Goal: Task Accomplishment & Management: Use online tool/utility

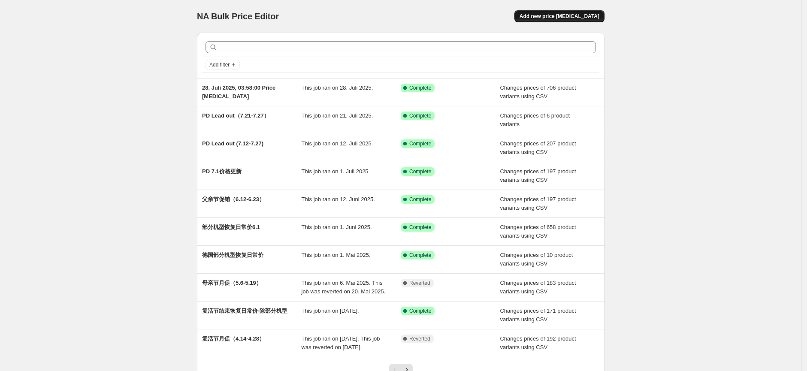
click at [582, 16] on span "Add new price [MEDICAL_DATA]" at bounding box center [560, 16] width 80 height 7
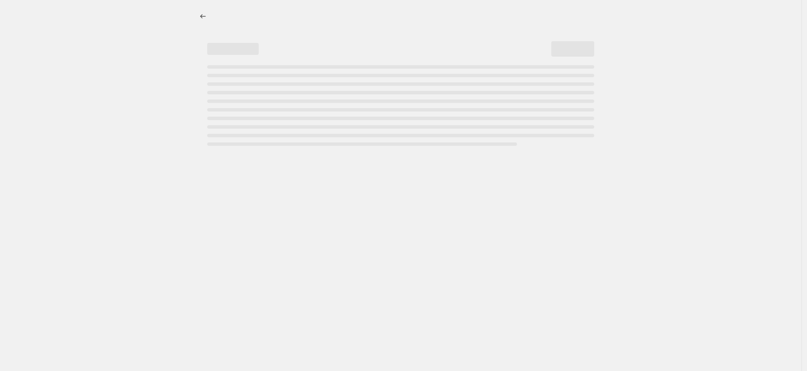
select select "percentage"
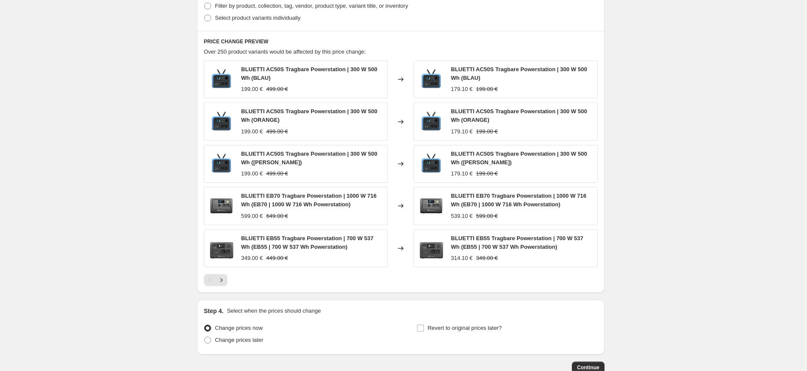
scroll to position [501, 0]
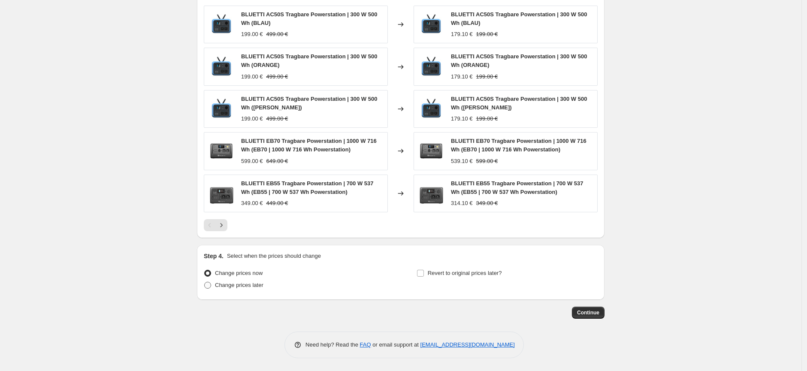
click at [254, 288] on span "Change prices later" at bounding box center [239, 285] width 48 height 6
click at [205, 282] on input "Change prices later" at bounding box center [204, 282] width 0 height 0
radio input "true"
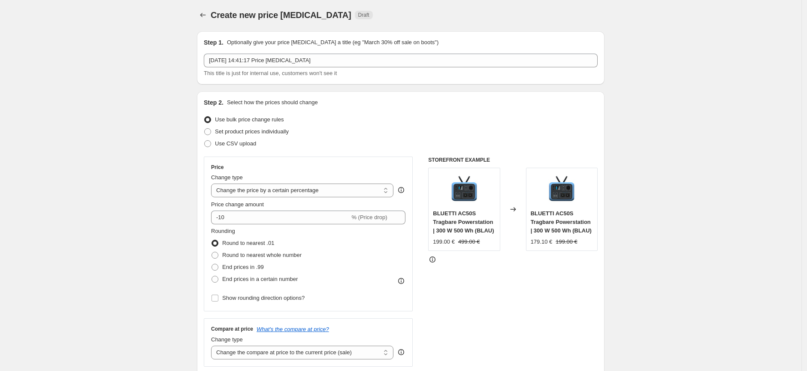
scroll to position [0, 0]
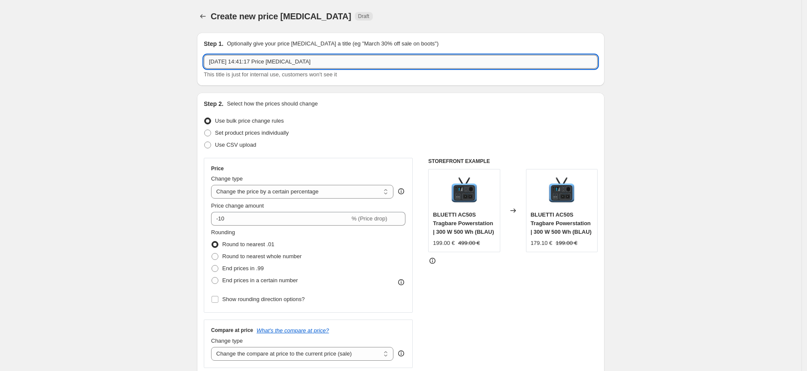
drag, startPoint x: 338, startPoint y: 62, endPoint x: 208, endPoint y: 62, distance: 130.4
click at [208, 62] on input "[DATE] 14:41:17 Price [MEDICAL_DATA]" at bounding box center [401, 62] width 394 height 14
type input "8月月促改价"
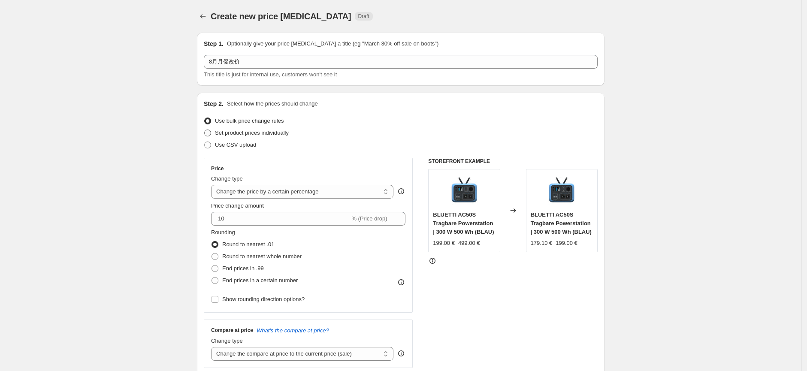
click at [280, 133] on span "Set product prices individually" at bounding box center [252, 133] width 74 height 6
click at [205, 130] on input "Set product prices individually" at bounding box center [204, 130] width 0 height 0
radio input "true"
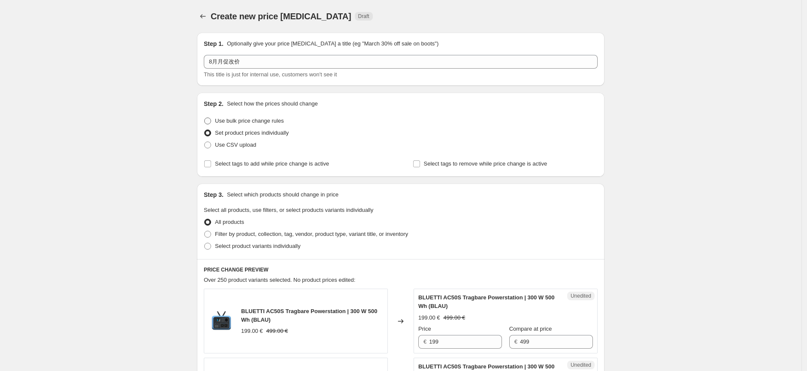
click at [277, 122] on span "Use bulk price change rules" at bounding box center [249, 121] width 69 height 6
click at [205, 118] on input "Use bulk price change rules" at bounding box center [204, 118] width 0 height 0
radio input "true"
select select "percentage"
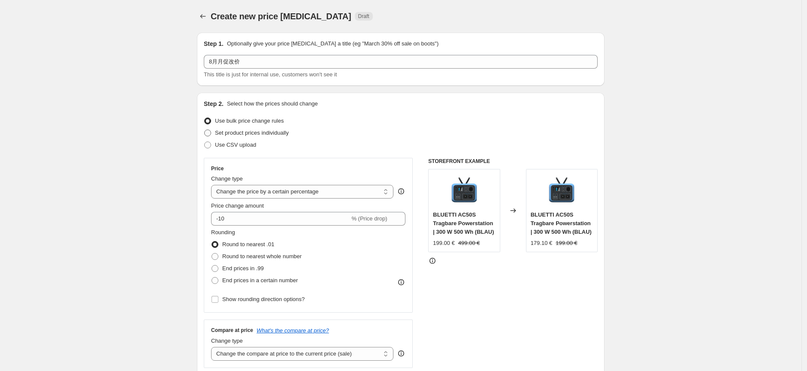
click at [276, 133] on span "Set product prices individually" at bounding box center [252, 133] width 74 height 6
click at [205, 130] on input "Set product prices individually" at bounding box center [204, 130] width 0 height 0
radio input "true"
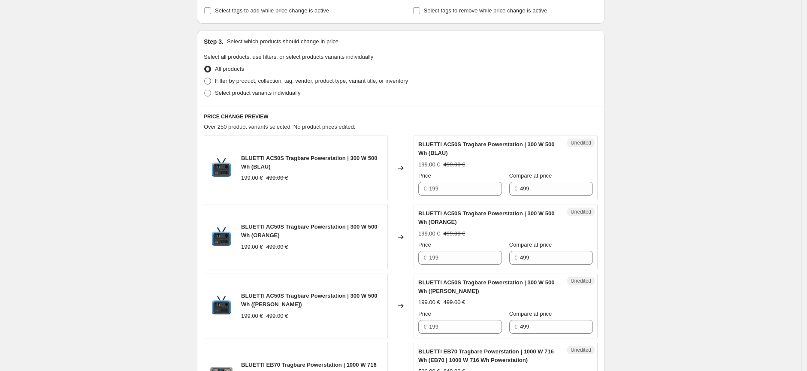
scroll to position [143, 0]
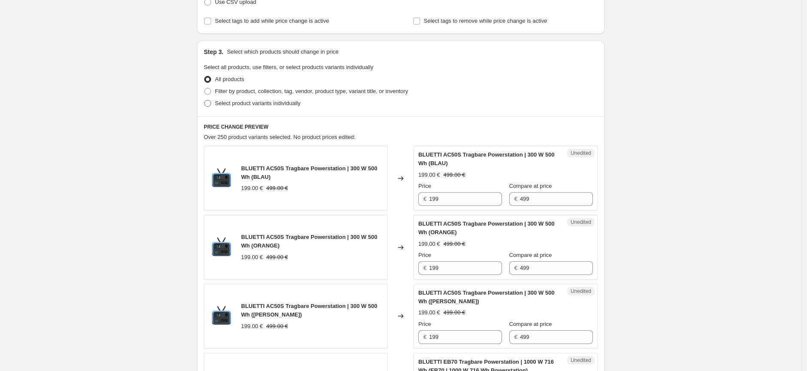
click at [300, 106] on span "Select product variants individually" at bounding box center [257, 103] width 85 height 6
click at [205, 100] on input "Select product variants individually" at bounding box center [204, 100] width 0 height 0
radio input "true"
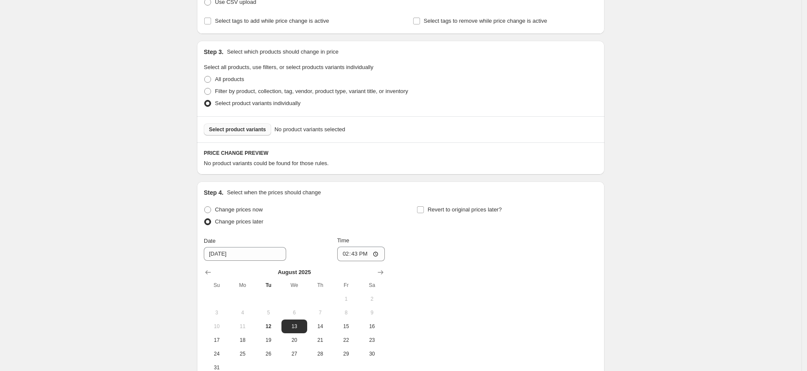
click at [254, 128] on span "Select product variants" at bounding box center [237, 129] width 57 height 7
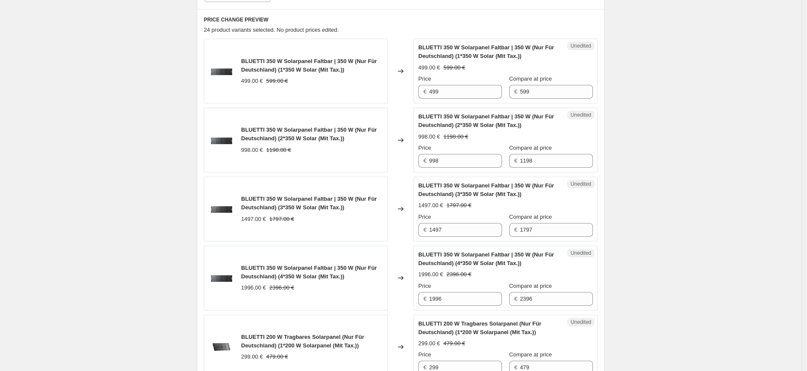
scroll to position [196, 0]
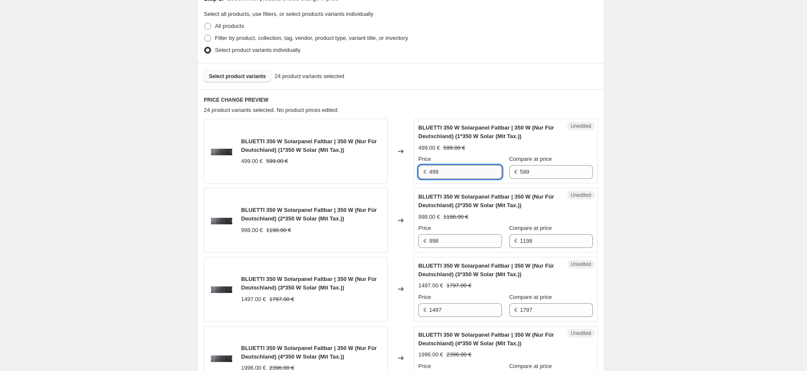
click at [444, 175] on input "499" at bounding box center [465, 172] width 73 height 14
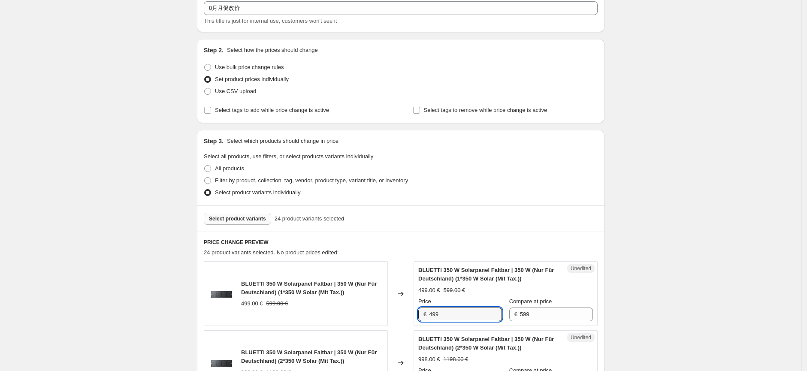
scroll to position [0, 0]
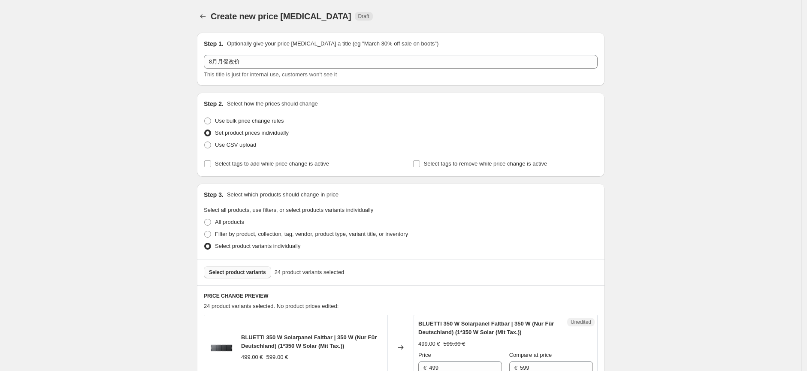
click at [582, 321] on span "Unedited" at bounding box center [581, 322] width 21 height 7
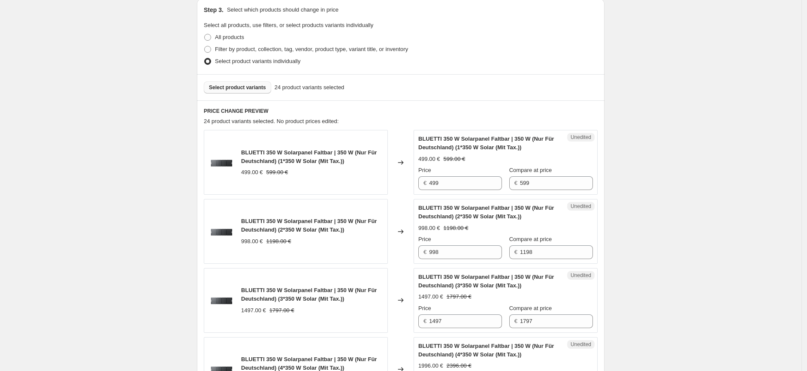
scroll to position [190, 0]
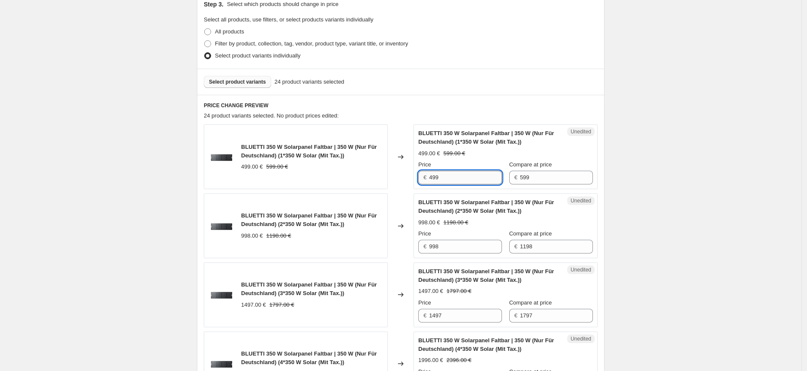
click at [453, 176] on input "499" at bounding box center [465, 178] width 73 height 14
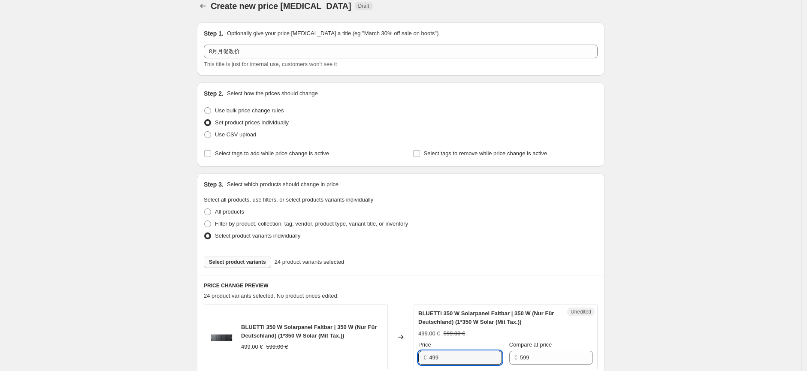
scroll to position [0, 0]
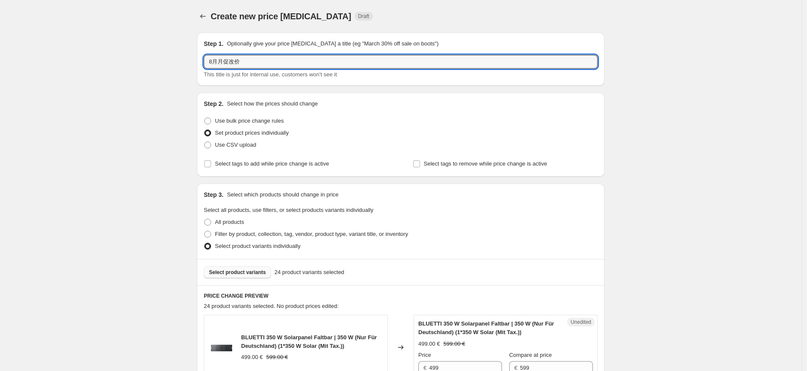
drag, startPoint x: 256, startPoint y: 62, endPoint x: 201, endPoint y: 63, distance: 55.3
click at [201, 63] on div "Step 1. Optionally give your price [MEDICAL_DATA] a title (eg "March 30% off sa…" at bounding box center [401, 59] width 408 height 53
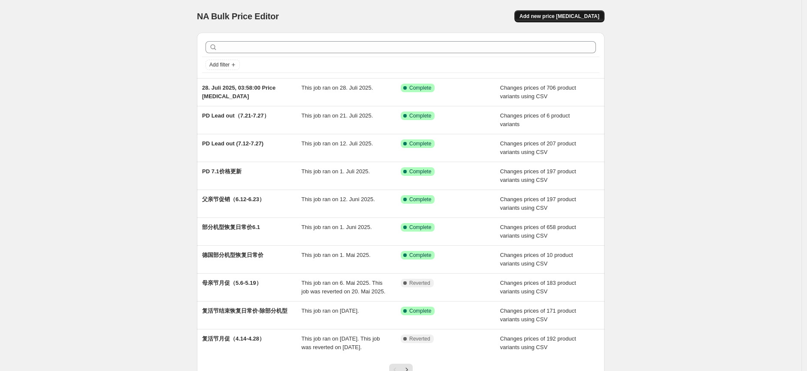
click at [574, 21] on button "Add new price [MEDICAL_DATA]" at bounding box center [559, 16] width 90 height 12
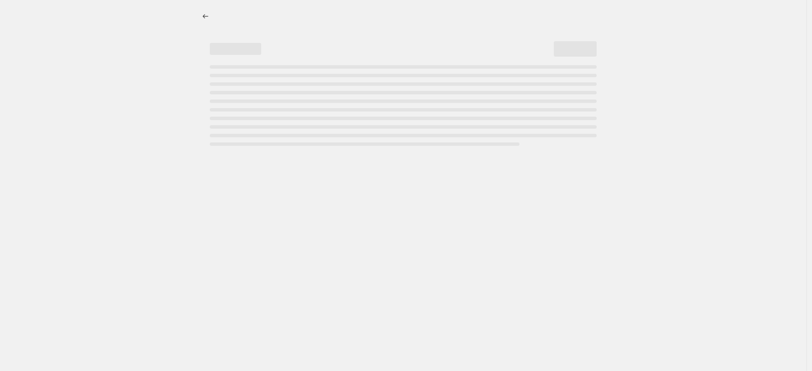
select select "percentage"
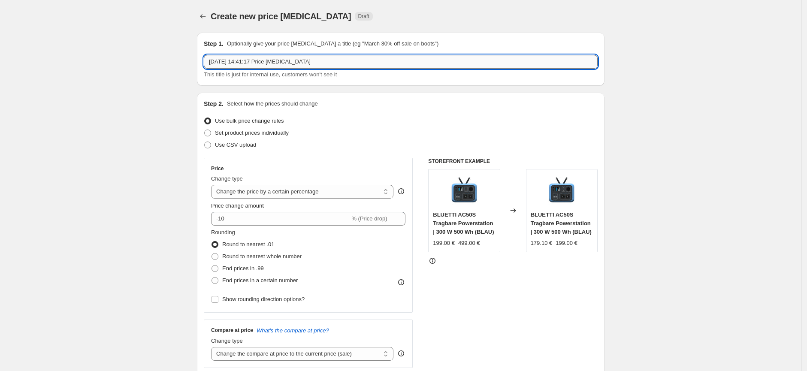
click at [293, 63] on input "[DATE] 14:41:17 Price [MEDICAL_DATA]" at bounding box center [401, 62] width 394 height 14
drag, startPoint x: 343, startPoint y: 61, endPoint x: 199, endPoint y: 63, distance: 144.2
click at [199, 63] on div "Step 1. Optionally give your price [MEDICAL_DATA] a title (eg "March 30% off sa…" at bounding box center [401, 59] width 408 height 53
paste input "8月月促改价"
type input "8月月促改价"
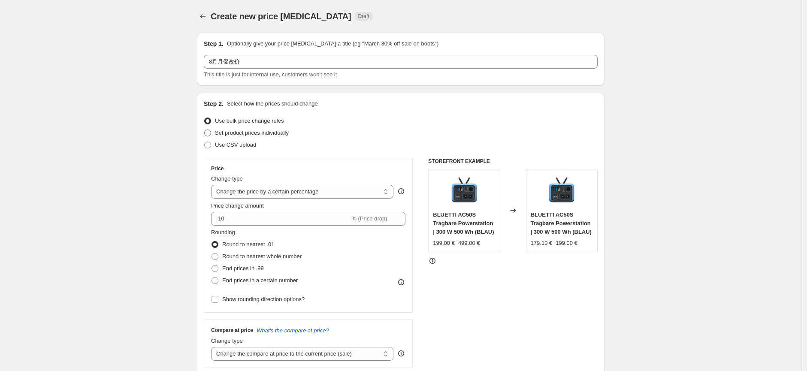
click at [242, 133] on span "Set product prices individually" at bounding box center [252, 133] width 74 height 6
click at [205, 130] on input "Set product prices individually" at bounding box center [204, 130] width 0 height 0
radio input "true"
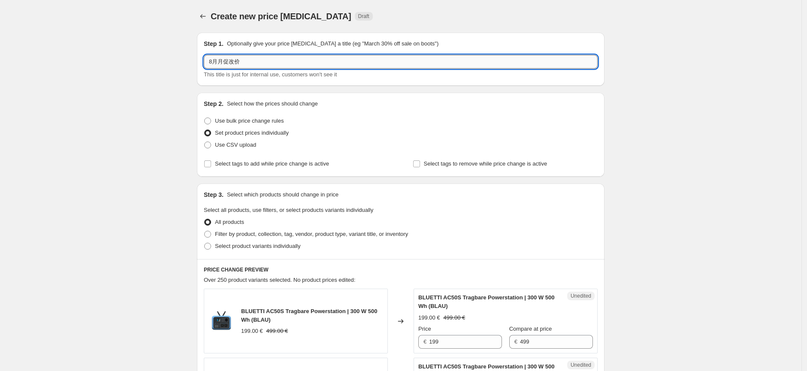
click at [221, 63] on input "8月月促改价" at bounding box center [401, 62] width 394 height 14
click at [254, 64] on input "8月月促改价" at bounding box center [401, 62] width 394 height 14
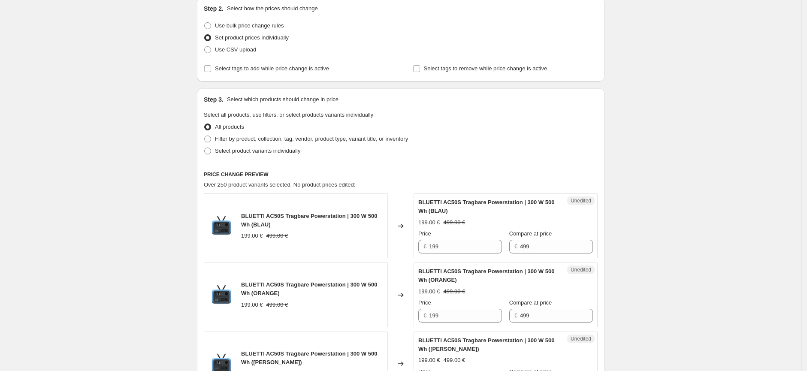
type input "8月月促改价8.13"
click at [224, 141] on span "Filter by product, collection, tag, vendor, product type, variant title, or inv…" at bounding box center [311, 139] width 193 height 6
click at [205, 136] on input "Filter by product, collection, tag, vendor, product type, variant title, or inv…" at bounding box center [204, 136] width 0 height 0
radio input "true"
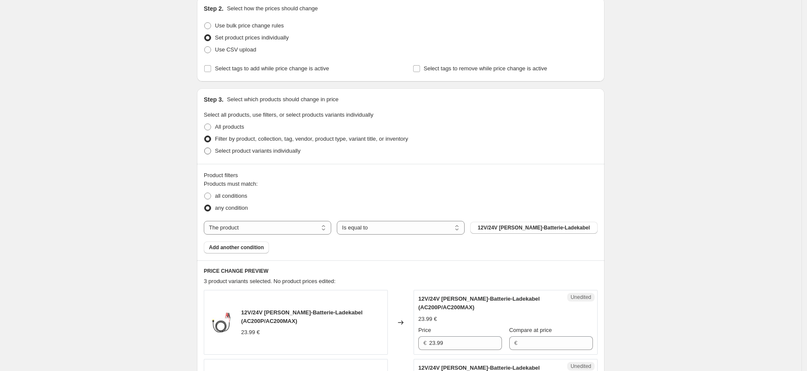
click at [211, 151] on span at bounding box center [207, 151] width 7 height 7
click at [205, 148] on input "Select product variants individually" at bounding box center [204, 148] width 0 height 0
radio input "true"
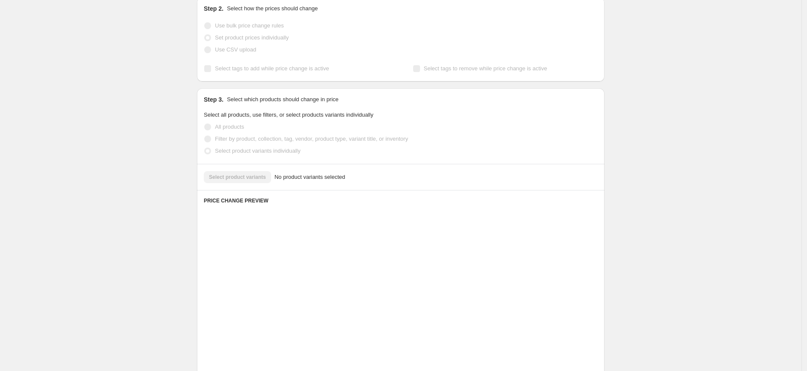
scroll to position [79, 0]
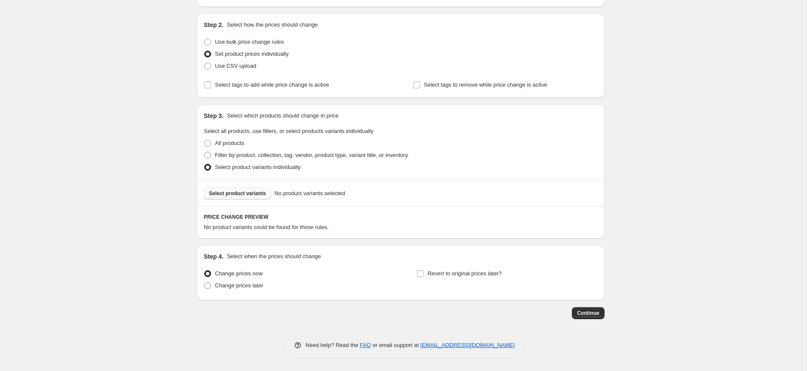
click at [233, 196] on span "Select product variants" at bounding box center [237, 193] width 57 height 7
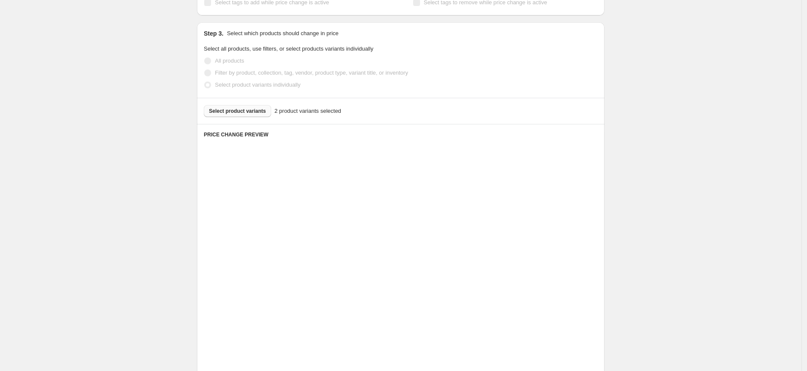
scroll to position [174, 0]
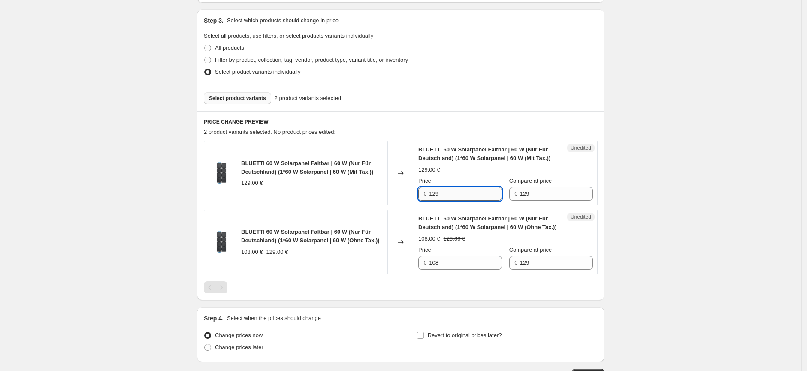
click at [457, 196] on input "129" at bounding box center [465, 194] width 73 height 14
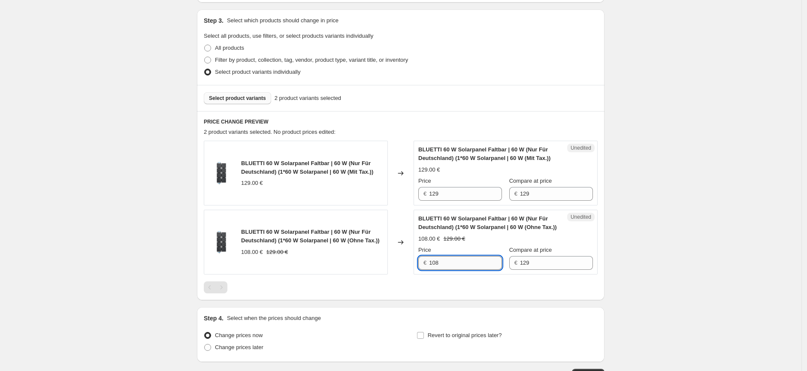
drag, startPoint x: 451, startPoint y: 265, endPoint x: 432, endPoint y: 264, distance: 19.8
click at [432, 264] on input "108" at bounding box center [465, 263] width 73 height 14
type input "92"
click at [439, 195] on input "129" at bounding box center [465, 194] width 73 height 14
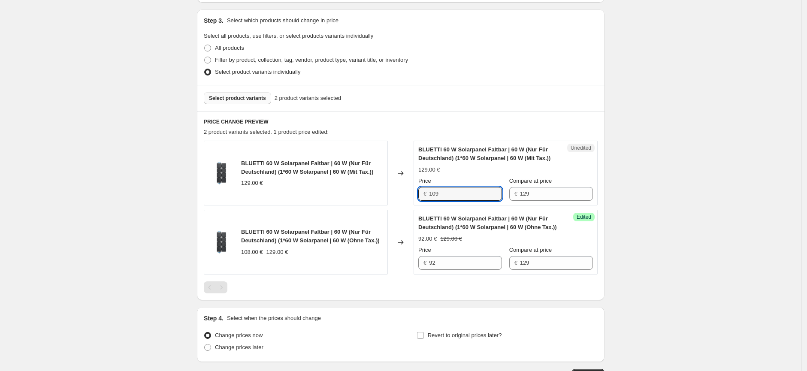
type input "109"
click at [632, 247] on div "Create new price [MEDICAL_DATA]. This page is ready Create new price [MEDICAL_D…" at bounding box center [400, 129] width 801 height 607
click at [254, 104] on div "Select product variants 2 product variants selected" at bounding box center [401, 98] width 408 height 26
click at [254, 101] on span "Select product variants" at bounding box center [237, 98] width 57 height 7
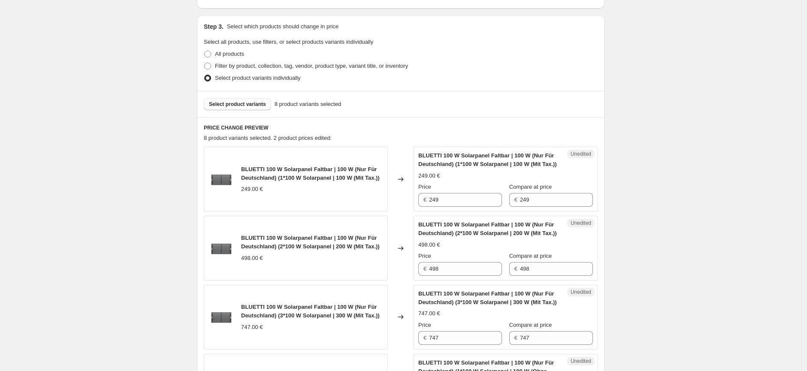
scroll to position [222, 0]
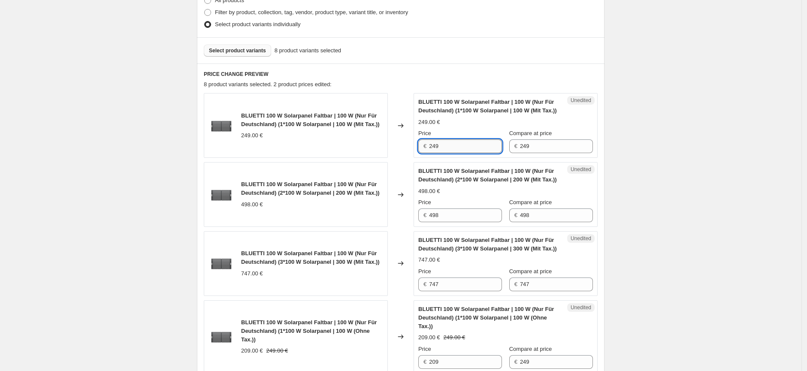
click at [462, 153] on input "249" at bounding box center [465, 146] width 73 height 14
click at [438, 153] on input "249" at bounding box center [465, 146] width 73 height 14
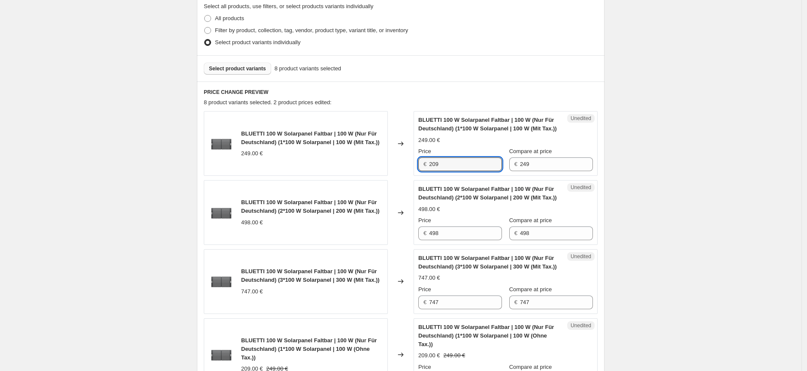
scroll to position [174, 0]
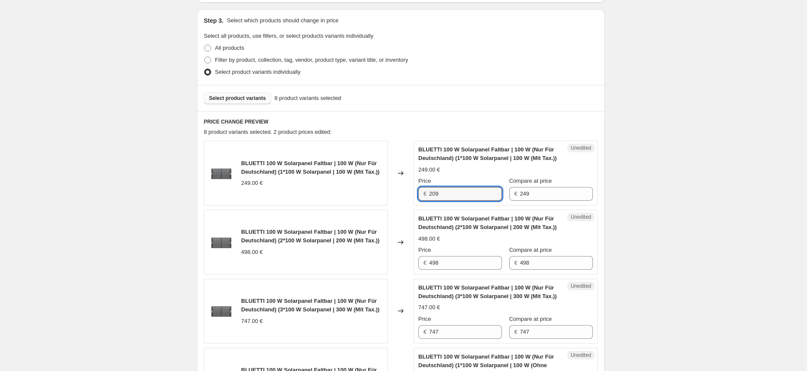
type input "209"
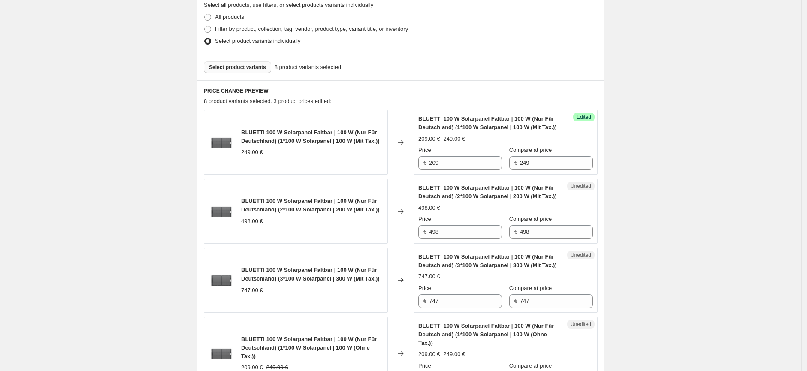
scroll to position [222, 0]
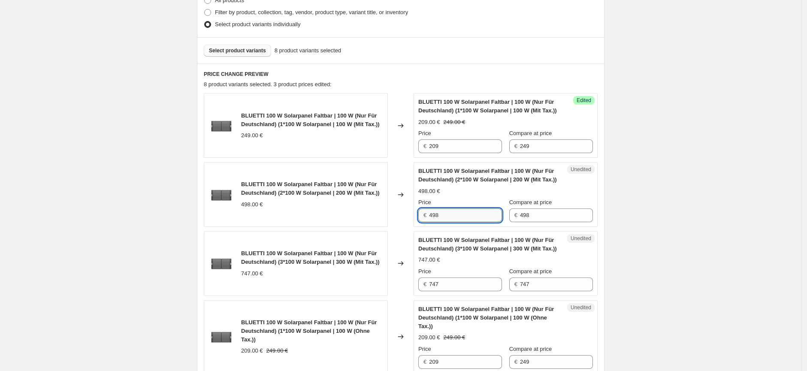
click at [438, 222] on input "498" at bounding box center [465, 215] width 73 height 14
type input "418"
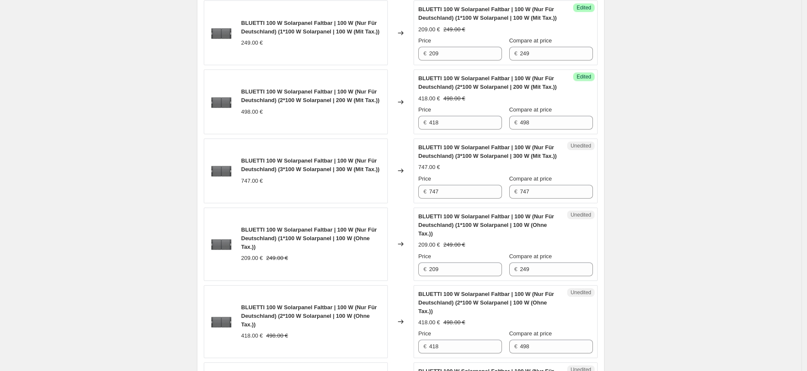
scroll to position [317, 0]
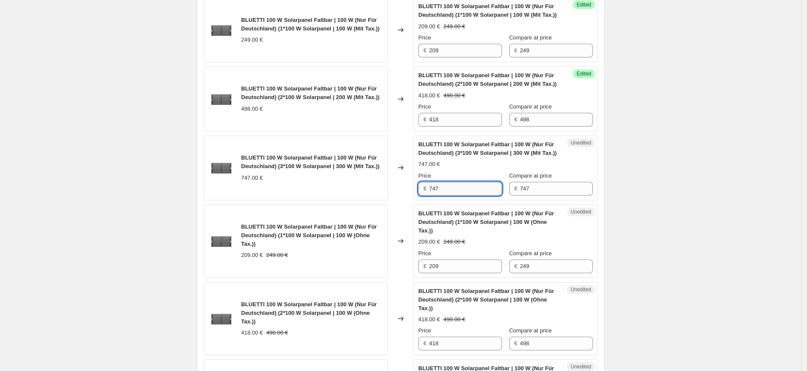
drag, startPoint x: 442, startPoint y: 215, endPoint x: 432, endPoint y: 215, distance: 9.9
click at [432, 196] on input "747" at bounding box center [465, 189] width 73 height 14
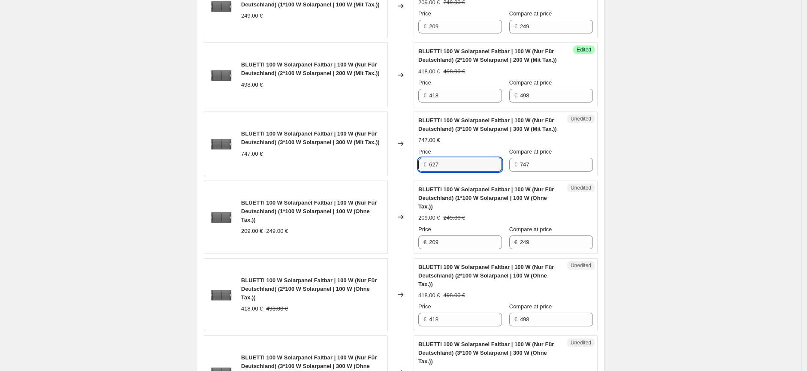
scroll to position [365, 0]
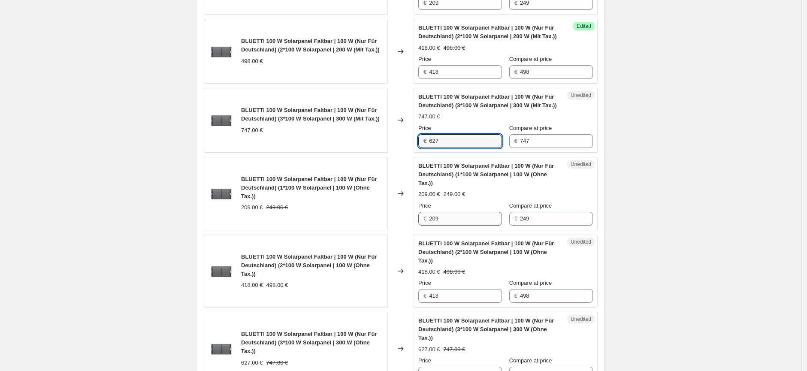
type input "627"
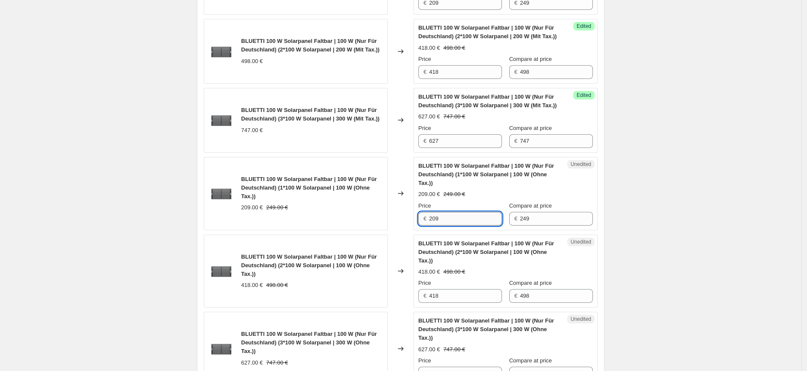
click at [452, 226] on input "209" at bounding box center [465, 219] width 73 height 14
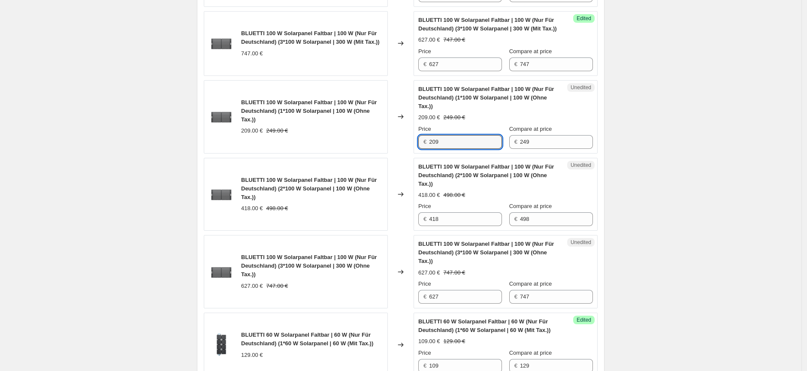
scroll to position [460, 0]
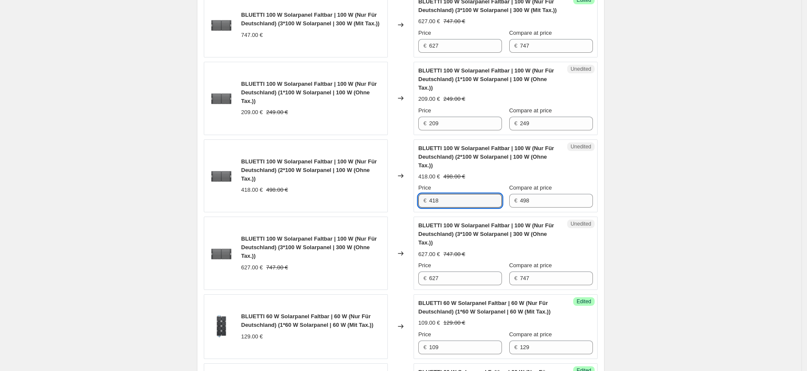
drag, startPoint x: 446, startPoint y: 224, endPoint x: 424, endPoint y: 226, distance: 22.3
click at [424, 208] on div "€ 418" at bounding box center [460, 201] width 84 height 14
type input "176"
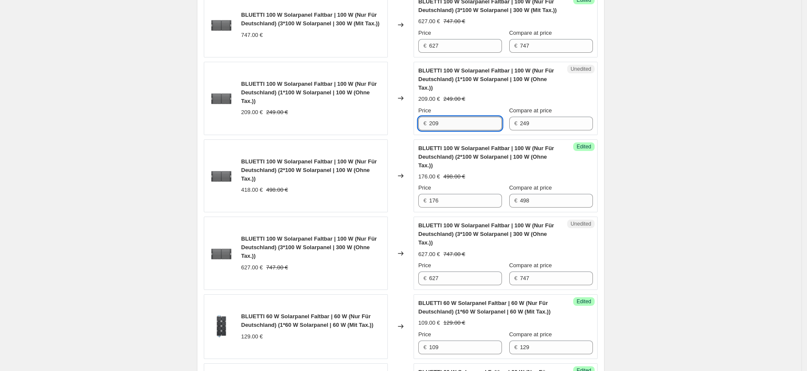
drag, startPoint x: 444, startPoint y: 148, endPoint x: 432, endPoint y: 149, distance: 12.1
click at [432, 130] on input "209" at bounding box center [465, 124] width 73 height 14
type input "176"
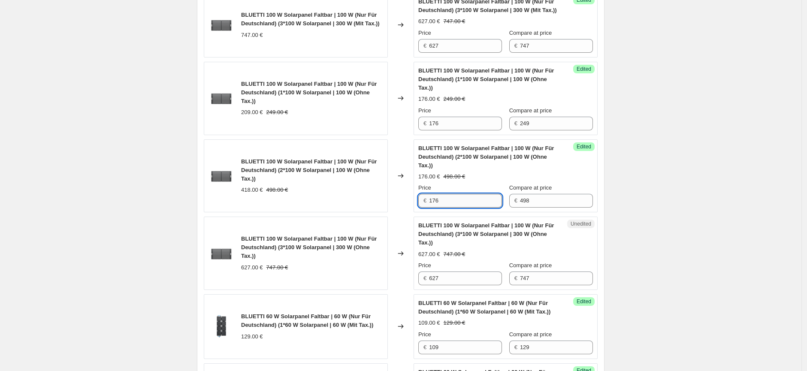
drag, startPoint x: 449, startPoint y: 228, endPoint x: 432, endPoint y: 227, distance: 16.4
click at [432, 208] on input "176" at bounding box center [465, 201] width 73 height 14
click at [445, 208] on input "176" at bounding box center [465, 201] width 73 height 14
drag, startPoint x: 443, startPoint y: 228, endPoint x: 432, endPoint y: 228, distance: 10.7
click at [432, 208] on input "176" at bounding box center [465, 201] width 73 height 14
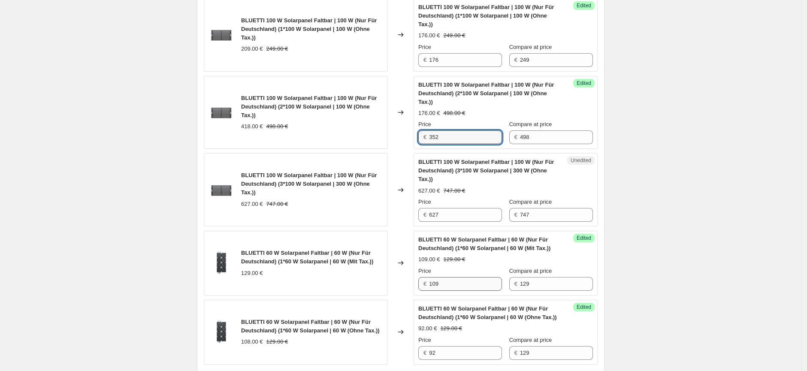
scroll to position [603, 0]
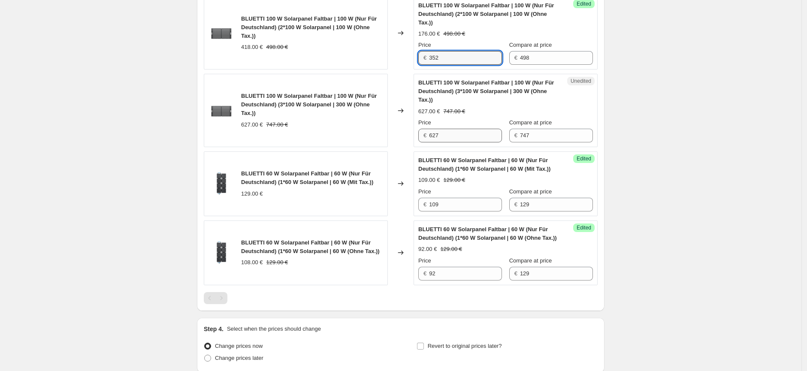
type input "352"
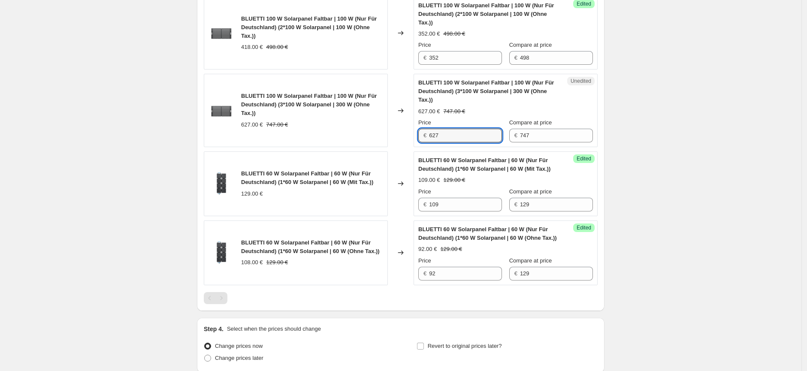
drag, startPoint x: 453, startPoint y: 162, endPoint x: 430, endPoint y: 162, distance: 23.2
click at [430, 142] on div "€ 627" at bounding box center [460, 136] width 84 height 14
click at [443, 142] on input "627" at bounding box center [465, 136] width 73 height 14
drag, startPoint x: 443, startPoint y: 163, endPoint x: 432, endPoint y: 163, distance: 11.2
click at [432, 142] on input "627" at bounding box center [465, 136] width 73 height 14
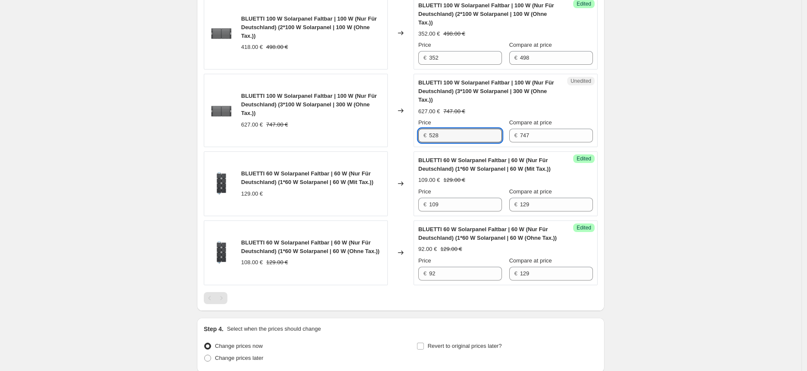
type input "528"
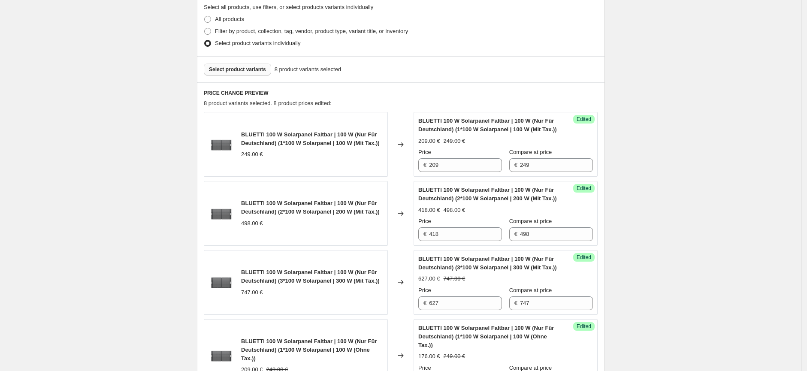
scroll to position [174, 0]
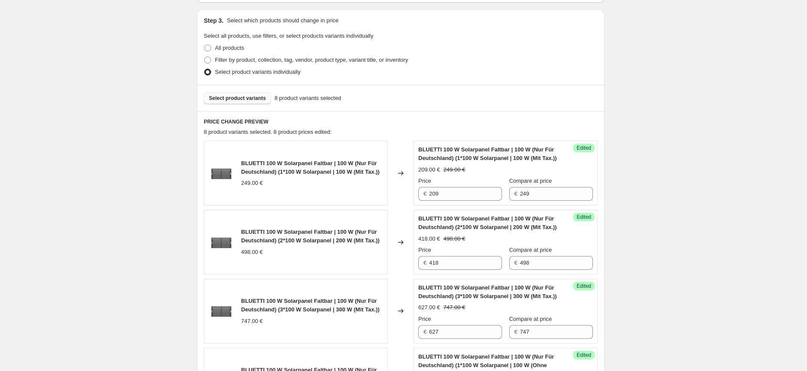
click at [246, 100] on span "Select product variants" at bounding box center [237, 98] width 57 height 7
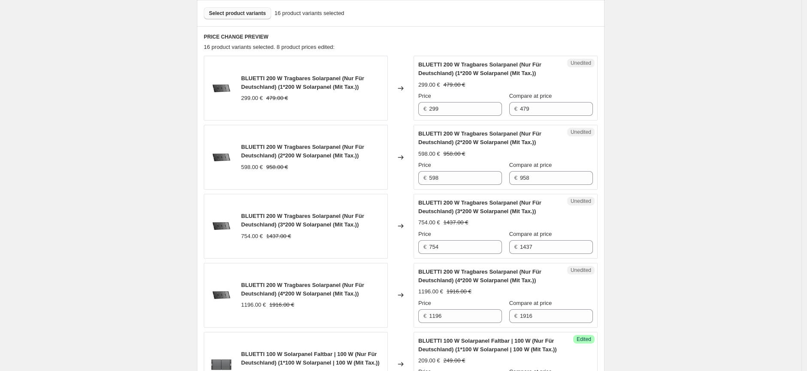
scroll to position [269, 0]
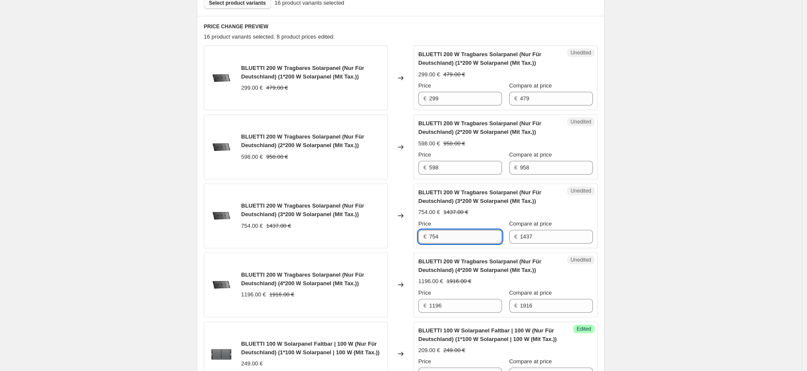
drag, startPoint x: 444, startPoint y: 238, endPoint x: 432, endPoint y: 237, distance: 12.5
click at [432, 237] on input "754" at bounding box center [465, 237] width 73 height 14
type input "857"
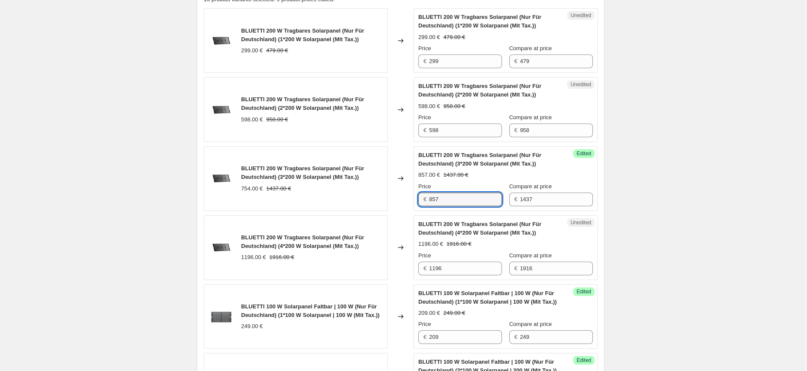
scroll to position [317, 0]
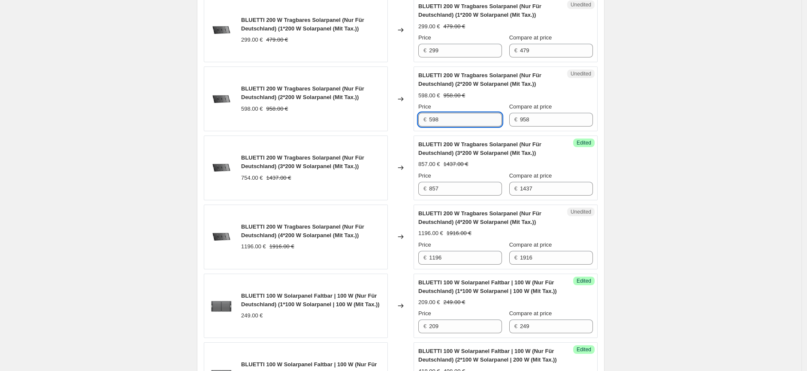
click at [444, 123] on input "598" at bounding box center [465, 120] width 73 height 14
type input "598"
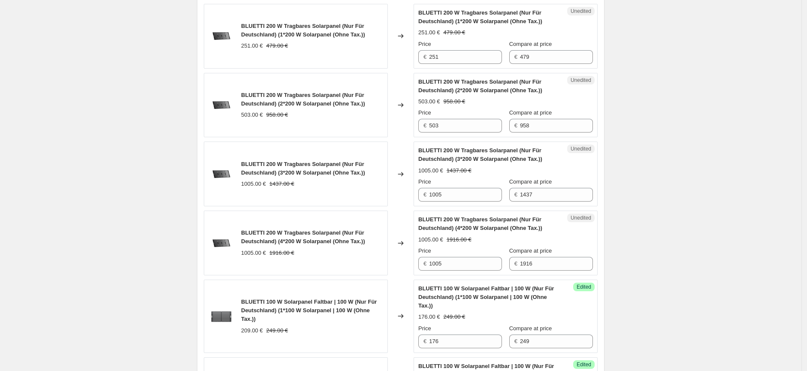
scroll to position [842, 0]
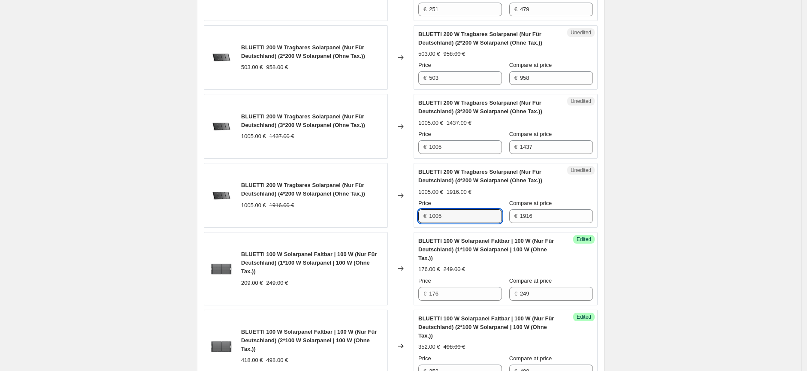
drag, startPoint x: 450, startPoint y: 244, endPoint x: 424, endPoint y: 243, distance: 26.6
click at [424, 223] on div "€ 1005" at bounding box center [460, 216] width 84 height 14
click at [464, 154] on input "1005" at bounding box center [465, 147] width 73 height 14
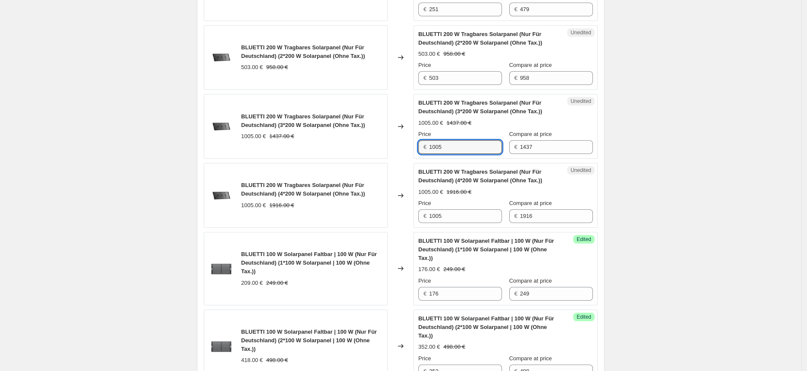
drag, startPoint x: 445, startPoint y: 172, endPoint x: 430, endPoint y: 172, distance: 15.0
click at [430, 154] on div "€ 1005" at bounding box center [460, 147] width 84 height 14
paste input "857,00"
drag, startPoint x: 456, startPoint y: 176, endPoint x: 422, endPoint y: 175, distance: 34.8
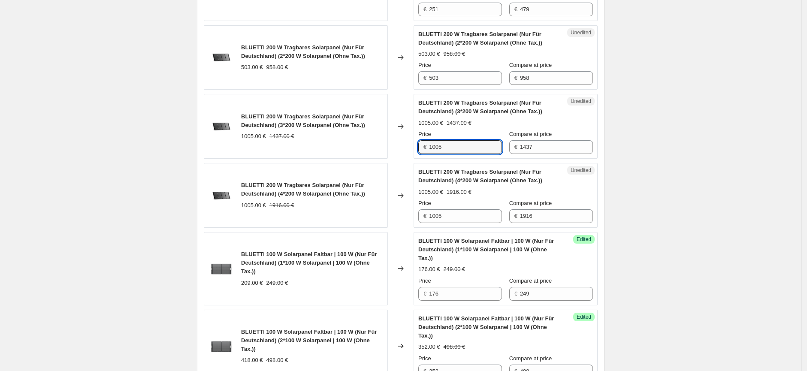
click at [422, 154] on div "€ 1005" at bounding box center [460, 147] width 84 height 14
paste input "857,00"
drag, startPoint x: 455, startPoint y: 172, endPoint x: 423, endPoint y: 172, distance: 31.7
click at [423, 154] on div "€ 1005" at bounding box center [460, 147] width 84 height 14
paste input "754,00"
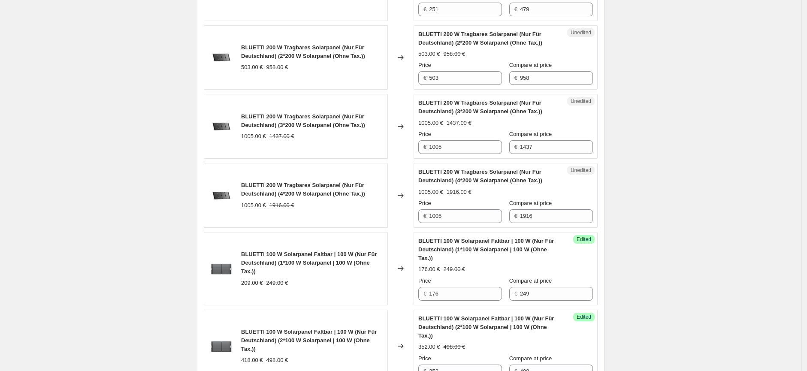
click at [443, 154] on input "1005" at bounding box center [465, 147] width 73 height 14
drag, startPoint x: 444, startPoint y: 173, endPoint x: 430, endPoint y: 174, distance: 13.8
click at [430, 154] on div "€ 1005" at bounding box center [460, 147] width 84 height 14
paste input "754,00"
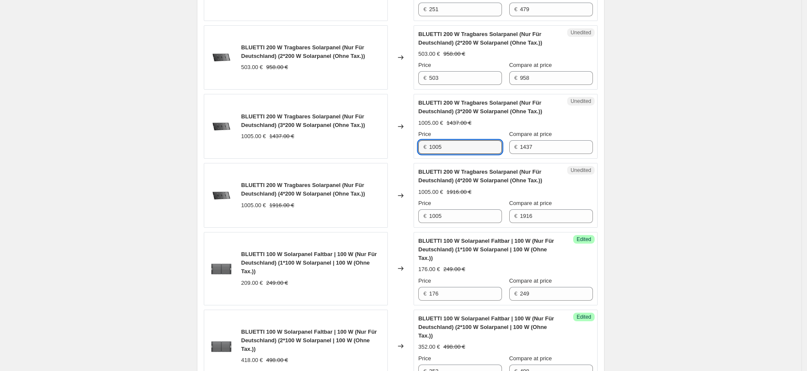
click at [438, 154] on input "1005" at bounding box center [465, 147] width 73 height 14
click at [442, 154] on input "1005" at bounding box center [465, 147] width 73 height 14
click at [444, 154] on input "1005" at bounding box center [465, 147] width 73 height 14
type input "1"
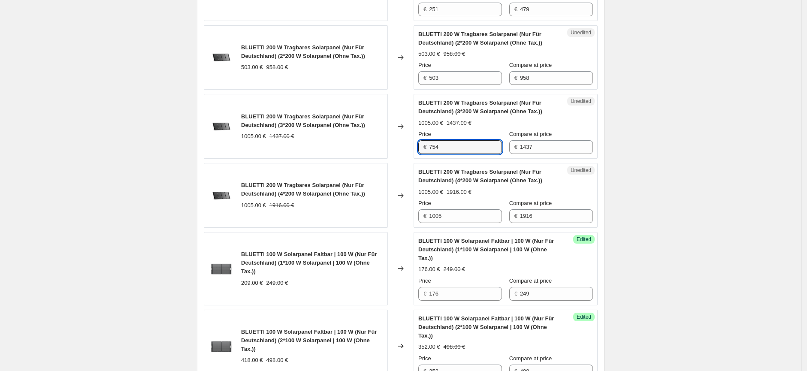
type input "754"
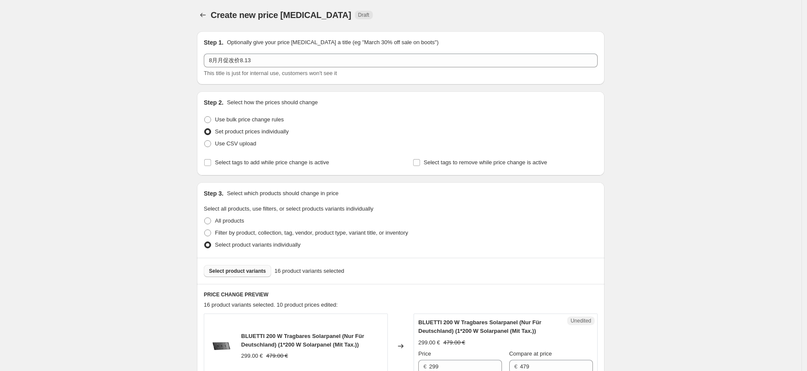
scroll to position [0, 0]
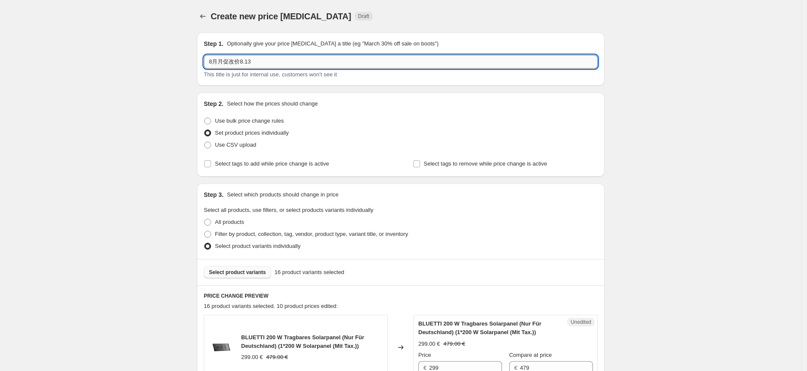
click at [264, 66] on input "8月月促改价8.13" at bounding box center [401, 62] width 394 height 14
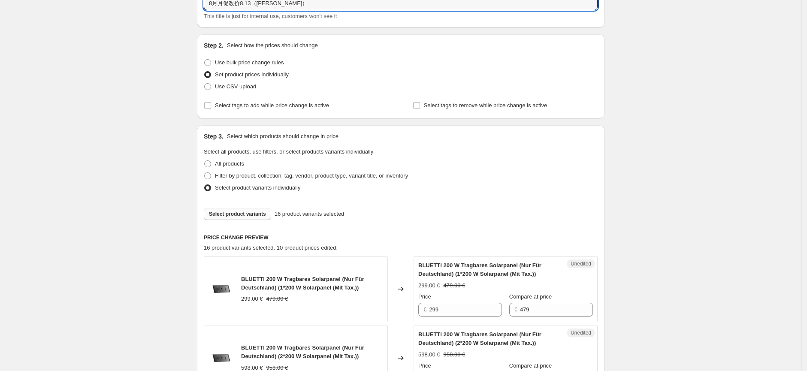
scroll to position [95, 0]
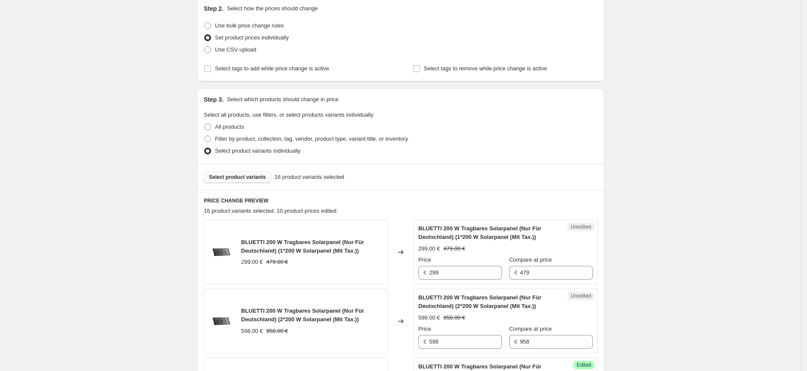
type input "8月月促改价8.13（[PERSON_NAME]）"
click at [255, 178] on span "Select product variants" at bounding box center [237, 177] width 57 height 7
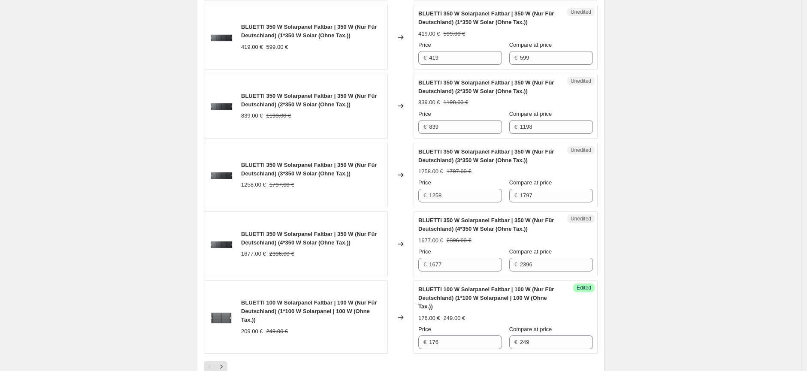
scroll to position [1335, 0]
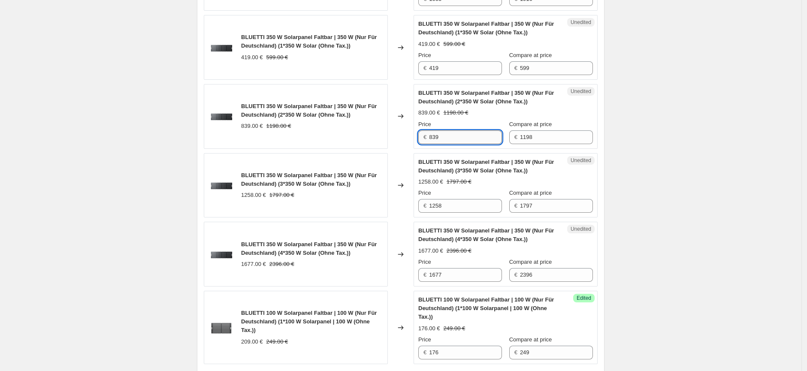
click at [453, 144] on input "839" at bounding box center [465, 137] width 73 height 14
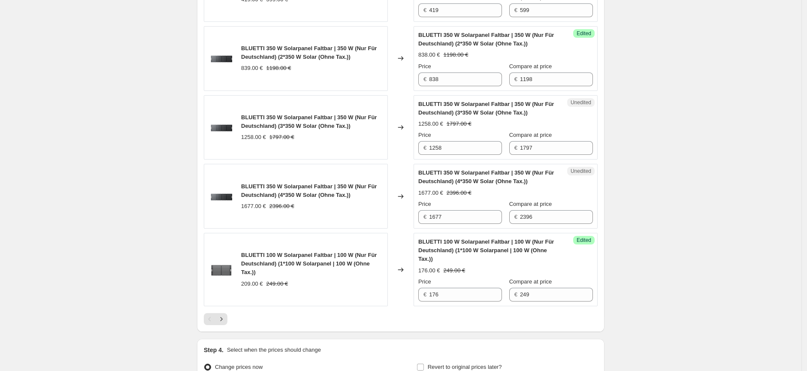
scroll to position [1382, 0]
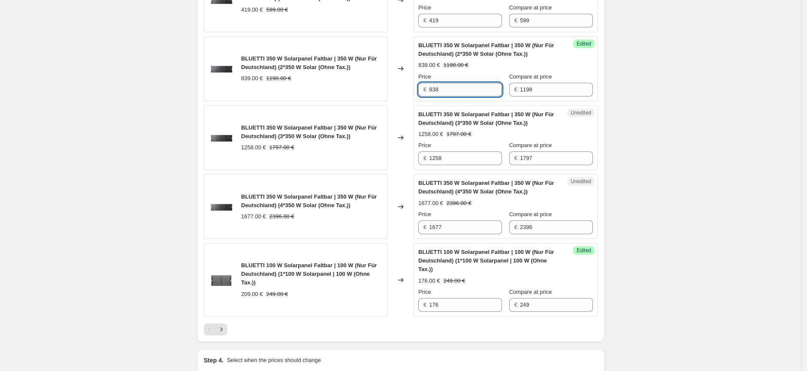
click at [447, 97] on input "838" at bounding box center [465, 90] width 73 height 14
type input "839"
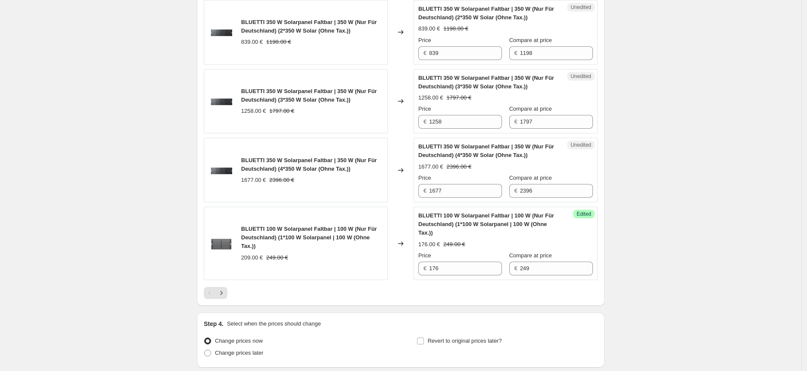
scroll to position [1478, 0]
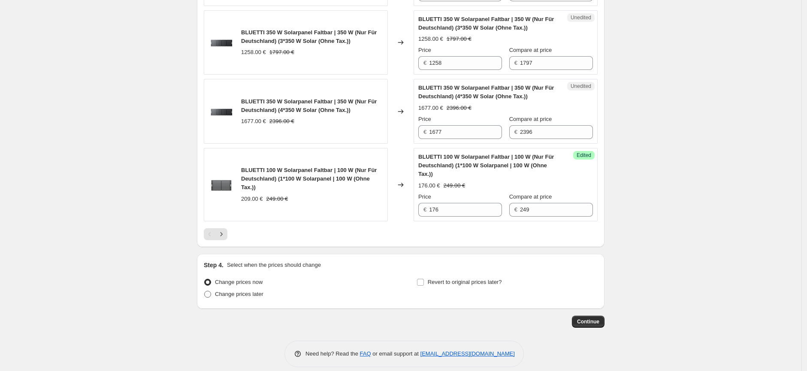
click at [248, 297] on span "Change prices later" at bounding box center [239, 294] width 48 height 6
click at [205, 291] on input "Change prices later" at bounding box center [204, 291] width 0 height 0
radio input "true"
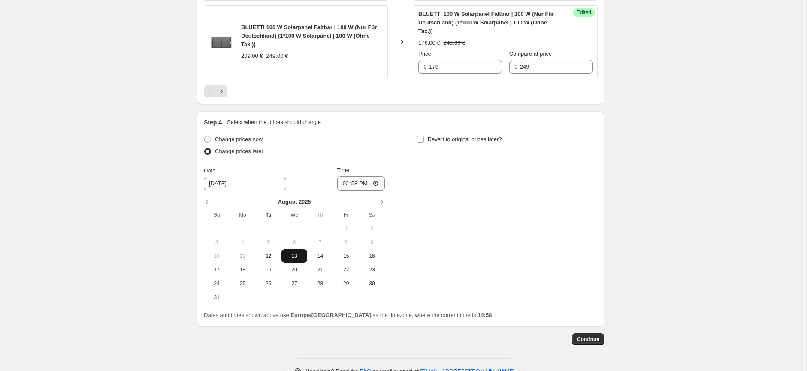
scroll to position [1668, 0]
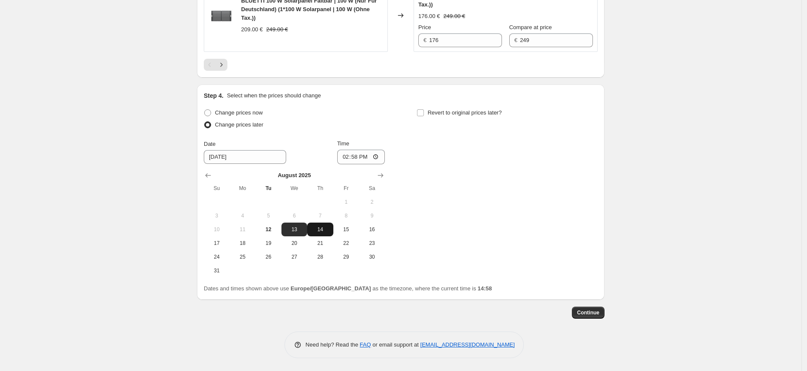
click at [326, 233] on span "14" at bounding box center [320, 229] width 19 height 7
type input "[DATE]"
click at [366, 164] on input "14:58" at bounding box center [361, 157] width 48 height 15
click at [375, 163] on input "14:58" at bounding box center [361, 157] width 48 height 15
click at [464, 180] on div "Change prices now Change prices later Date [DATE] Time 14:58 [DATE] Su Mo Tu We…" at bounding box center [401, 192] width 394 height 171
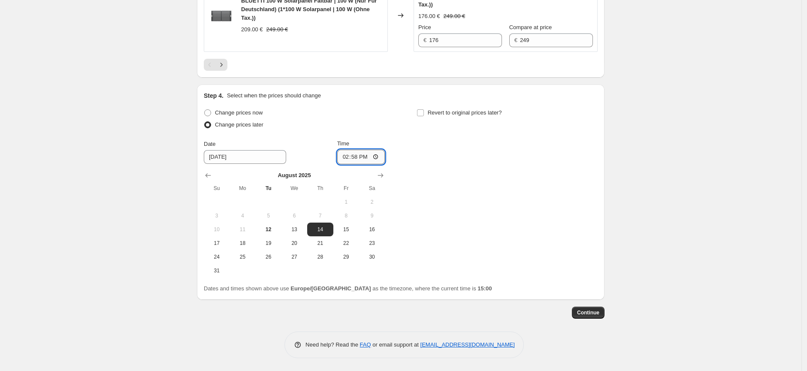
click at [357, 163] on input "14:58" at bounding box center [361, 157] width 48 height 15
click at [378, 163] on input "14:58" at bounding box center [361, 157] width 48 height 15
type input "04:00"
click at [449, 252] on div "Change prices now Change prices later Date [DATE] Time 04:00 [DATE] Su Mo Tu We…" at bounding box center [401, 192] width 394 height 171
click at [295, 233] on span "13" at bounding box center [294, 229] width 19 height 7
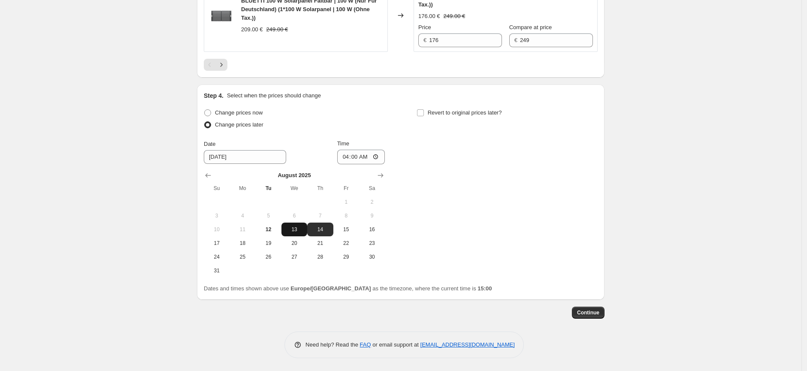
type input "[DATE]"
click at [537, 272] on div "Change prices now Change prices later Date [DATE] Time 04:00 [DATE] Su Mo Tu We…" at bounding box center [401, 192] width 394 height 171
click at [483, 268] on div "Change prices now Change prices later Date [DATE] Time 04:00 [DATE] Su Mo Tu We…" at bounding box center [401, 192] width 394 height 171
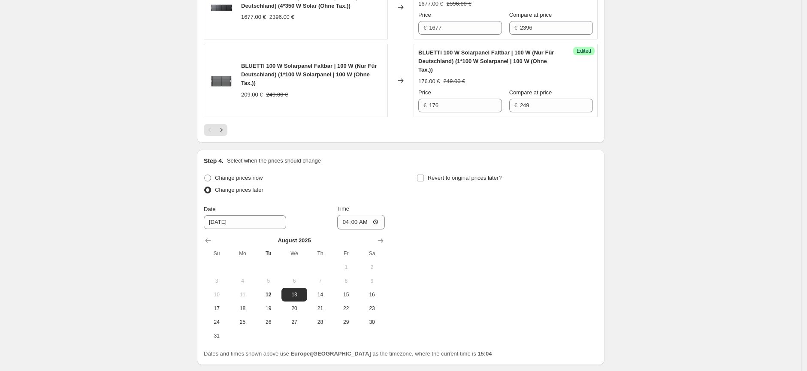
scroll to position [1674, 0]
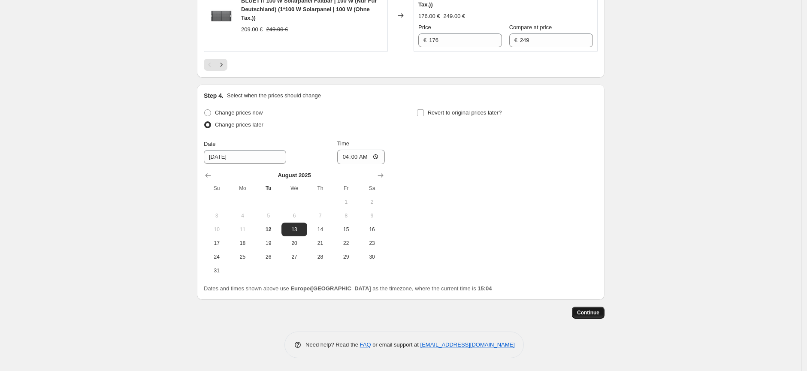
click at [593, 317] on button "Continue" at bounding box center [588, 313] width 33 height 12
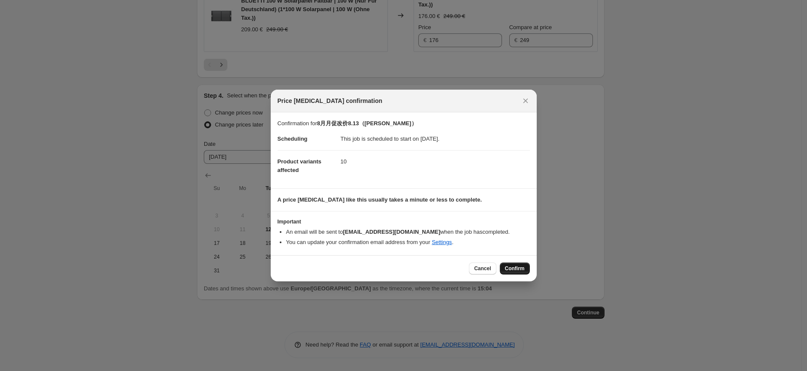
click at [517, 267] on span "Confirm" at bounding box center [515, 268] width 20 height 7
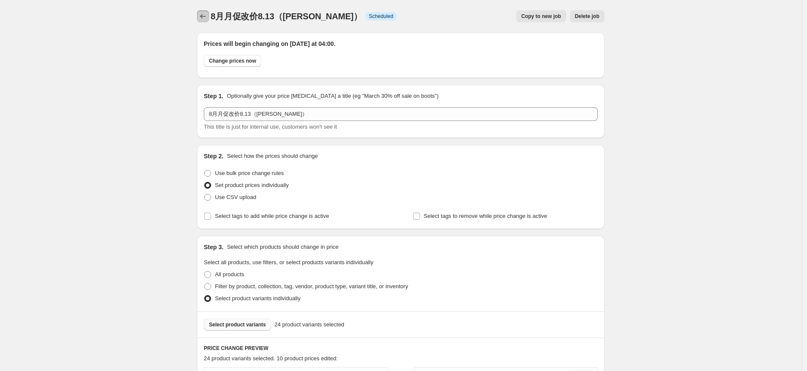
click at [205, 14] on icon "Price change jobs" at bounding box center [203, 16] width 9 height 9
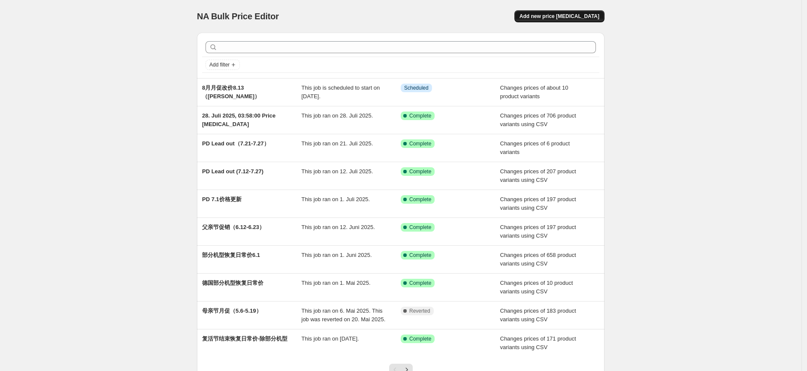
click at [572, 18] on span "Add new price [MEDICAL_DATA]" at bounding box center [560, 16] width 80 height 7
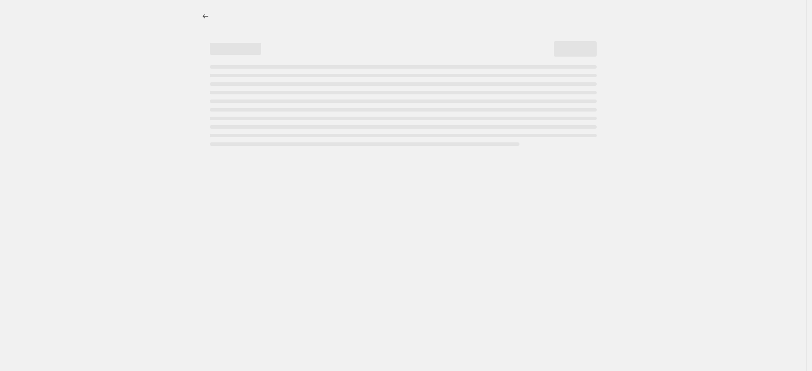
select select "percentage"
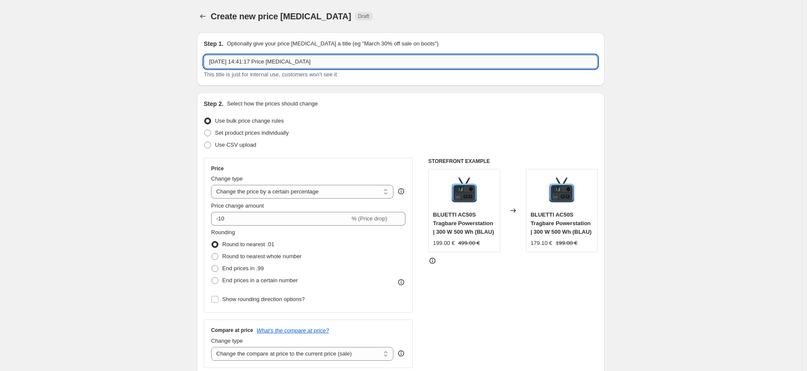
drag, startPoint x: 323, startPoint y: 61, endPoint x: 212, endPoint y: 59, distance: 111.1
click at [212, 59] on input "[DATE] 14:41:17 Price [MEDICAL_DATA]" at bounding box center [401, 62] width 394 height 14
type input "O月月促8.13（储能）"
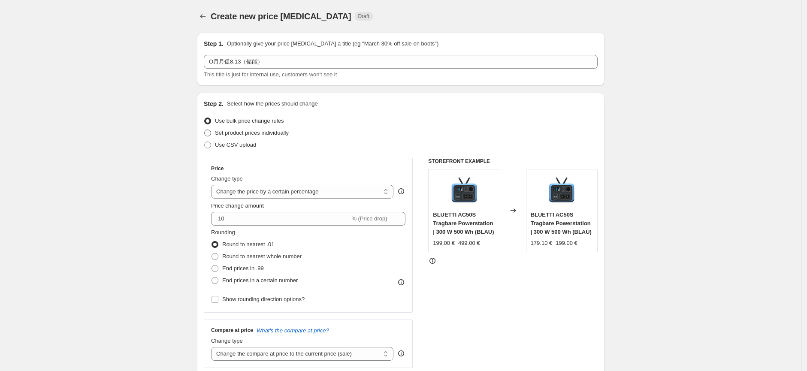
click at [247, 133] on span "Set product prices individually" at bounding box center [252, 133] width 74 height 6
click at [205, 130] on input "Set product prices individually" at bounding box center [204, 130] width 0 height 0
radio input "true"
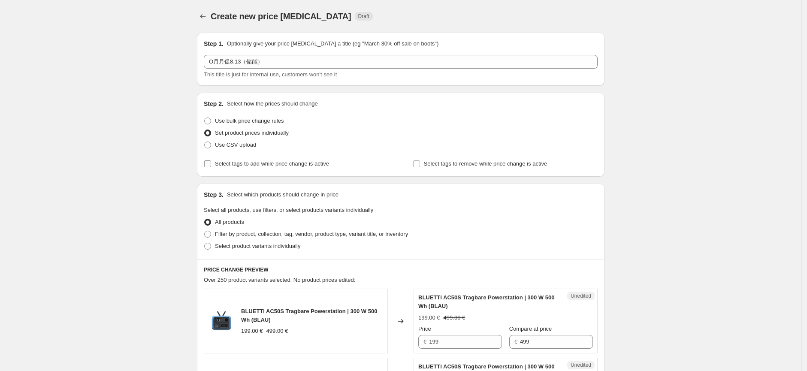
scroll to position [48, 0]
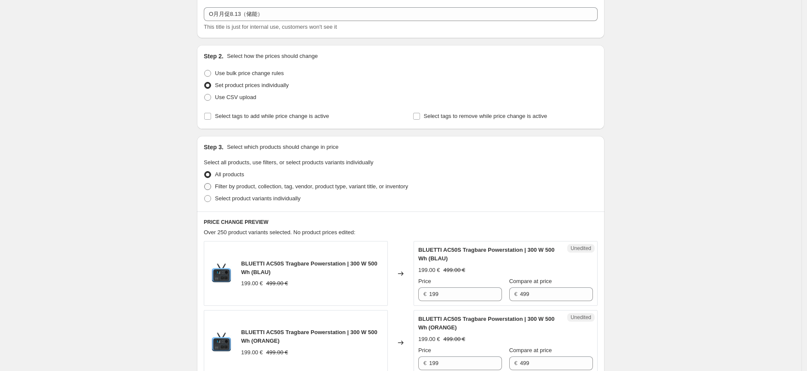
click at [254, 187] on span "Filter by product, collection, tag, vendor, product type, variant title, or inv…" at bounding box center [311, 186] width 193 height 6
click at [205, 184] on input "Filter by product, collection, tag, vendor, product type, variant title, or inv…" at bounding box center [204, 183] width 0 height 0
radio input "true"
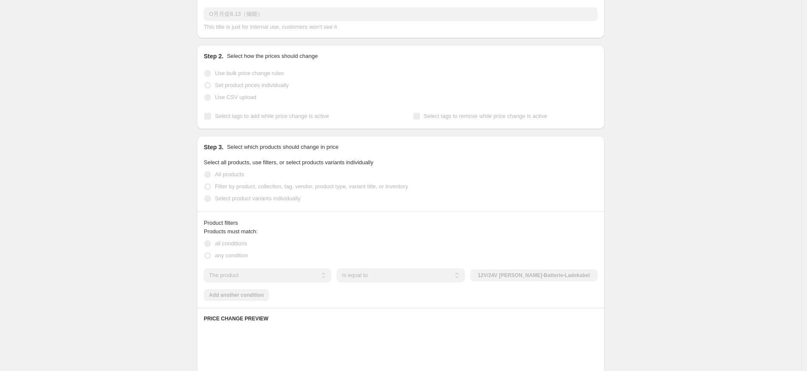
click at [256, 203] on label "Select product variants individually" at bounding box center [252, 199] width 97 height 12
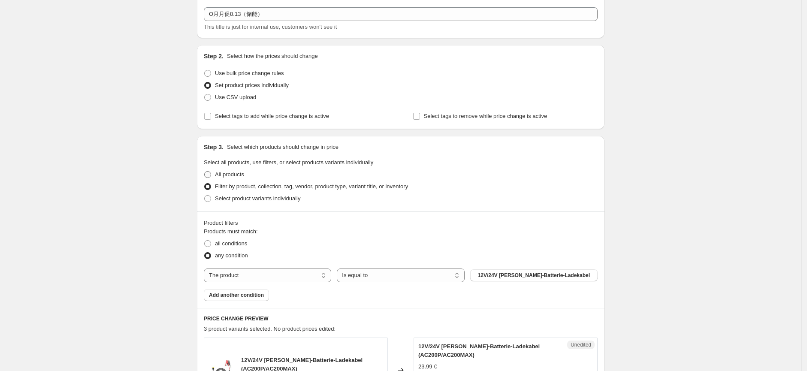
click at [211, 172] on span at bounding box center [207, 174] width 7 height 7
click at [205, 172] on input "All products" at bounding box center [204, 171] width 0 height 0
radio input "true"
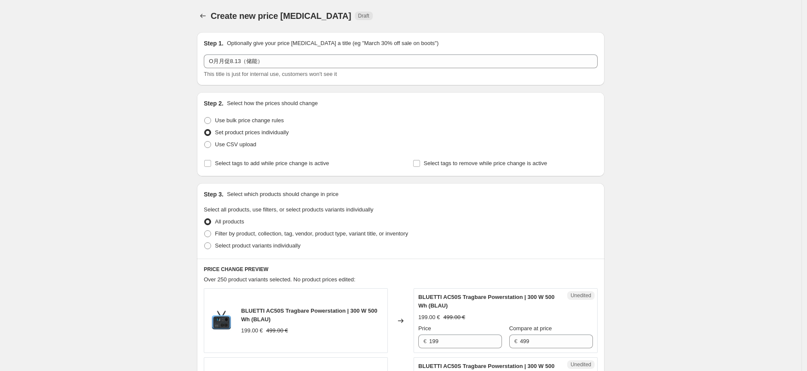
scroll to position [0, 0]
click at [209, 244] on span at bounding box center [207, 246] width 7 height 7
click at [205, 243] on input "Select product variants individually" at bounding box center [204, 243] width 0 height 0
radio input "true"
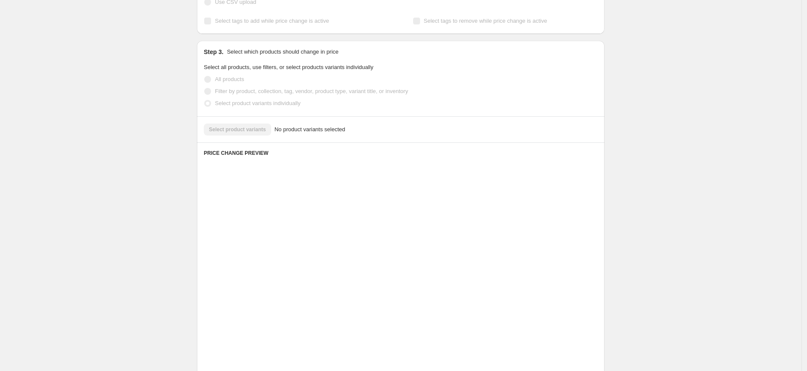
scroll to position [79, 0]
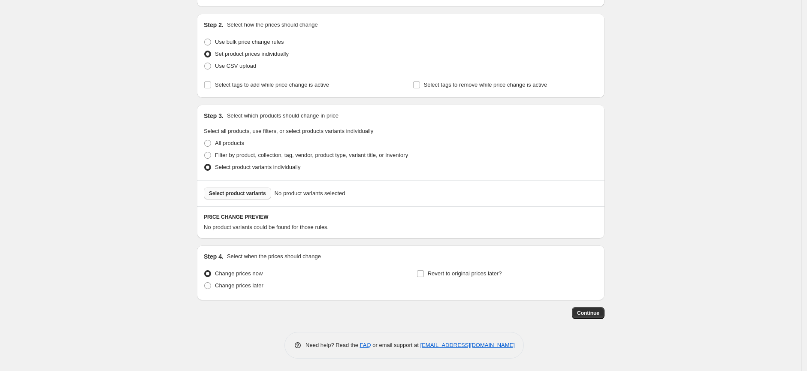
click at [250, 196] on span "Select product variants" at bounding box center [237, 193] width 57 height 7
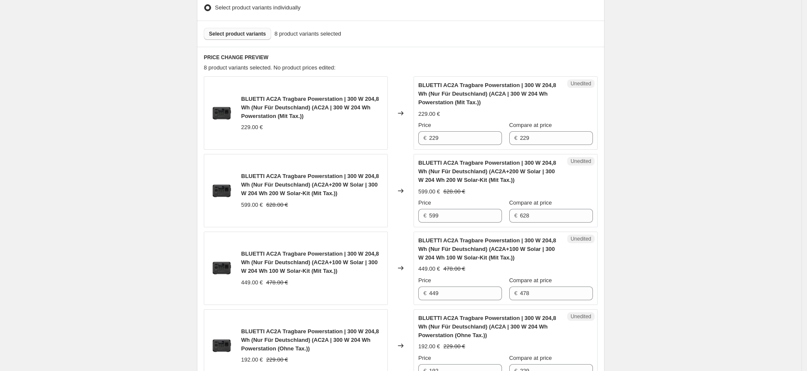
scroll to position [222, 0]
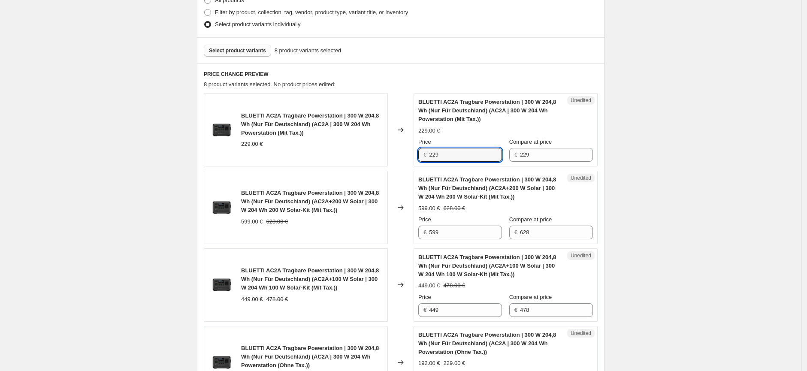
drag, startPoint x: 443, startPoint y: 156, endPoint x: 427, endPoint y: 156, distance: 16.3
click at [427, 156] on div "€ 229" at bounding box center [460, 155] width 84 height 14
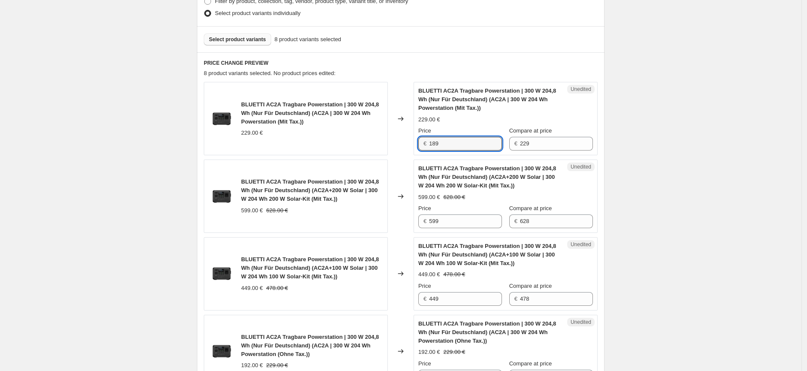
scroll to position [269, 0]
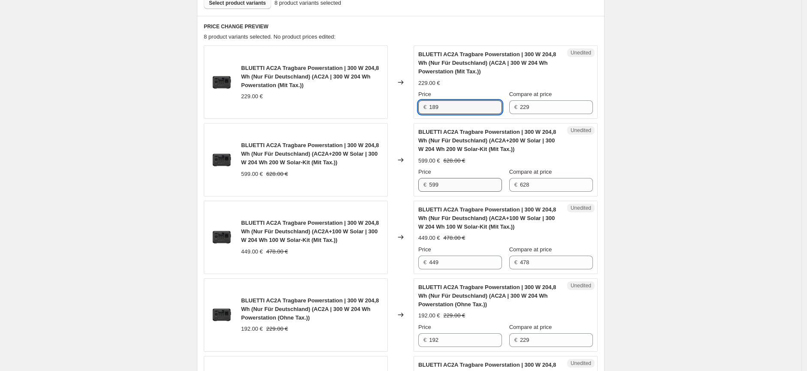
type input "189"
click at [477, 189] on input "599" at bounding box center [465, 185] width 73 height 14
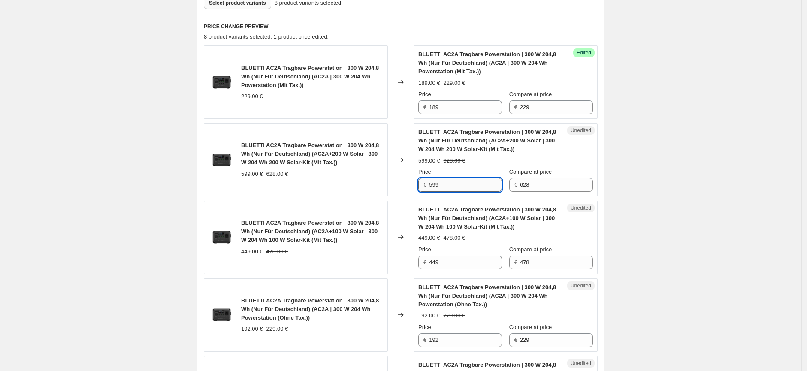
drag, startPoint x: 450, startPoint y: 185, endPoint x: 431, endPoint y: 185, distance: 19.3
click at [431, 185] on input "599" at bounding box center [465, 185] width 73 height 14
type input "468"
click at [458, 266] on input "449" at bounding box center [465, 263] width 73 height 14
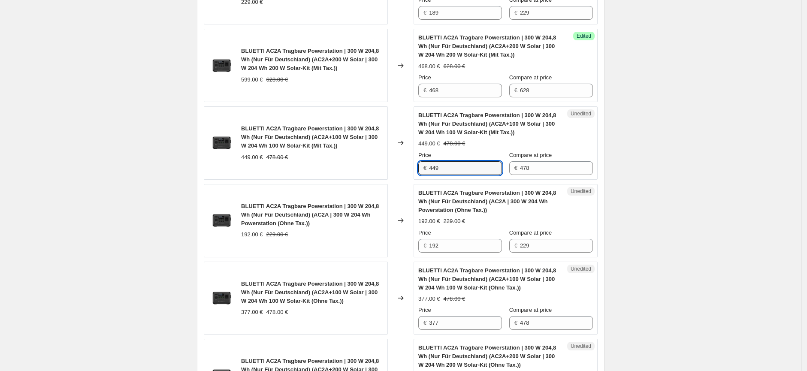
scroll to position [365, 0]
drag, startPoint x: 447, startPoint y: 169, endPoint x: 432, endPoint y: 168, distance: 14.6
click at [432, 168] on input "449" at bounding box center [465, 167] width 73 height 14
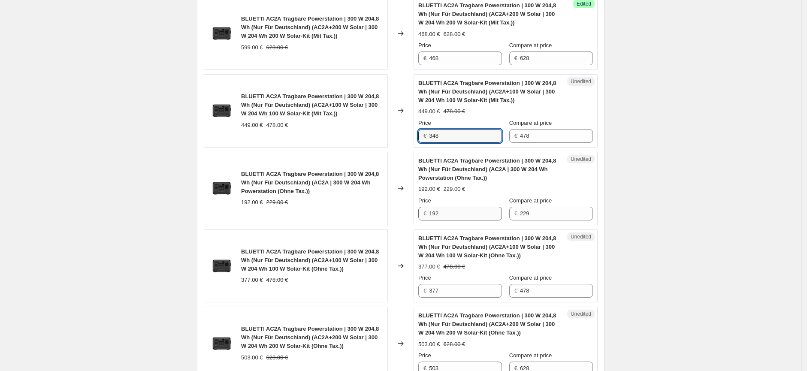
scroll to position [413, 0]
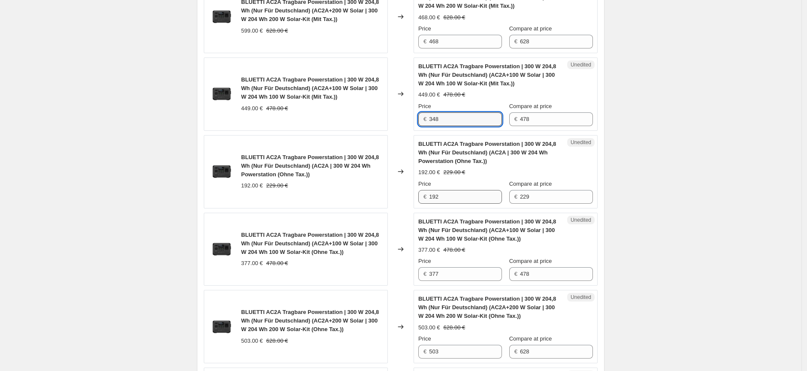
type input "348"
click at [447, 199] on input "192" at bounding box center [465, 197] width 73 height 14
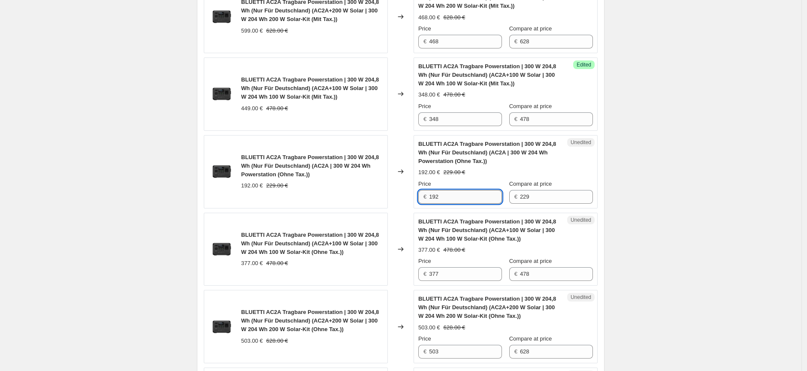
drag, startPoint x: 447, startPoint y: 195, endPoint x: 432, endPoint y: 196, distance: 15.0
click at [432, 196] on input "192" at bounding box center [465, 197] width 73 height 14
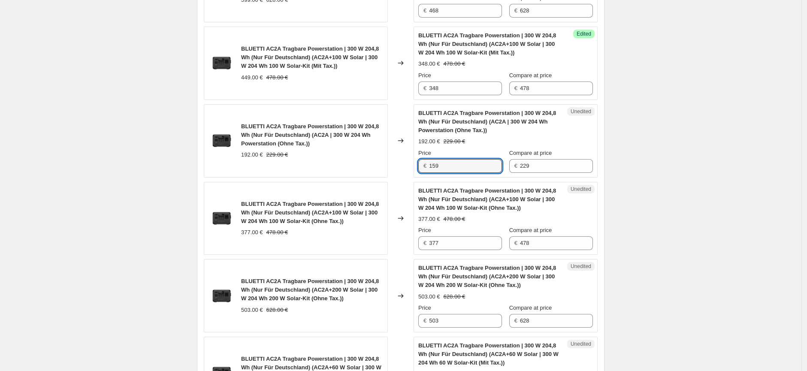
scroll to position [460, 0]
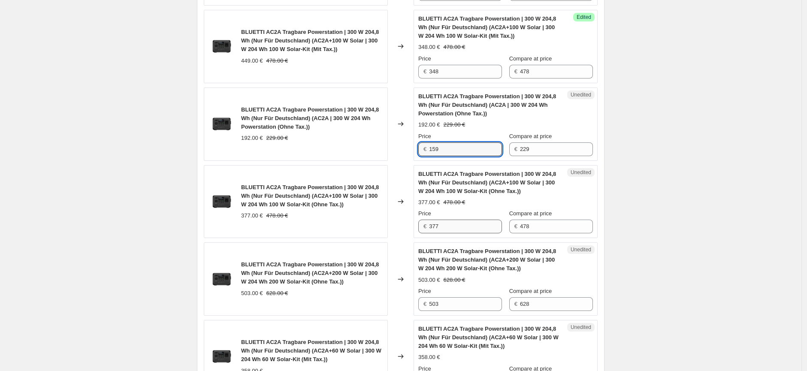
type input "159"
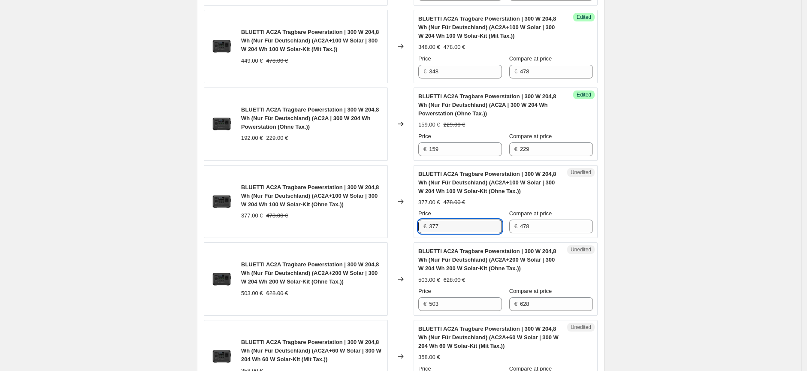
drag, startPoint x: 453, startPoint y: 227, endPoint x: 435, endPoint y: 236, distance: 20.3
click at [431, 228] on input "377" at bounding box center [465, 227] width 73 height 14
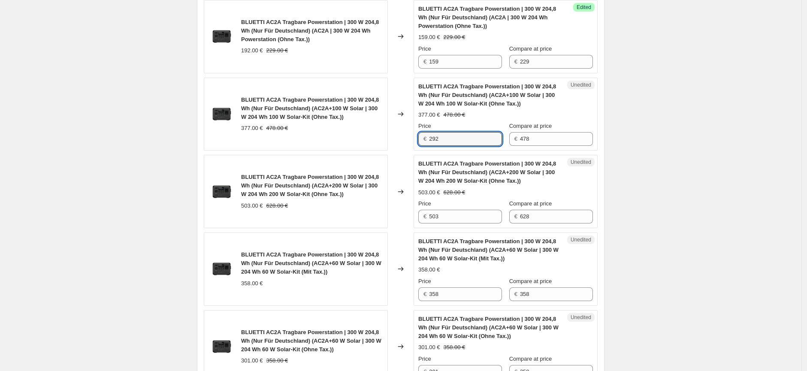
scroll to position [556, 0]
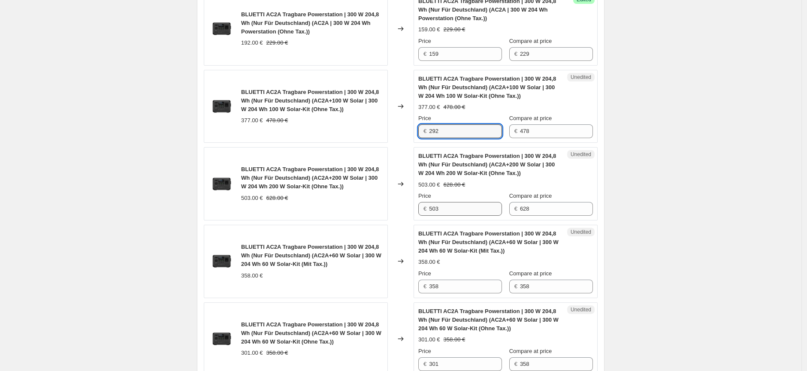
type input "292"
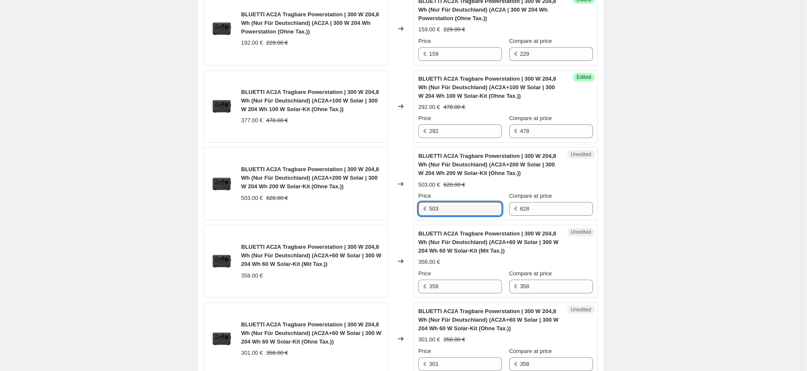
drag, startPoint x: 444, startPoint y: 208, endPoint x: 426, endPoint y: 210, distance: 18.1
click at [426, 210] on div "€ 503" at bounding box center [460, 209] width 84 height 14
type input "393"
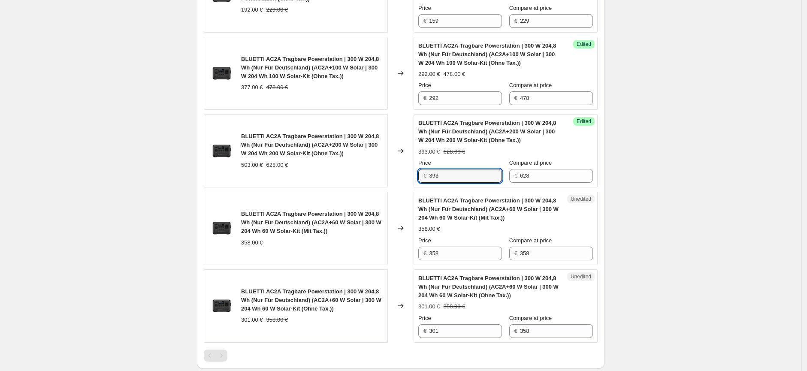
scroll to position [651, 0]
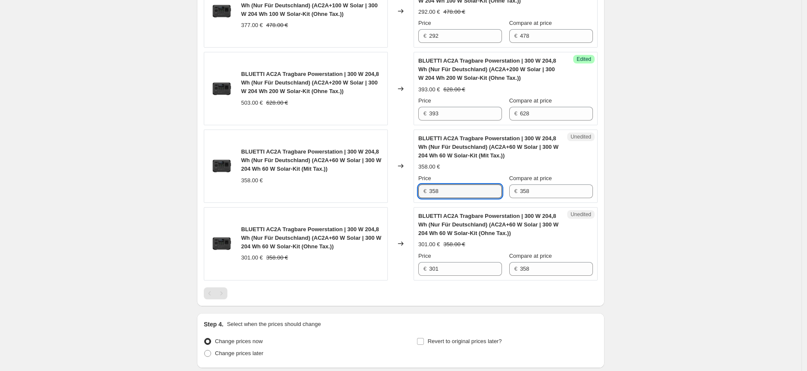
drag, startPoint x: 448, startPoint y: 191, endPoint x: 428, endPoint y: 191, distance: 20.6
click at [428, 191] on div "€ 358" at bounding box center [460, 191] width 84 height 14
type input "278"
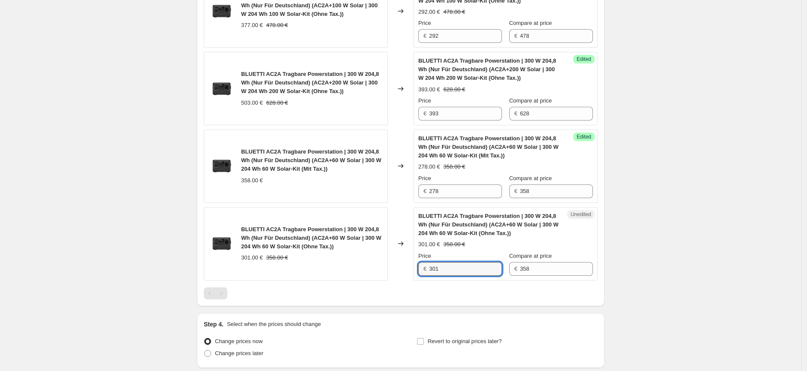
drag, startPoint x: 453, startPoint y: 271, endPoint x: 430, endPoint y: 271, distance: 22.7
click at [430, 271] on div "€ 301" at bounding box center [460, 269] width 84 height 14
type input "234"
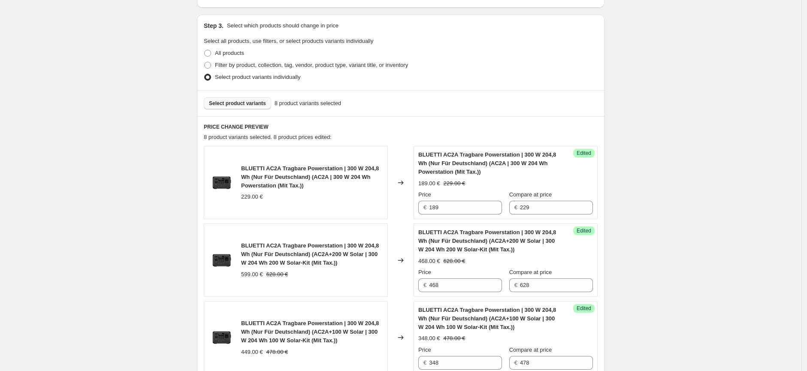
scroll to position [79, 0]
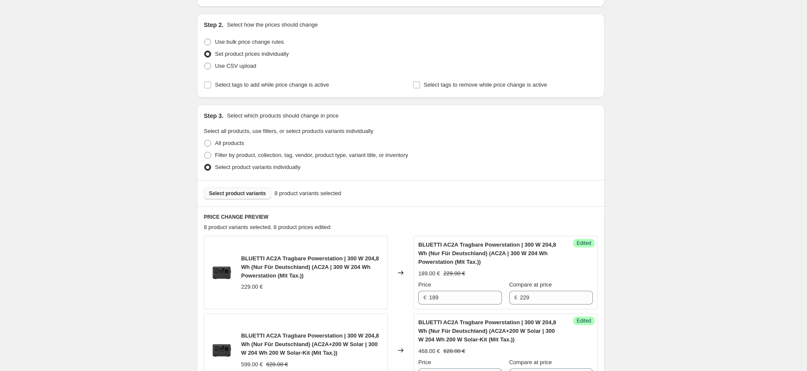
click at [258, 192] on span "Select product variants" at bounding box center [237, 193] width 57 height 7
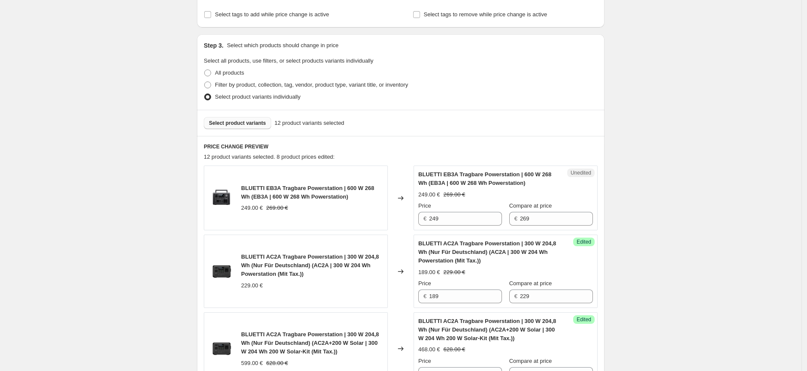
scroll to position [222, 0]
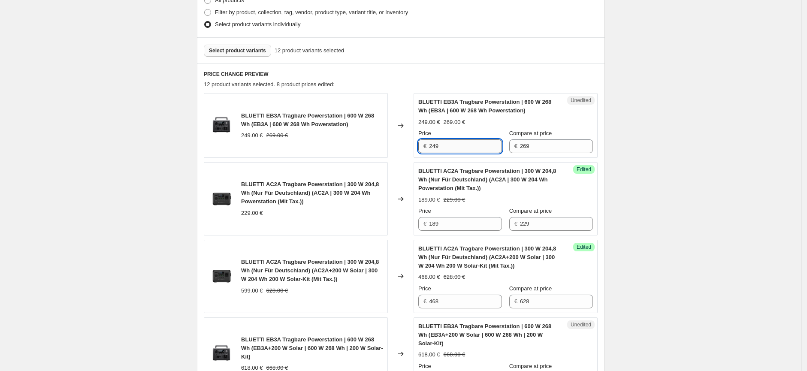
click at [436, 144] on input "249" at bounding box center [465, 146] width 73 height 14
type input "209"
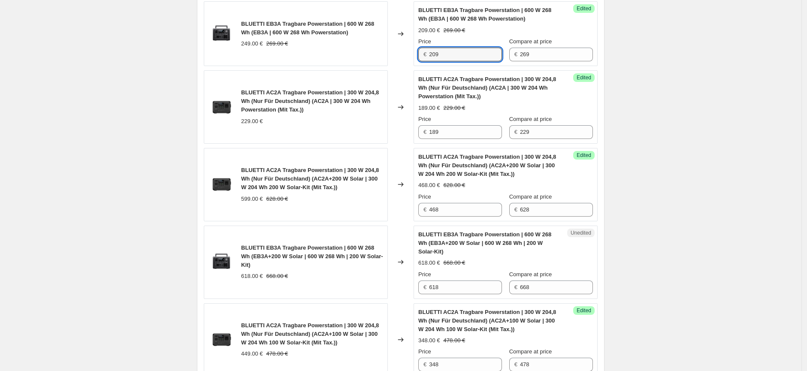
scroll to position [317, 0]
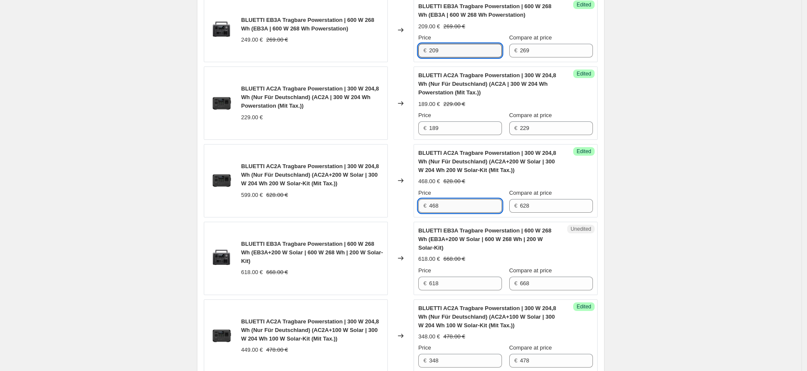
click at [469, 208] on input "468" at bounding box center [465, 206] width 73 height 14
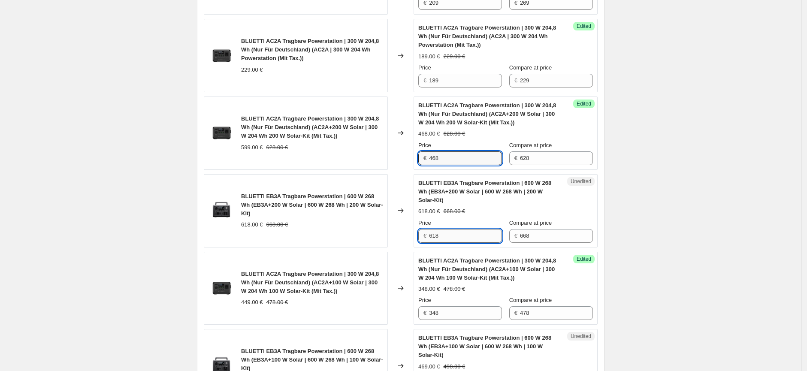
click at [468, 233] on input "618" at bounding box center [465, 236] width 73 height 14
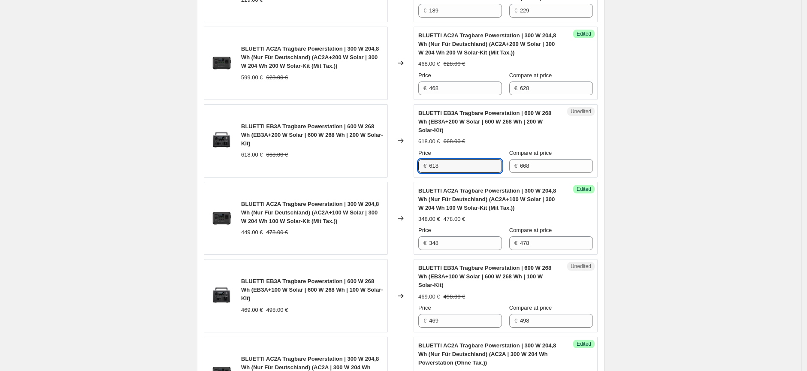
scroll to position [460, 0]
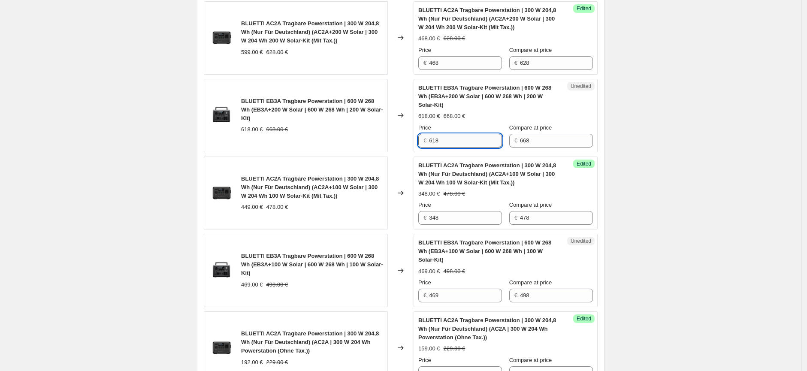
drag, startPoint x: 448, startPoint y: 143, endPoint x: 432, endPoint y: 142, distance: 15.5
click at [432, 142] on input "618" at bounding box center [465, 141] width 73 height 14
type input "498"
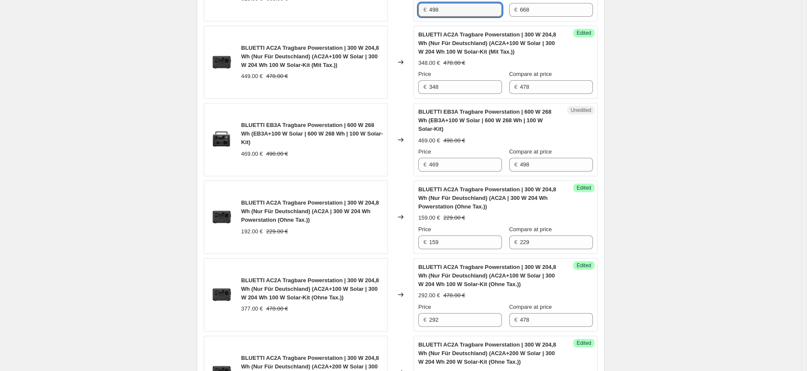
scroll to position [603, 0]
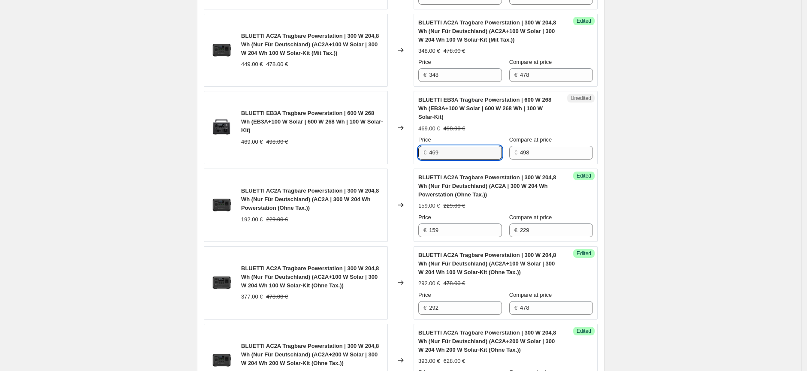
drag, startPoint x: 445, startPoint y: 154, endPoint x: 426, endPoint y: 153, distance: 19.8
click at [426, 153] on div "€ 469" at bounding box center [460, 153] width 84 height 14
type input "398"
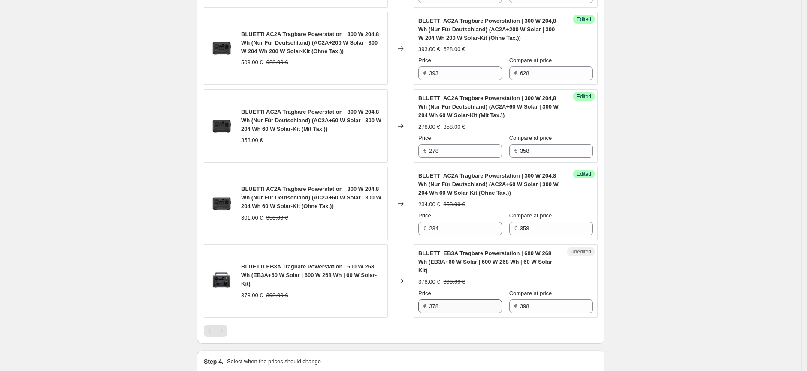
scroll to position [937, 0]
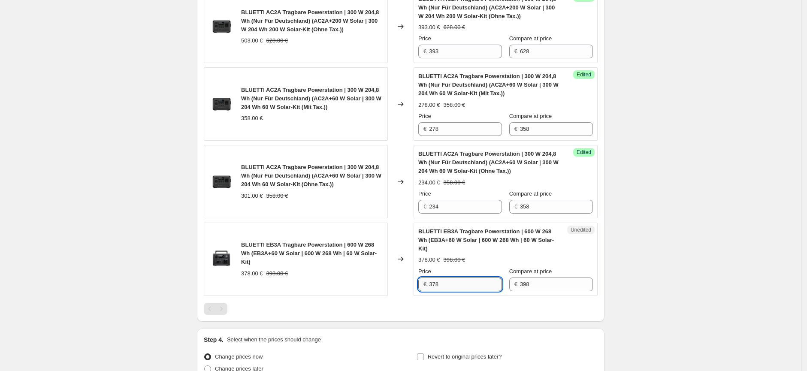
click at [465, 282] on input "378" at bounding box center [465, 285] width 73 height 14
drag, startPoint x: 447, startPoint y: 285, endPoint x: 428, endPoint y: 285, distance: 18.5
click at [428, 285] on div "€ 378" at bounding box center [460, 285] width 84 height 14
type input "298"
click at [528, 308] on div at bounding box center [401, 309] width 394 height 12
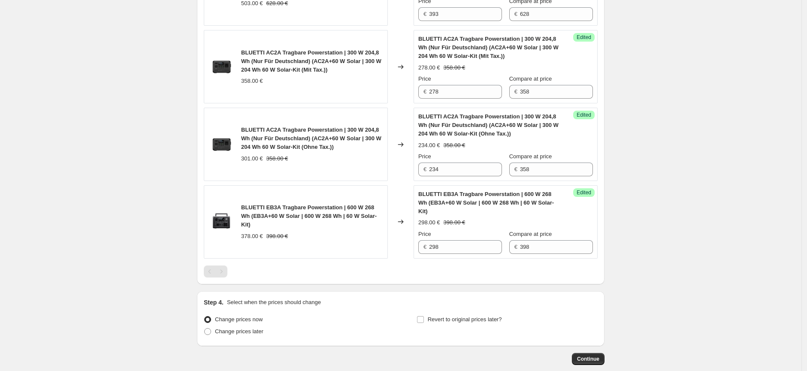
scroll to position [985, 0]
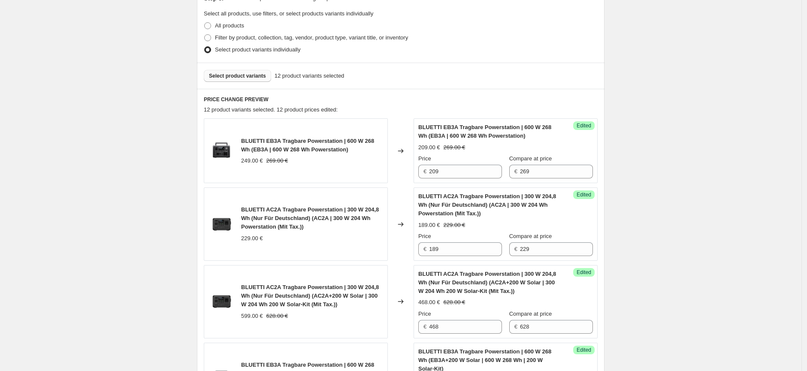
scroll to position [79, 0]
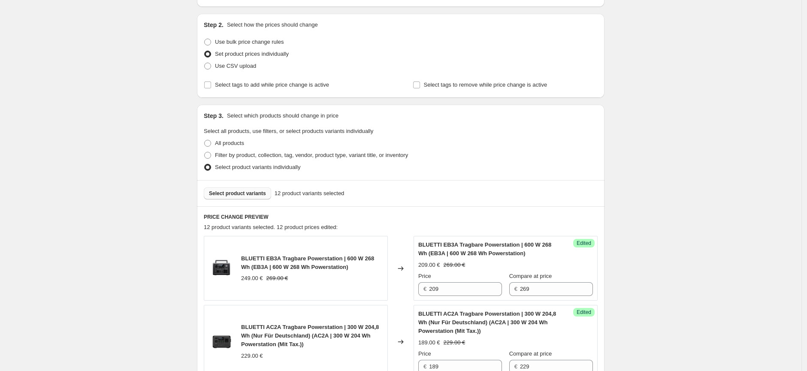
click at [257, 197] on button "Select product variants" at bounding box center [237, 193] width 67 height 12
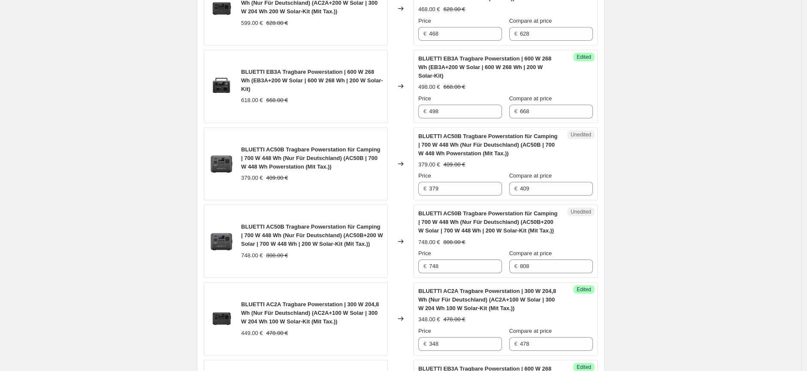
scroll to position [499, 0]
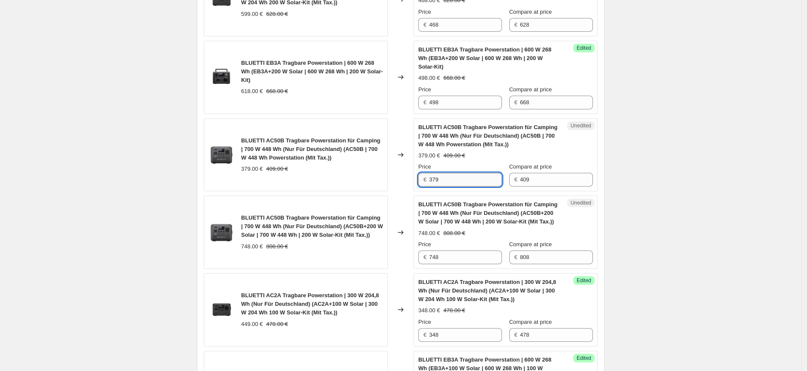
click at [435, 182] on input "379" at bounding box center [465, 180] width 73 height 14
click at [436, 182] on input "379" at bounding box center [465, 180] width 73 height 14
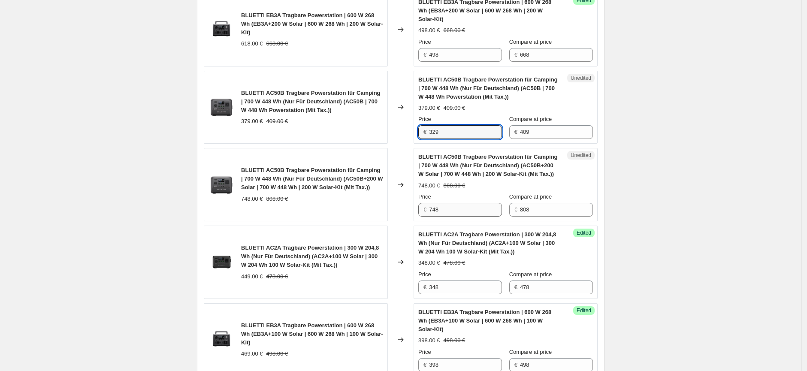
type input "329"
click at [455, 210] on input "748" at bounding box center [465, 210] width 73 height 14
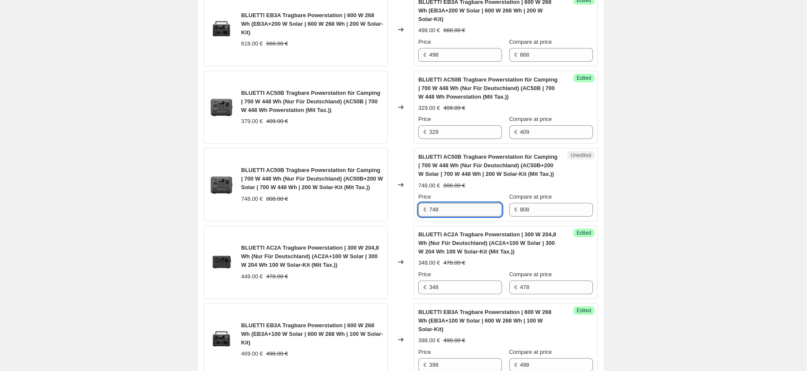
drag, startPoint x: 441, startPoint y: 209, endPoint x: 432, endPoint y: 209, distance: 9.4
click at [432, 209] on input "748" at bounding box center [465, 210] width 73 height 14
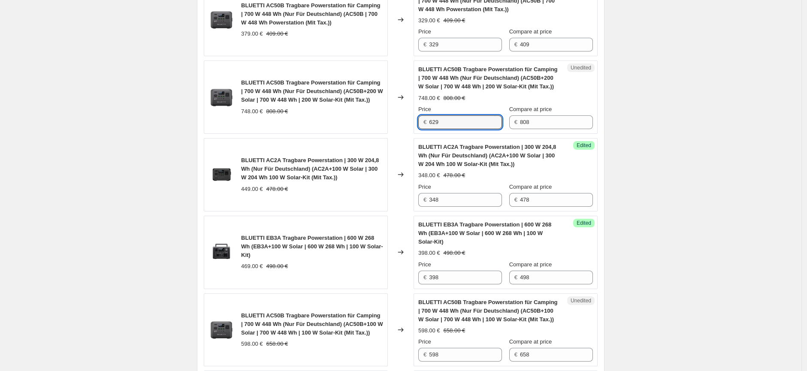
scroll to position [689, 0]
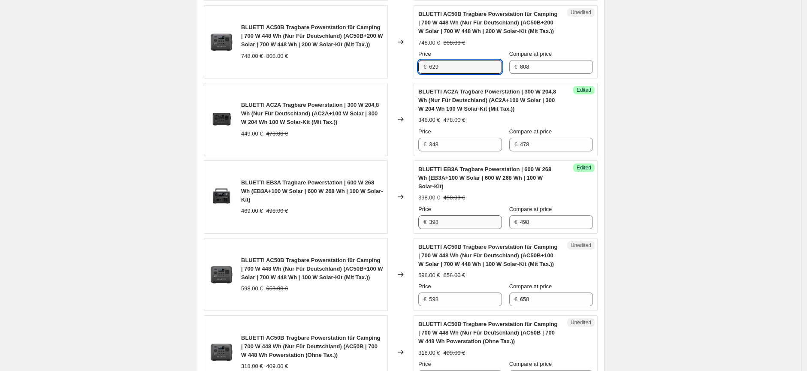
type input "629"
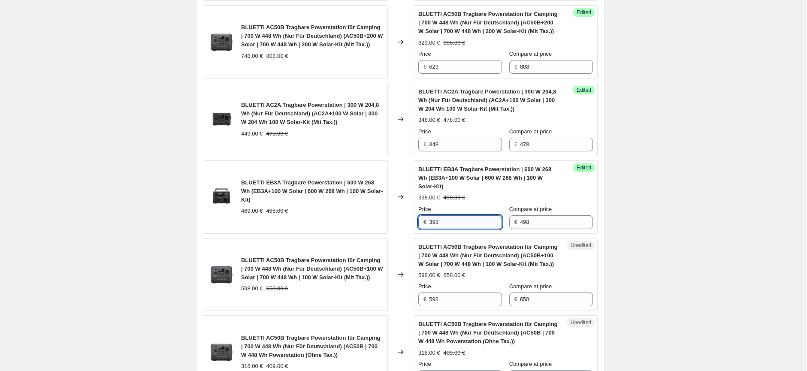
click at [468, 218] on input "398" at bounding box center [465, 222] width 73 height 14
click at [481, 272] on div "598.00 € 658.00 €" at bounding box center [505, 275] width 175 height 9
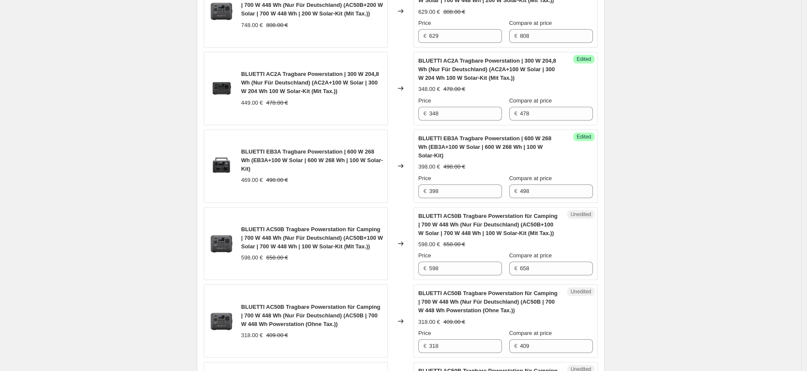
scroll to position [737, 0]
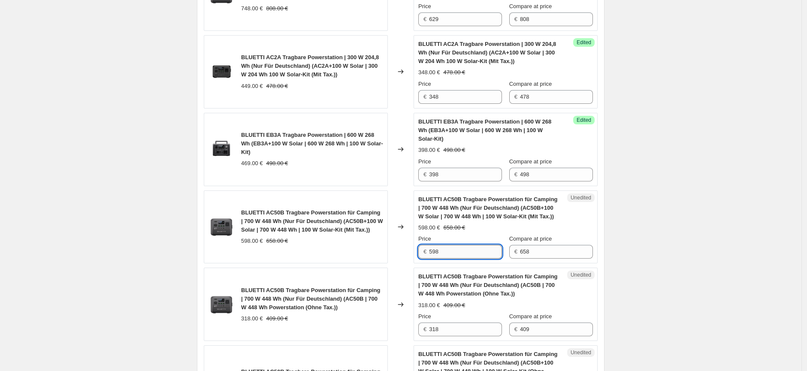
click at [463, 253] on input "598" at bounding box center [465, 252] width 73 height 14
drag, startPoint x: 441, startPoint y: 255, endPoint x: 430, endPoint y: 254, distance: 11.2
click at [430, 254] on div "€ 598" at bounding box center [460, 252] width 84 height 14
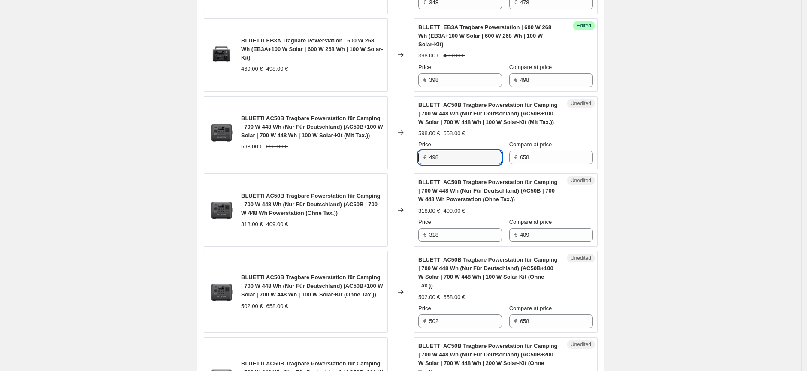
scroll to position [832, 0]
type input "498"
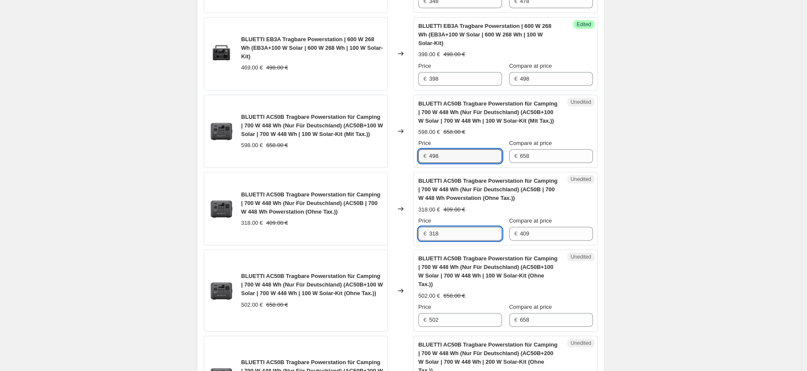
click at [446, 237] on input "318" at bounding box center [465, 234] width 73 height 14
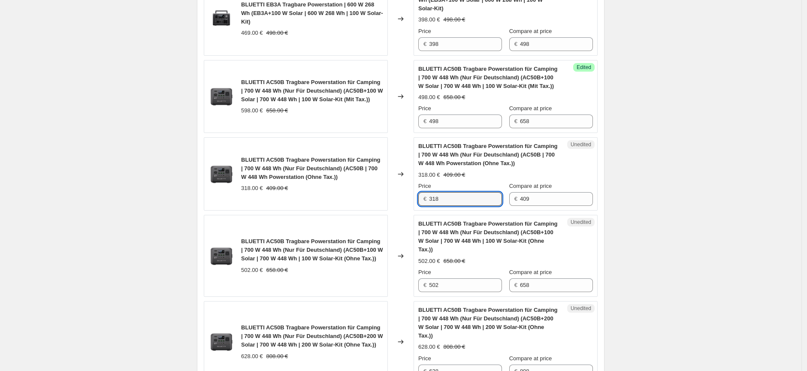
scroll to position [928, 0]
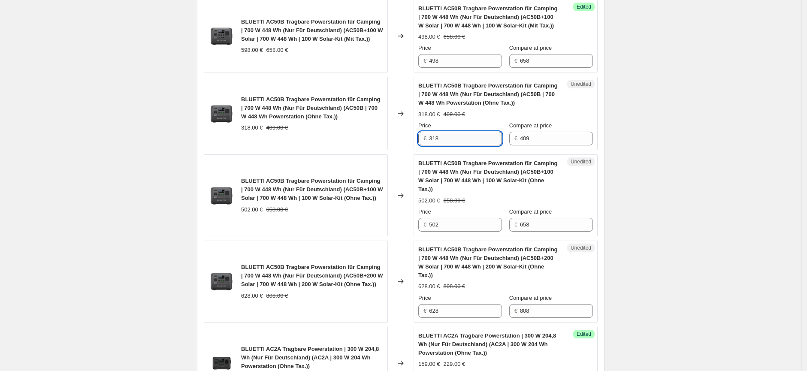
drag, startPoint x: 442, startPoint y: 139, endPoint x: 431, endPoint y: 140, distance: 11.2
click at [431, 140] on input "318" at bounding box center [465, 139] width 73 height 14
type input "276"
click at [444, 220] on input "502" at bounding box center [465, 225] width 73 height 14
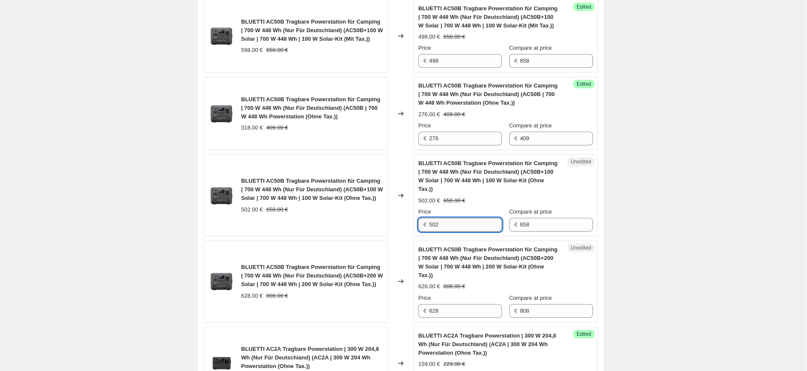
drag, startPoint x: 444, startPoint y: 218, endPoint x: 432, endPoint y: 219, distance: 11.2
click at [432, 219] on input "502" at bounding box center [465, 225] width 73 height 14
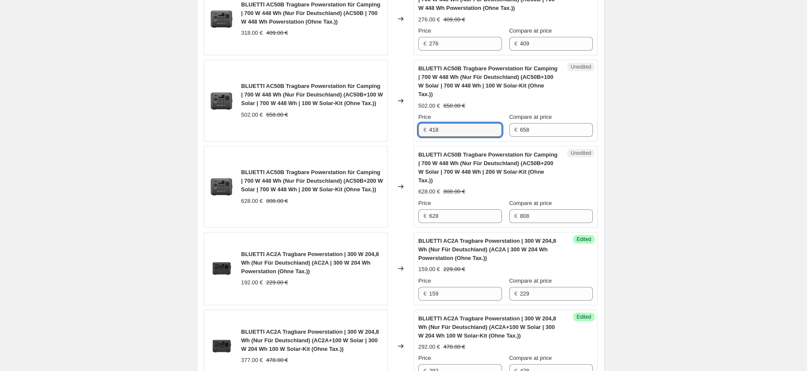
scroll to position [1023, 0]
type input "418"
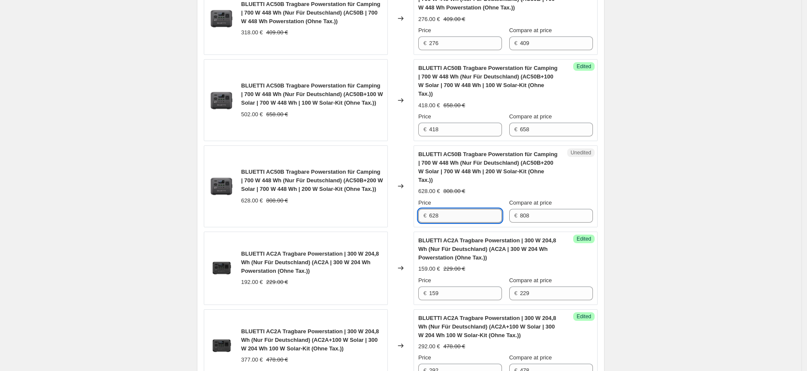
drag, startPoint x: 444, startPoint y: 201, endPoint x: 432, endPoint y: 200, distance: 12.0
click at [432, 209] on input "628" at bounding box center [465, 216] width 73 height 14
type input "528"
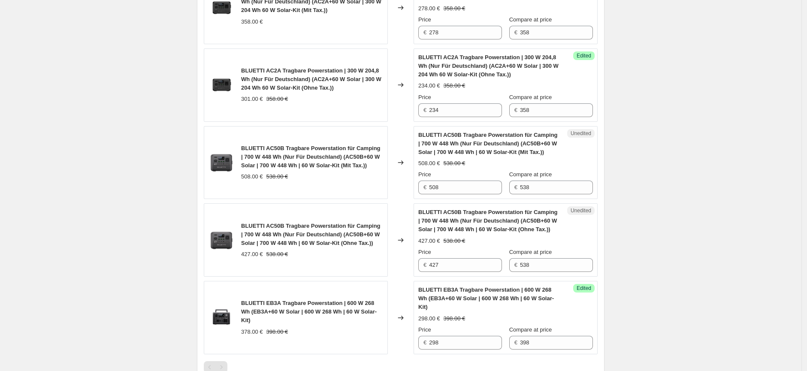
scroll to position [1452, 0]
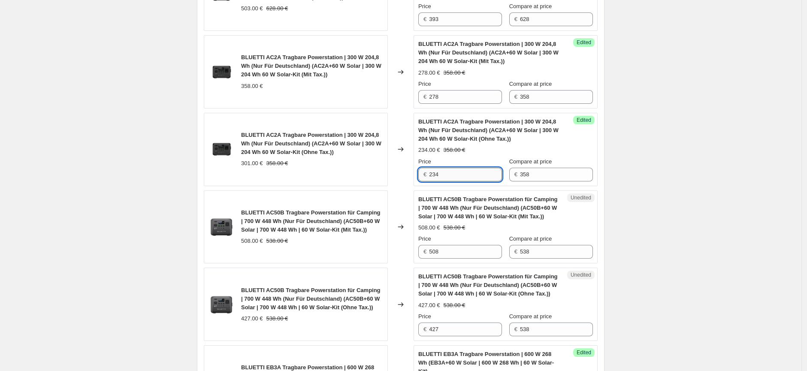
click at [459, 168] on input "234" at bounding box center [465, 175] width 73 height 14
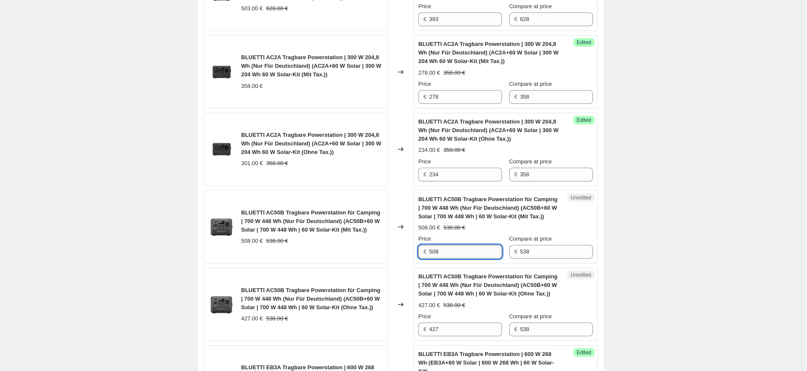
click at [454, 245] on input "508" at bounding box center [465, 252] width 73 height 14
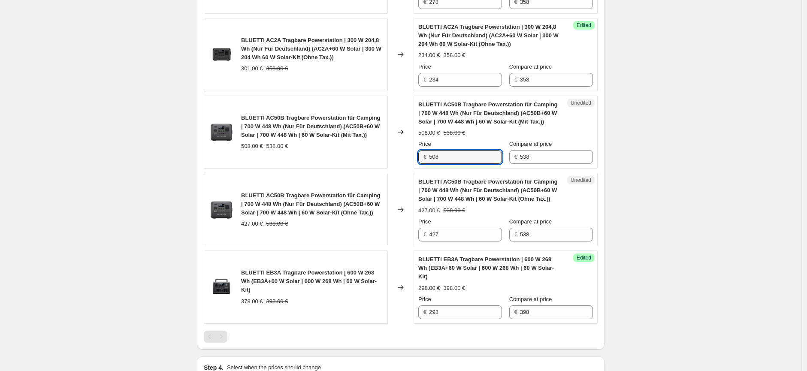
scroll to position [1547, 0]
drag, startPoint x: 445, startPoint y: 142, endPoint x: 432, endPoint y: 141, distance: 13.8
click at [432, 150] on input "508" at bounding box center [465, 157] width 73 height 14
click at [433, 150] on input "368" at bounding box center [465, 157] width 73 height 14
click at [452, 227] on input "427" at bounding box center [465, 234] width 73 height 14
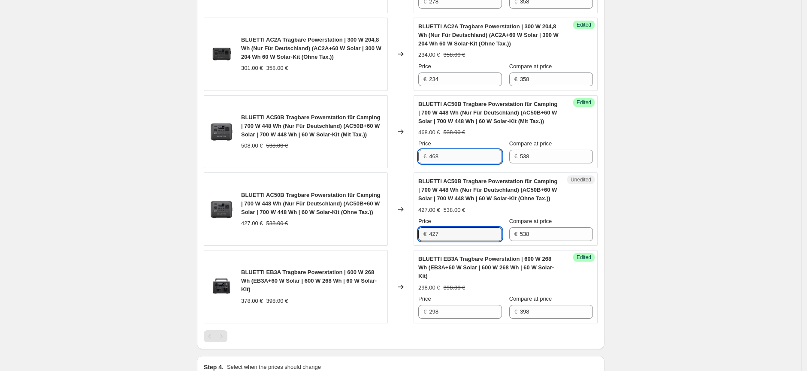
click at [437, 150] on input "468" at bounding box center [465, 157] width 73 height 14
type input "438"
drag, startPoint x: 444, startPoint y: 220, endPoint x: 431, endPoint y: 220, distance: 13.3
click at [431, 227] on input "427" at bounding box center [465, 234] width 73 height 14
type input "368"
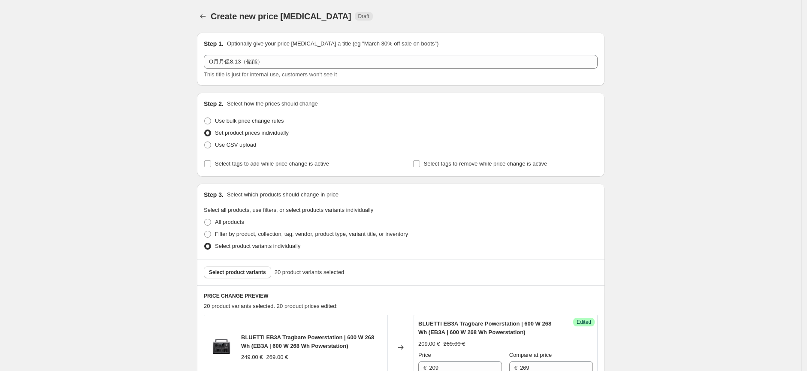
scroll to position [95, 0]
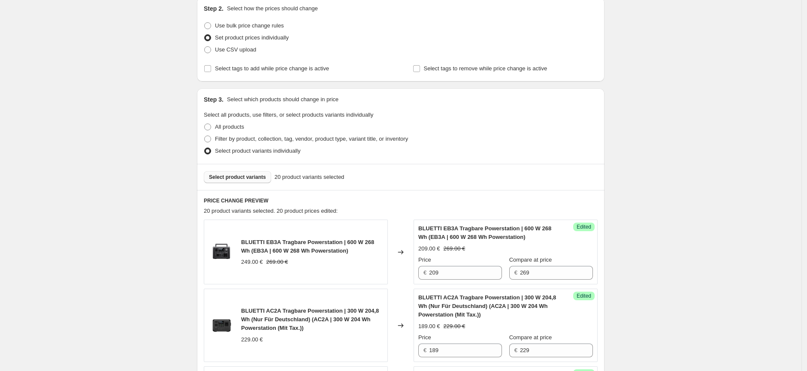
click at [249, 176] on span "Select product variants" at bounding box center [237, 177] width 57 height 7
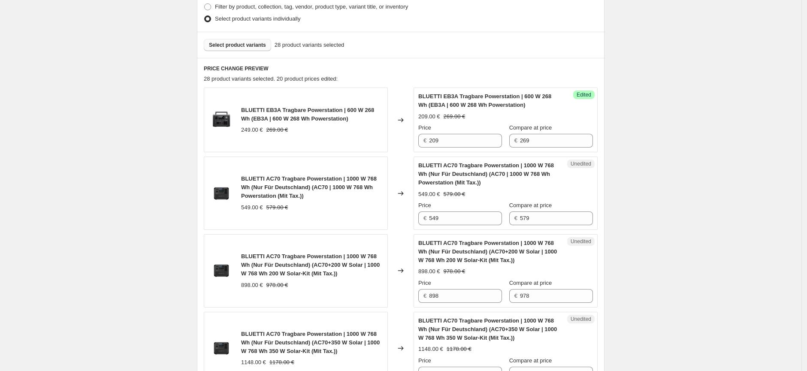
scroll to position [286, 0]
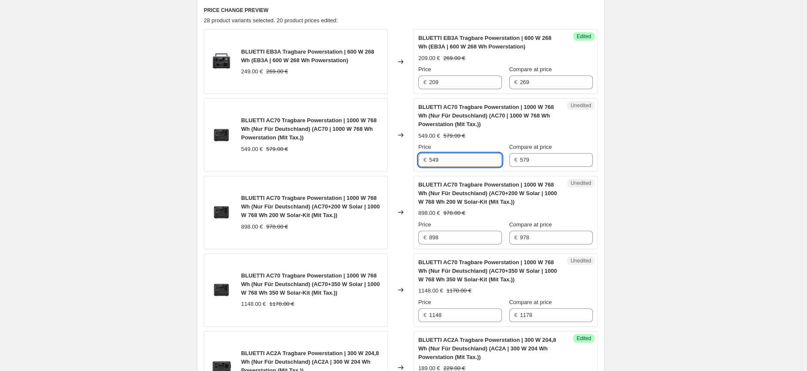
drag, startPoint x: 442, startPoint y: 160, endPoint x: 432, endPoint y: 160, distance: 9.5
click at [432, 160] on input "549" at bounding box center [465, 160] width 73 height 14
type input "499"
click at [445, 236] on input "898" at bounding box center [465, 238] width 73 height 14
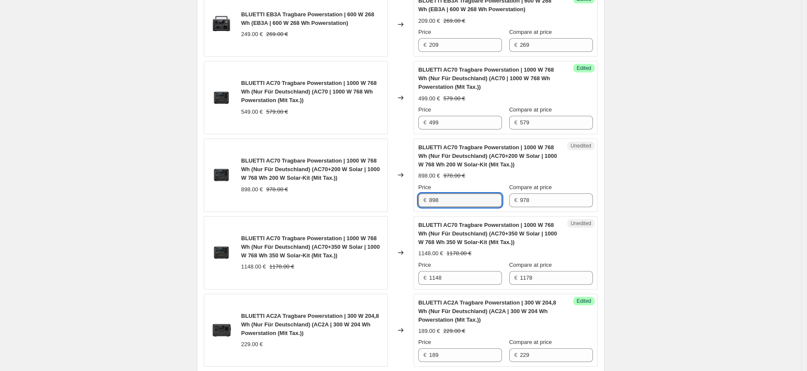
scroll to position [333, 0]
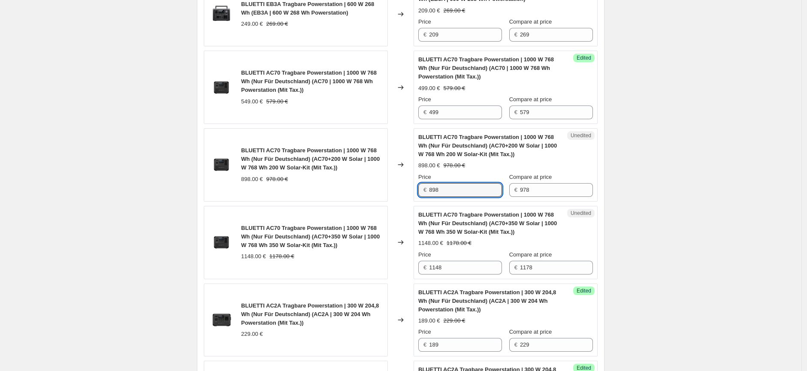
drag, startPoint x: 444, startPoint y: 189, endPoint x: 424, endPoint y: 190, distance: 19.8
click at [424, 190] on div "€ 898" at bounding box center [460, 190] width 84 height 14
type input "748"
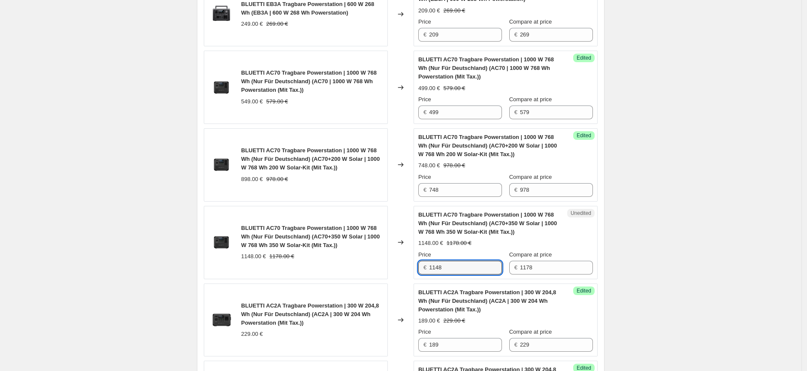
drag, startPoint x: 456, startPoint y: 266, endPoint x: 430, endPoint y: 265, distance: 26.2
click at [430, 265] on div "€ 1148" at bounding box center [460, 268] width 84 height 14
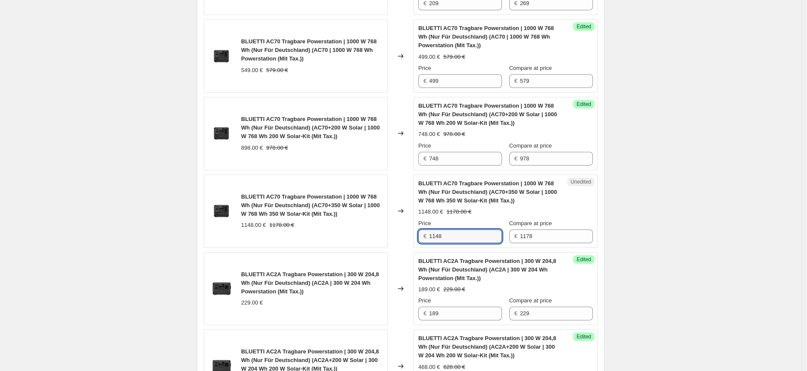
scroll to position [381, 0]
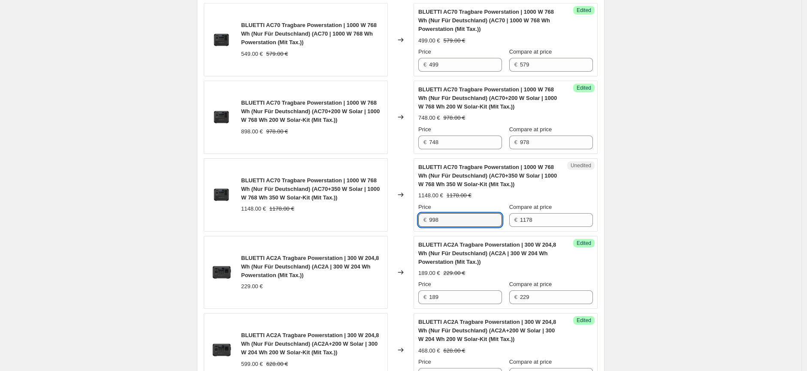
type input "998"
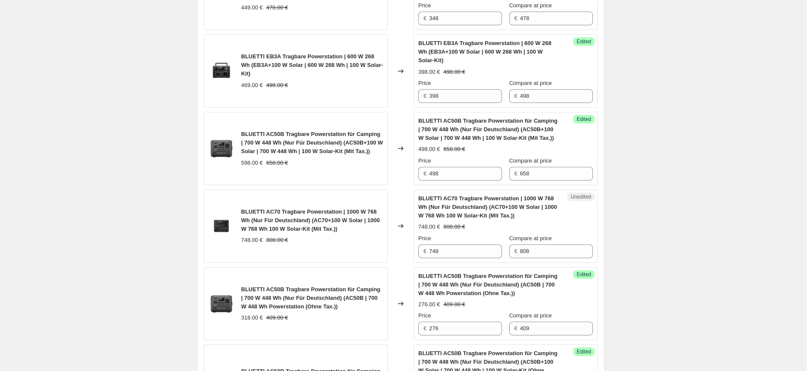
scroll to position [1048, 0]
click at [469, 248] on input "748" at bounding box center [465, 251] width 73 height 14
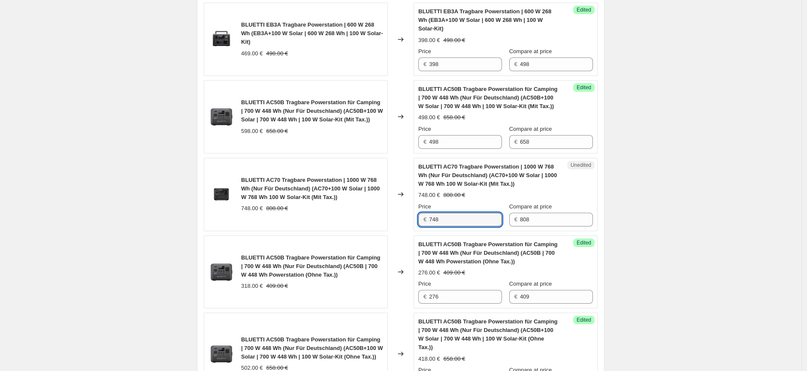
scroll to position [1096, 0]
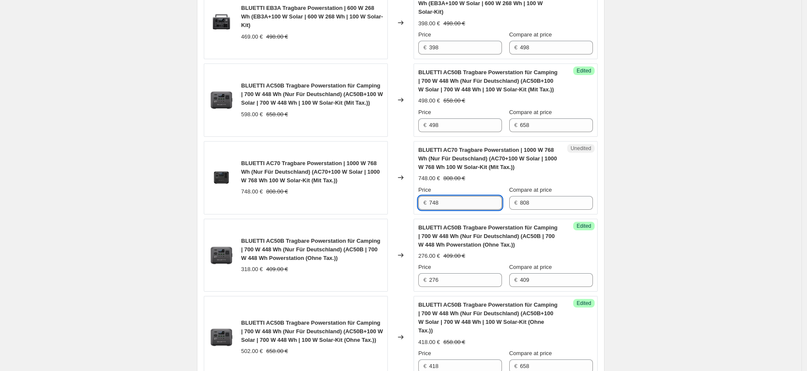
click at [433, 204] on input "748" at bounding box center [465, 203] width 73 height 14
click at [431, 204] on input "748" at bounding box center [465, 203] width 73 height 14
click at [434, 205] on input "748" at bounding box center [465, 203] width 73 height 14
click at [432, 204] on input "748" at bounding box center [465, 203] width 73 height 14
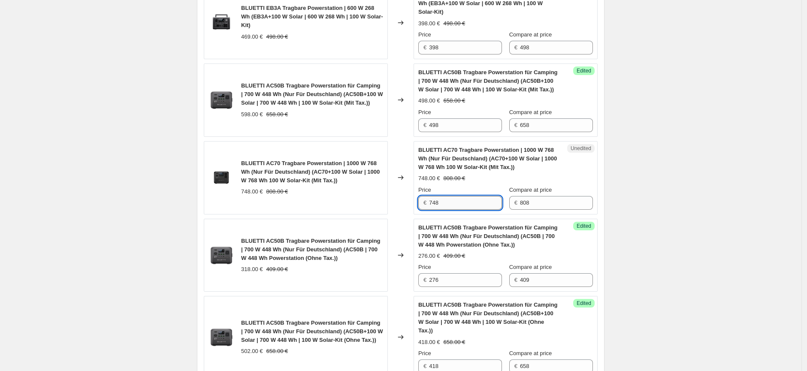
click at [434, 203] on input "748" at bounding box center [465, 203] width 73 height 14
type input "648"
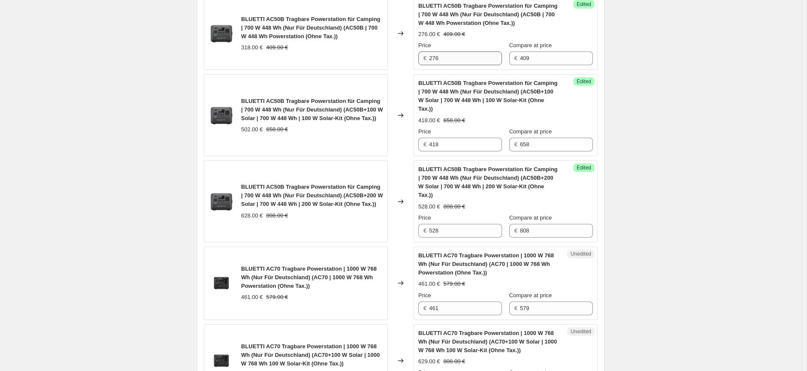
scroll to position [1335, 0]
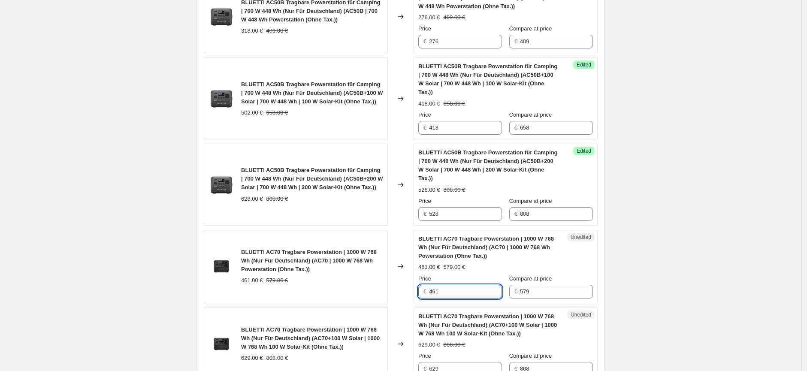
click at [457, 285] on input "461" at bounding box center [465, 292] width 73 height 14
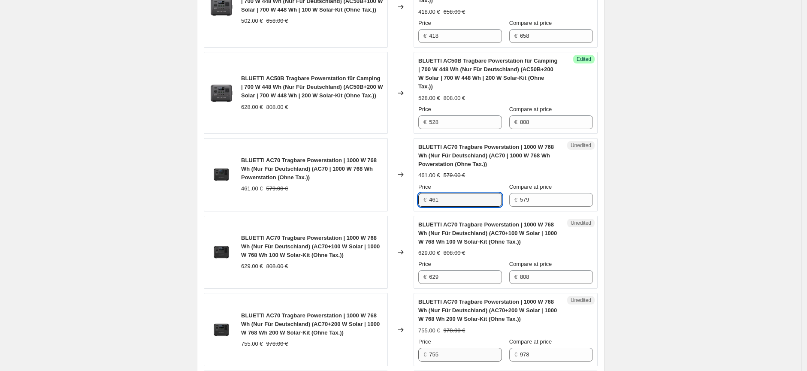
scroll to position [1430, 0]
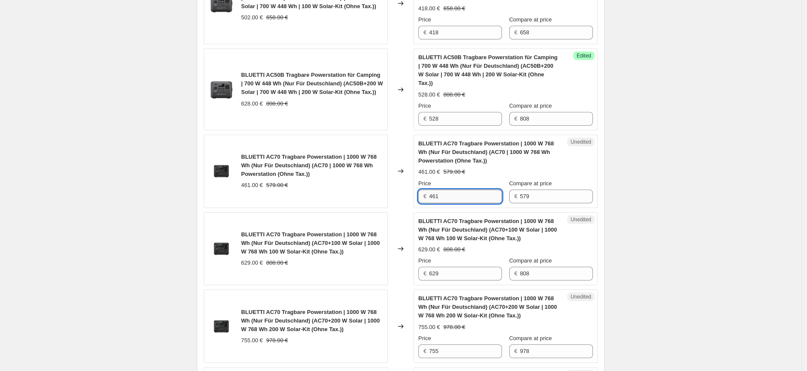
drag, startPoint x: 441, startPoint y: 181, endPoint x: 435, endPoint y: 181, distance: 5.6
click at [435, 190] on input "461" at bounding box center [465, 197] width 73 height 14
type input "419"
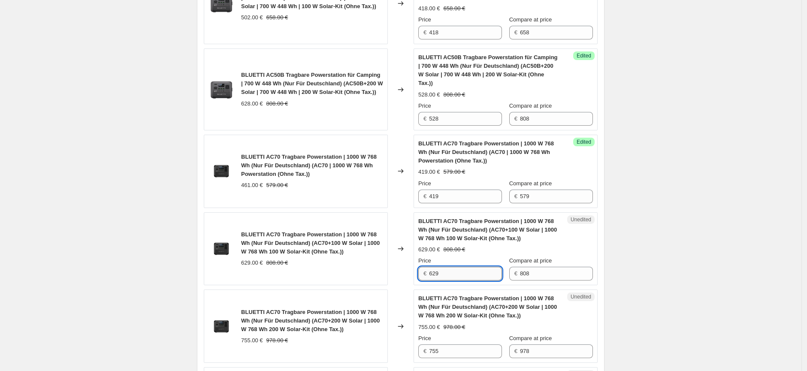
click at [454, 267] on input "629" at bounding box center [465, 274] width 73 height 14
drag, startPoint x: 447, startPoint y: 258, endPoint x: 429, endPoint y: 259, distance: 18.0
click at [429, 267] on div "€ 629" at bounding box center [460, 274] width 84 height 14
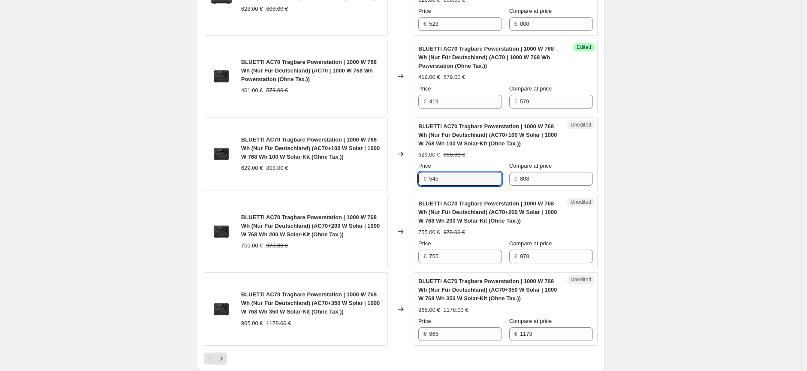
scroll to position [1525, 0]
type input "545"
click at [456, 249] on input "755" at bounding box center [465, 256] width 73 height 14
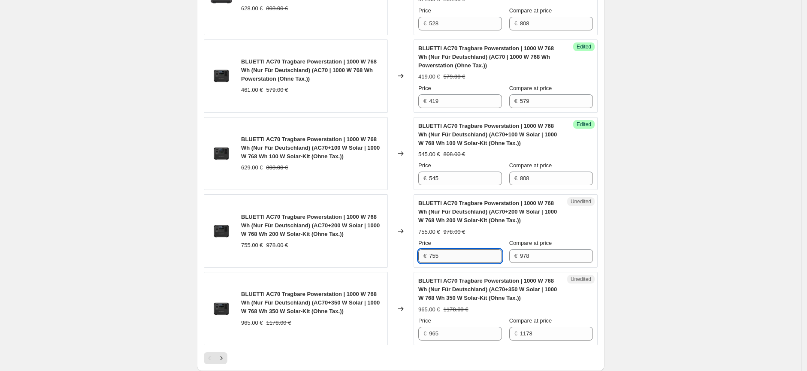
drag, startPoint x: 447, startPoint y: 242, endPoint x: 432, endPoint y: 241, distance: 15.5
click at [432, 249] on input "755" at bounding box center [465, 256] width 73 height 14
type input "629"
drag, startPoint x: 447, startPoint y: 318, endPoint x: 432, endPoint y: 320, distance: 15.9
click at [432, 327] on input "965" at bounding box center [465, 334] width 73 height 14
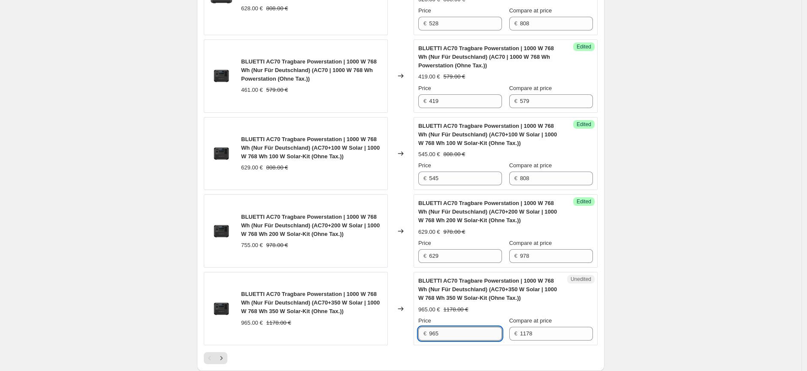
click at [456, 327] on input "965" at bounding box center [465, 334] width 73 height 14
drag, startPoint x: 441, startPoint y: 319, endPoint x: 427, endPoint y: 318, distance: 13.3
click at [427, 327] on div "€ 965" at bounding box center [460, 334] width 84 height 14
type input "838"
click at [535, 352] on div at bounding box center [401, 358] width 394 height 12
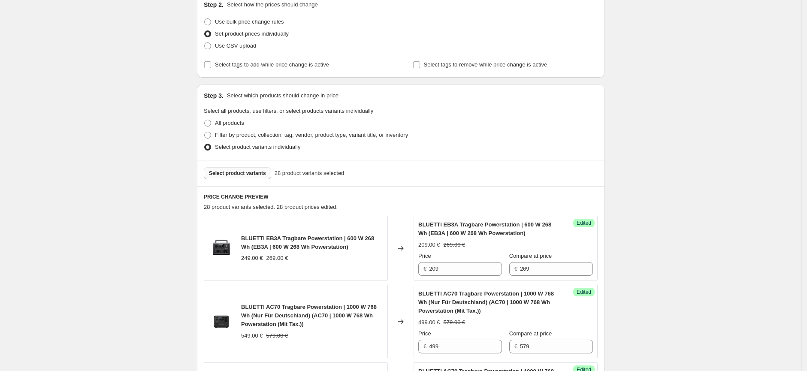
scroll to position [0, 0]
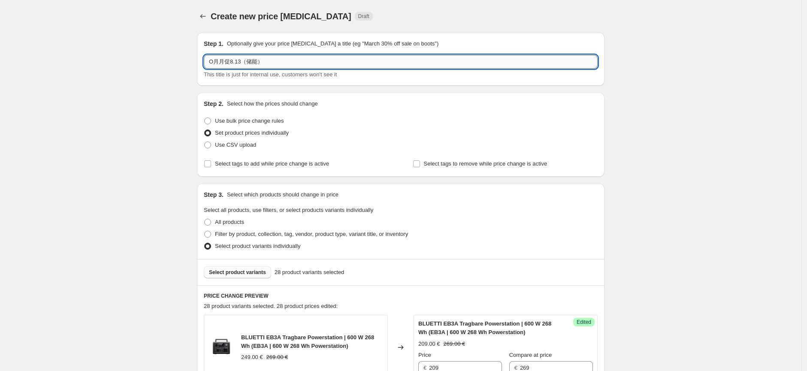
drag, startPoint x: 258, startPoint y: 64, endPoint x: 250, endPoint y: 64, distance: 8.6
click at [250, 64] on input "O月月促8.13（储能）" at bounding box center [401, 62] width 394 height 14
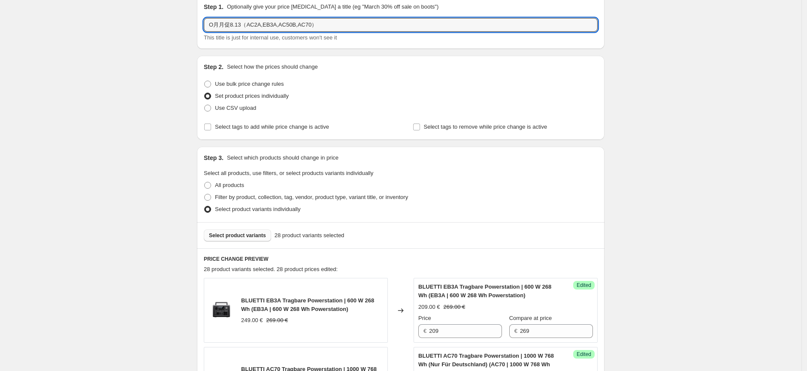
scroll to position [48, 0]
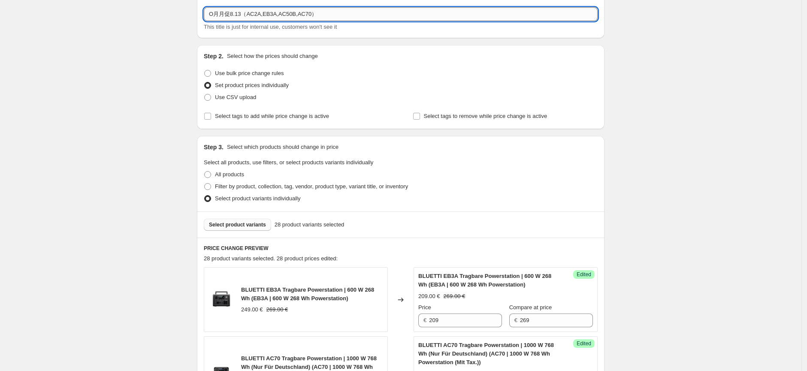
click at [213, 16] on input "O月月促8.13（AC2A,EB3A,AC50B,AC70）" at bounding box center [401, 14] width 394 height 14
click at [215, 16] on input "O月月促8.13（AC2A,EB3A,AC50B,AC70）" at bounding box center [401, 14] width 394 height 14
type input "8月月促8.13（AC2A,EB3A,AC50B,AC70）"
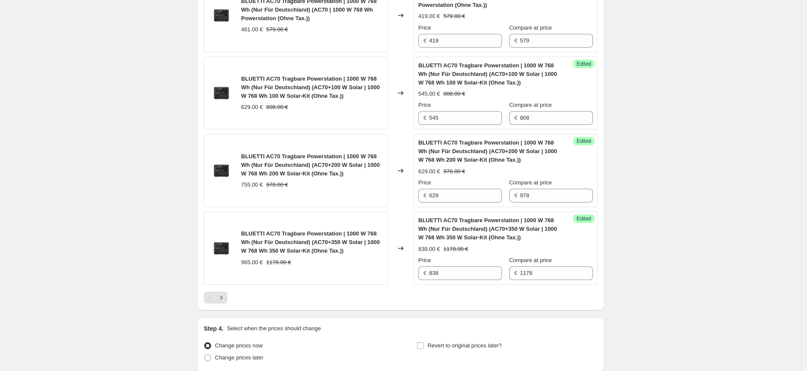
scroll to position [1642, 0]
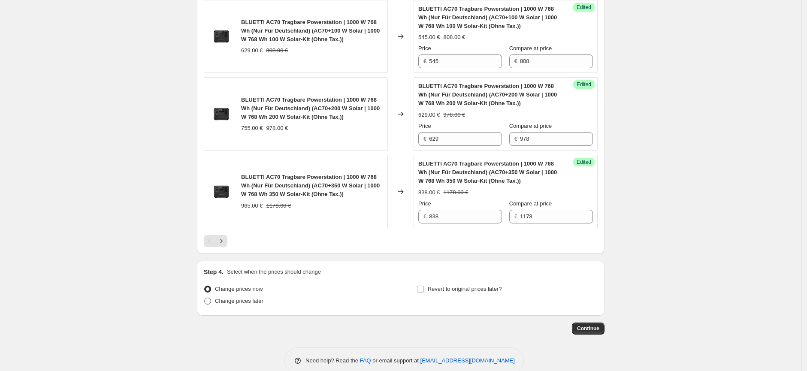
click at [242, 297] on span "Change prices later" at bounding box center [239, 301] width 48 height 9
click at [205, 298] on input "Change prices later" at bounding box center [204, 298] width 0 height 0
radio input "true"
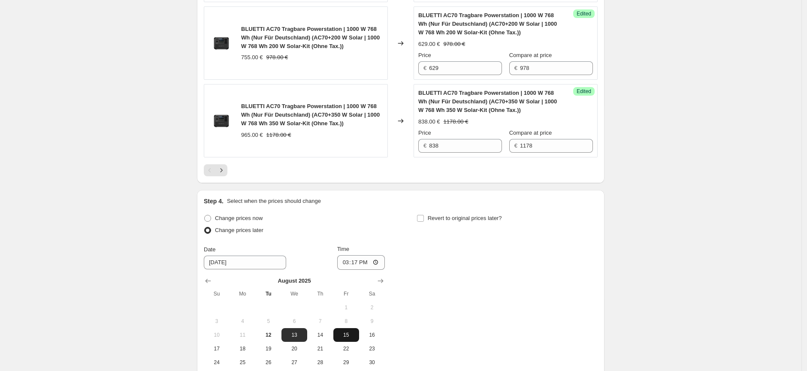
scroll to position [1803, 0]
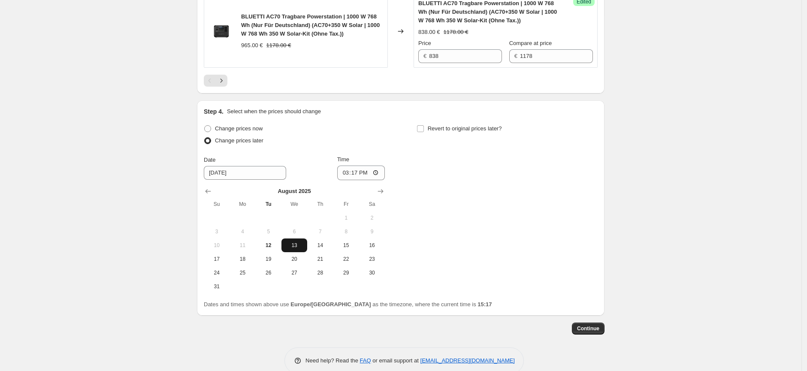
click at [295, 242] on span "13" at bounding box center [294, 245] width 19 height 7
click at [362, 166] on input "15:17" at bounding box center [361, 173] width 48 height 15
click at [369, 166] on input "15:17" at bounding box center [361, 173] width 48 height 15
click at [379, 166] on input "15:17" at bounding box center [361, 173] width 48 height 15
type input "04:00"
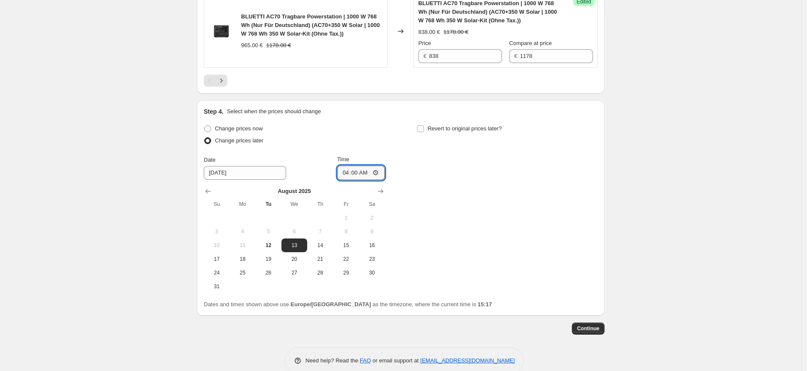
click at [481, 239] on div "Change prices now Change prices later Date [DATE] Time 04:00 [DATE] Su Mo Tu We…" at bounding box center [401, 208] width 394 height 171
click at [585, 325] on span "Continue" at bounding box center [588, 328] width 22 height 7
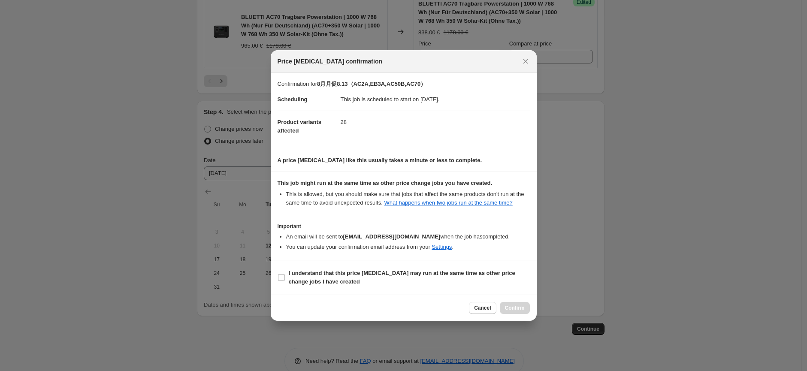
click at [513, 305] on div "Cancel Confirm" at bounding box center [499, 308] width 60 height 12
click at [395, 283] on span "I understand that this price [MEDICAL_DATA] may run at the same time as other p…" at bounding box center [409, 277] width 241 height 17
click at [285, 281] on input "I understand that this price [MEDICAL_DATA] may run at the same time as other p…" at bounding box center [281, 277] width 7 height 7
checkbox input "true"
click at [525, 309] on button "Confirm" at bounding box center [515, 308] width 30 height 12
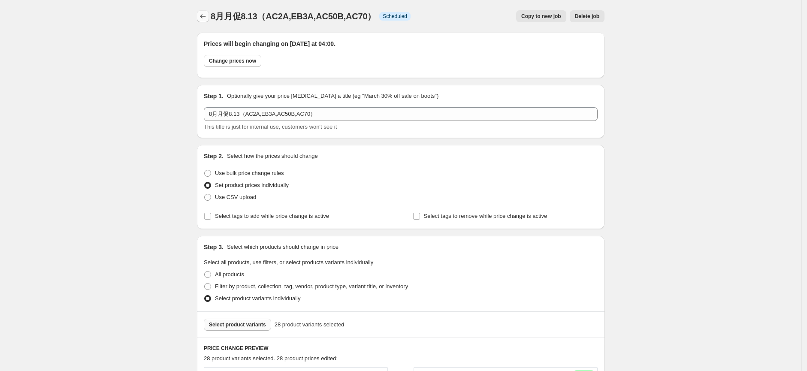
click at [207, 18] on icon "Price change jobs" at bounding box center [203, 16] width 9 height 9
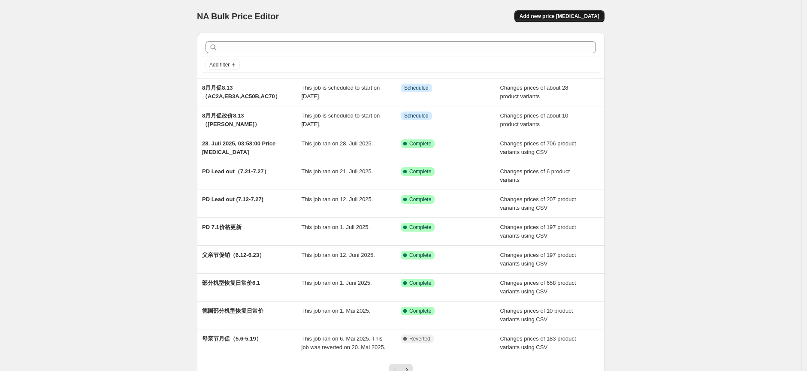
click at [585, 16] on span "Add new price [MEDICAL_DATA]" at bounding box center [560, 16] width 80 height 7
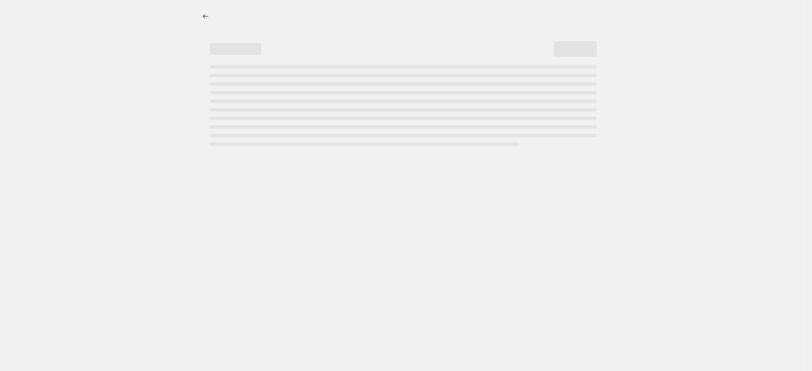
select select "percentage"
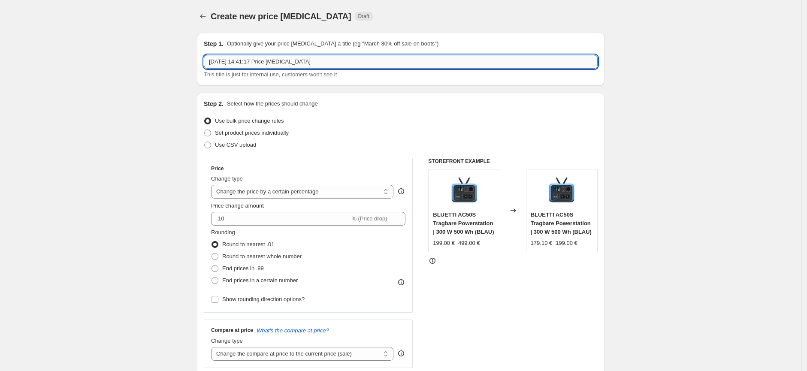
click at [251, 61] on input "[DATE] 14:41:17 Price [MEDICAL_DATA]" at bounding box center [401, 62] width 394 height 14
click at [323, 64] on input "[DATE] 14:41:17 Price [MEDICAL_DATA]" at bounding box center [401, 62] width 394 height 14
type input "8月月促改价8.13（EL100,"
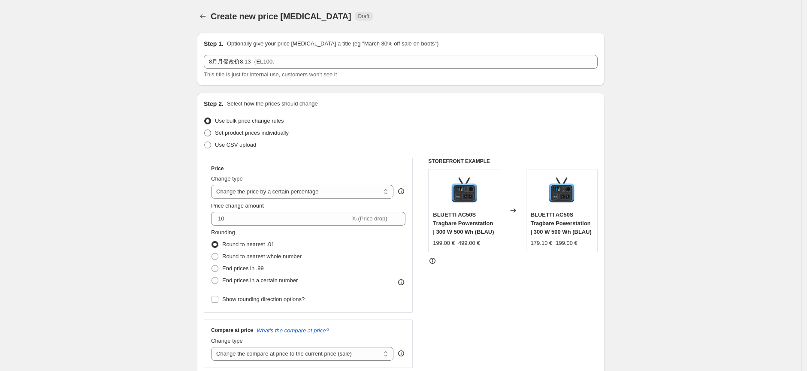
click at [256, 135] on span "Set product prices individually" at bounding box center [252, 133] width 74 height 6
click at [205, 130] on input "Set product prices individually" at bounding box center [204, 130] width 0 height 0
radio input "true"
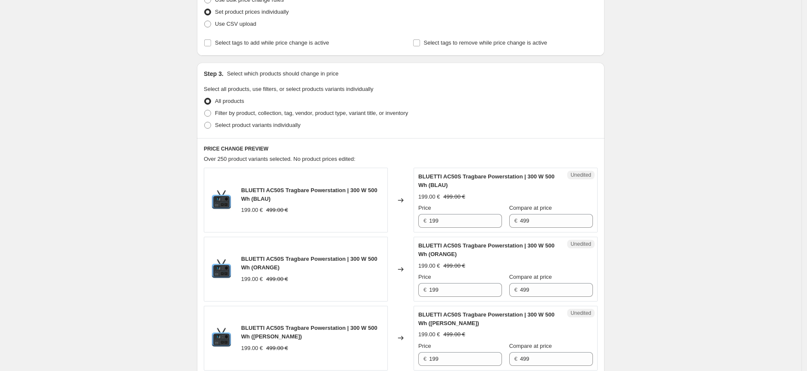
scroll to position [190, 0]
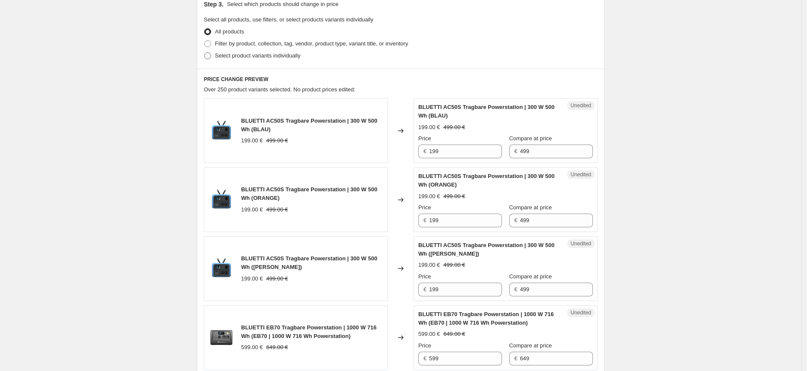
click at [221, 56] on span "Select product variants individually" at bounding box center [257, 55] width 85 height 6
click at [205, 53] on input "Select product variants individually" at bounding box center [204, 52] width 0 height 0
radio input "true"
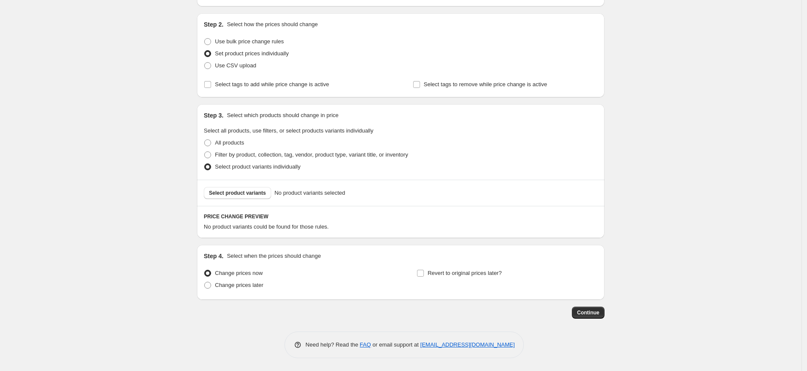
scroll to position [79, 0]
click at [241, 198] on button "Select product variants" at bounding box center [237, 193] width 67 height 12
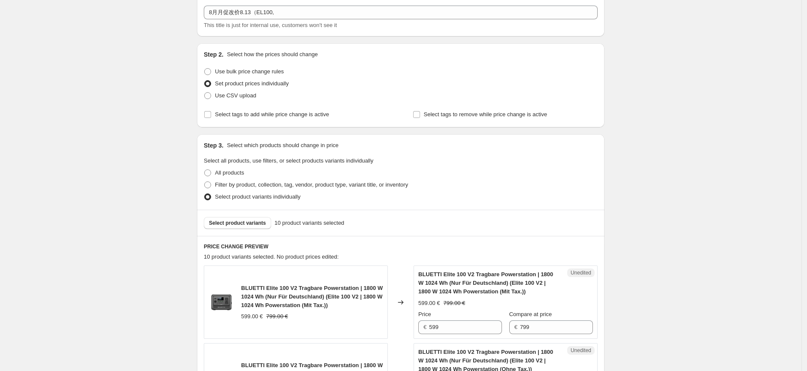
scroll to position [0, 0]
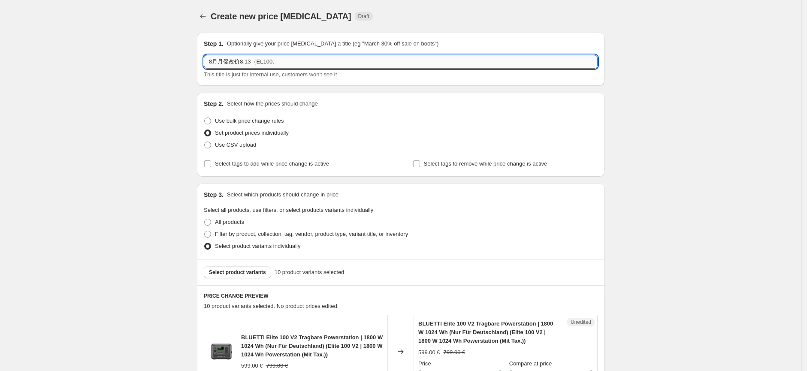
drag, startPoint x: 290, startPoint y: 63, endPoint x: 209, endPoint y: 61, distance: 81.1
click at [209, 61] on input "8月月促改价8.13（EL100," at bounding box center [401, 62] width 394 height 14
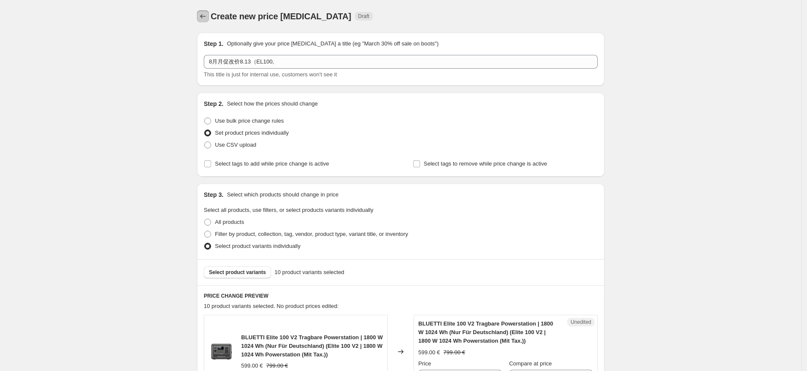
click at [206, 18] on icon "Price change jobs" at bounding box center [203, 16] width 9 height 9
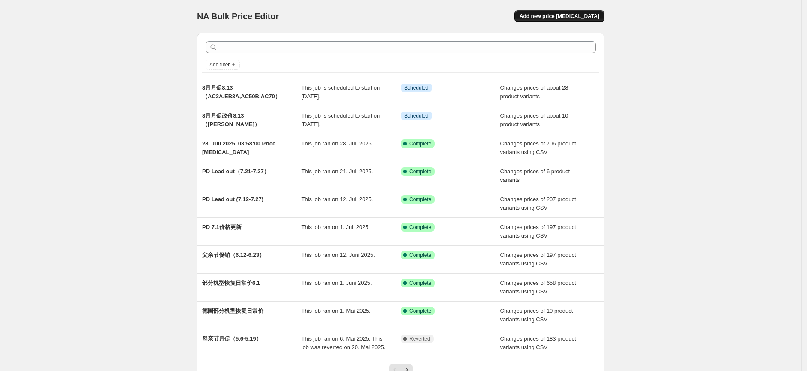
click at [546, 19] on span "Add new price [MEDICAL_DATA]" at bounding box center [560, 16] width 80 height 7
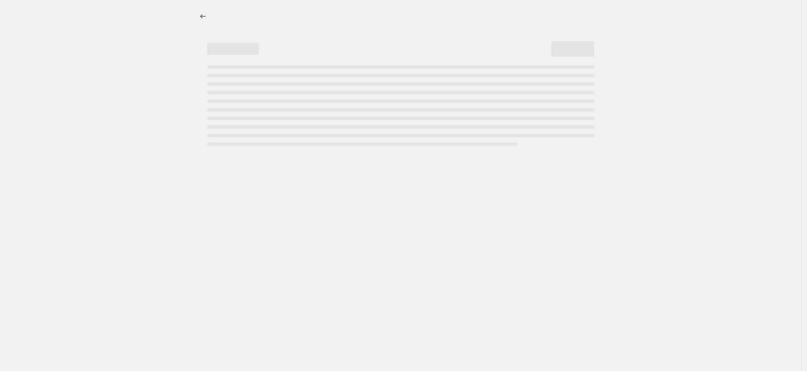
select select "percentage"
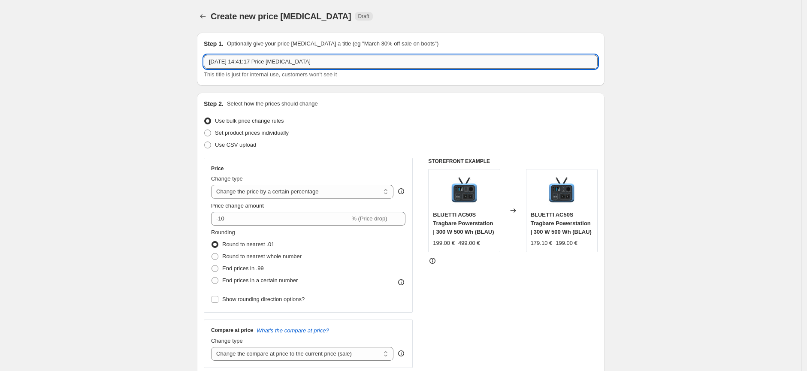
click at [276, 61] on input "[DATE] 14:41:17 Price [MEDICAL_DATA]" at bounding box center [401, 62] width 394 height 14
drag, startPoint x: 318, startPoint y: 60, endPoint x: 190, endPoint y: 58, distance: 127.4
paste input "754,00"
type input "754,00"
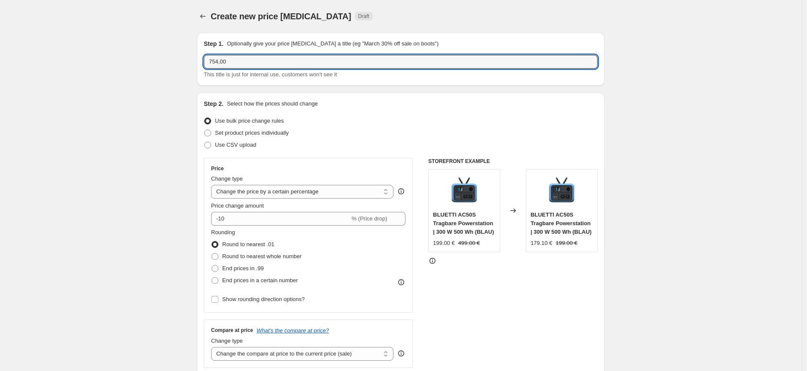
drag, startPoint x: 224, startPoint y: 62, endPoint x: 194, endPoint y: 61, distance: 30.1
type input "8月月促改价8.14（"
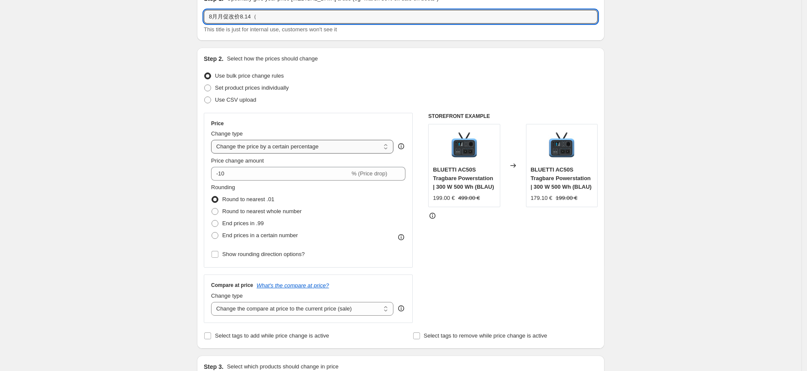
scroll to position [95, 0]
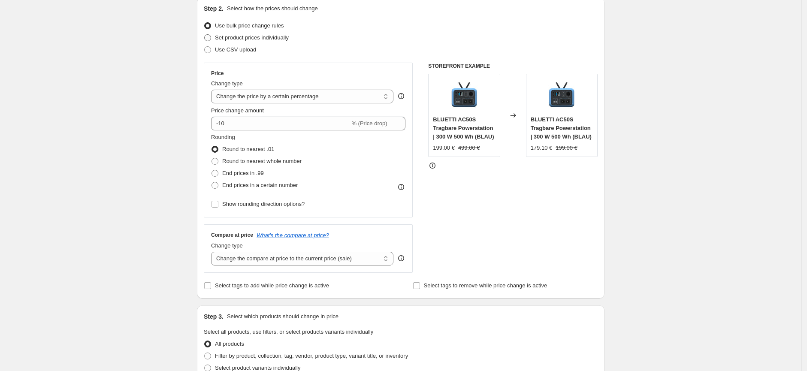
click at [223, 39] on span "Set product prices individually" at bounding box center [252, 37] width 74 height 6
click at [205, 35] on input "Set product prices individually" at bounding box center [204, 34] width 0 height 0
radio input "true"
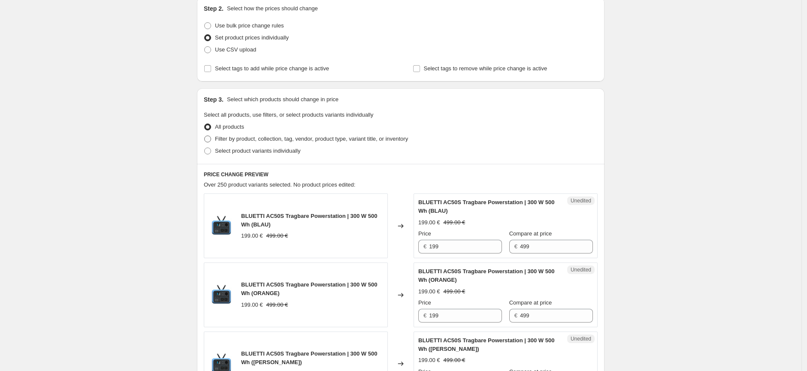
click at [229, 138] on span "Filter by product, collection, tag, vendor, product type, variant title, or inv…" at bounding box center [311, 139] width 193 height 6
click at [205, 136] on input "Filter by product, collection, tag, vendor, product type, variant title, or inv…" at bounding box center [204, 136] width 0 height 0
radio input "true"
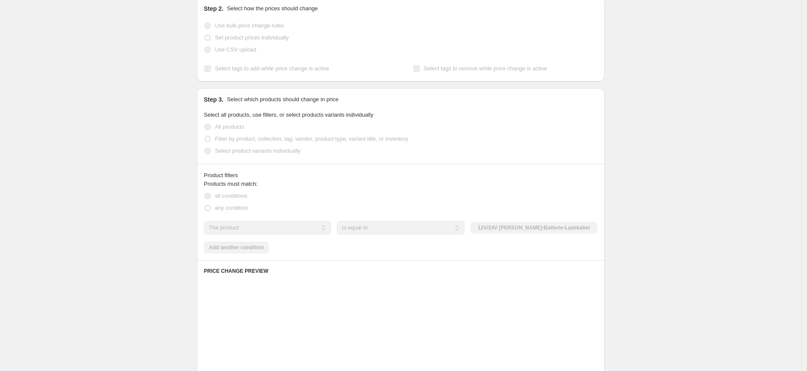
click at [209, 151] on span at bounding box center [207, 151] width 7 height 7
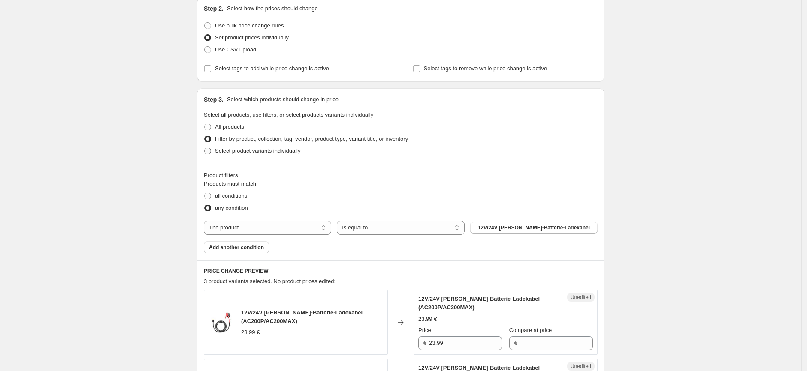
click at [209, 151] on span at bounding box center [207, 151] width 7 height 7
click at [205, 148] on input "Select product variants individually" at bounding box center [204, 148] width 0 height 0
radio input "true"
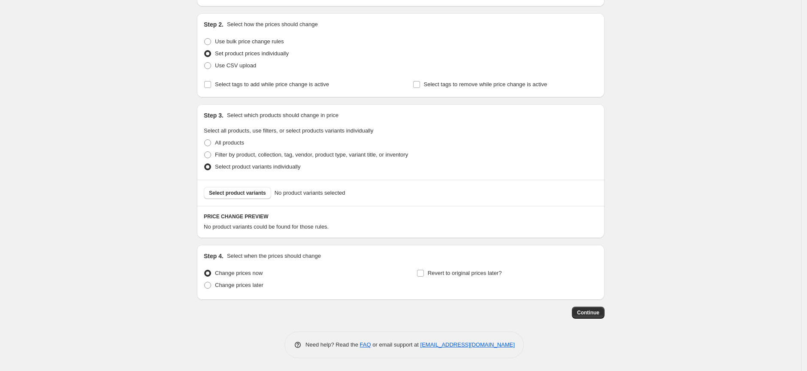
scroll to position [79, 0]
click at [239, 194] on span "Select product variants" at bounding box center [237, 193] width 57 height 7
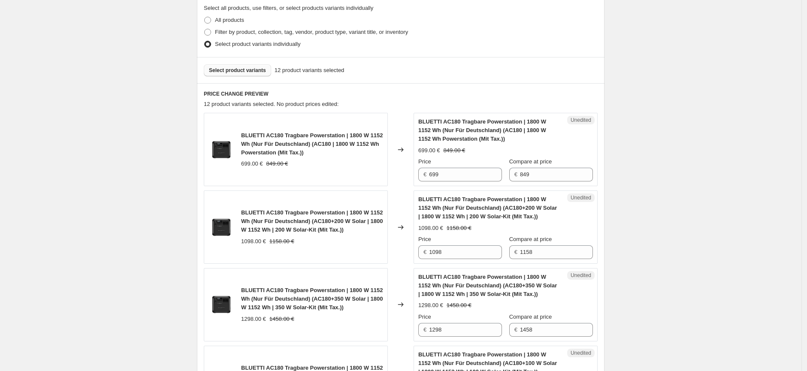
scroll to position [222, 0]
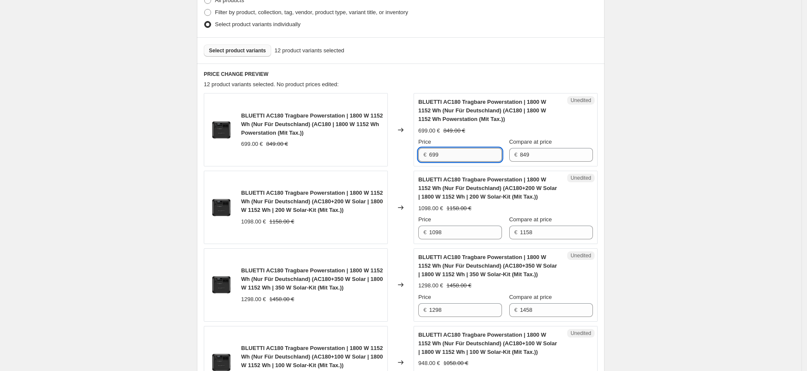
drag, startPoint x: 452, startPoint y: 154, endPoint x: 431, endPoint y: 154, distance: 21.0
click at [431, 154] on input "699" at bounding box center [465, 155] width 73 height 14
type input "549"
click at [460, 233] on input "1098" at bounding box center [465, 233] width 73 height 14
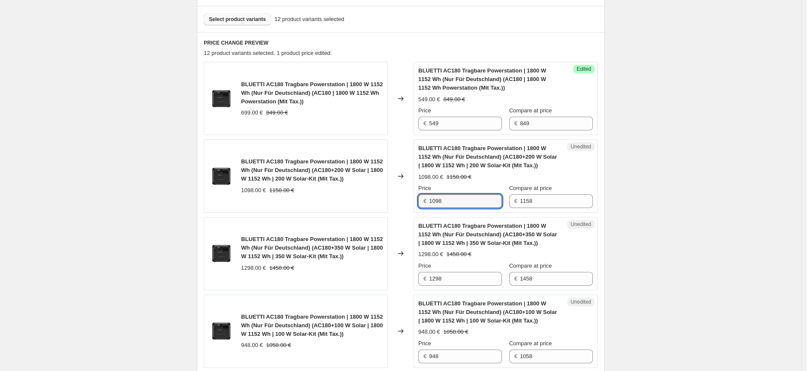
scroll to position [269, 0]
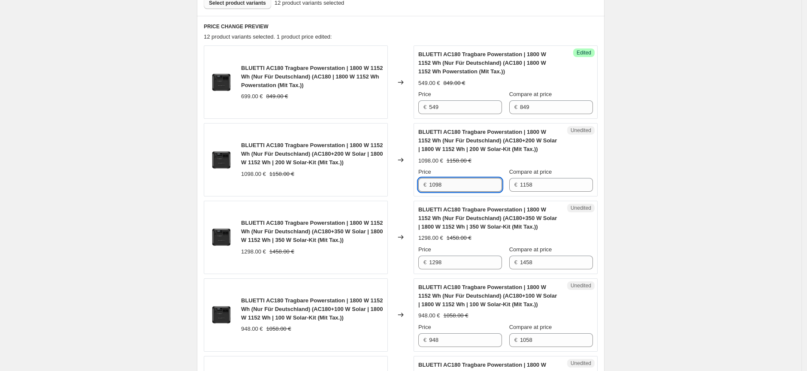
drag, startPoint x: 455, startPoint y: 187, endPoint x: 432, endPoint y: 187, distance: 22.7
click at [432, 187] on input "1098" at bounding box center [465, 185] width 73 height 14
type input "848"
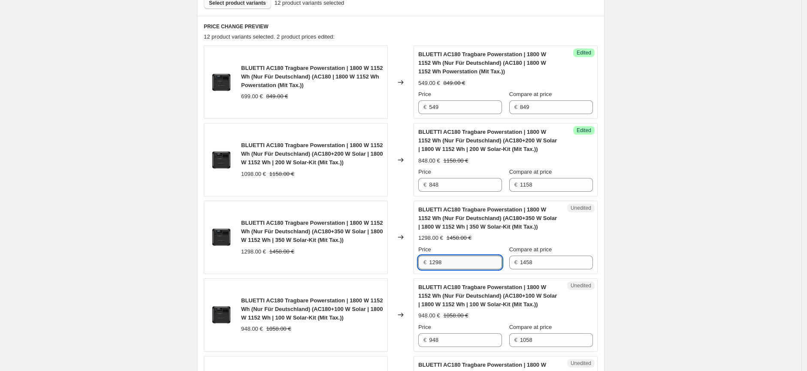
drag, startPoint x: 451, startPoint y: 263, endPoint x: 431, endPoint y: 263, distance: 20.2
click at [431, 263] on input "1298" at bounding box center [465, 263] width 73 height 14
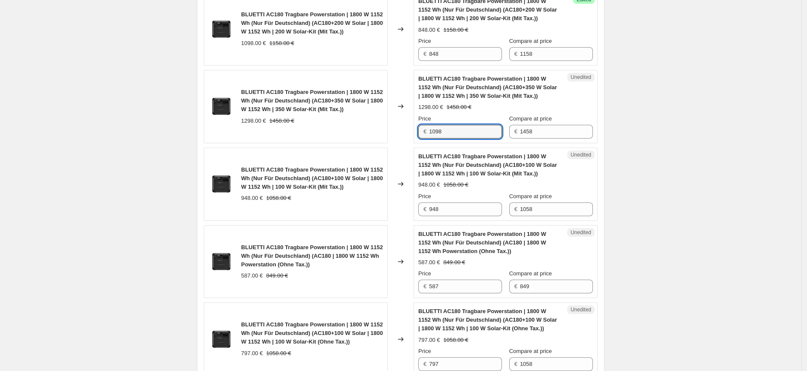
scroll to position [413, 0]
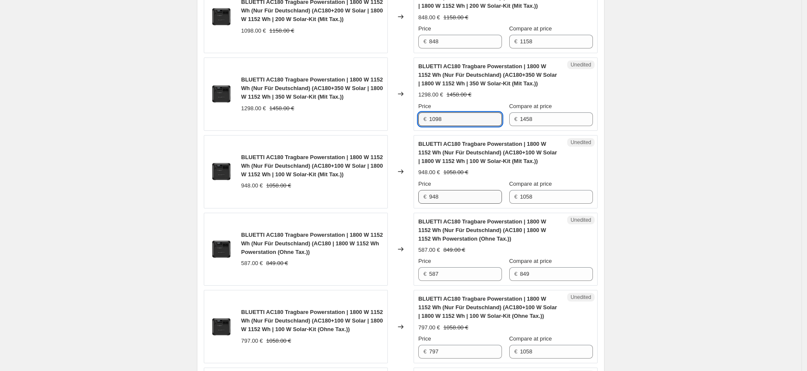
type input "1098"
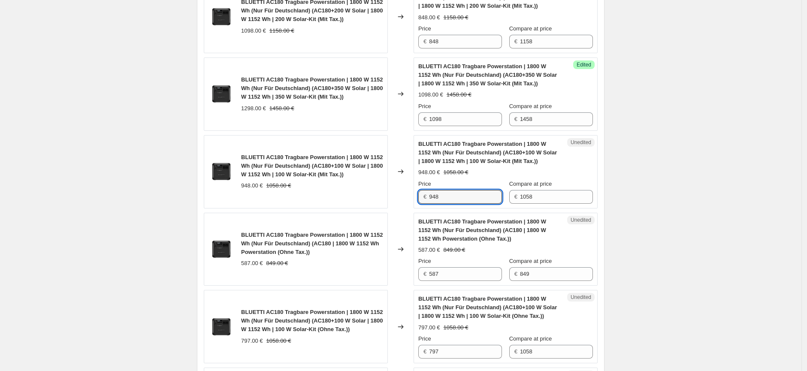
drag, startPoint x: 444, startPoint y: 197, endPoint x: 425, endPoint y: 196, distance: 18.9
click at [425, 196] on div "€ 948" at bounding box center [460, 197] width 84 height 14
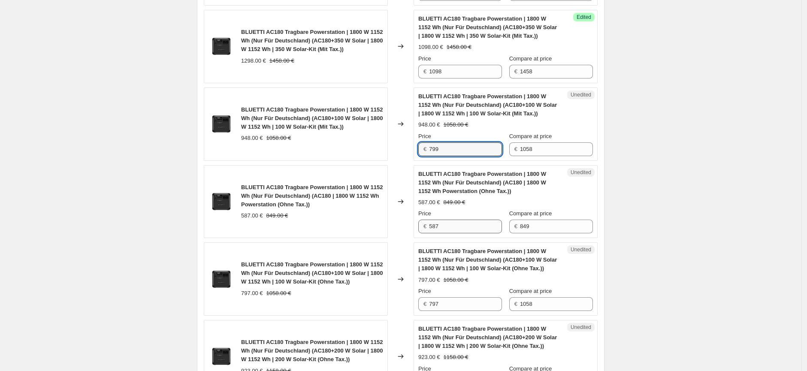
type input "799"
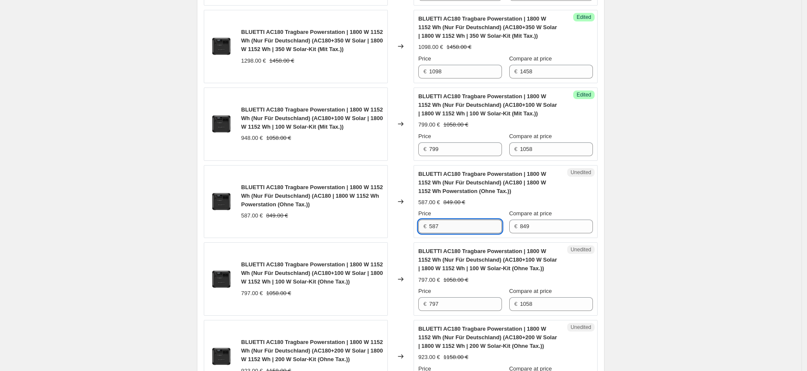
click at [446, 230] on input "587" at bounding box center [465, 227] width 73 height 14
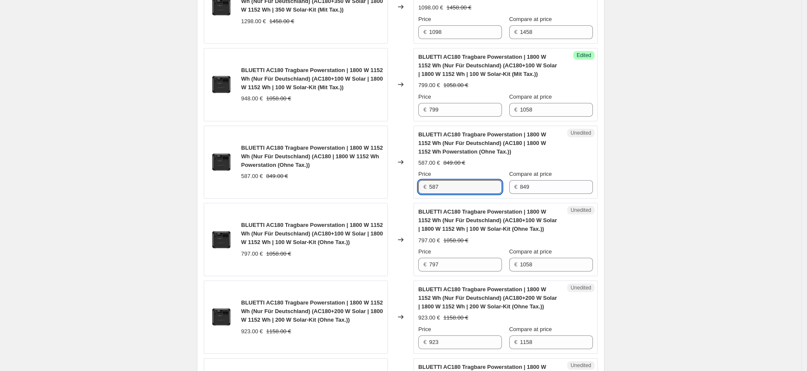
scroll to position [508, 0]
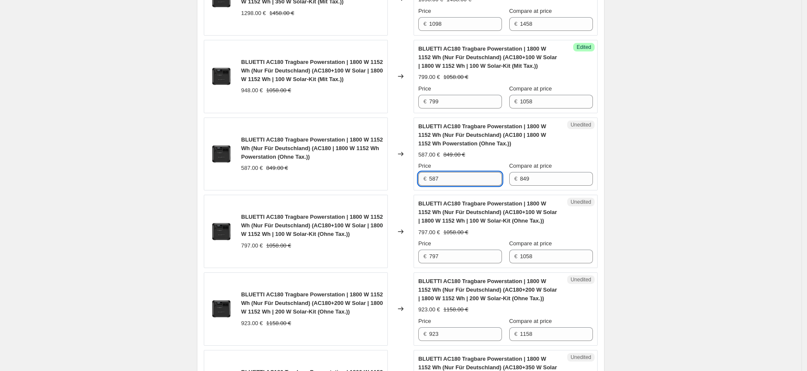
drag, startPoint x: 440, startPoint y: 180, endPoint x: 432, endPoint y: 179, distance: 8.2
click at [432, 179] on input "587" at bounding box center [465, 179] width 73 height 14
type input "461"
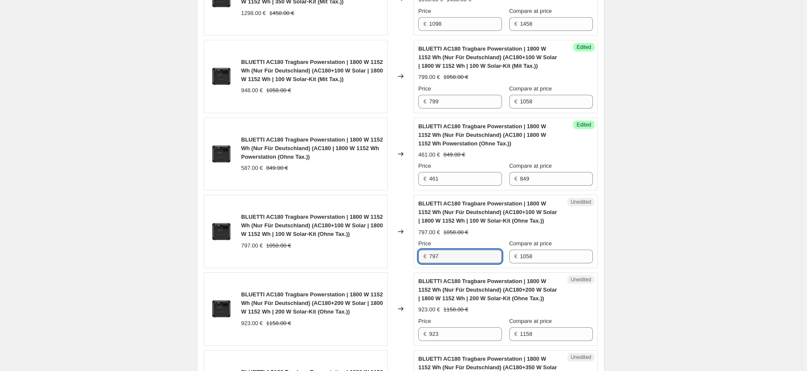
drag, startPoint x: 444, startPoint y: 254, endPoint x: 427, endPoint y: 257, distance: 17.0
click at [427, 257] on div "€ 797" at bounding box center [460, 257] width 84 height 14
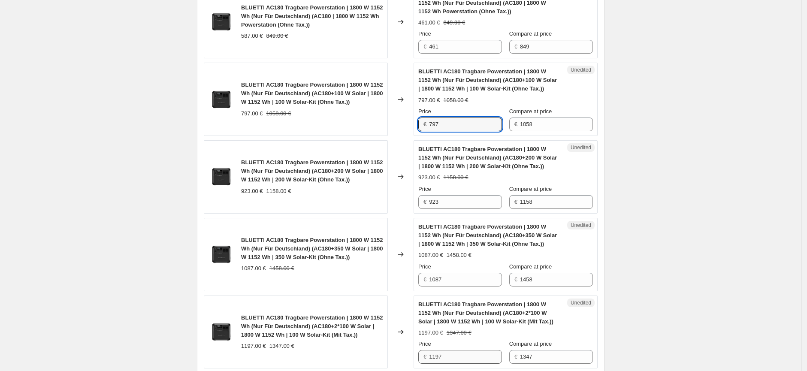
scroll to position [651, 0]
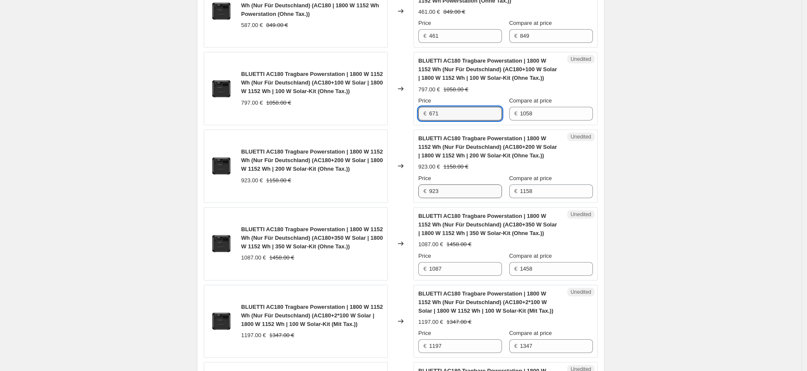
type input "671"
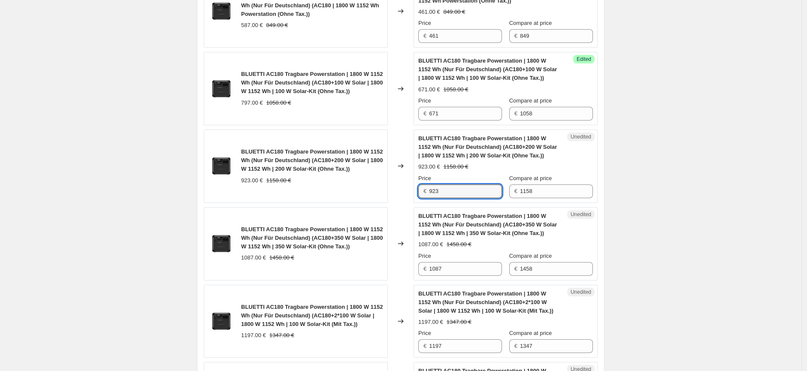
drag, startPoint x: 450, startPoint y: 191, endPoint x: 422, endPoint y: 191, distance: 27.9
click at [422, 191] on div "€ 923" at bounding box center [460, 191] width 84 height 14
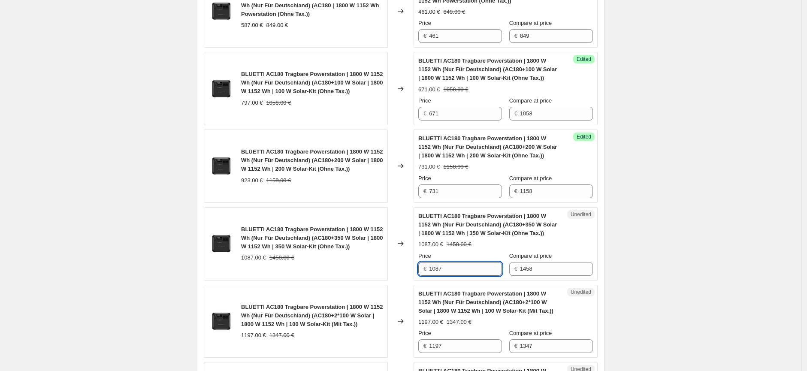
drag, startPoint x: 461, startPoint y: 275, endPoint x: 433, endPoint y: 274, distance: 27.9
click at [433, 274] on input "1087" at bounding box center [465, 269] width 73 height 14
click at [449, 268] on input "1087" at bounding box center [465, 269] width 73 height 14
drag, startPoint x: 447, startPoint y: 270, endPoint x: 432, endPoint y: 271, distance: 14.6
click at [432, 271] on input "1087" at bounding box center [465, 269] width 73 height 14
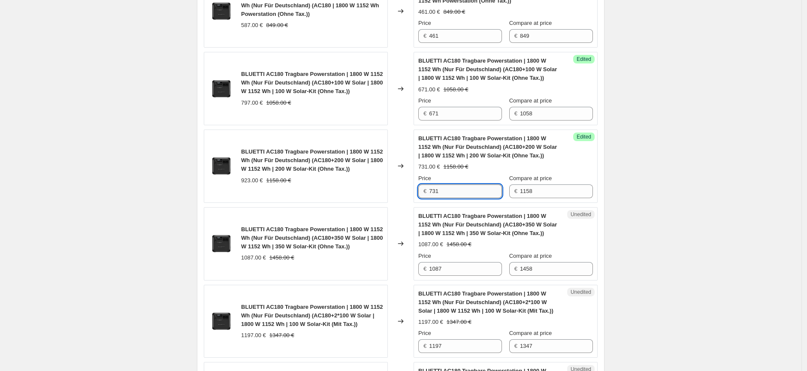
drag, startPoint x: 441, startPoint y: 192, endPoint x: 435, endPoint y: 193, distance: 5.7
click at [435, 193] on input "731" at bounding box center [465, 191] width 73 height 14
type input "713"
click at [456, 279] on div "Unedited BLUETTI AC180 Tragbare Powerstation | 1800 W 1152 Wh (Nur Für Deutschl…" at bounding box center [506, 243] width 184 height 73
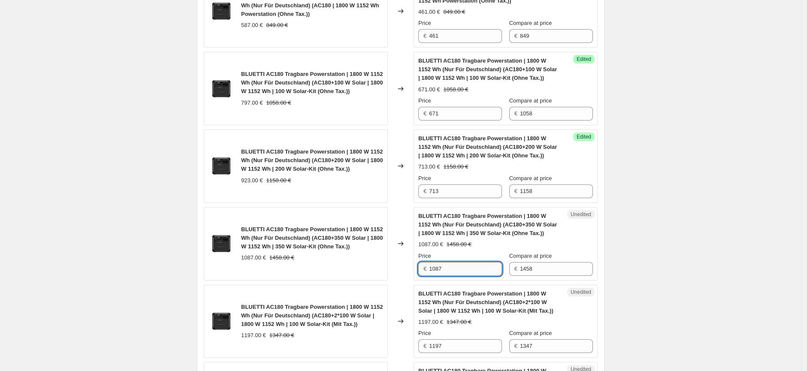
click at [452, 270] on input "1087" at bounding box center [465, 269] width 73 height 14
drag, startPoint x: 447, startPoint y: 268, endPoint x: 428, endPoint y: 270, distance: 19.4
click at [429, 270] on div "€ 1087" at bounding box center [460, 269] width 84 height 14
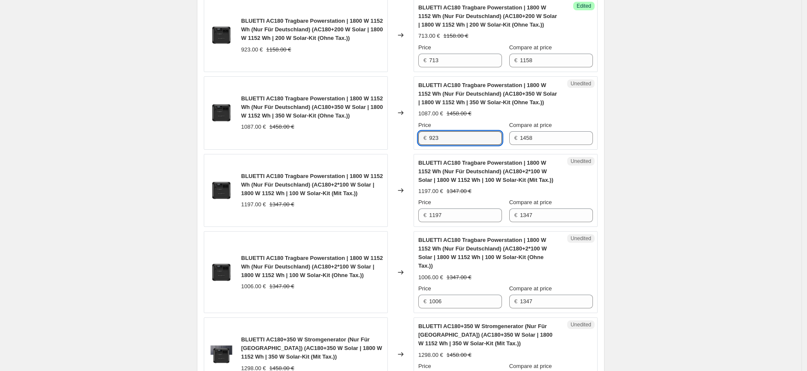
scroll to position [842, 0]
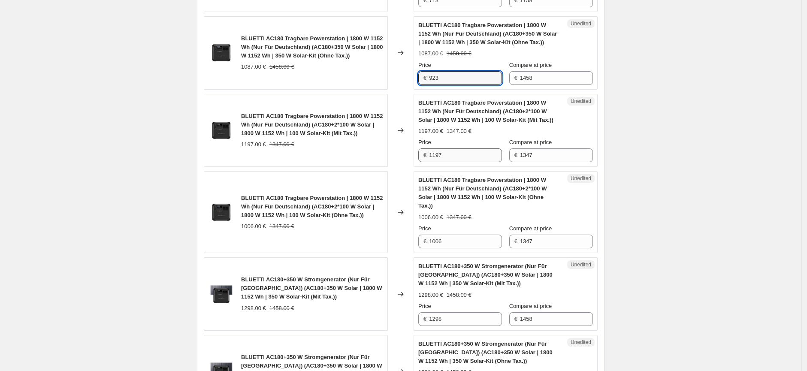
type input "923"
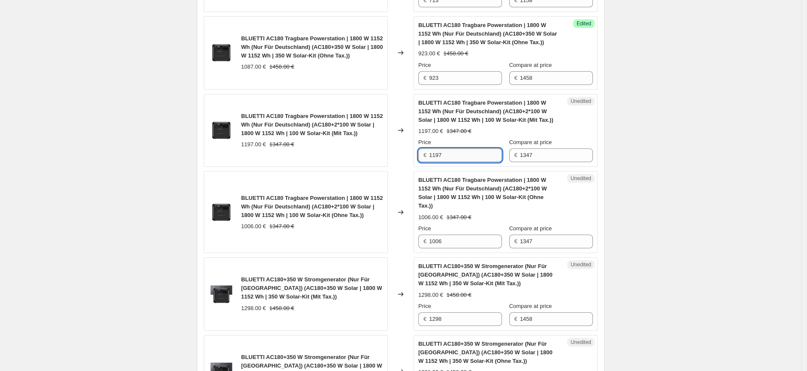
click at [469, 159] on input "1197" at bounding box center [465, 155] width 73 height 14
drag, startPoint x: 445, startPoint y: 157, endPoint x: 432, endPoint y: 157, distance: 13.3
click at [432, 157] on input "1197" at bounding box center [465, 155] width 73 height 14
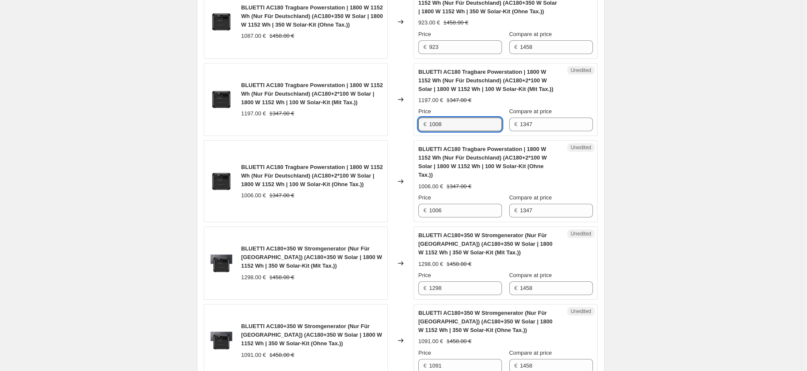
scroll to position [889, 0]
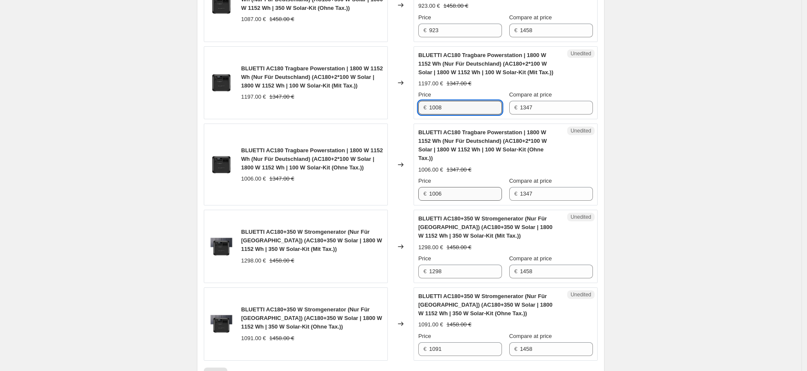
type input "1008"
click at [449, 197] on input "1006" at bounding box center [465, 194] width 73 height 14
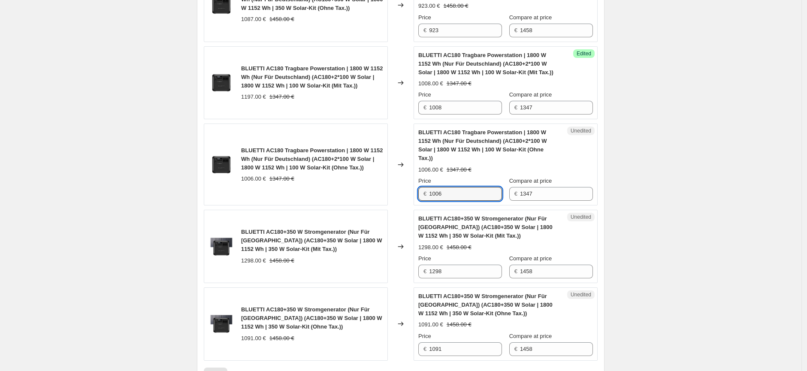
drag, startPoint x: 449, startPoint y: 197, endPoint x: 422, endPoint y: 196, distance: 27.1
click at [422, 196] on div "€ 1006" at bounding box center [460, 194] width 84 height 14
click at [447, 194] on input "1006" at bounding box center [465, 194] width 73 height 14
drag, startPoint x: 444, startPoint y: 194, endPoint x: 428, endPoint y: 194, distance: 16.3
click at [428, 194] on div "€ 1006" at bounding box center [460, 194] width 84 height 14
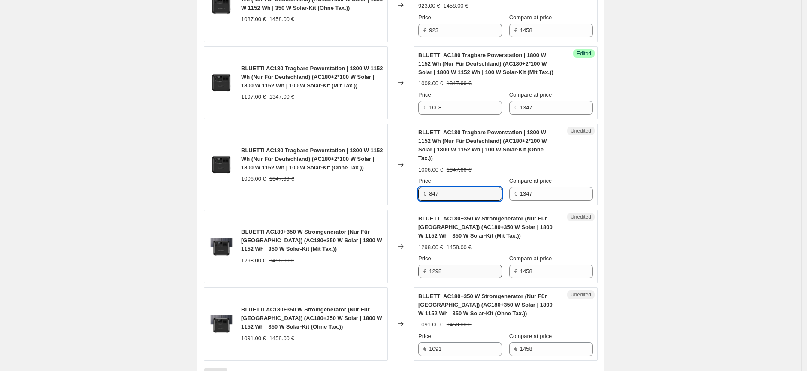
type input "847"
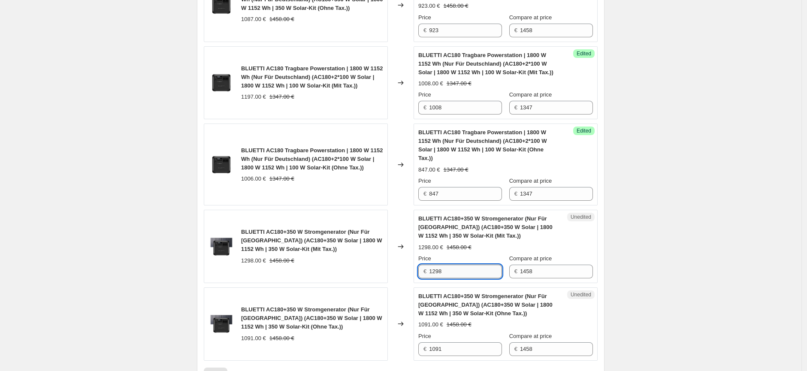
click at [461, 275] on input "1298" at bounding box center [465, 272] width 73 height 14
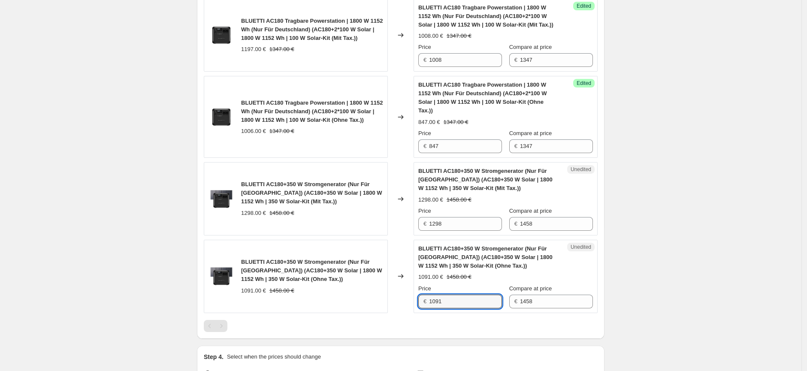
drag, startPoint x: 456, startPoint y: 301, endPoint x: 418, endPoint y: 301, distance: 38.6
click at [418, 301] on div "Unedited BLUETTI AC180+350 W Stromgenerator (Nur Für [GEOGRAPHIC_DATA]) (AC180+…" at bounding box center [506, 276] width 184 height 73
type input "923"
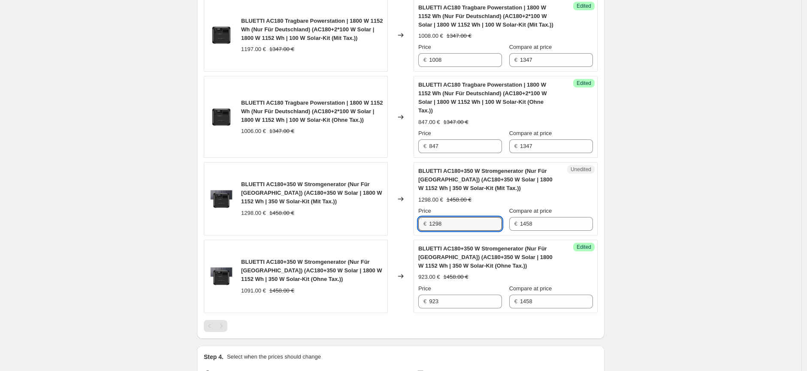
drag, startPoint x: 450, startPoint y: 227, endPoint x: 416, endPoint y: 226, distance: 34.3
click at [416, 226] on div "Unedited BLUETTI AC180+350 W Stromgenerator (Nur Für [GEOGRAPHIC_DATA]) (AC180+…" at bounding box center [506, 198] width 184 height 73
type input "1098"
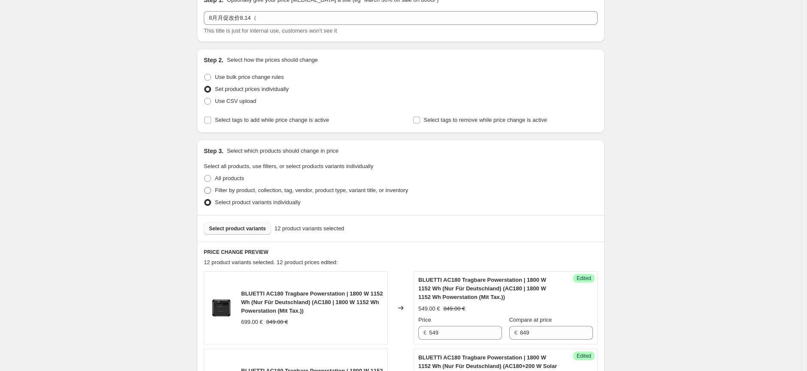
scroll to position [0, 0]
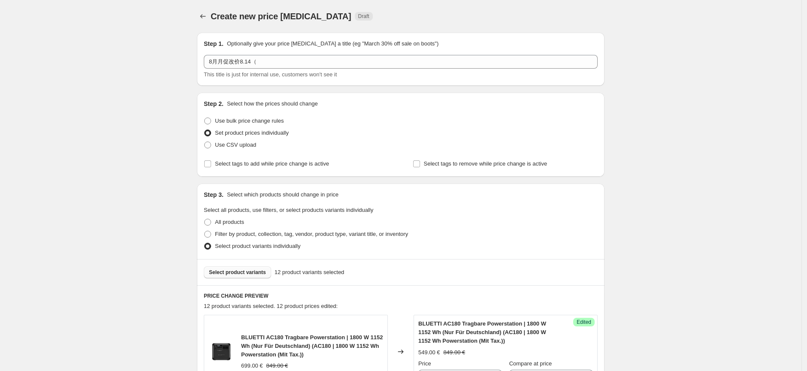
click at [254, 278] on button "Select product variants" at bounding box center [237, 272] width 67 height 12
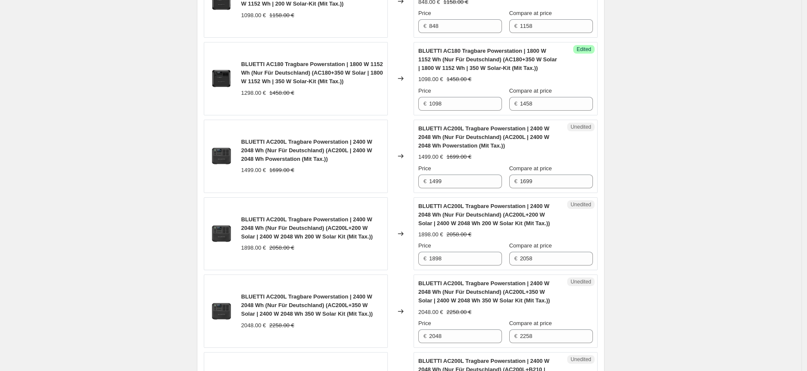
scroll to position [429, 0]
click at [435, 181] on input "1499" at bounding box center [465, 181] width 73 height 14
type input "1099"
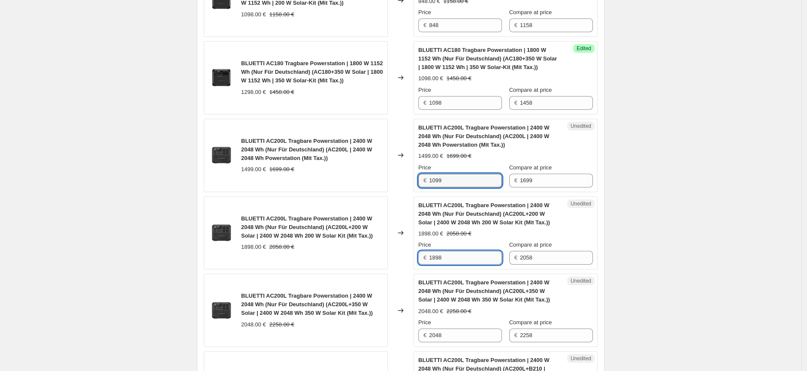
click at [455, 254] on input "1898" at bounding box center [465, 258] width 73 height 14
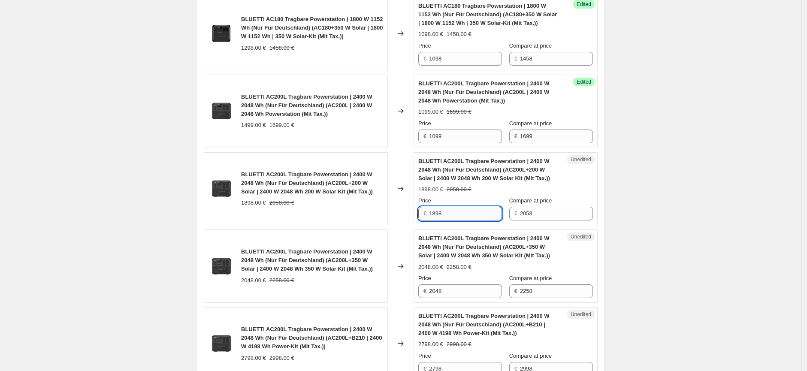
scroll to position [524, 0]
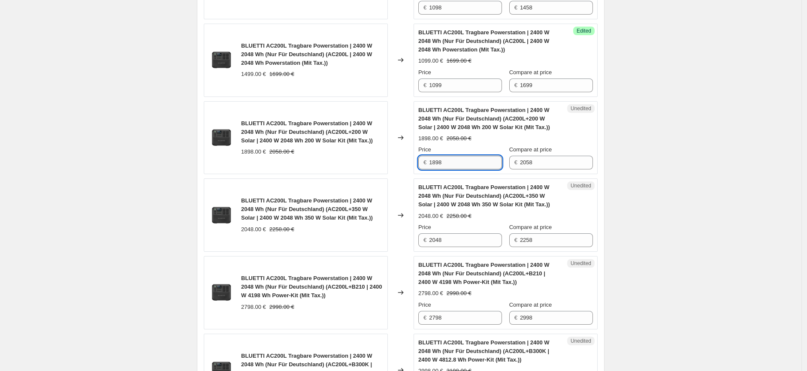
drag, startPoint x: 446, startPoint y: 162, endPoint x: 435, endPoint y: 162, distance: 11.2
click at [435, 162] on input "1898" at bounding box center [465, 163] width 73 height 14
type input "1298"
click at [450, 245] on input "2048" at bounding box center [465, 240] width 73 height 14
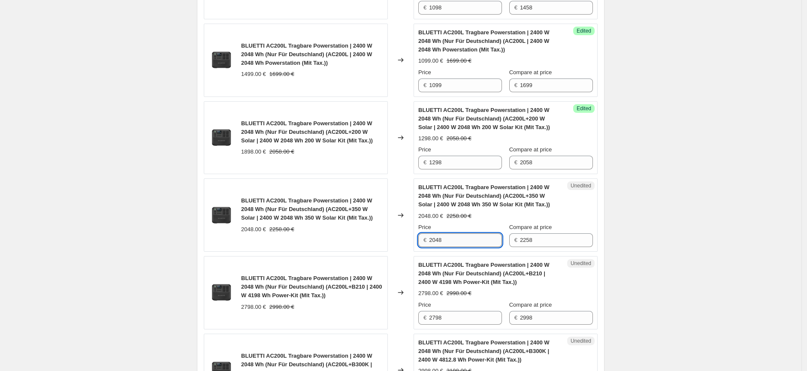
drag, startPoint x: 440, startPoint y: 242, endPoint x: 431, endPoint y: 242, distance: 8.6
click at [431, 242] on input "2048" at bounding box center [465, 240] width 73 height 14
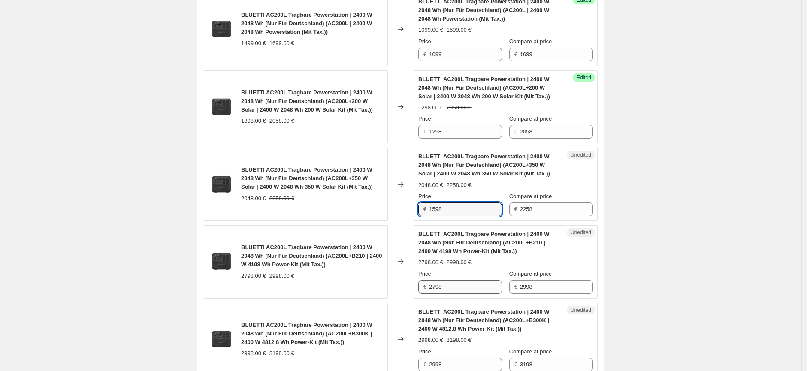
scroll to position [572, 0]
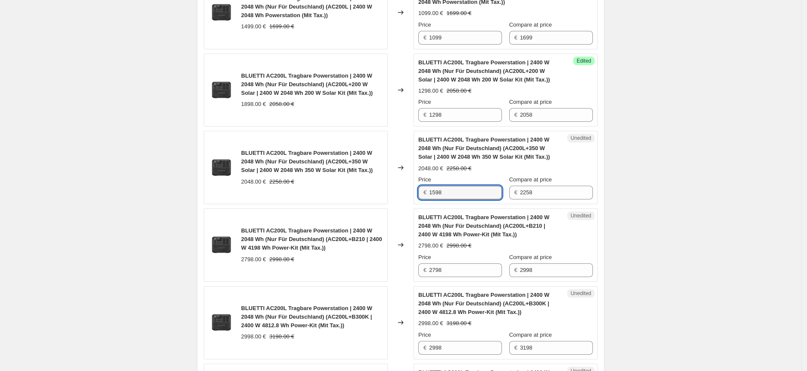
type input "1598"
click at [457, 246] on strike "2998.00 €" at bounding box center [459, 246] width 25 height 9
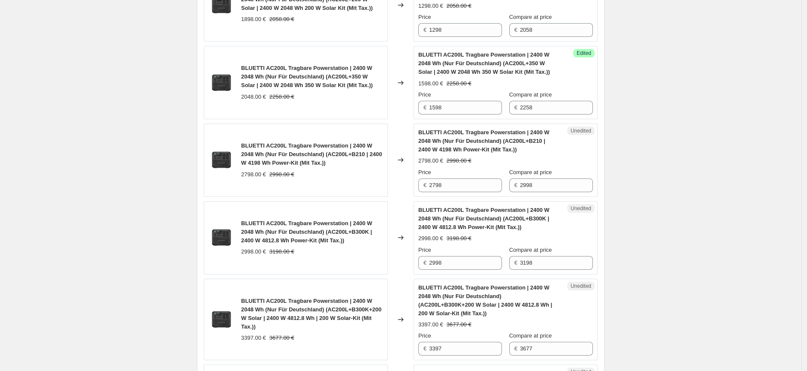
scroll to position [667, 0]
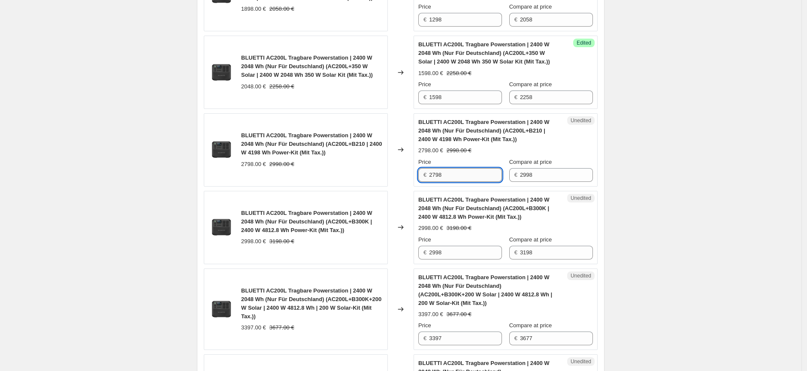
click at [464, 169] on input "2798" at bounding box center [465, 175] width 73 height 14
drag, startPoint x: 453, startPoint y: 176, endPoint x: 426, endPoint y: 176, distance: 27.0
click at [426, 176] on div "€ 2798" at bounding box center [460, 175] width 84 height 14
type input "1998"
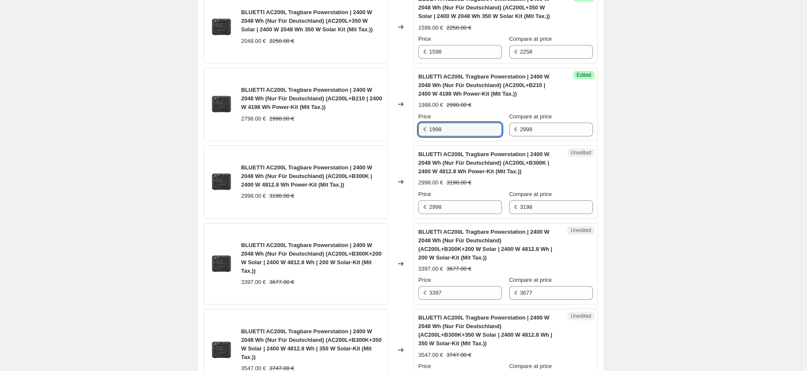
scroll to position [715, 0]
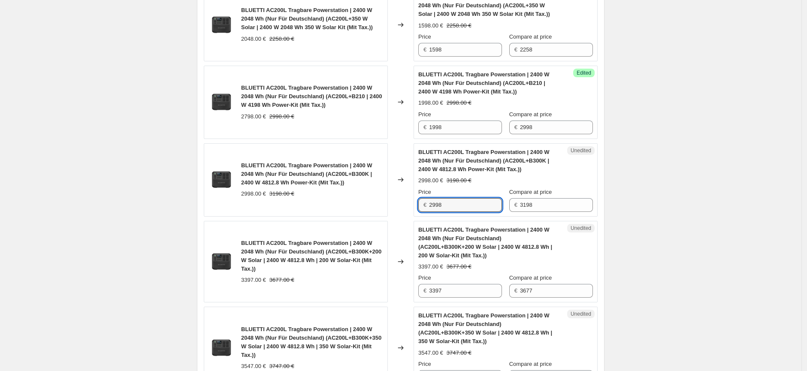
drag, startPoint x: 458, startPoint y: 208, endPoint x: 429, endPoint y: 207, distance: 29.2
click at [429, 207] on div "€ 2998" at bounding box center [460, 205] width 84 height 14
type input "2398"
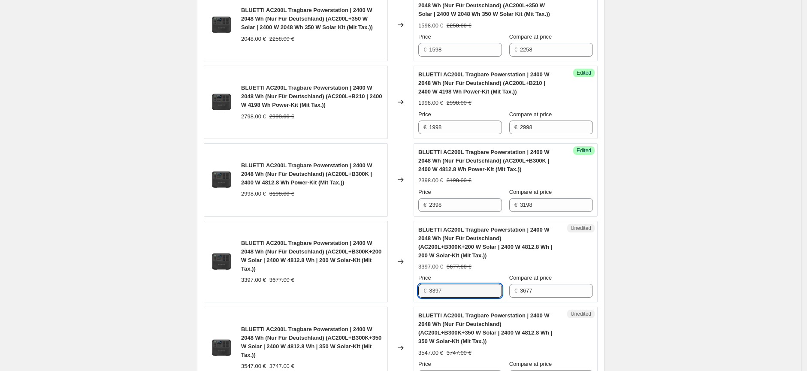
drag, startPoint x: 451, startPoint y: 288, endPoint x: 429, endPoint y: 288, distance: 21.9
click at [429, 288] on div "€ 3397" at bounding box center [460, 291] width 84 height 14
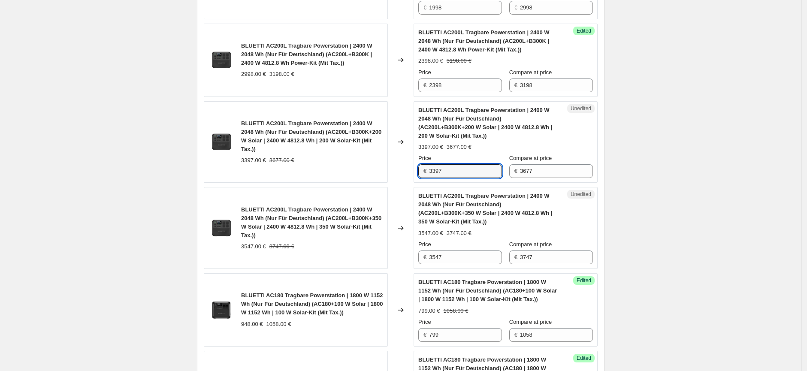
scroll to position [858, 0]
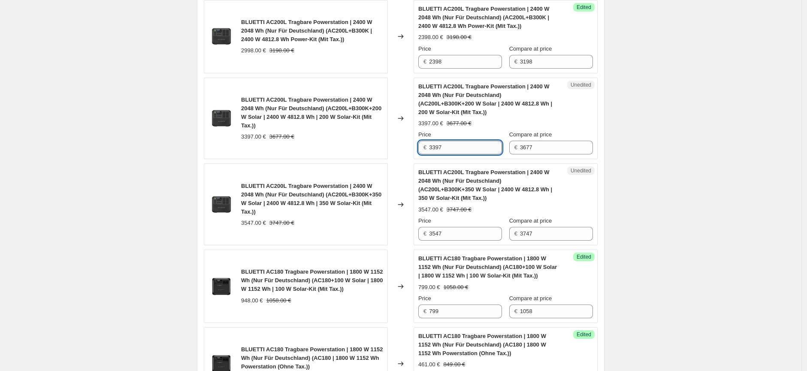
click at [441, 145] on input "3397" at bounding box center [465, 148] width 73 height 14
drag, startPoint x: 445, startPoint y: 148, endPoint x: 431, endPoint y: 148, distance: 14.2
click at [431, 148] on div "€ 3397" at bounding box center [460, 148] width 84 height 14
type input "2697"
click at [672, 231] on div "Create new price [MEDICAL_DATA]. This page is ready Create new price [MEDICAL_D…" at bounding box center [400, 169] width 801 height 2055
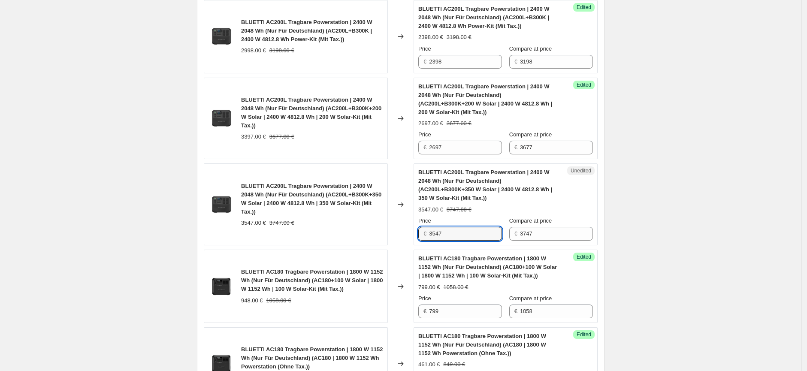
drag, startPoint x: 450, startPoint y: 238, endPoint x: 428, endPoint y: 236, distance: 22.3
click at [428, 236] on div "€ 3547" at bounding box center [460, 234] width 84 height 14
type input "2897"
click at [620, 268] on div "Create new price [MEDICAL_DATA]. This page is ready Create new price [MEDICAL_D…" at bounding box center [400, 169] width 801 height 2055
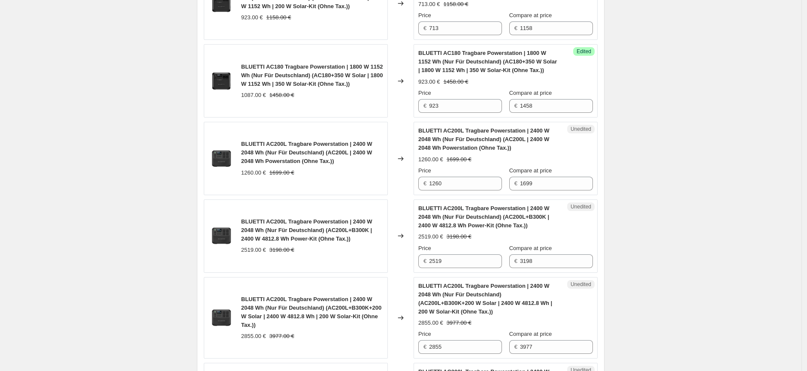
scroll to position [1352, 0]
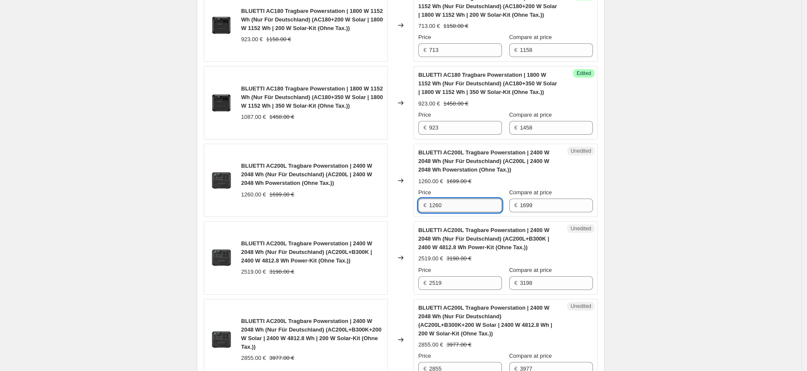
click at [468, 202] on input "1260" at bounding box center [465, 206] width 73 height 14
drag, startPoint x: 446, startPoint y: 206, endPoint x: 431, endPoint y: 208, distance: 15.7
click at [431, 208] on div "€ 1260" at bounding box center [460, 206] width 84 height 14
type input "924"
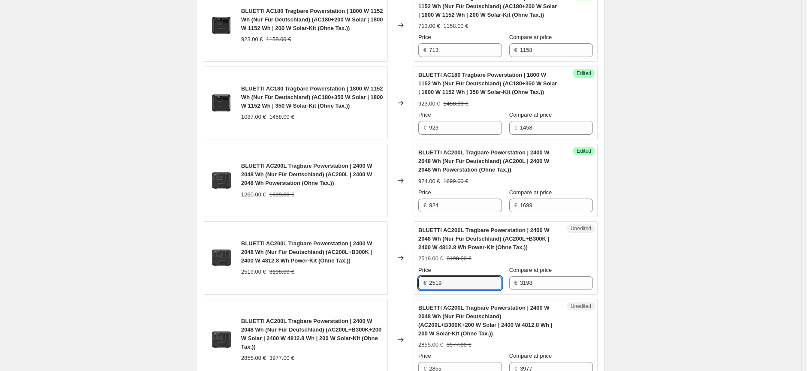
drag, startPoint x: 461, startPoint y: 283, endPoint x: 431, endPoint y: 285, distance: 30.1
click at [431, 285] on div "€ 2519" at bounding box center [460, 283] width 84 height 14
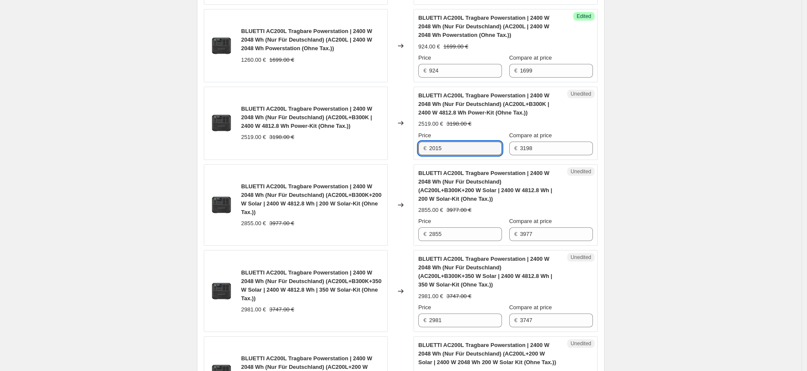
scroll to position [1495, 0]
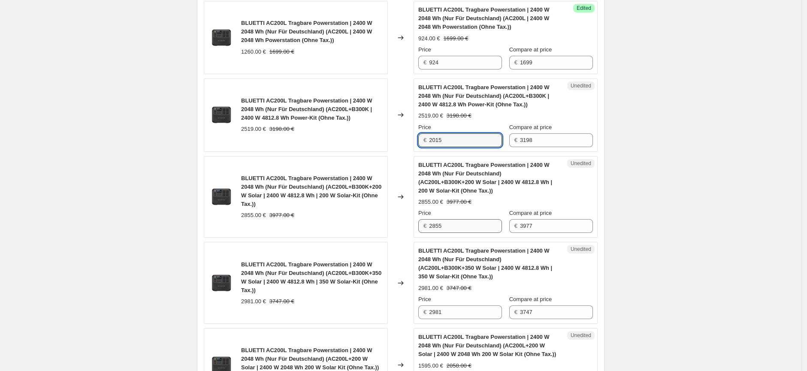
type input "2015"
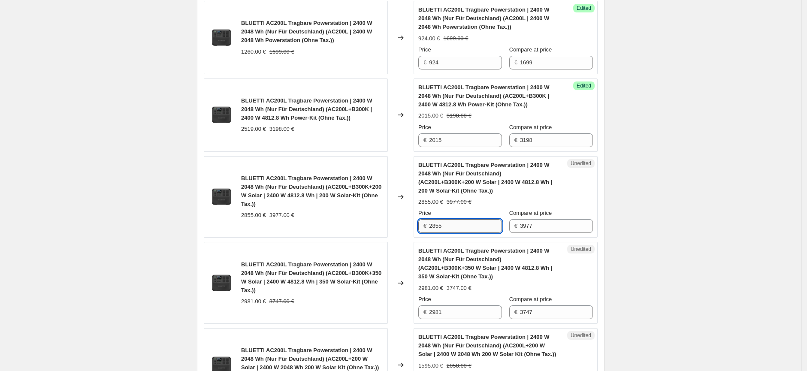
click at [450, 231] on input "2855" at bounding box center [465, 226] width 73 height 14
drag, startPoint x: 449, startPoint y: 230, endPoint x: 427, endPoint y: 230, distance: 21.9
click at [427, 230] on div "€ 2855" at bounding box center [460, 226] width 84 height 14
click at [451, 229] on input "2855" at bounding box center [465, 226] width 73 height 14
drag, startPoint x: 449, startPoint y: 228, endPoint x: 429, endPoint y: 230, distance: 20.2
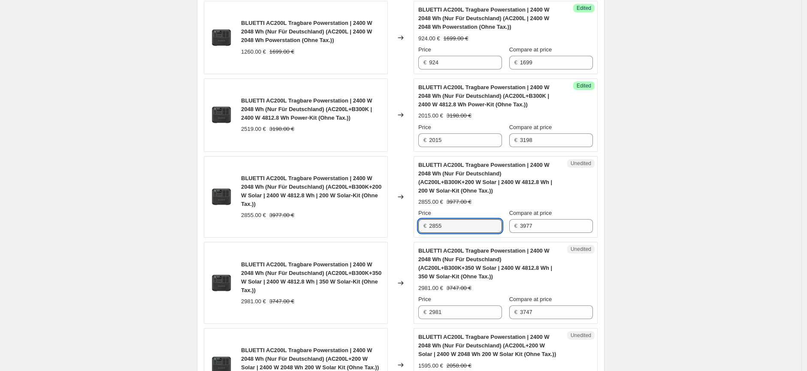
click at [429, 230] on div "€ 2855" at bounding box center [460, 226] width 84 height 14
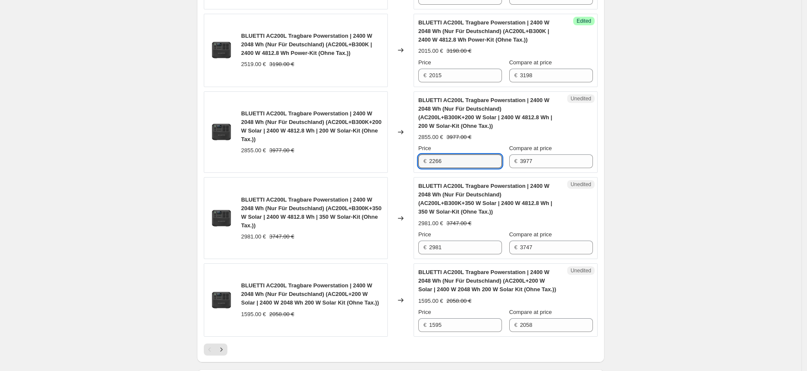
scroll to position [1590, 0]
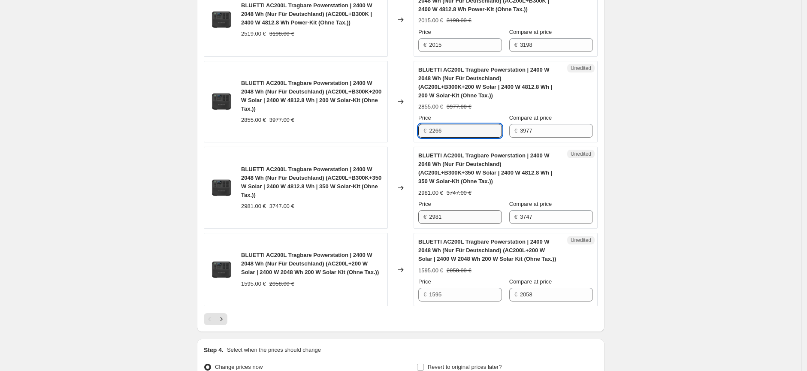
type input "2266"
click at [461, 222] on input "2981" at bounding box center [465, 217] width 73 height 14
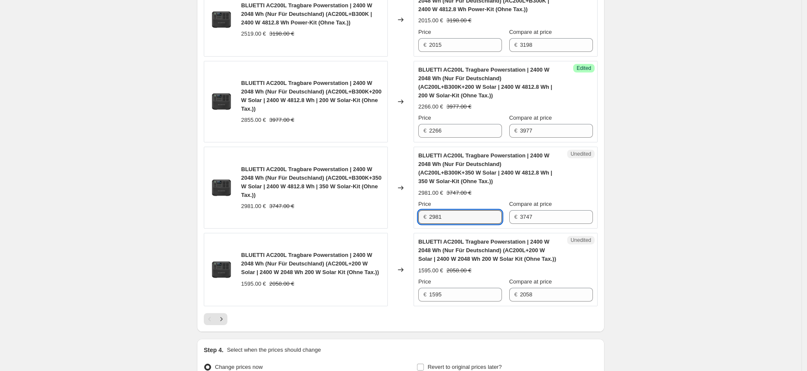
drag, startPoint x: 456, startPoint y: 221, endPoint x: 430, endPoint y: 223, distance: 26.7
click at [430, 223] on div "€ 2981" at bounding box center [460, 217] width 84 height 14
click at [464, 263] on div "BLUETTI AC200L Tragbare Powerstation | 2400 W 2048 Wh (Nur Für Deutschland) (AC…" at bounding box center [488, 251] width 140 height 26
drag, startPoint x: 449, startPoint y: 219, endPoint x: 429, endPoint y: 218, distance: 19.3
click at [429, 218] on div "€ 2897" at bounding box center [460, 217] width 84 height 14
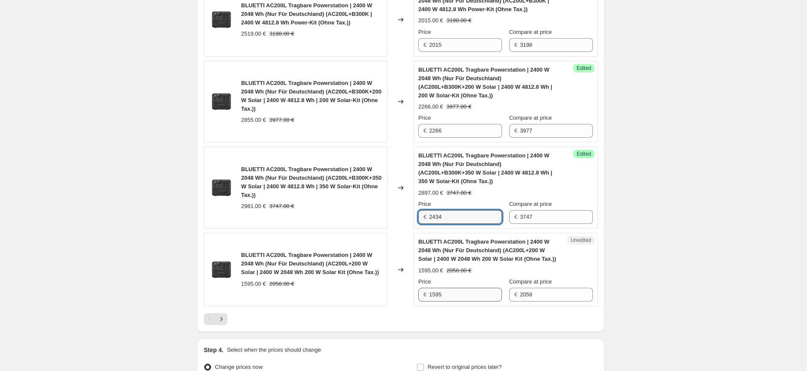
type input "2434"
click at [464, 297] on input "1595" at bounding box center [465, 295] width 73 height 14
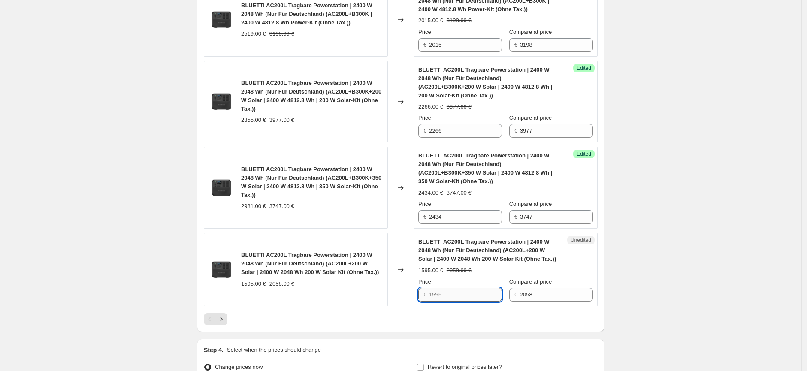
drag, startPoint x: 443, startPoint y: 297, endPoint x: 431, endPoint y: 297, distance: 12.0
click at [431, 297] on input "1595" at bounding box center [465, 295] width 73 height 14
type input "1091"
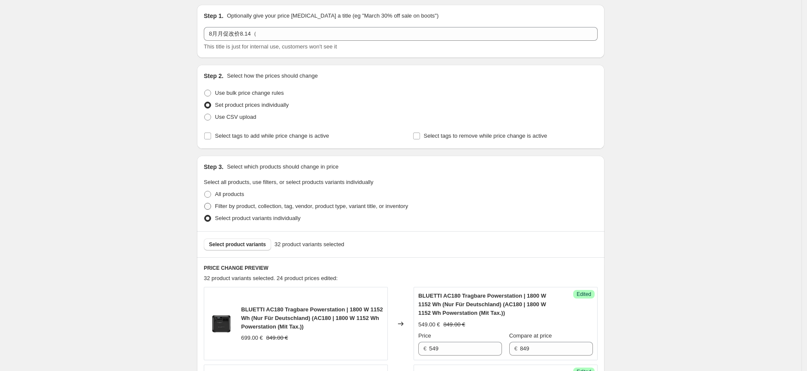
scroll to position [17, 0]
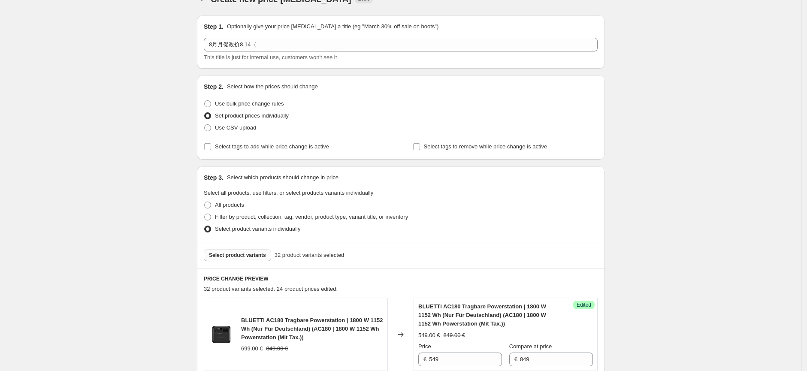
click at [246, 254] on span "Select product variants" at bounding box center [237, 255] width 57 height 7
click at [259, 258] on span "Select product variants" at bounding box center [237, 255] width 57 height 7
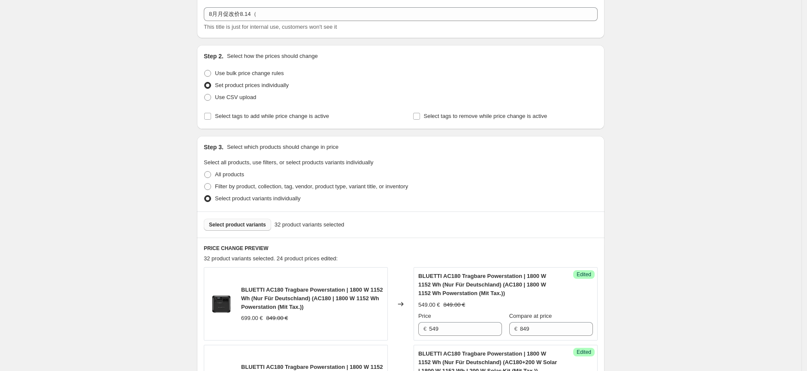
click at [248, 219] on button "Select product variants" at bounding box center [237, 225] width 67 height 12
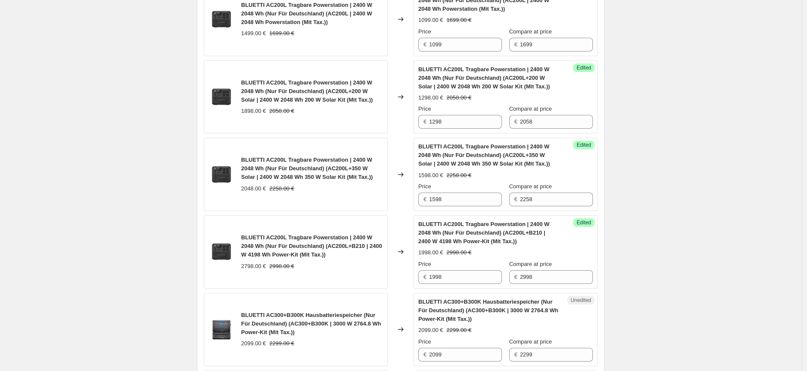
scroll to position [715, 0]
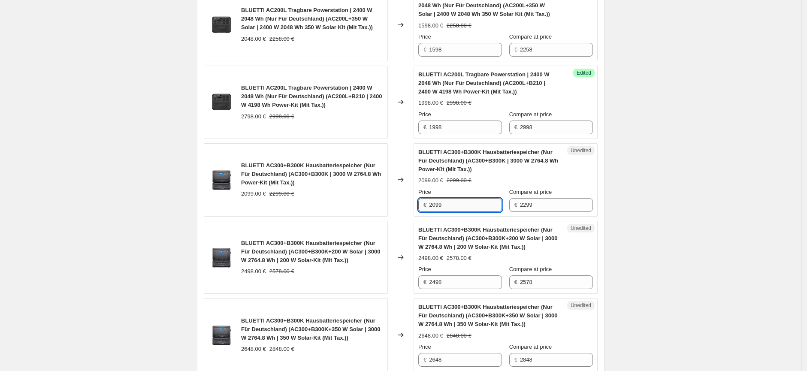
click at [456, 204] on input "2099" at bounding box center [465, 205] width 73 height 14
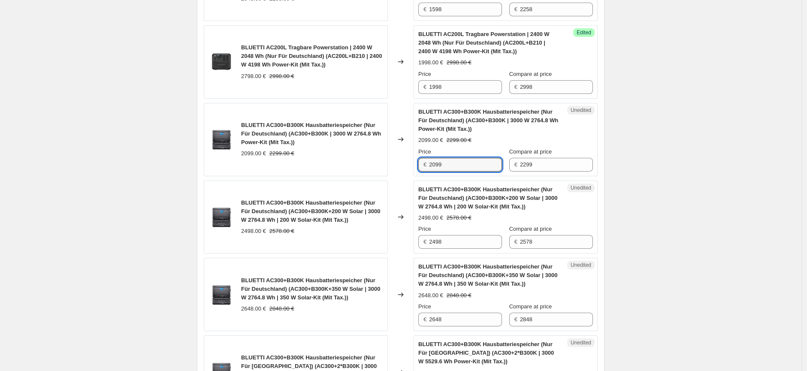
scroll to position [810, 0]
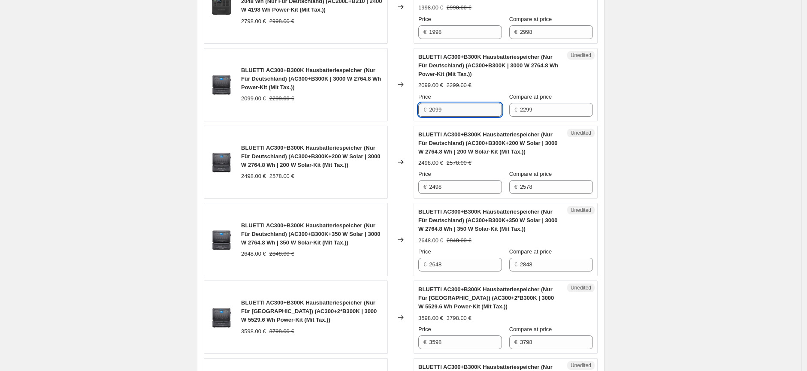
drag, startPoint x: 446, startPoint y: 111, endPoint x: 432, endPoint y: 111, distance: 13.7
click at [432, 111] on input "2099" at bounding box center [465, 110] width 73 height 14
click at [441, 111] on input "17899" at bounding box center [465, 110] width 73 height 14
type input "1799"
click at [462, 185] on input "2498" at bounding box center [465, 187] width 73 height 14
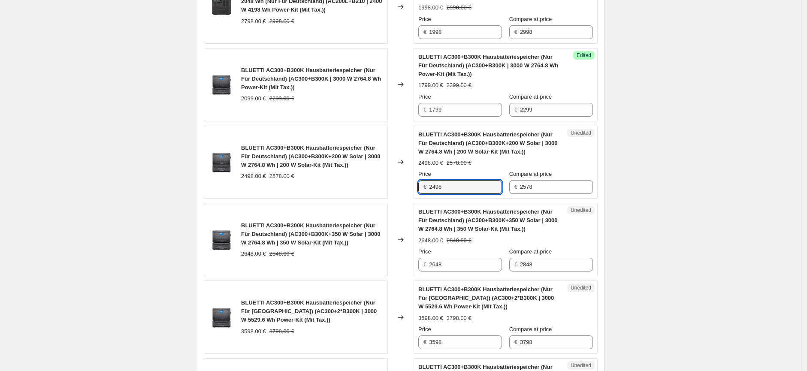
drag, startPoint x: 448, startPoint y: 188, endPoint x: 429, endPoint y: 188, distance: 18.4
click at [429, 188] on div "€ 2498" at bounding box center [460, 187] width 84 height 14
type input "2098"
click at [475, 226] on span "BLUETTI AC300+B300K Hausbatteriespeicher (Nur Für Deutschland) (AC300+B300K+350…" at bounding box center [487, 220] width 139 height 24
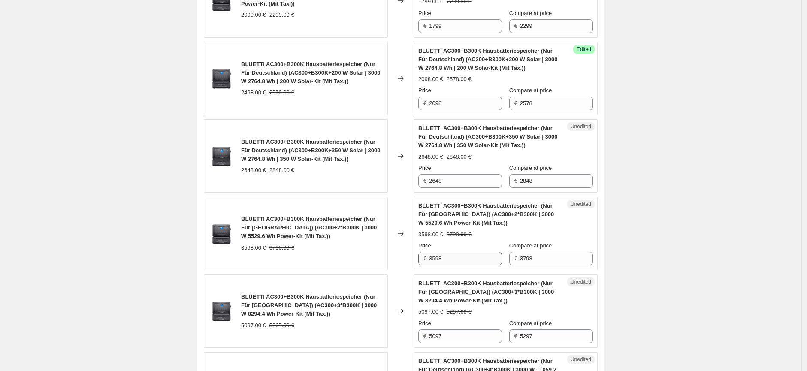
scroll to position [906, 0]
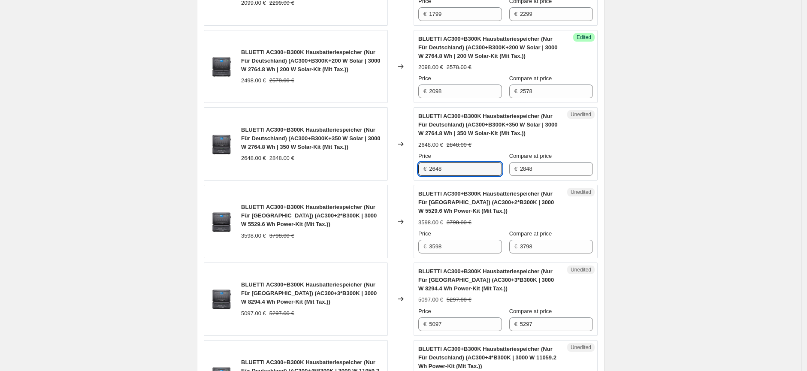
drag, startPoint x: 463, startPoint y: 172, endPoint x: 431, endPoint y: 172, distance: 32.6
click at [431, 172] on div "€ 2648" at bounding box center [460, 169] width 84 height 14
type input "2198"
click at [453, 191] on span "BLUETTI AC300+B300K Hausbatteriespeicher (Nur Für [GEOGRAPHIC_DATA]) (AC300+2*B…" at bounding box center [486, 202] width 136 height 24
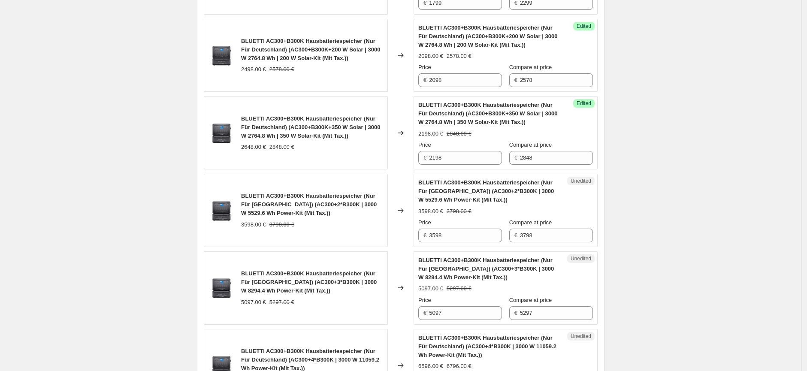
scroll to position [953, 0]
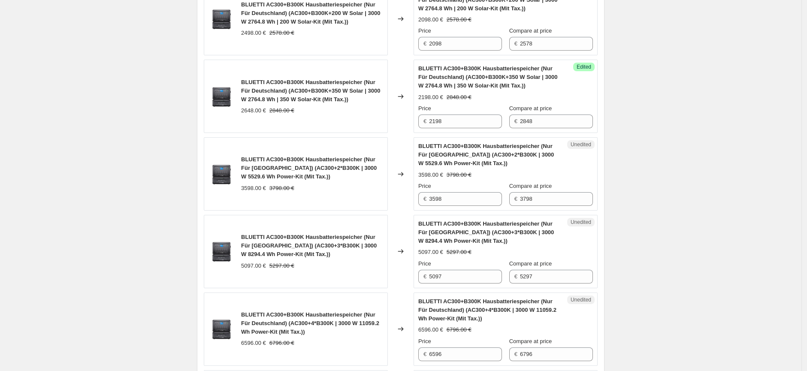
click at [450, 175] on strike "3798.00 €" at bounding box center [459, 175] width 25 height 9
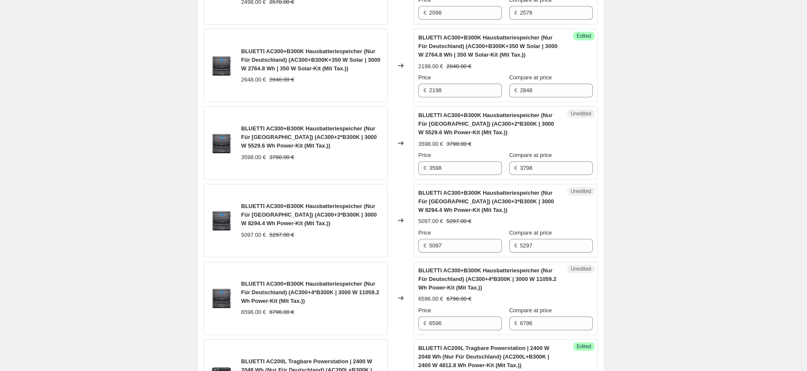
scroll to position [1001, 0]
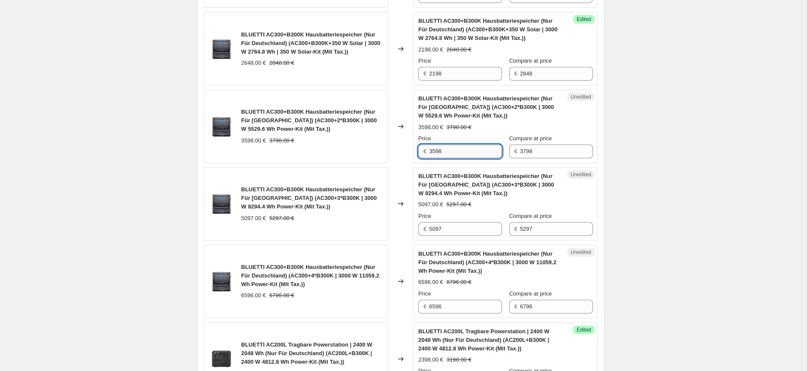
click at [438, 152] on input "3598" at bounding box center [465, 152] width 73 height 14
type input "3098"
click at [455, 232] on input "5097" at bounding box center [465, 229] width 73 height 14
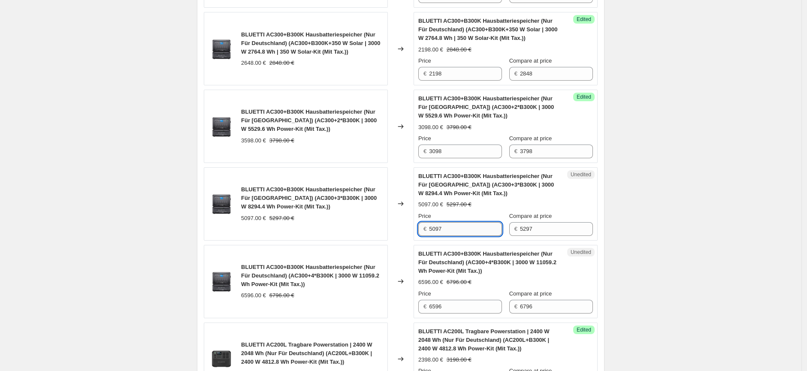
scroll to position [1048, 0]
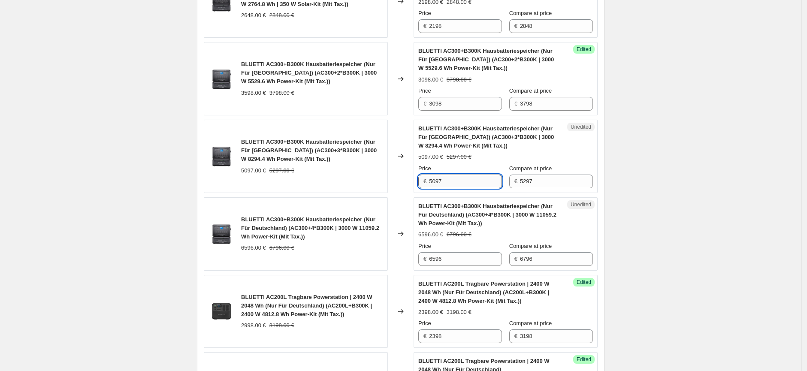
drag, startPoint x: 438, startPoint y: 181, endPoint x: 432, endPoint y: 182, distance: 6.1
click at [432, 182] on input "5097" at bounding box center [465, 182] width 73 height 14
type input "4297"
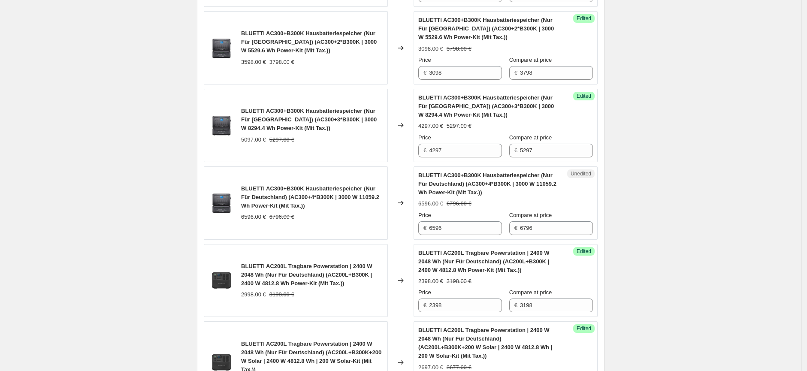
scroll to position [1096, 0]
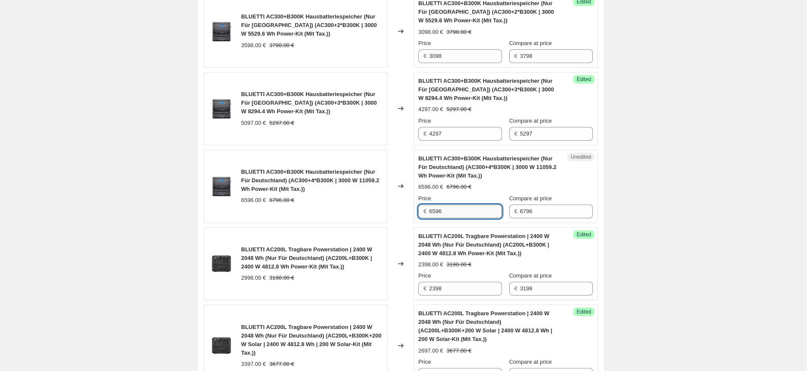
click at [432, 212] on input "6596" at bounding box center [465, 212] width 73 height 14
type input "5496"
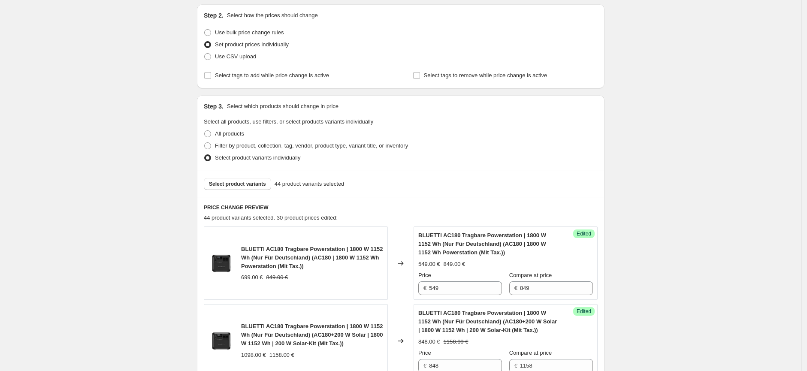
scroll to position [190, 0]
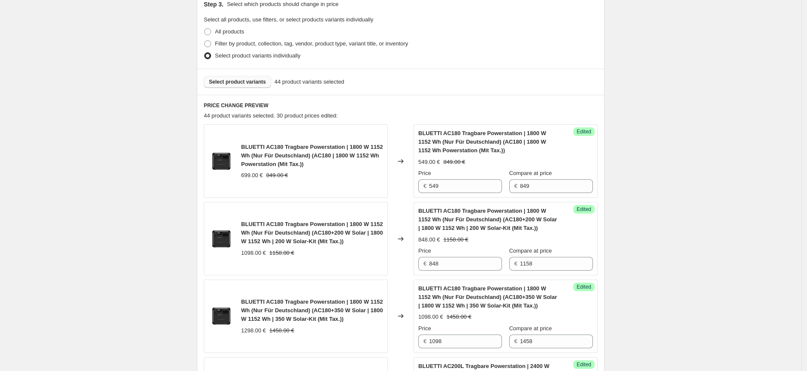
click at [234, 85] on button "Select product variants" at bounding box center [237, 82] width 67 height 12
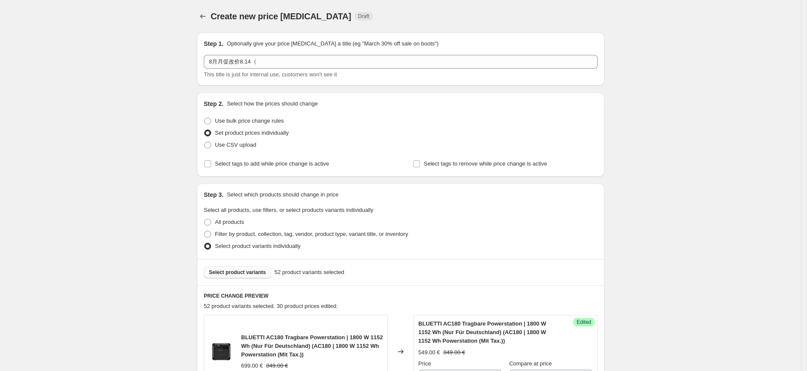
click at [248, 268] on button "Select product variants" at bounding box center [237, 272] width 67 height 12
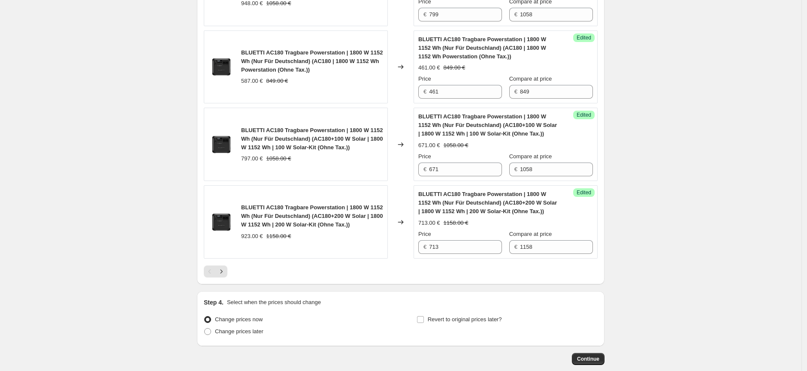
scroll to position [1668, 0]
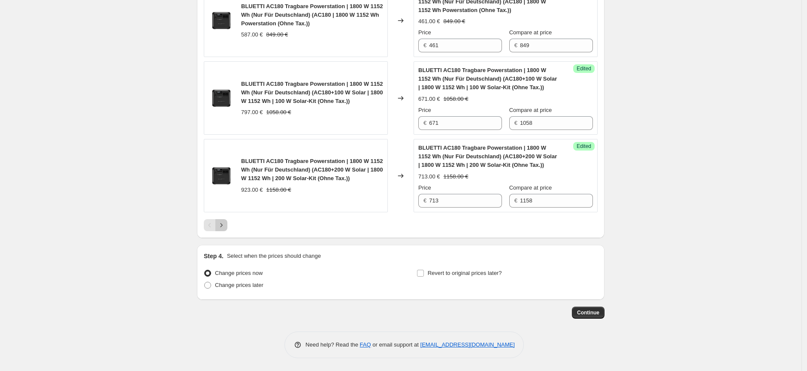
click at [224, 228] on icon "Next" at bounding box center [221, 225] width 9 height 9
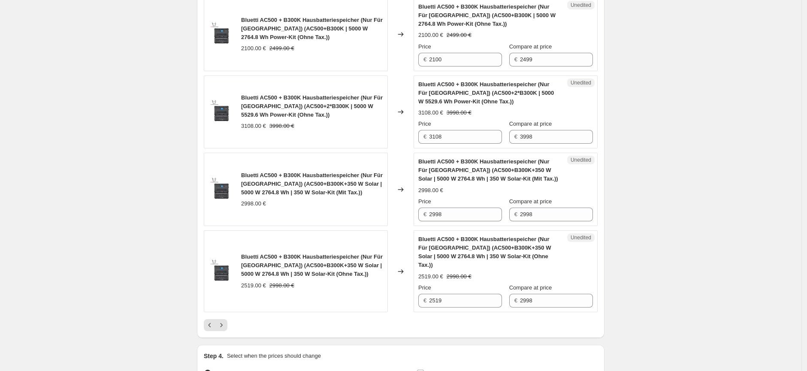
scroll to position [1594, 0]
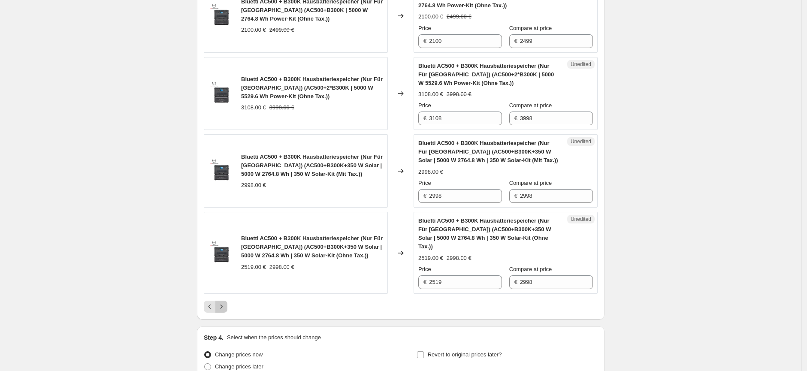
click at [226, 302] on icon "Next" at bounding box center [221, 306] width 9 height 9
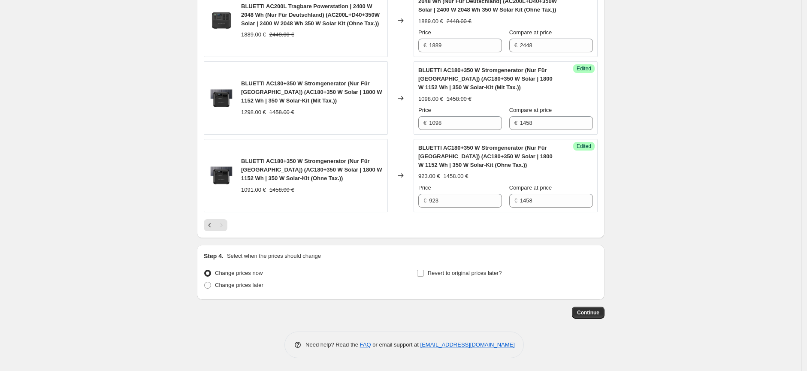
scroll to position [1039, 0]
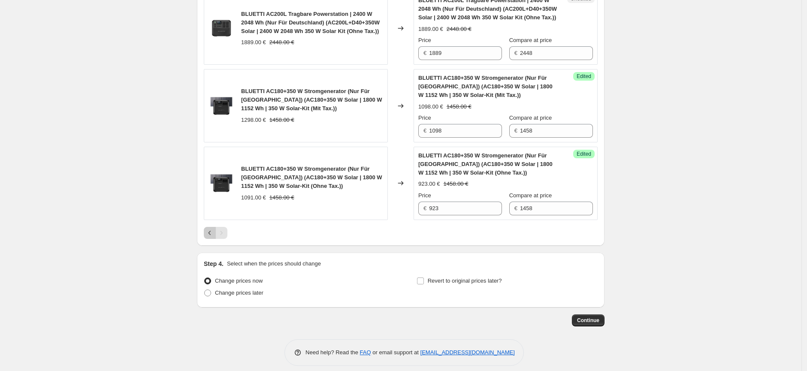
click at [212, 229] on icon "Previous" at bounding box center [209, 233] width 9 height 9
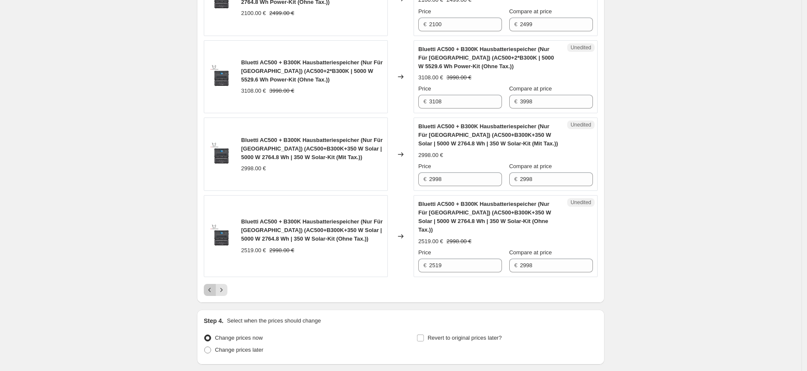
click at [213, 286] on icon "Previous" at bounding box center [209, 290] width 9 height 9
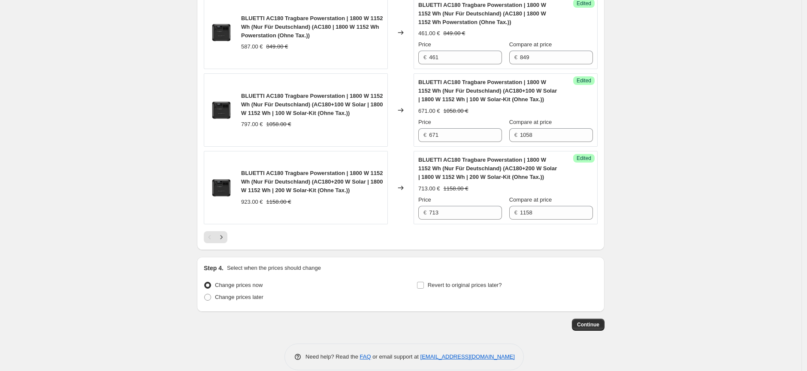
scroll to position [1668, 0]
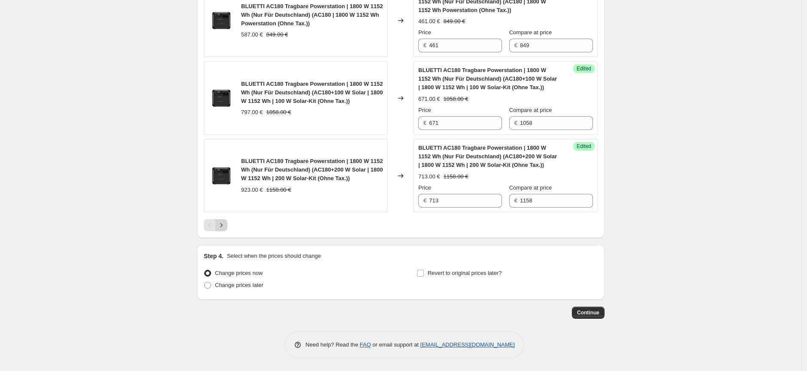
click at [222, 225] on icon "Next" at bounding box center [221, 225] width 9 height 9
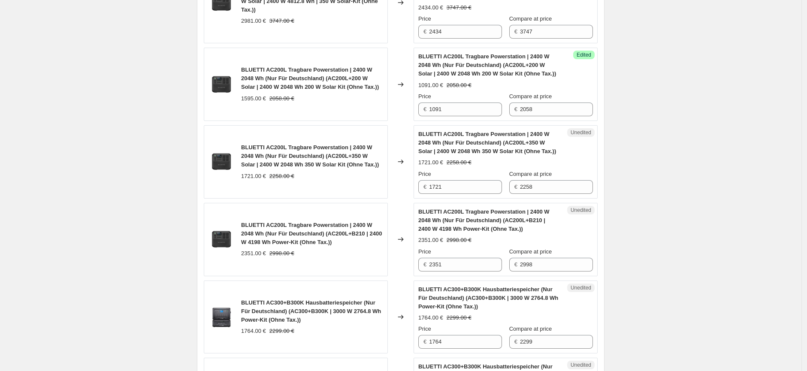
scroll to position [715, 0]
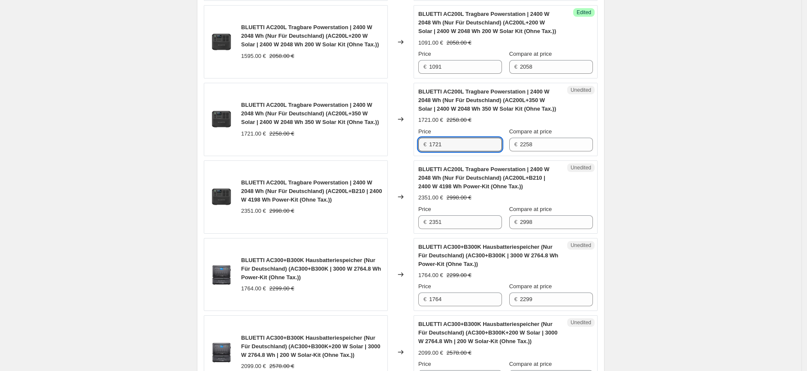
drag, startPoint x: 457, startPoint y: 146, endPoint x: 427, endPoint y: 146, distance: 29.6
click at [427, 146] on div "€ 1721" at bounding box center [460, 145] width 84 height 14
type input "1343"
click at [457, 221] on input "2351" at bounding box center [465, 222] width 73 height 14
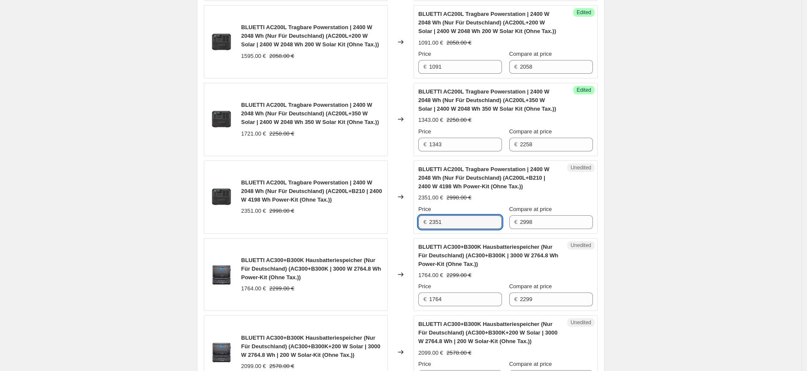
drag, startPoint x: 451, startPoint y: 221, endPoint x: 428, endPoint y: 221, distance: 23.2
click at [428, 221] on div "€ 2351" at bounding box center [460, 222] width 84 height 14
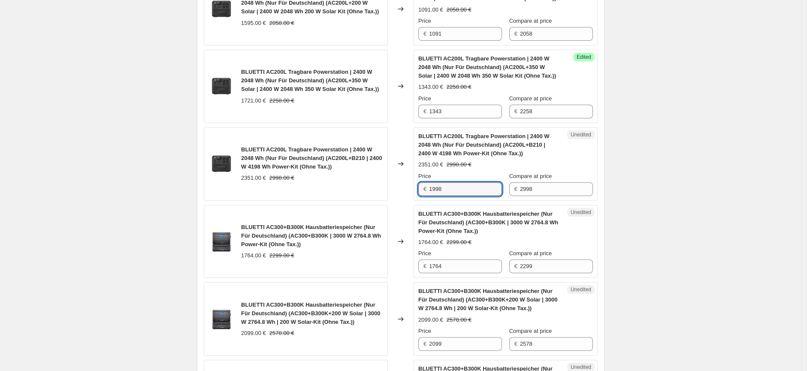
scroll to position [810, 0]
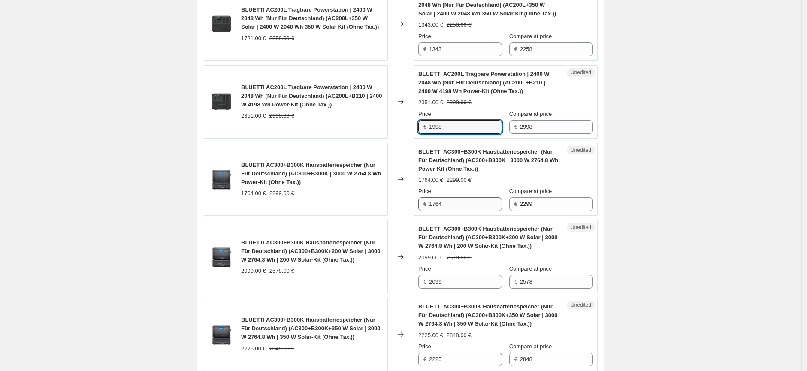
type input "1998"
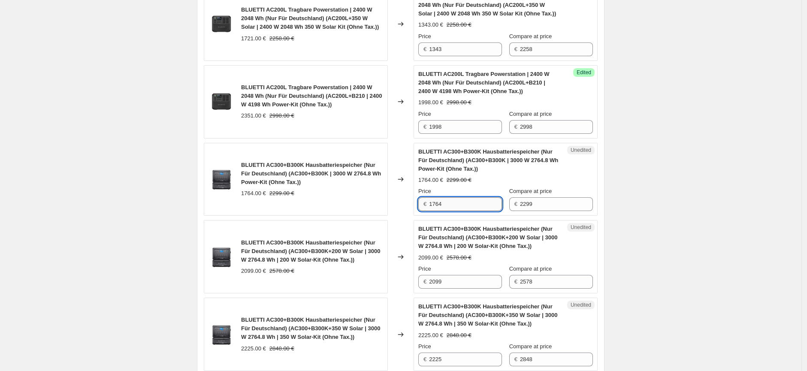
click at [461, 202] on input "1764" at bounding box center [465, 204] width 73 height 14
drag, startPoint x: 456, startPoint y: 206, endPoint x: 429, endPoint y: 206, distance: 26.6
click at [429, 206] on div "€ 1764" at bounding box center [460, 204] width 84 height 14
type input "1512"
click at [634, 253] on div "Create new price [MEDICAL_DATA]. This page is ready Create new price [MEDICAL_D…" at bounding box center [400, 213] width 801 height 2046
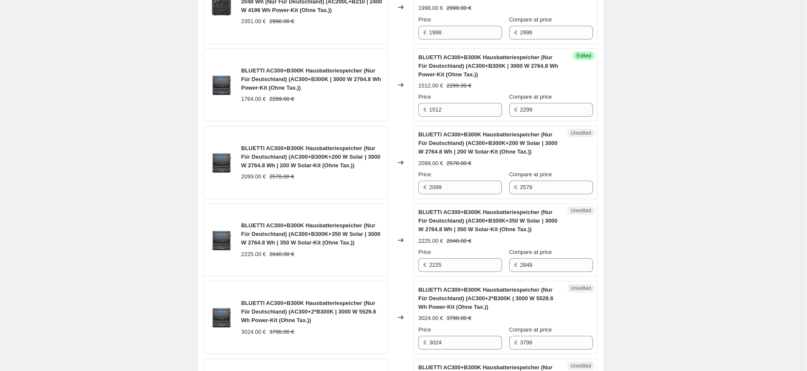
scroll to position [906, 0]
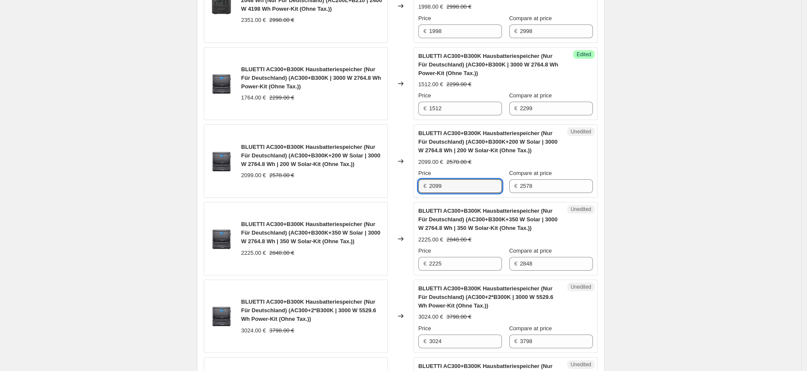
drag, startPoint x: 454, startPoint y: 188, endPoint x: 428, endPoint y: 189, distance: 26.2
click at [428, 189] on div "€ 2099" at bounding box center [460, 186] width 84 height 14
type input "1763"
click at [694, 251] on div "Create new price [MEDICAL_DATA]. This page is ready Create new price [MEDICAL_D…" at bounding box center [400, 117] width 801 height 2046
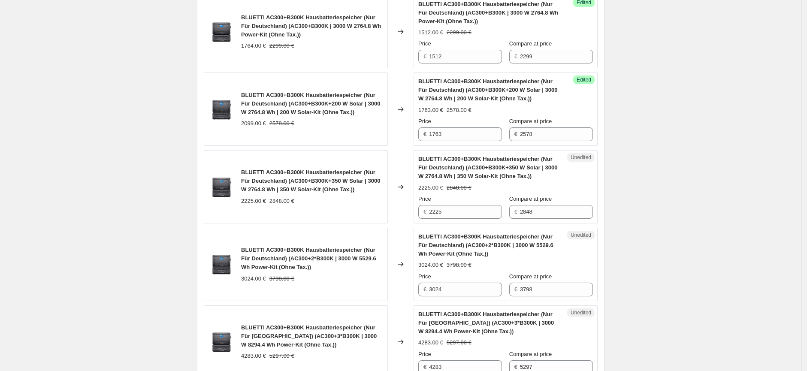
scroll to position [1001, 0]
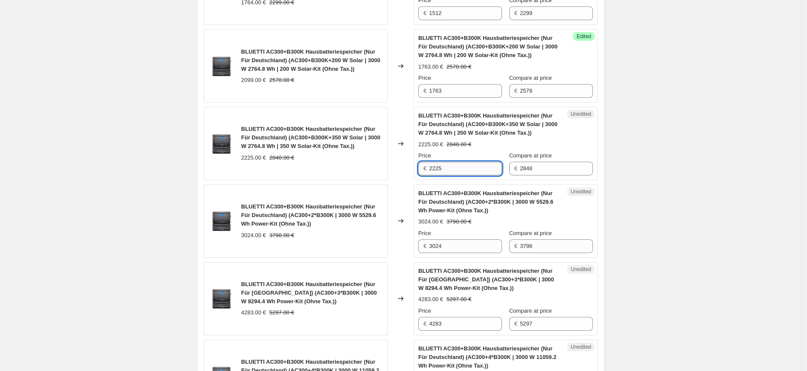
click at [448, 168] on input "2225" at bounding box center [465, 169] width 73 height 14
drag, startPoint x: 452, startPoint y: 167, endPoint x: 432, endPoint y: 169, distance: 20.2
click at [432, 169] on input "2225" at bounding box center [465, 169] width 73 height 14
type input "1847"
click at [448, 195] on span "BLUETTI AC300+B300K Hausbatteriespeicher (Nur Für Deutschland) (AC300+2*B300K |…" at bounding box center [485, 202] width 135 height 24
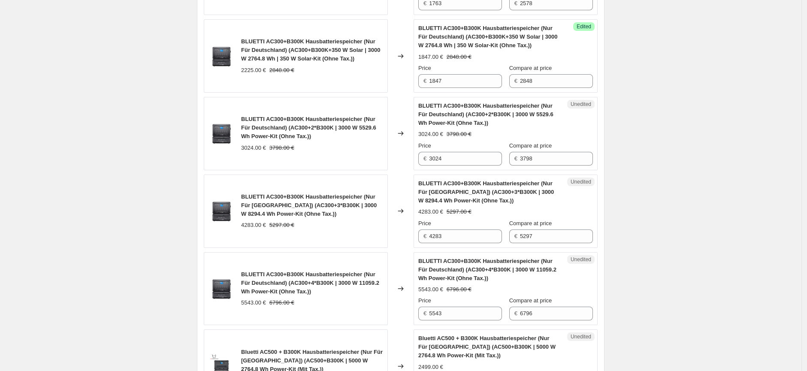
scroll to position [1096, 0]
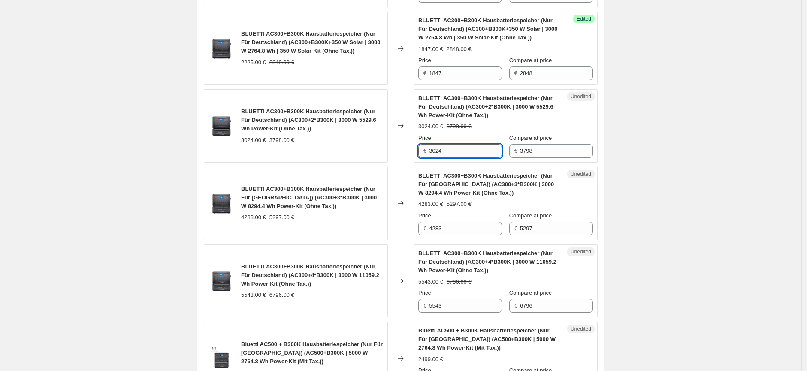
click at [460, 154] on input "3024" at bounding box center [465, 151] width 73 height 14
drag, startPoint x: 453, startPoint y: 151, endPoint x: 427, endPoint y: 152, distance: 25.3
click at [427, 152] on div "€ 3024" at bounding box center [460, 151] width 84 height 14
type input "2603"
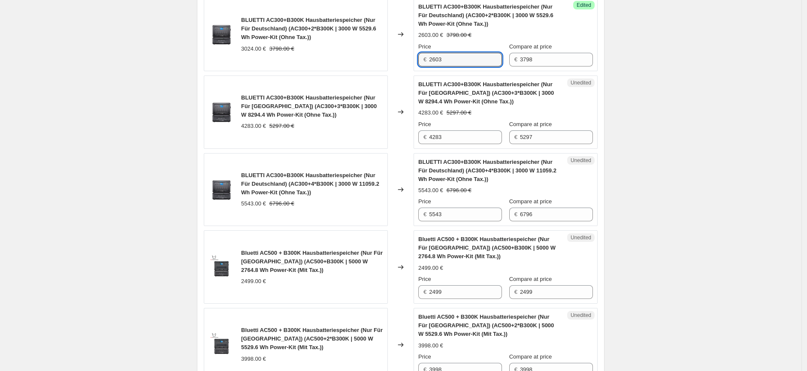
scroll to position [1191, 0]
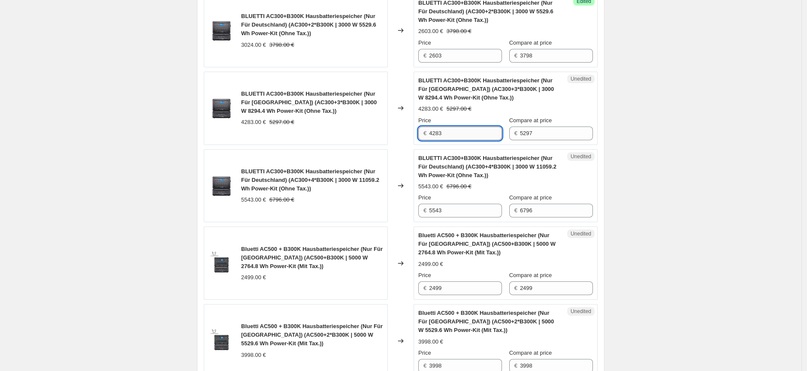
drag, startPoint x: 453, startPoint y: 134, endPoint x: 432, endPoint y: 134, distance: 21.0
click at [432, 134] on input "4283" at bounding box center [465, 134] width 73 height 14
type input "3610"
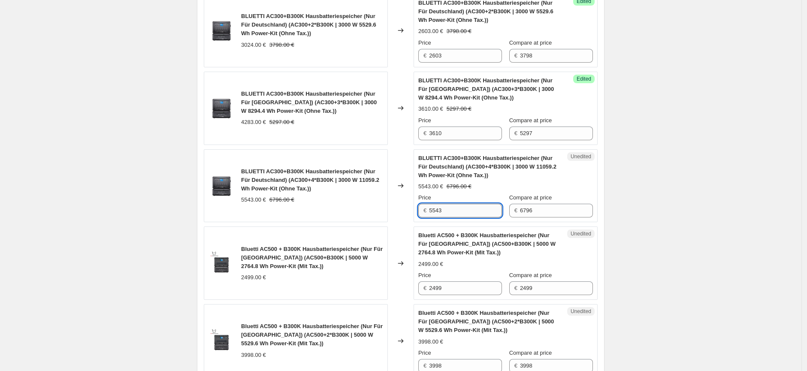
drag, startPoint x: 453, startPoint y: 211, endPoint x: 432, endPoint y: 213, distance: 21.1
click at [432, 213] on input "5543" at bounding box center [465, 211] width 73 height 14
type input "4619"
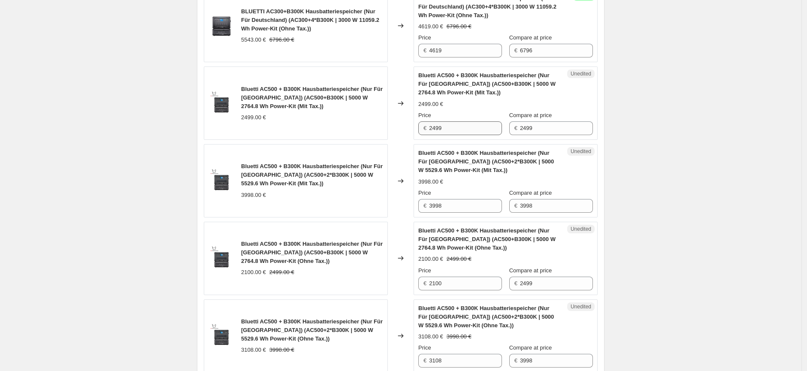
scroll to position [1335, 0]
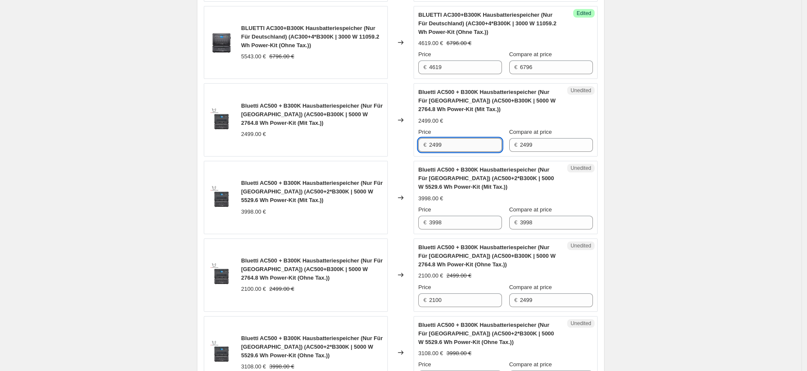
click at [436, 150] on input "2499" at bounding box center [465, 145] width 73 height 14
type input "2199"
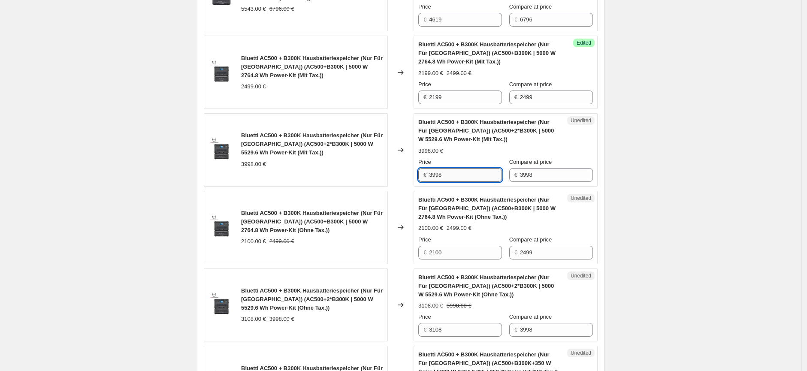
click at [438, 177] on input "3998" at bounding box center [465, 175] width 73 height 14
type input "3698"
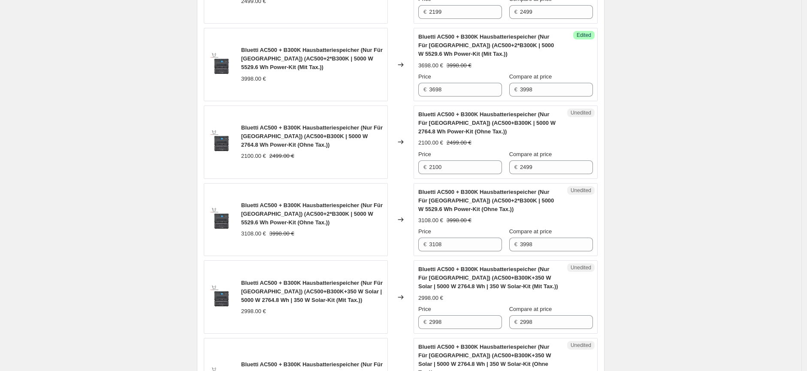
scroll to position [1478, 0]
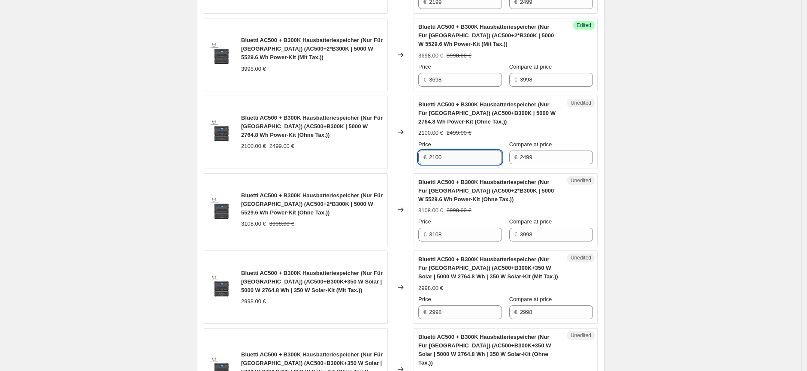
click at [460, 161] on input "2100" at bounding box center [465, 158] width 73 height 14
drag, startPoint x: 452, startPoint y: 160, endPoint x: 430, endPoint y: 160, distance: 22.3
click at [430, 160] on div "€ 2100" at bounding box center [460, 158] width 84 height 14
type input "1848"
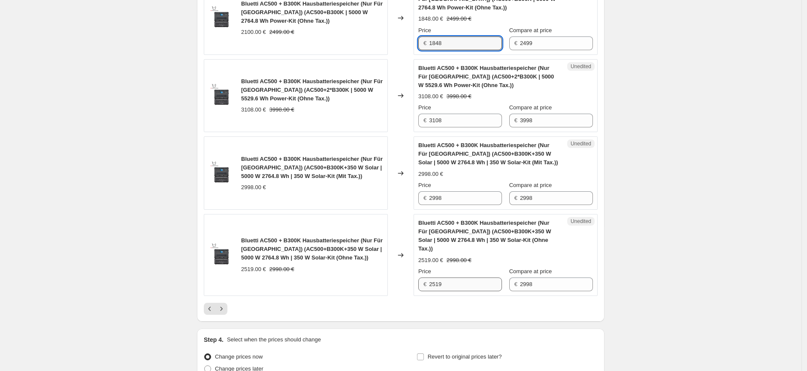
scroll to position [1620, 0]
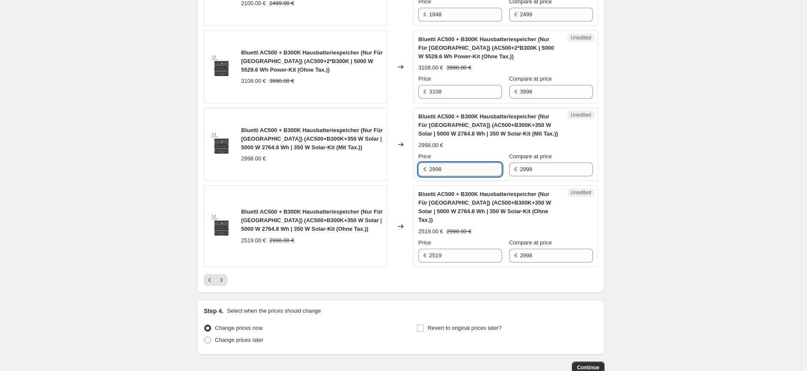
click at [436, 172] on input "2998" at bounding box center [465, 170] width 73 height 14
type input "2698"
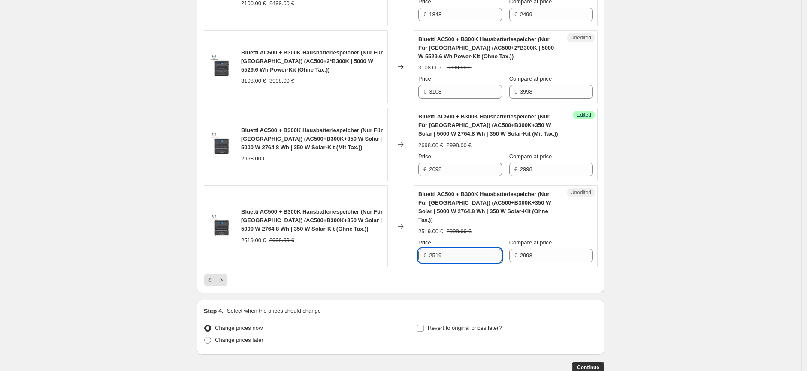
drag, startPoint x: 445, startPoint y: 249, endPoint x: 435, endPoint y: 249, distance: 9.4
click at [435, 249] on input "2519" at bounding box center [465, 256] width 73 height 14
type input "2267"
click at [226, 276] on icon "Next" at bounding box center [221, 280] width 9 height 9
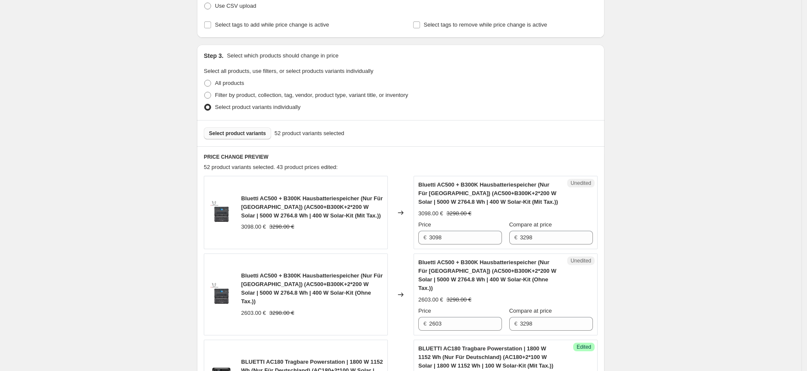
scroll to position [212, 0]
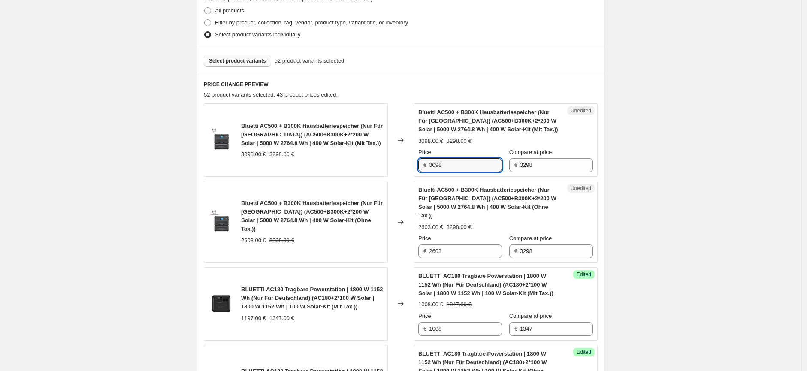
drag, startPoint x: 450, startPoint y: 164, endPoint x: 426, endPoint y: 164, distance: 24.0
click at [426, 164] on div "€ 3098" at bounding box center [460, 165] width 84 height 14
type input "2798"
click at [456, 245] on input "2603" at bounding box center [465, 252] width 73 height 14
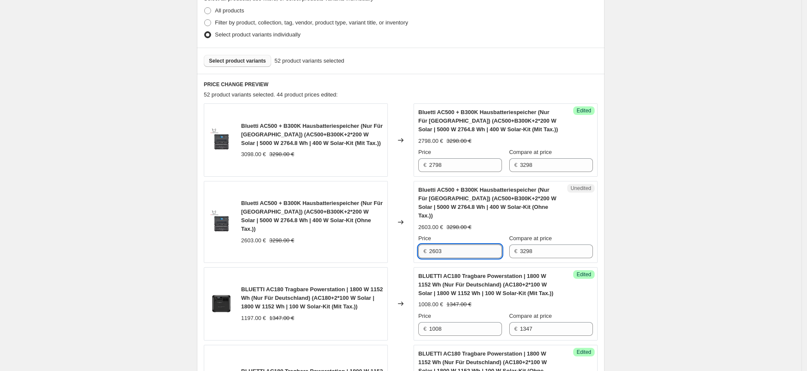
drag, startPoint x: 448, startPoint y: 244, endPoint x: 435, endPoint y: 244, distance: 12.4
click at [435, 245] on input "2603" at bounding box center [465, 252] width 73 height 14
type input "2351"
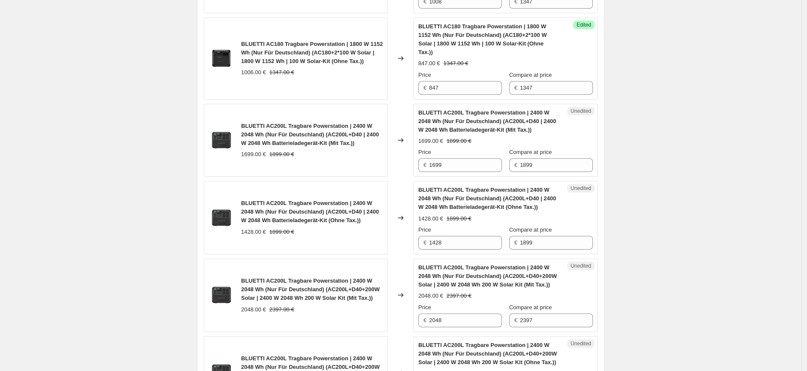
scroll to position [545, 0]
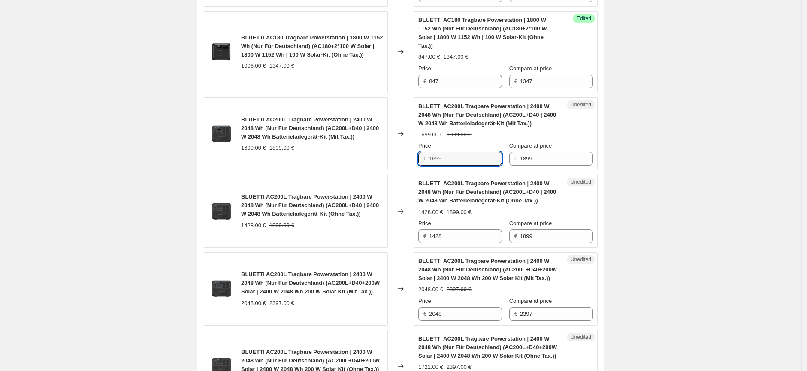
drag, startPoint x: 447, startPoint y: 151, endPoint x: 430, endPoint y: 151, distance: 16.7
click at [430, 152] on div "€ 1699" at bounding box center [460, 159] width 84 height 14
click at [462, 166] on div "Bluetti AC500 + B300K Hausbatteriespeicher (Nur Für [GEOGRAPHIC_DATA]) (AC500+B…" at bounding box center [401, 241] width 394 height 943
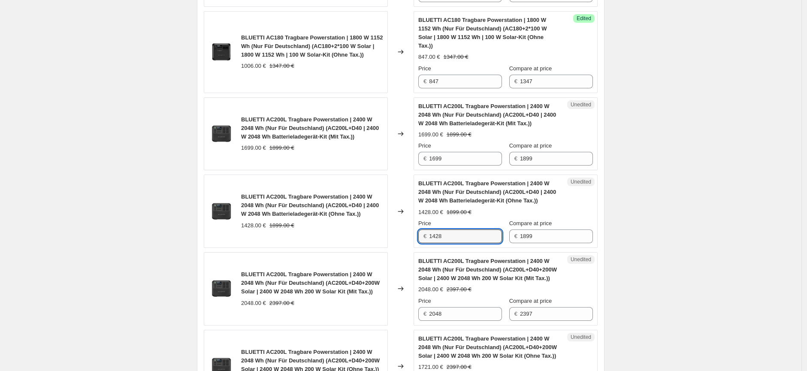
drag, startPoint x: 466, startPoint y: 223, endPoint x: 429, endPoint y: 225, distance: 36.6
click at [429, 230] on div "€ 1428" at bounding box center [460, 237] width 84 height 14
type input "2"
type input "1091"
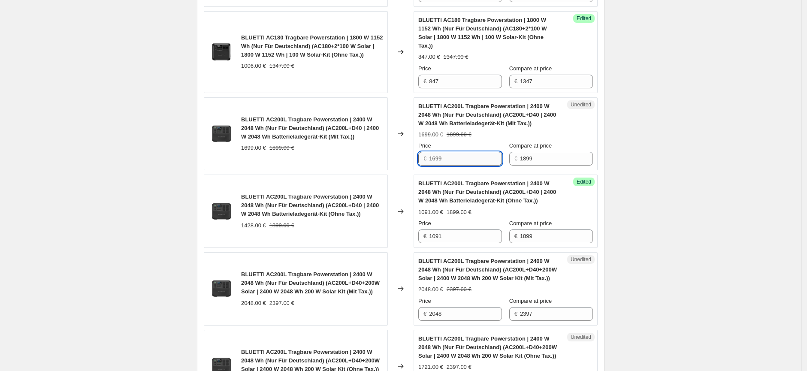
click at [460, 155] on input "1699" at bounding box center [465, 159] width 73 height 14
drag, startPoint x: 448, startPoint y: 151, endPoint x: 435, endPoint y: 153, distance: 13.0
click at [435, 153] on input "1699" at bounding box center [465, 159] width 73 height 14
type input "1298"
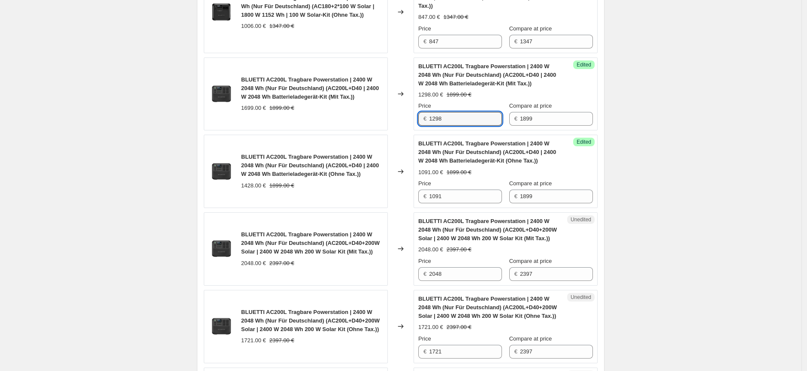
scroll to position [641, 0]
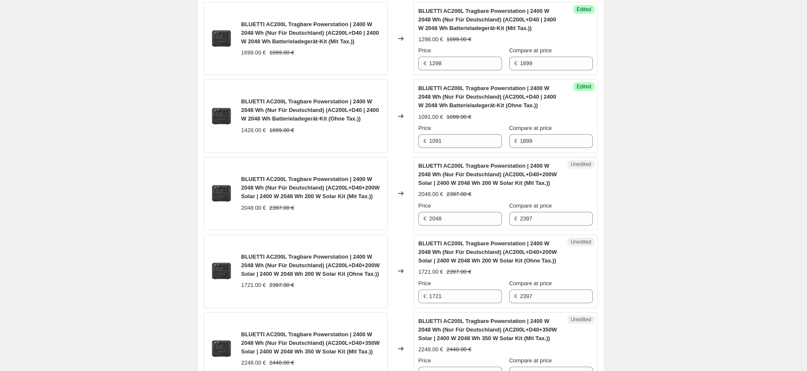
click at [659, 236] on div "Create new price [MEDICAL_DATA]. This page is ready Create new price [MEDICAL_D…" at bounding box center [400, 67] width 801 height 1417
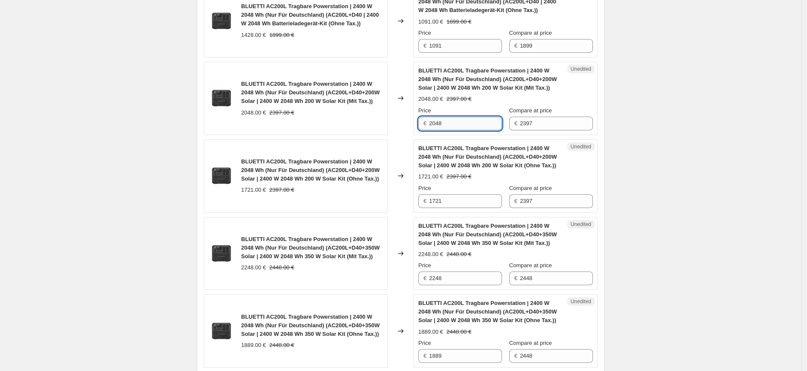
drag, startPoint x: 447, startPoint y: 116, endPoint x: 432, endPoint y: 116, distance: 14.6
click at [432, 117] on input "2048" at bounding box center [465, 124] width 73 height 14
type input "1597"
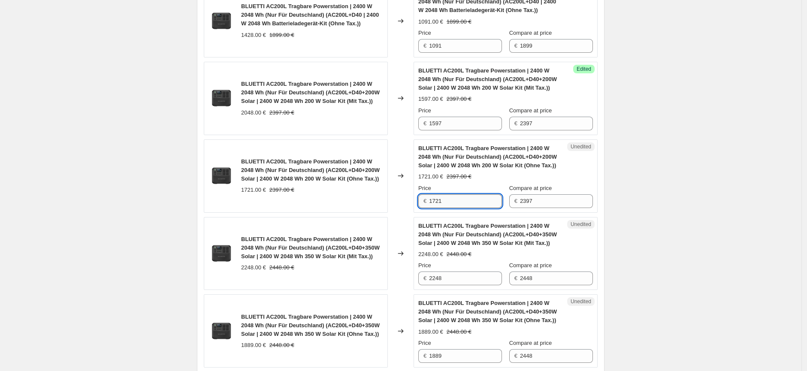
drag, startPoint x: 448, startPoint y: 194, endPoint x: 435, endPoint y: 194, distance: 13.3
click at [435, 194] on input "1721" at bounding box center [465, 201] width 73 height 14
type input "1342"
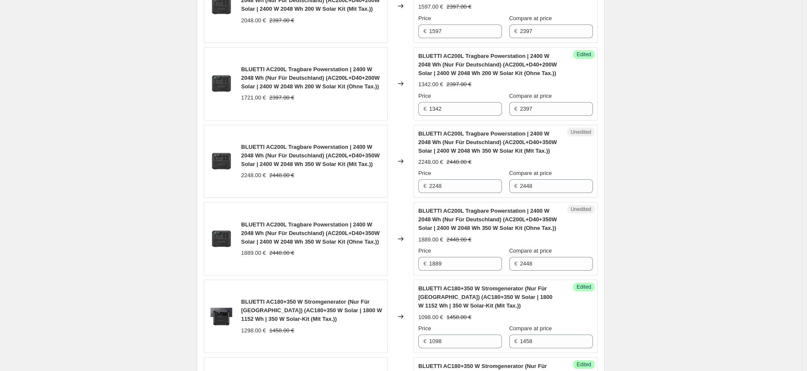
scroll to position [831, 0]
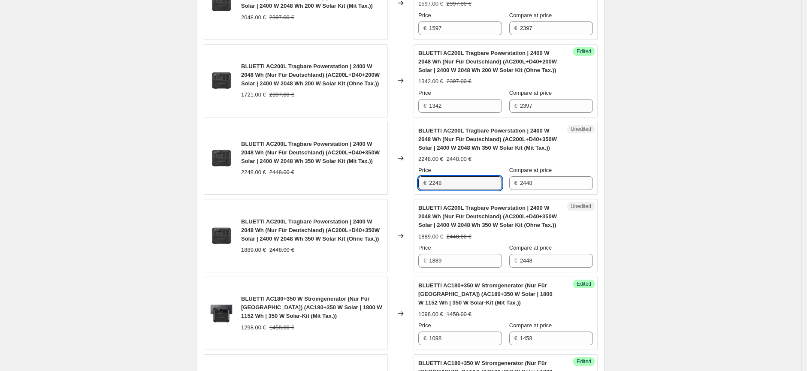
drag, startPoint x: 472, startPoint y: 175, endPoint x: 422, endPoint y: 176, distance: 50.6
click at [422, 176] on div "€ 2248" at bounding box center [460, 183] width 84 height 14
type input "1798"
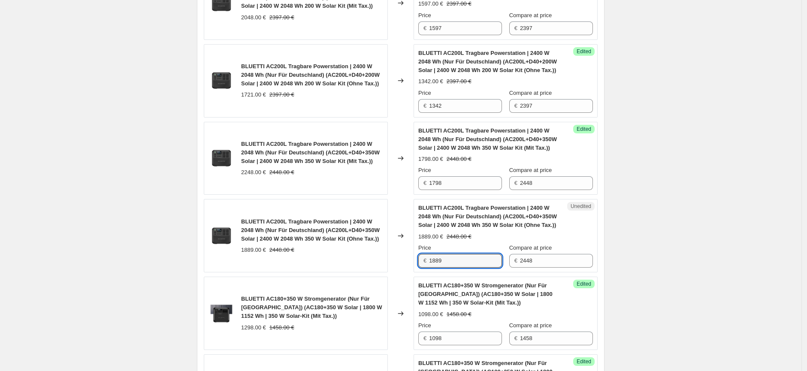
drag, startPoint x: 456, startPoint y: 254, endPoint x: 430, endPoint y: 254, distance: 26.6
click at [430, 254] on div "€ 1889" at bounding box center [460, 261] width 84 height 14
type input "1511"
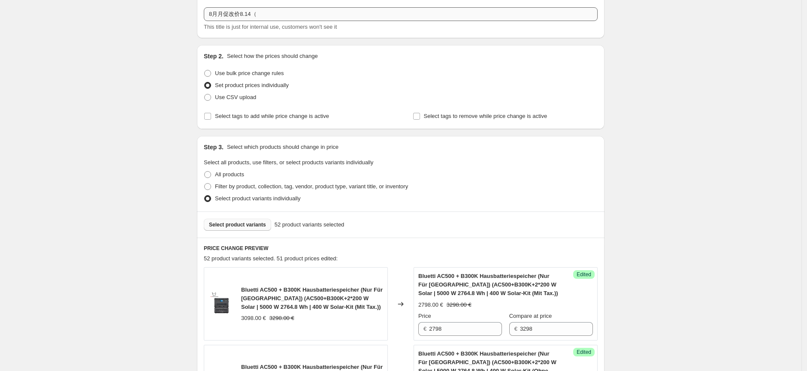
scroll to position [0, 0]
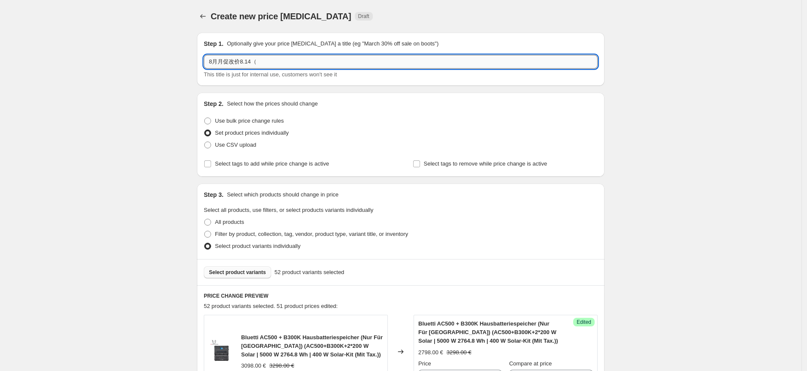
click at [283, 57] on input "8月月促改价8.14（" at bounding box center [401, 62] width 394 height 14
click at [279, 65] on input "8月月促改价8.14（ac180，200l" at bounding box center [401, 62] width 394 height 14
click at [328, 66] on input "8月月促改价8.14（ac180，ac200l" at bounding box center [401, 62] width 394 height 14
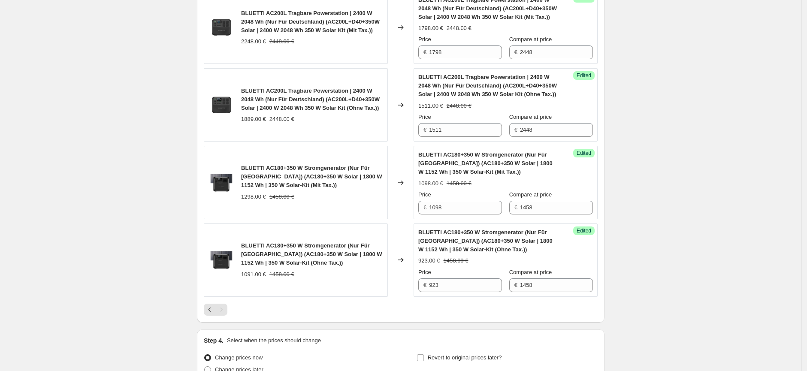
scroll to position [1039, 0]
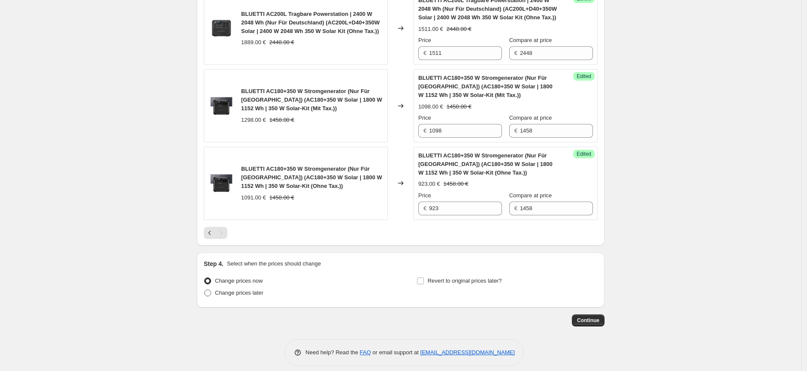
type input "8月月促改价8.14（ac180，ac200l，ac300，ac500）"
click at [245, 290] on span "Change prices later" at bounding box center [239, 293] width 48 height 6
click at [205, 290] on input "Change prices later" at bounding box center [204, 290] width 0 height 0
radio input "true"
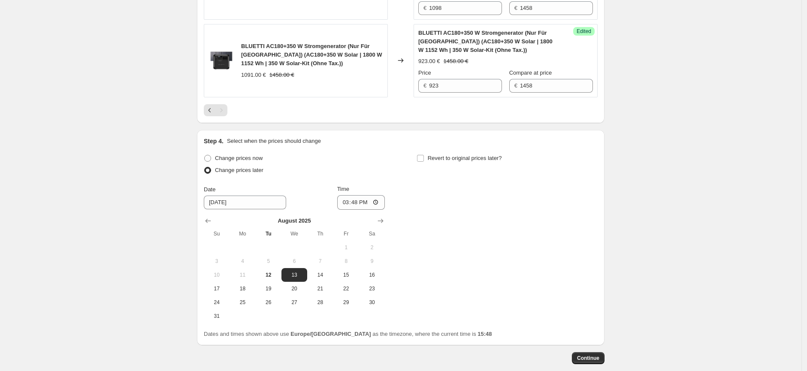
scroll to position [1181, 0]
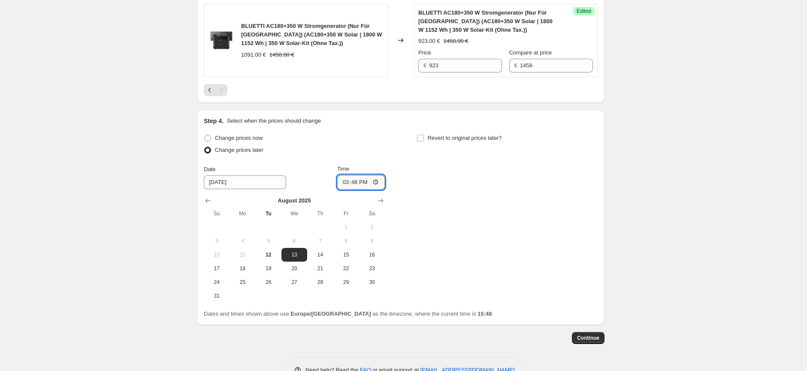
click at [363, 176] on input "15:48" at bounding box center [361, 182] width 48 height 15
click at [375, 175] on input "15:48" at bounding box center [361, 182] width 48 height 15
type input "04:00"
click at [535, 280] on div "Change prices now Change prices later Date [DATE] Time 04:00 [DATE] Su Mo Tu We…" at bounding box center [401, 217] width 394 height 171
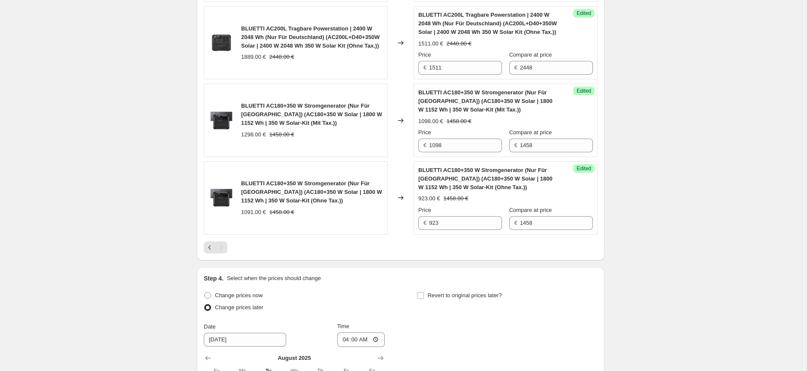
scroll to position [1103, 0]
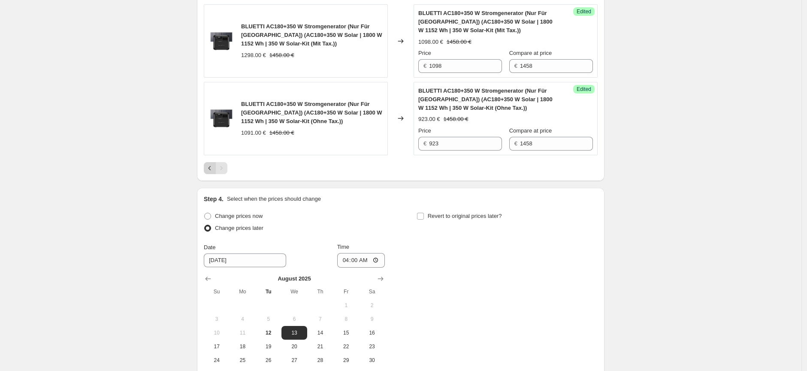
click at [211, 164] on icon "Previous" at bounding box center [209, 168] width 9 height 9
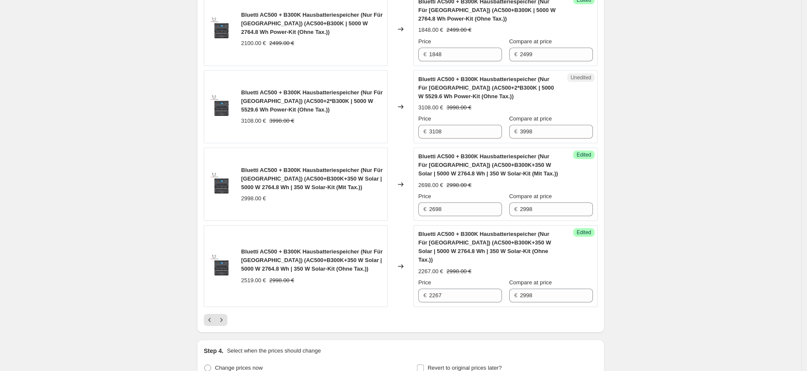
scroll to position [1723, 0]
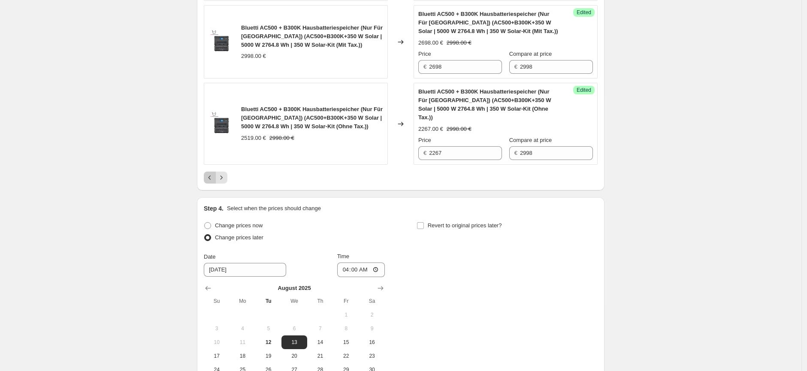
click at [207, 172] on button "Previous" at bounding box center [210, 178] width 12 height 12
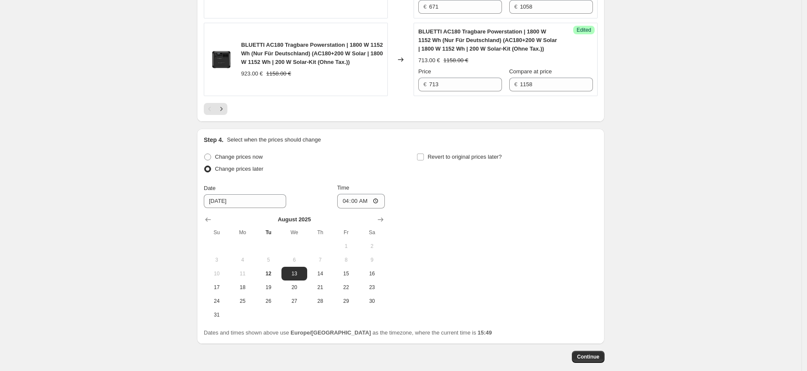
scroll to position [1828, 0]
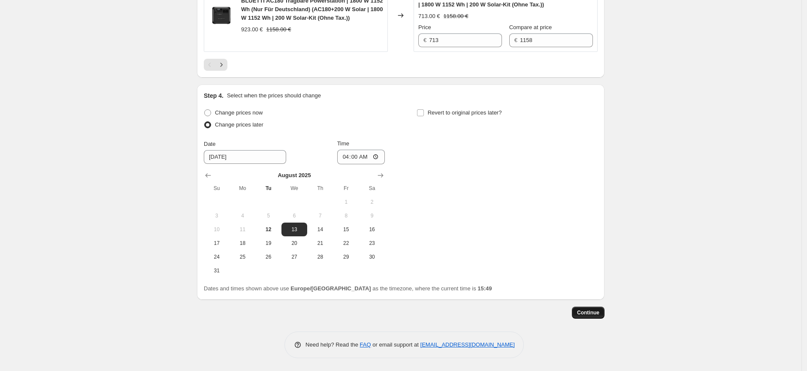
click at [598, 315] on span "Continue" at bounding box center [588, 312] width 22 height 7
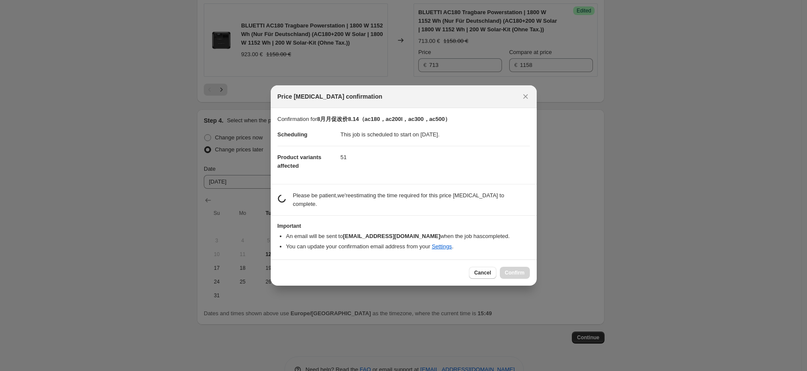
scroll to position [1828, 0]
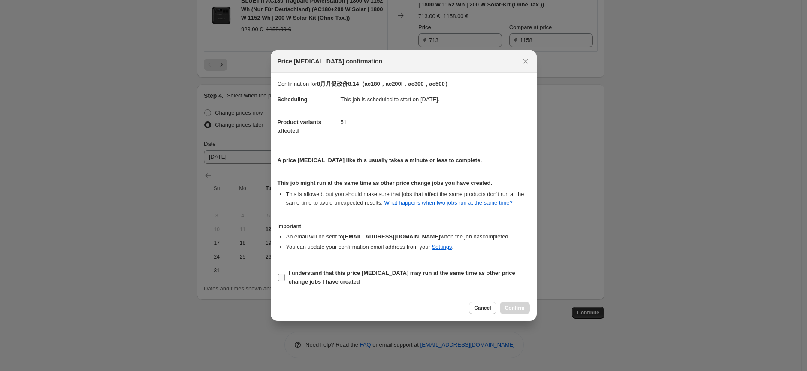
click at [280, 276] on input "I understand that this price [MEDICAL_DATA] may run at the same time as other p…" at bounding box center [281, 277] width 7 height 7
checkbox input "true"
click at [518, 305] on span "Confirm" at bounding box center [515, 308] width 20 height 7
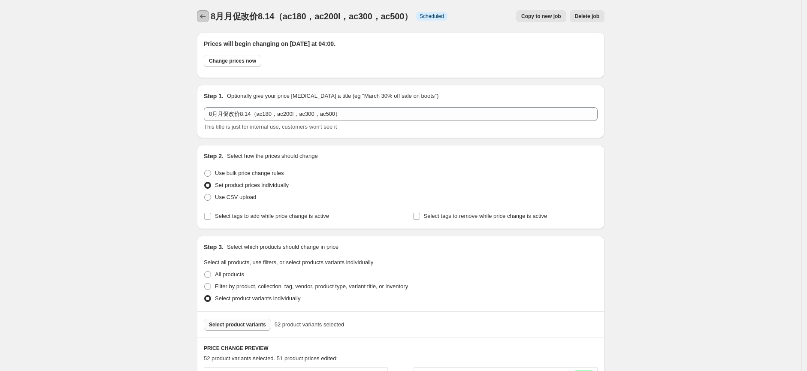
click at [209, 15] on button "Price change jobs" at bounding box center [203, 16] width 12 height 12
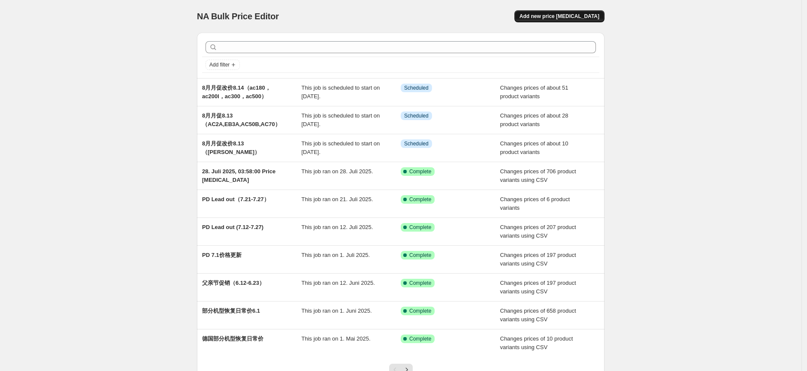
click at [589, 19] on span "Add new price [MEDICAL_DATA]" at bounding box center [560, 16] width 80 height 7
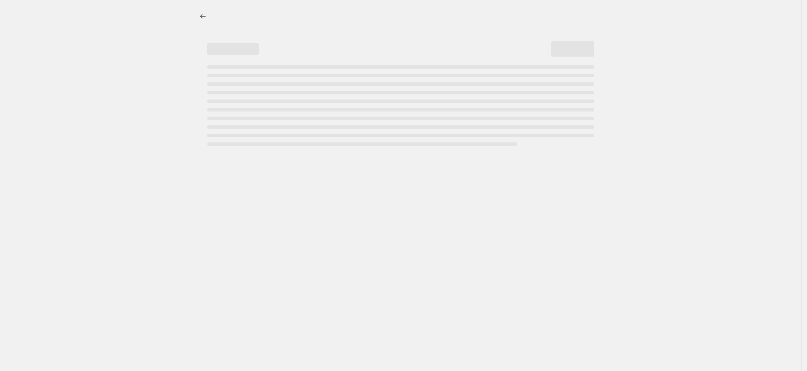
select select "percentage"
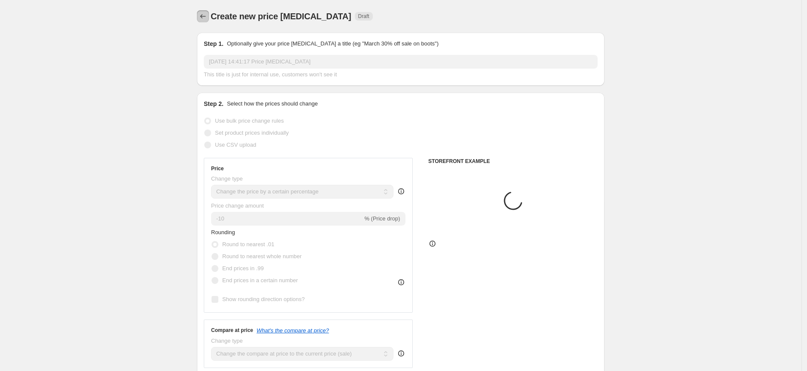
click at [209, 20] on button "Price change jobs" at bounding box center [203, 16] width 12 height 12
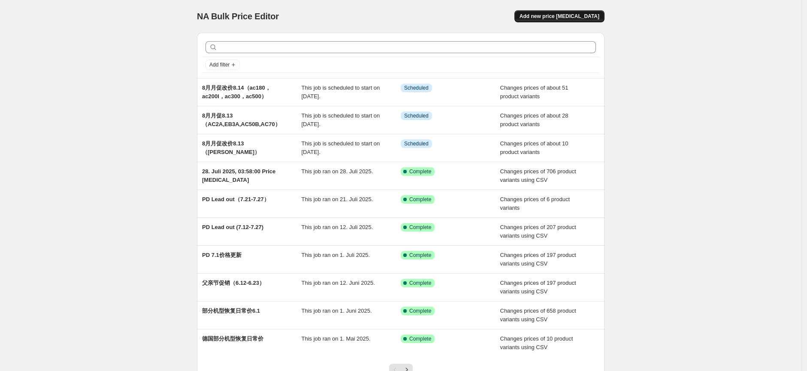
click at [571, 18] on span "Add new price [MEDICAL_DATA]" at bounding box center [560, 16] width 80 height 7
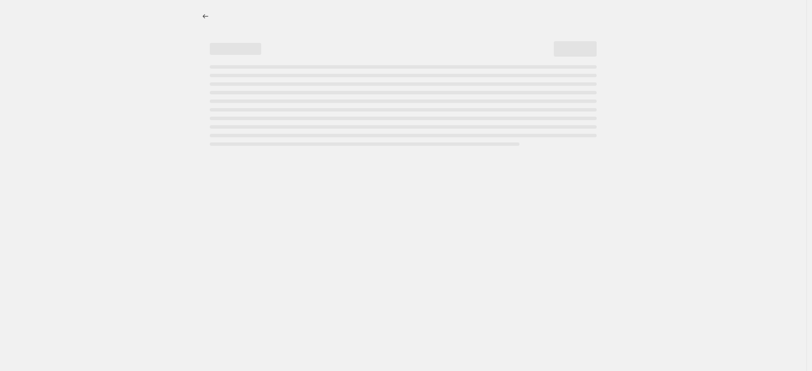
select select "percentage"
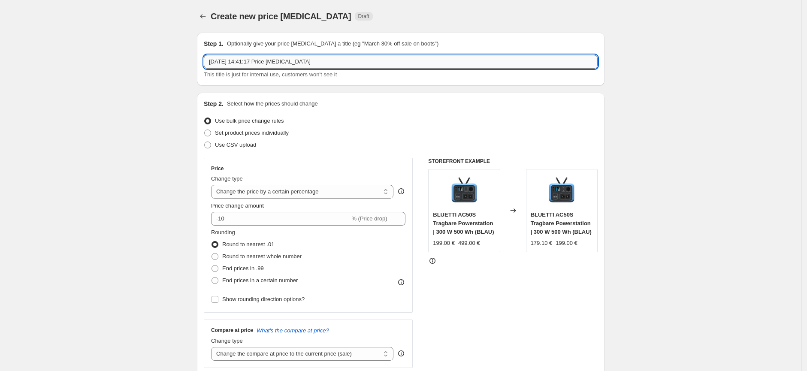
click at [329, 64] on input "[DATE] 14:41:17 Price [MEDICAL_DATA]" at bounding box center [401, 62] width 394 height 14
drag, startPoint x: 316, startPoint y: 63, endPoint x: 191, endPoint y: 66, distance: 124.5
type input "8月月促销改价8.13（"
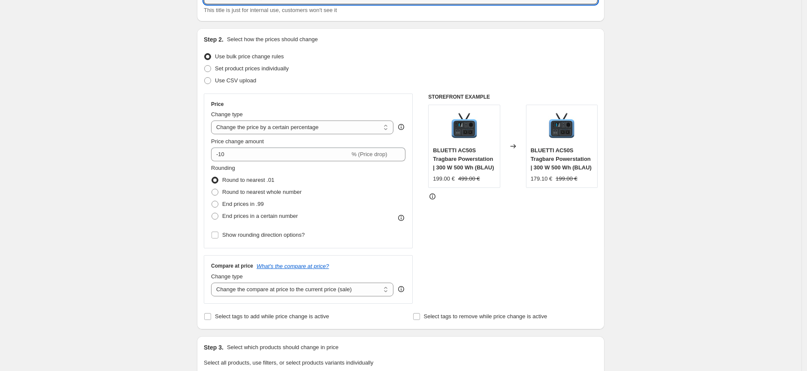
scroll to position [48, 0]
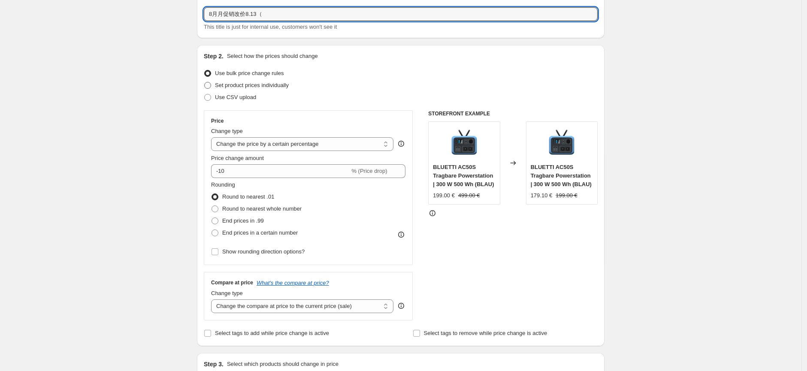
click at [230, 87] on span "Set product prices individually" at bounding box center [252, 85] width 74 height 6
click at [205, 82] on input "Set product prices individually" at bounding box center [204, 82] width 0 height 0
radio input "true"
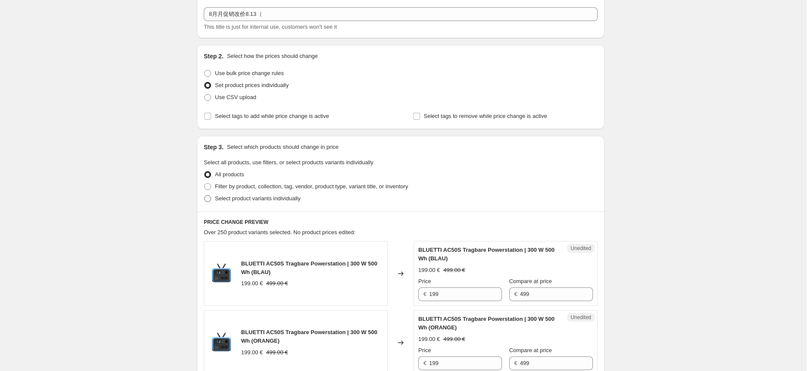
click at [230, 199] on span "Select product variants individually" at bounding box center [257, 198] width 85 height 6
click at [205, 196] on input "Select product variants individually" at bounding box center [204, 195] width 0 height 0
radio input "true"
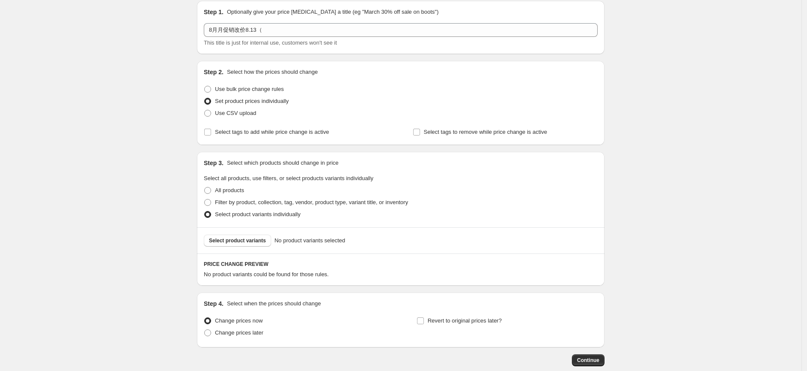
scroll to position [0, 0]
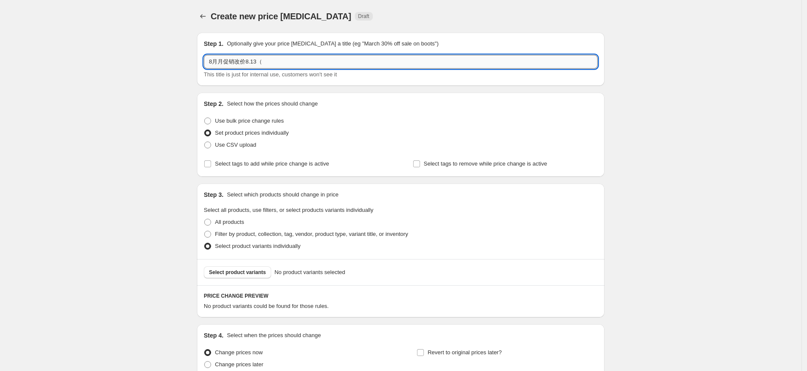
click at [290, 63] on input "8月月促销改价8.13（" at bounding box center [401, 62] width 394 height 14
click at [274, 63] on input "8月月促销改价8.13（配件）" at bounding box center [401, 62] width 394 height 14
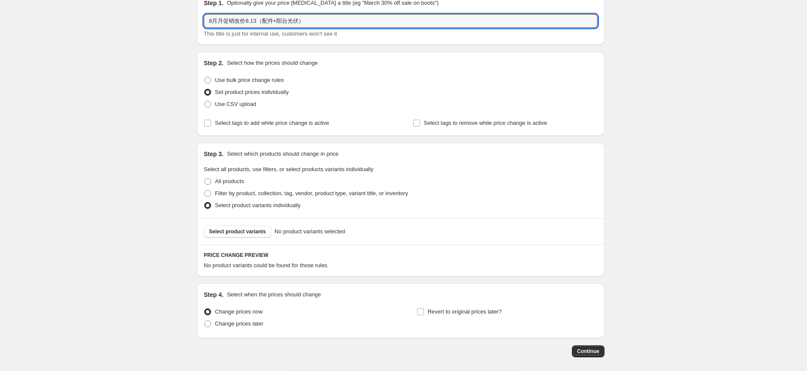
scroll to position [79, 0]
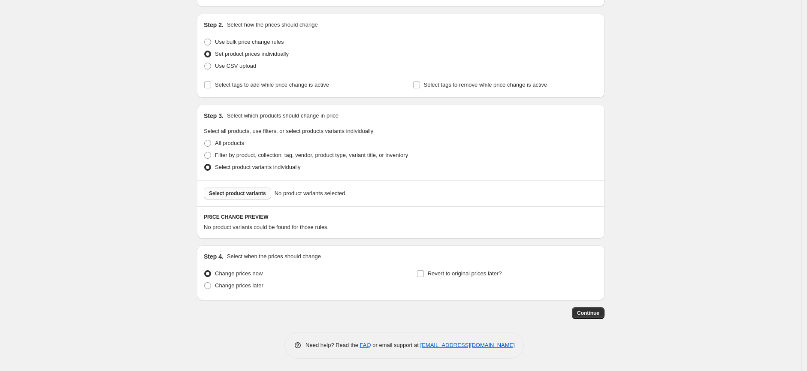
type input "8月月促销改价8.13（配件+阳台光伏）"
click at [240, 193] on span "Select product variants" at bounding box center [237, 193] width 57 height 7
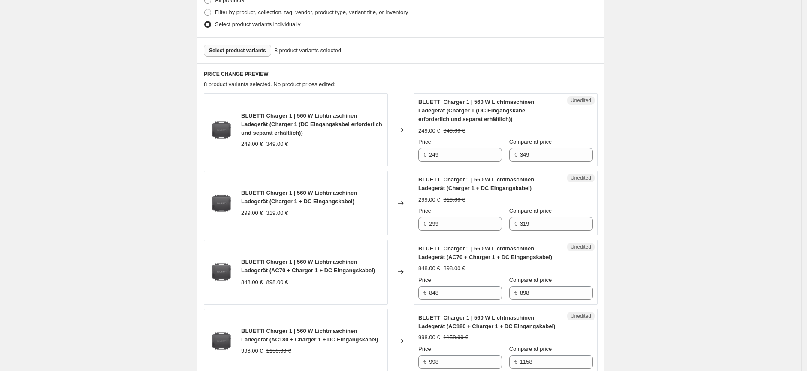
scroll to position [269, 0]
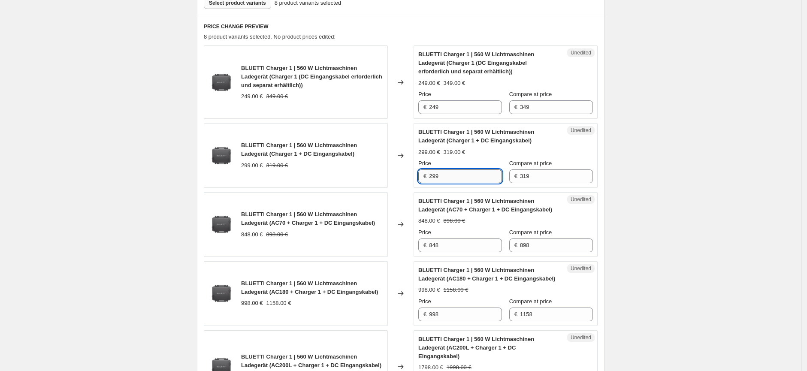
drag, startPoint x: 442, startPoint y: 174, endPoint x: 435, endPoint y: 177, distance: 7.7
click at [435, 177] on input "299" at bounding box center [465, 176] width 73 height 14
type input "249"
click at [692, 224] on div "Create new price [MEDICAL_DATA]. This page is ready Create new price [MEDICAL_D…" at bounding box center [400, 259] width 801 height 1056
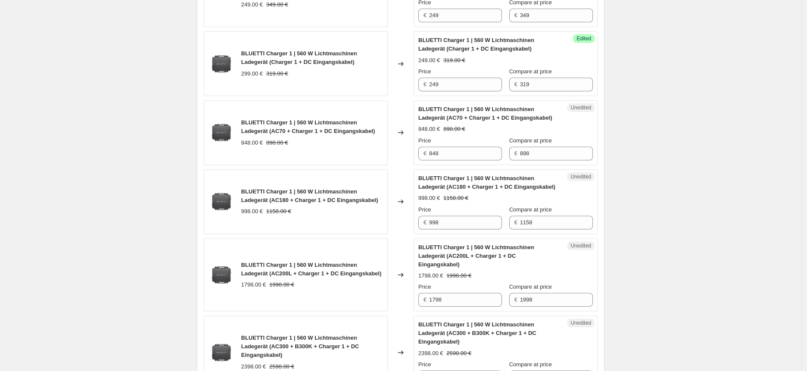
scroll to position [365, 0]
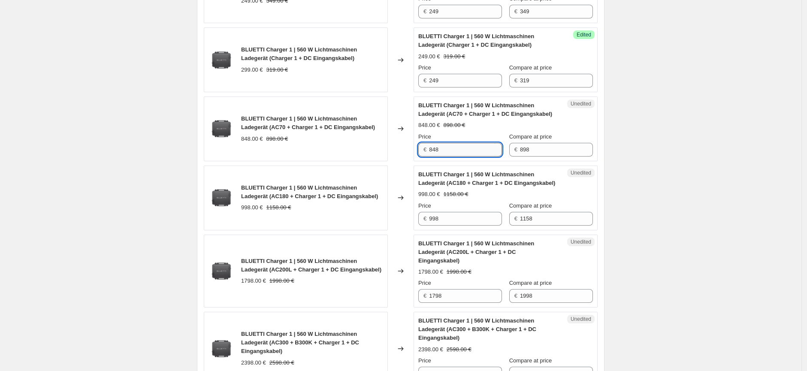
click at [431, 151] on input "848" at bounding box center [465, 150] width 73 height 14
type input "748"
click at [678, 212] on div "Create new price [MEDICAL_DATA]. This page is ready Create new price [MEDICAL_D…" at bounding box center [400, 163] width 801 height 1056
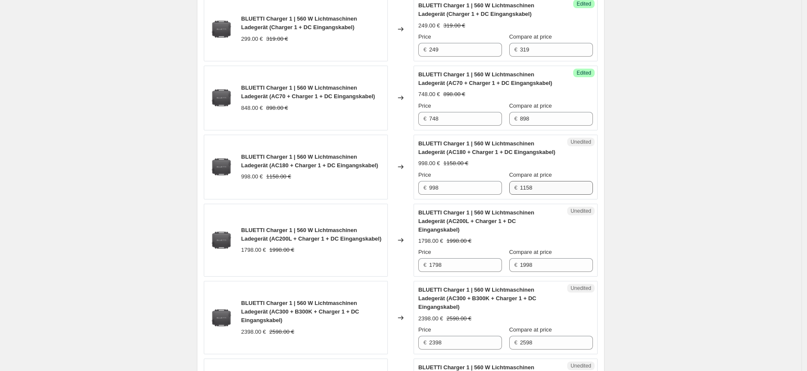
scroll to position [413, 0]
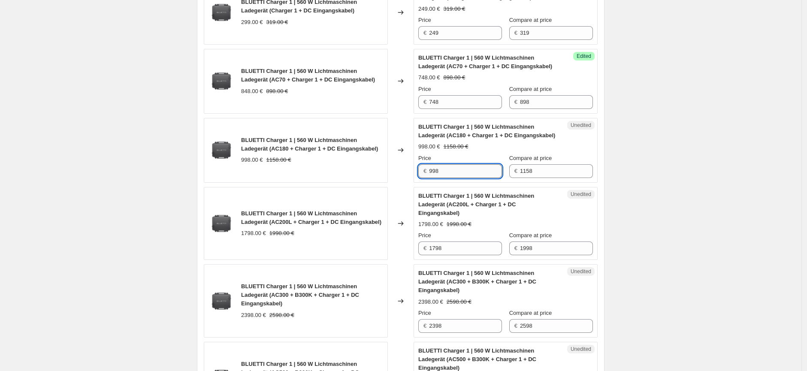
click at [432, 172] on input "998" at bounding box center [465, 171] width 73 height 14
click at [435, 174] on input "998" at bounding box center [465, 171] width 73 height 14
click at [443, 172] on input "998" at bounding box center [465, 171] width 73 height 14
drag, startPoint x: 439, startPoint y: 172, endPoint x: 434, endPoint y: 172, distance: 4.7
click at [434, 172] on input "998" at bounding box center [465, 171] width 73 height 14
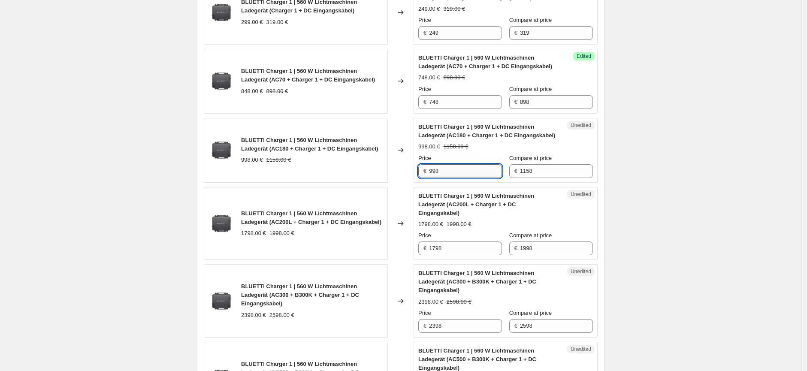
click at [442, 171] on input "998" at bounding box center [465, 171] width 73 height 14
drag, startPoint x: 442, startPoint y: 171, endPoint x: 428, endPoint y: 171, distance: 14.2
click at [428, 171] on div "€ 998" at bounding box center [460, 171] width 84 height 14
click at [713, 229] on div "Create new price [MEDICAL_DATA]. This page is ready Create new price [MEDICAL_D…" at bounding box center [400, 115] width 801 height 1056
click at [457, 169] on input "848" at bounding box center [465, 171] width 73 height 14
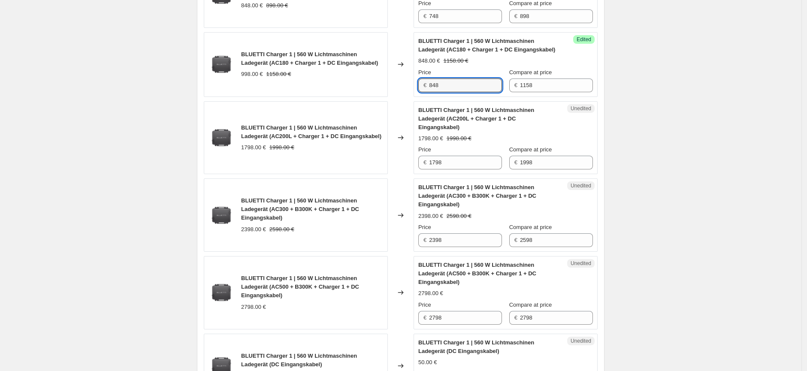
scroll to position [508, 0]
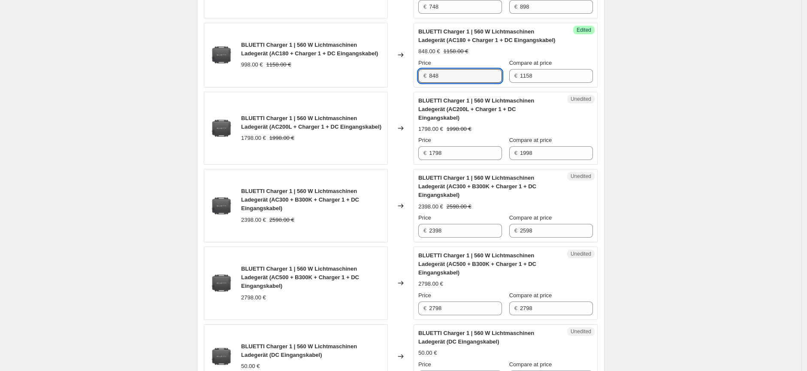
drag, startPoint x: 447, startPoint y: 74, endPoint x: 417, endPoint y: 75, distance: 29.2
click at [417, 75] on div "Success Edited BLUETTI Charger 1 | 560 W Lichtmaschinen Ladegerät (AC180 + Char…" at bounding box center [506, 55] width 184 height 65
type input "848"
click at [656, 122] on div "Create new price [MEDICAL_DATA]. This page is ready Create new price [MEDICAL_D…" at bounding box center [400, 20] width 801 height 1056
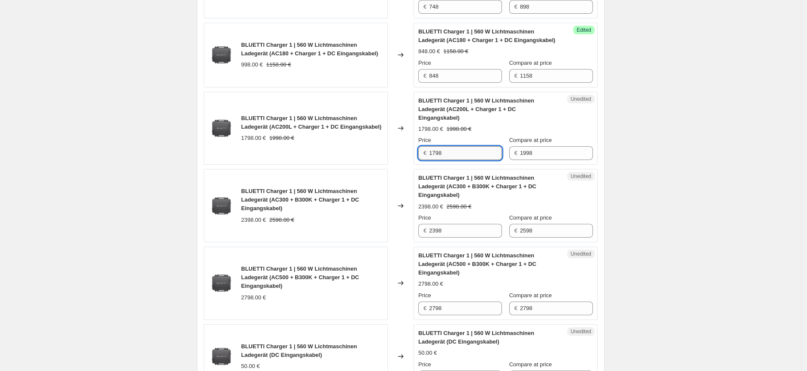
drag, startPoint x: 452, startPoint y: 146, endPoint x: 432, endPoint y: 146, distance: 19.3
click at [432, 146] on input "1798" at bounding box center [465, 153] width 73 height 14
type input "1368"
click at [453, 225] on input "2398" at bounding box center [465, 231] width 73 height 14
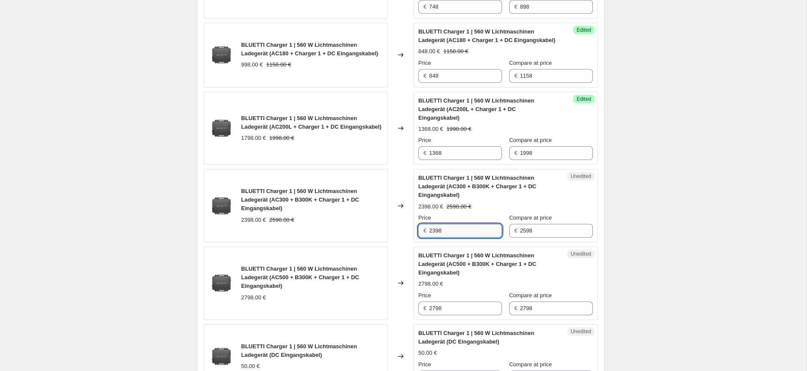
drag, startPoint x: 446, startPoint y: 221, endPoint x: 431, endPoint y: 223, distance: 15.1
click at [431, 224] on input "2398" at bounding box center [465, 231] width 73 height 14
type input "1999"
click at [643, 252] on div "Create new price [MEDICAL_DATA]. This page is ready Create new price [MEDICAL_D…" at bounding box center [400, 20] width 801 height 1056
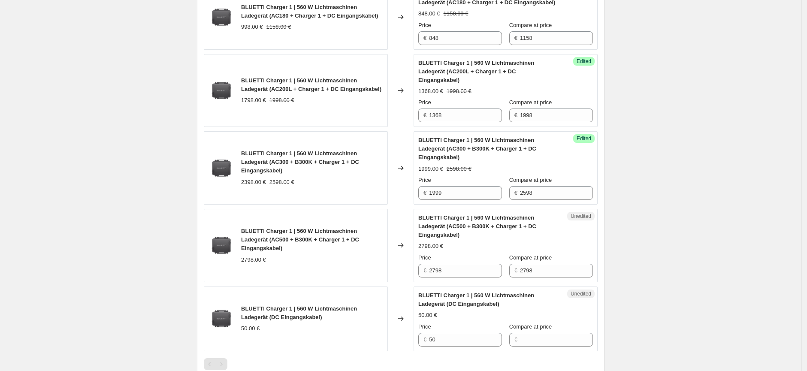
scroll to position [603, 0]
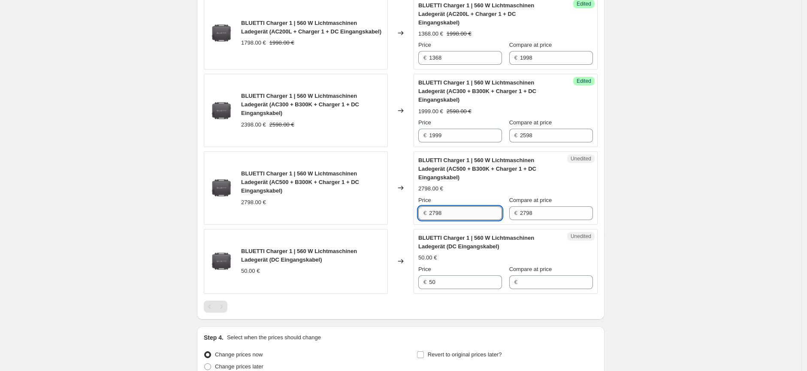
click at [458, 206] on input "2798" at bounding box center [465, 213] width 73 height 14
drag, startPoint x: 443, startPoint y: 206, endPoint x: 433, endPoint y: 207, distance: 9.9
click at [433, 207] on input "2798" at bounding box center [465, 213] width 73 height 14
type input "2248"
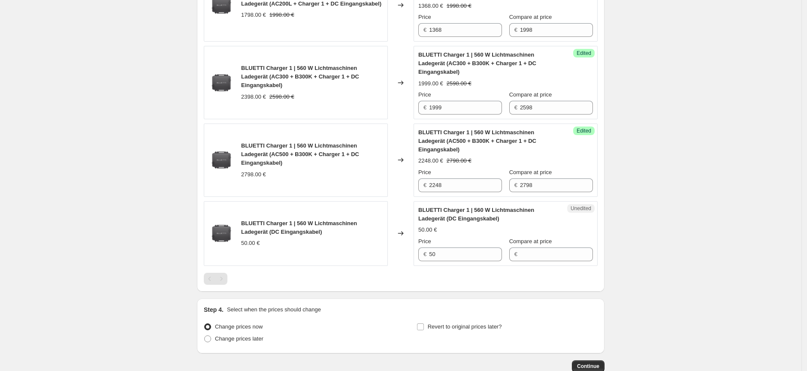
scroll to position [676, 0]
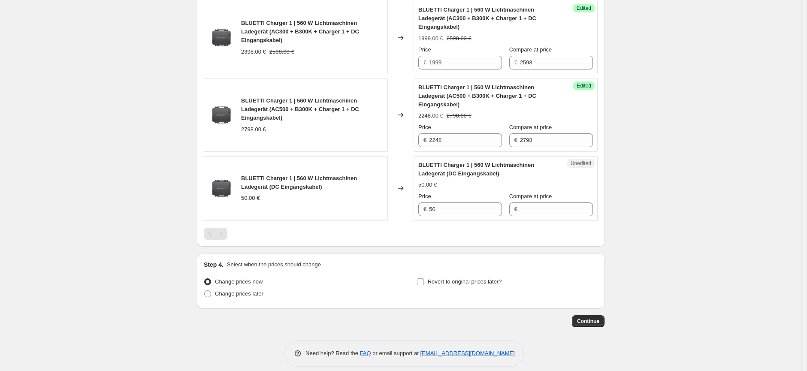
click at [564, 202] on input "Compare at price" at bounding box center [556, 209] width 73 height 14
type input "50"
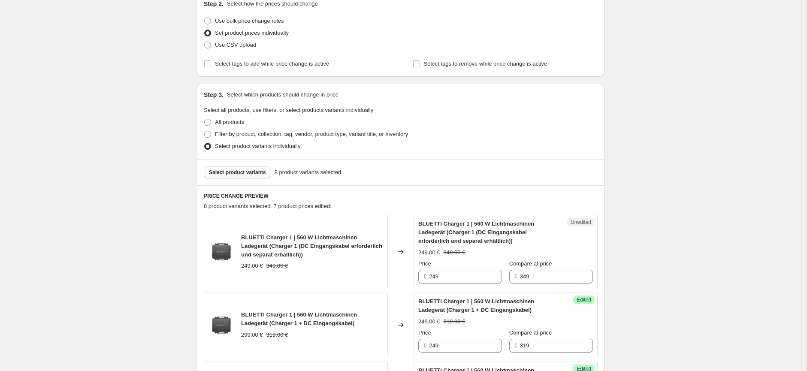
scroll to position [57, 0]
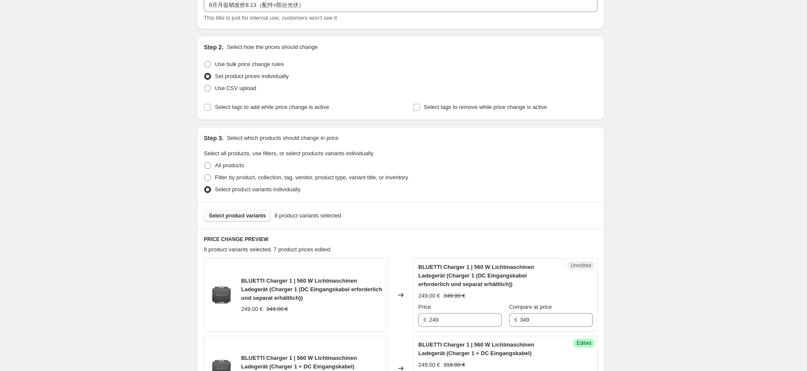
click at [240, 214] on span "Select product variants" at bounding box center [237, 215] width 57 height 7
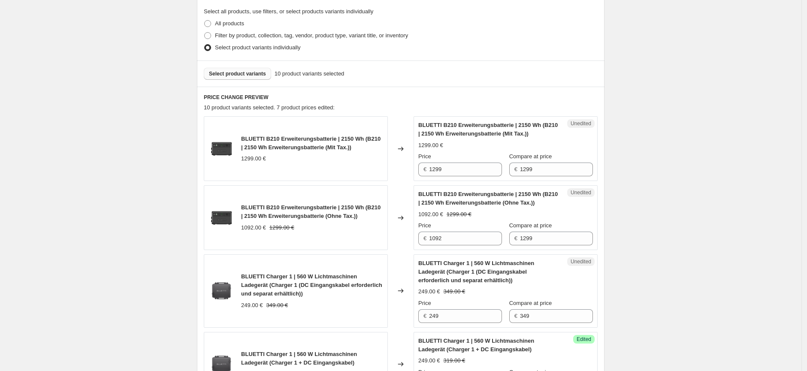
scroll to position [199, 0]
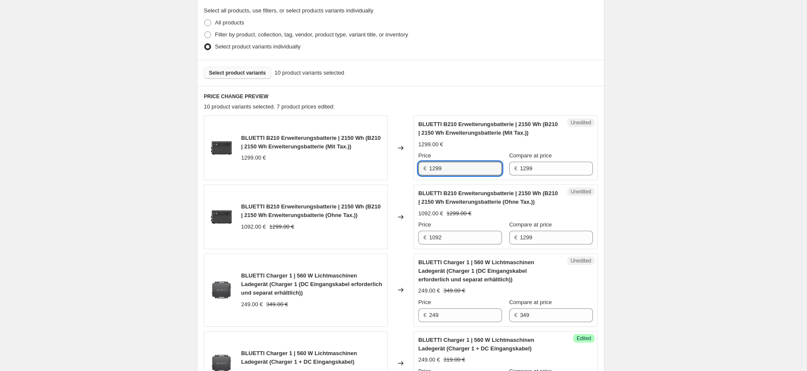
drag, startPoint x: 454, startPoint y: 168, endPoint x: 431, endPoint y: 168, distance: 23.2
click at [431, 168] on div "€ 1299" at bounding box center [460, 169] width 84 height 14
type input "899"
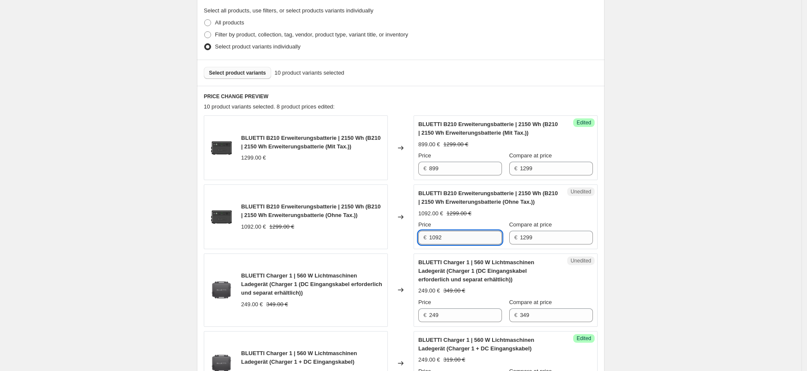
drag, startPoint x: 459, startPoint y: 242, endPoint x: 432, endPoint y: 239, distance: 27.1
click at [432, 239] on input "1092" at bounding box center [465, 238] width 73 height 14
type input "755"
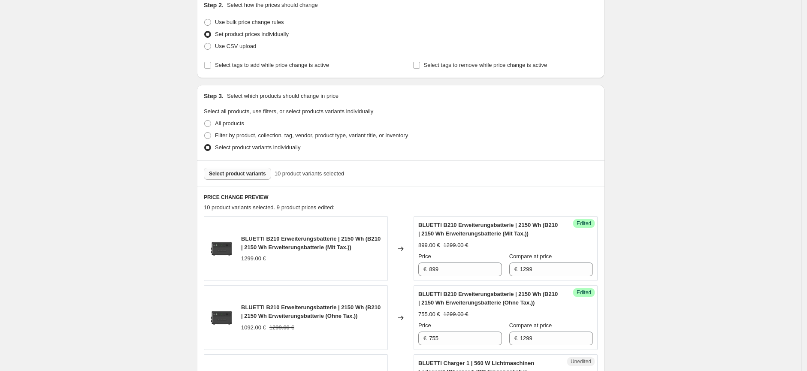
scroll to position [52, 0]
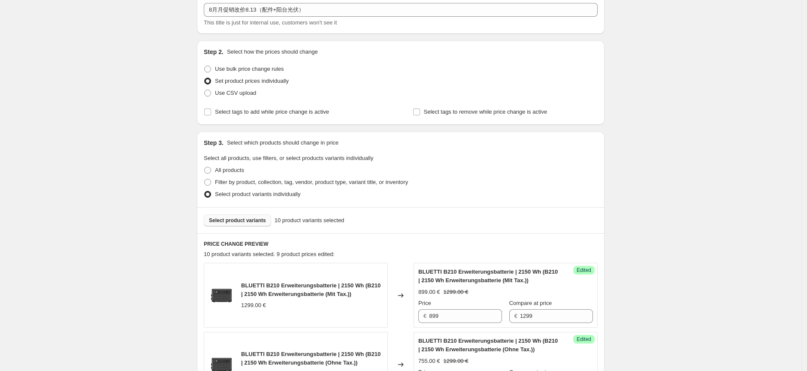
click at [243, 218] on span "Select product variants" at bounding box center [237, 220] width 57 height 7
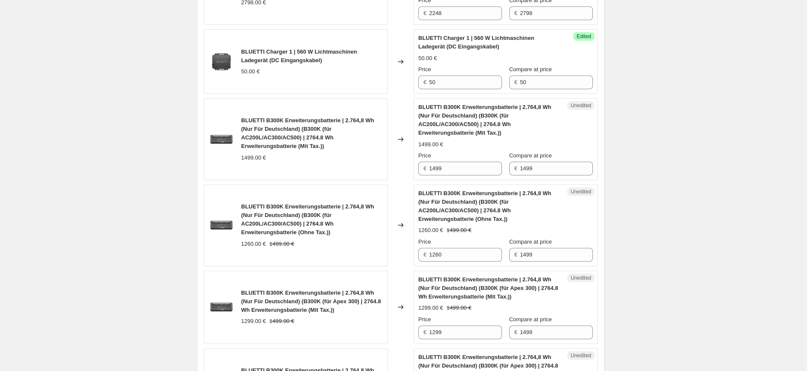
scroll to position [958, 0]
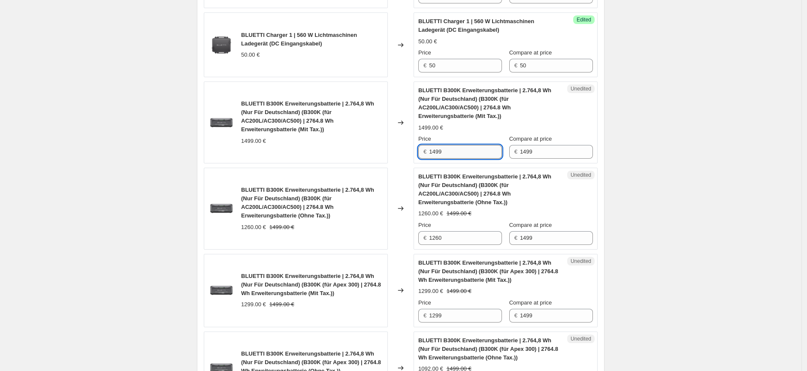
click at [437, 145] on input "1499" at bounding box center [465, 152] width 73 height 14
type input "1199"
click at [459, 233] on input "1260" at bounding box center [465, 238] width 73 height 14
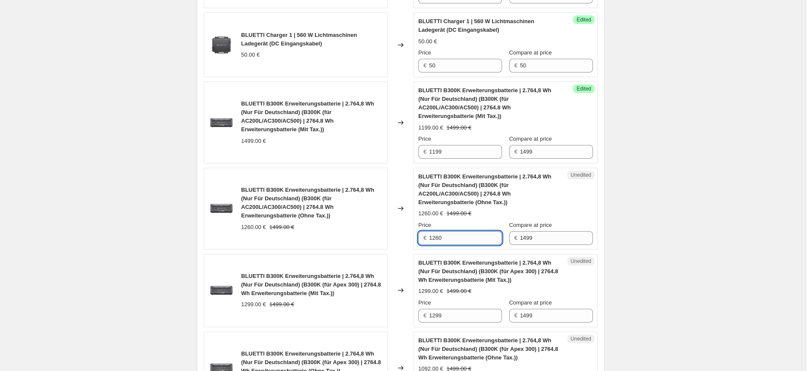
drag, startPoint x: 448, startPoint y: 232, endPoint x: 432, endPoint y: 232, distance: 15.9
click at [432, 232] on input "1260" at bounding box center [465, 238] width 73 height 14
type input "1008"
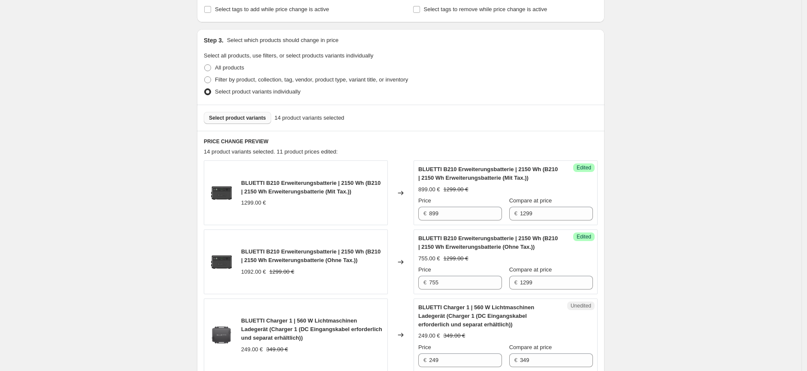
scroll to position [0, 0]
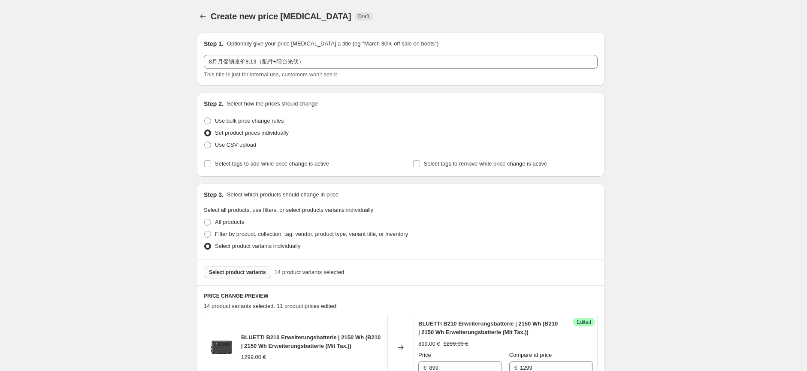
click at [251, 274] on span "Select product variants" at bounding box center [237, 272] width 57 height 7
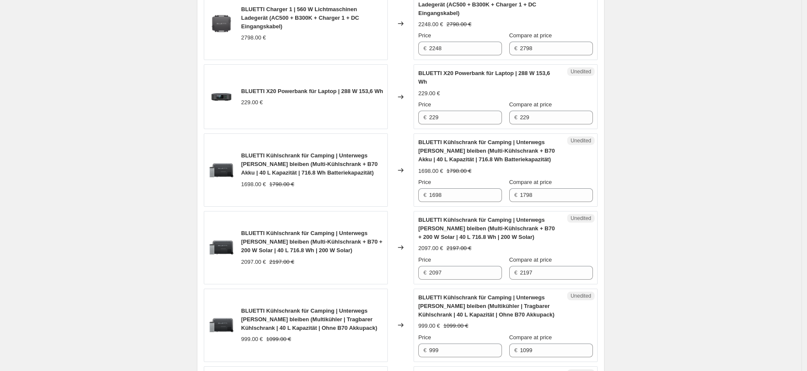
scroll to position [858, 0]
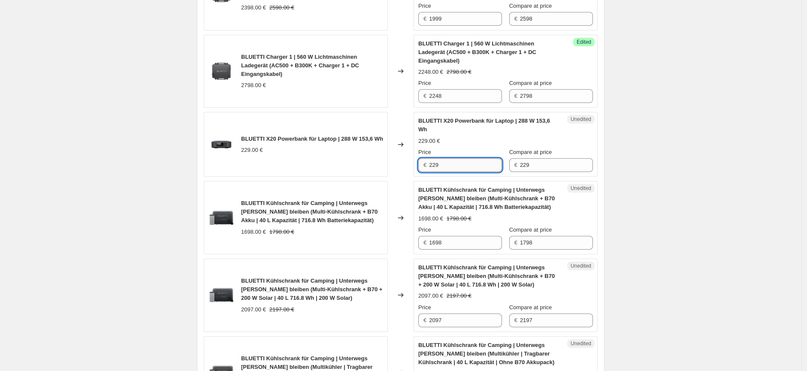
drag, startPoint x: 441, startPoint y: 159, endPoint x: 432, endPoint y: 159, distance: 9.4
click at [432, 159] on input "229" at bounding box center [465, 165] width 73 height 14
type input "179"
click at [659, 201] on div "Create new price [MEDICAL_DATA]. This page is ready Create new price [MEDICAL_D…" at bounding box center [400, 92] width 801 height 1900
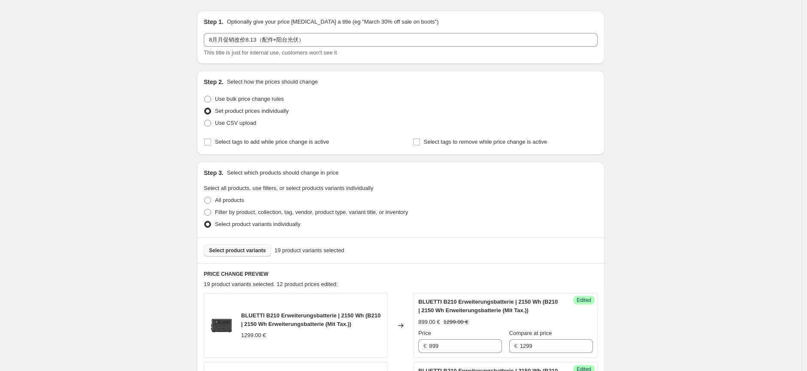
scroll to position [0, 0]
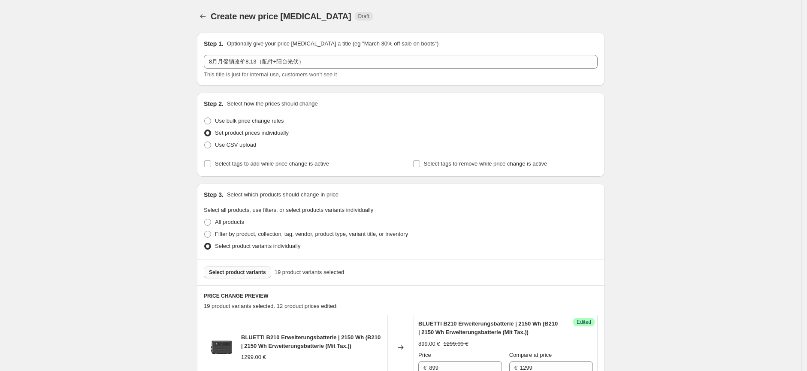
click at [260, 270] on span "Select product variants" at bounding box center [237, 272] width 57 height 7
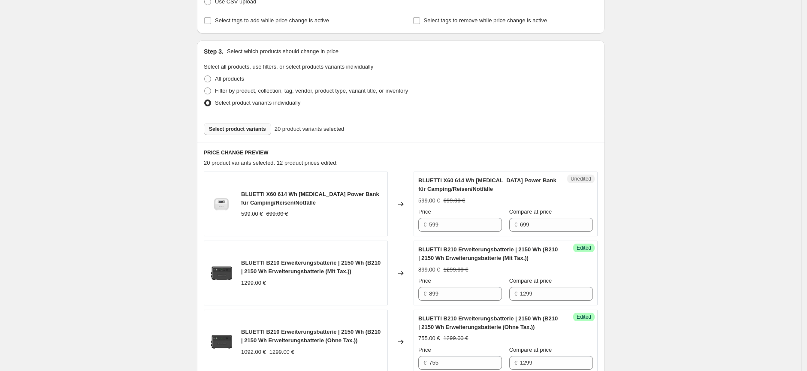
scroll to position [143, 0]
click at [455, 228] on input "599" at bounding box center [465, 225] width 73 height 14
drag, startPoint x: 444, startPoint y: 226, endPoint x: 432, endPoint y: 225, distance: 12.5
click at [432, 225] on input "599" at bounding box center [465, 225] width 73 height 14
type input "461"
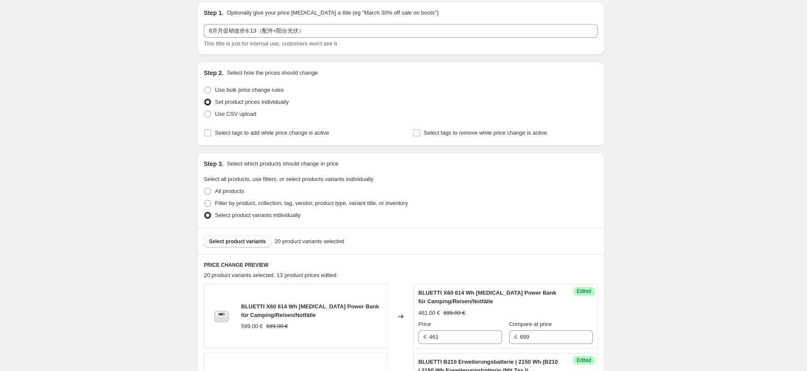
scroll to position [48, 0]
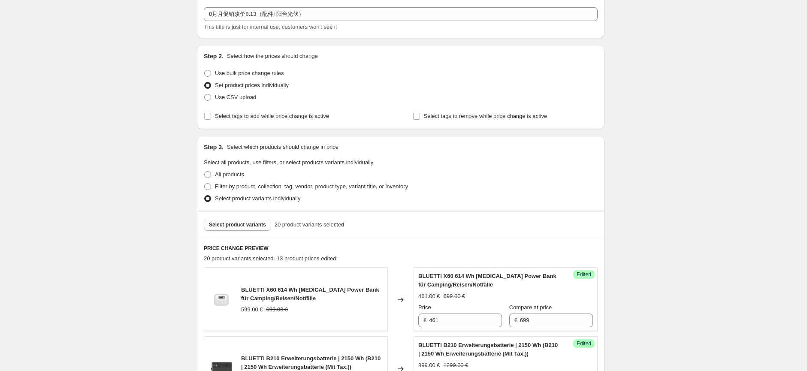
click at [246, 224] on span "Select product variants" at bounding box center [237, 224] width 57 height 7
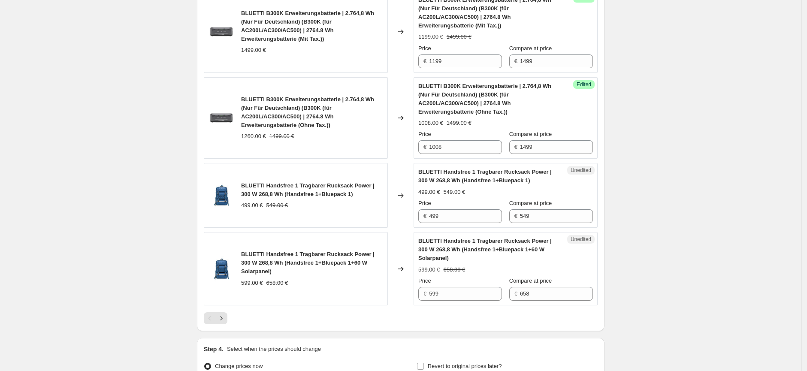
scroll to position [1573, 0]
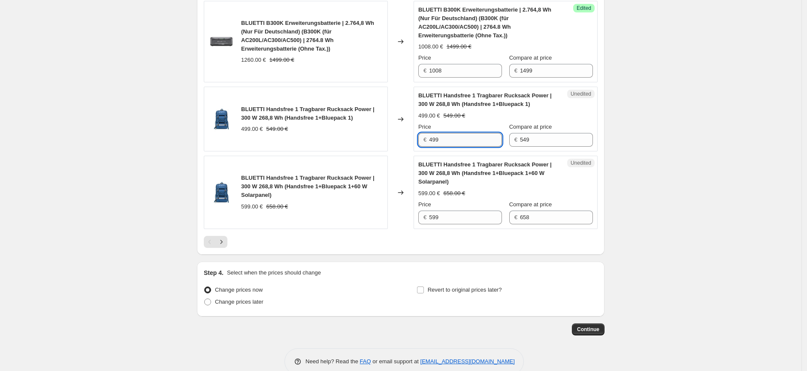
click at [435, 133] on input "499" at bounding box center [465, 140] width 73 height 14
click at [437, 133] on input "499" at bounding box center [465, 140] width 73 height 14
type input "449"
click at [437, 211] on input "599" at bounding box center [465, 218] width 73 height 14
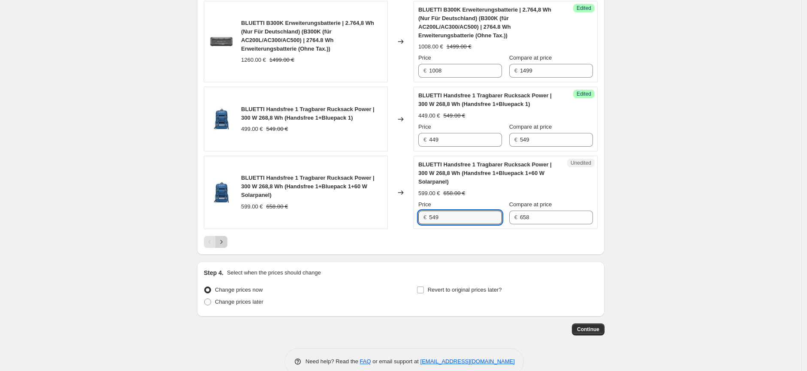
type input "549"
click at [226, 238] on icon "Next" at bounding box center [221, 242] width 9 height 9
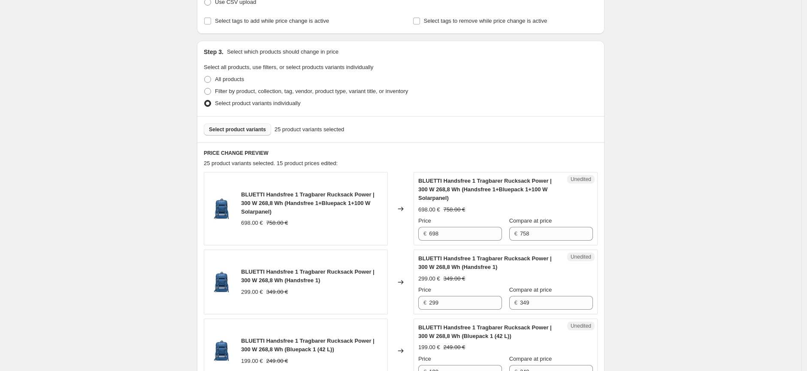
scroll to position [238, 0]
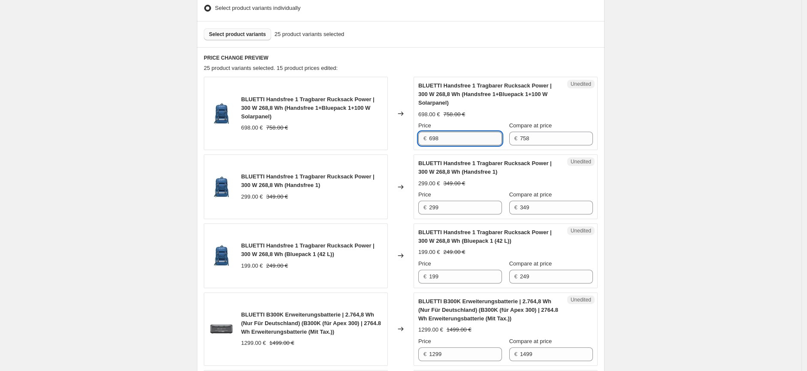
click at [437, 139] on input "698" at bounding box center [465, 139] width 73 height 14
type input "648"
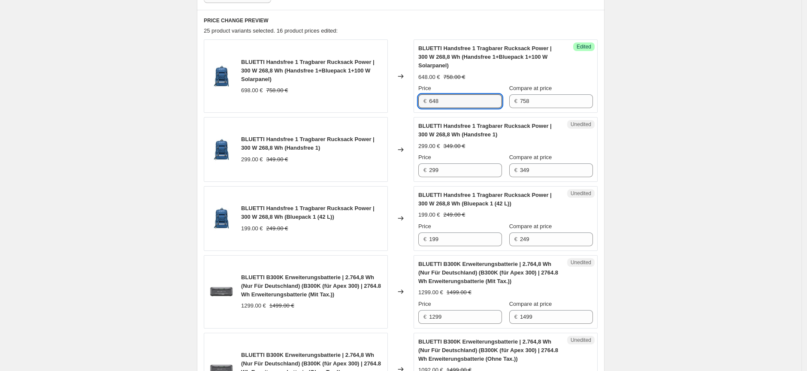
scroll to position [286, 0]
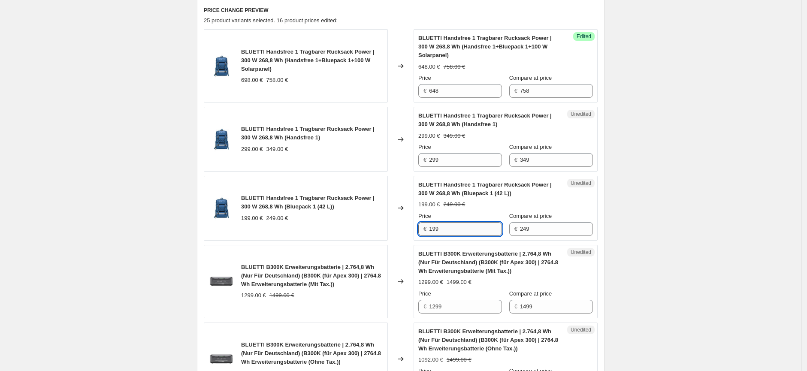
click at [437, 232] on input "199" at bounding box center [465, 229] width 73 height 14
type input "169"
click at [687, 254] on div "Create new price [MEDICAL_DATA]. This page is ready Create new price [MEDICAL_D…" at bounding box center [400, 134] width 801 height 840
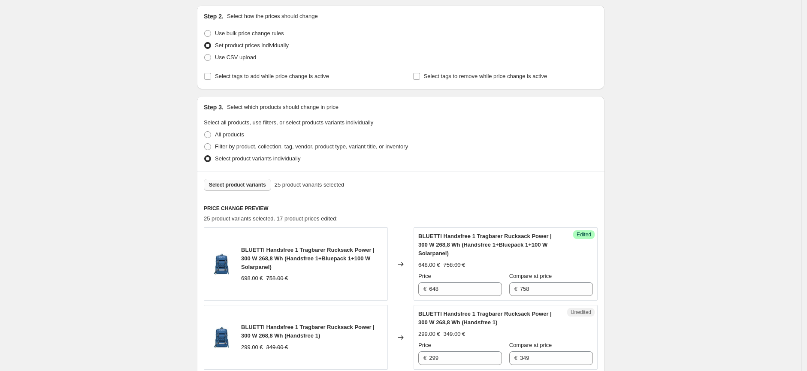
scroll to position [0, 0]
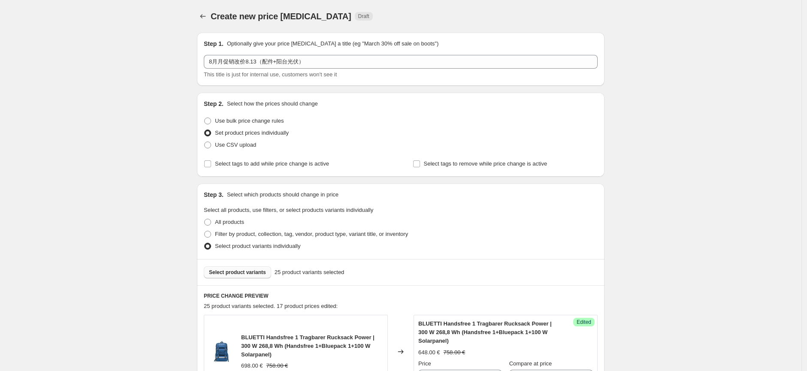
click at [249, 275] on span "Select product variants" at bounding box center [237, 272] width 57 height 7
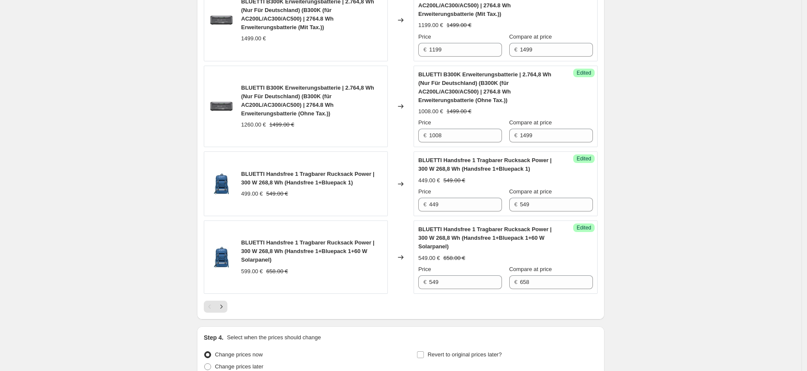
scroll to position [1574, 0]
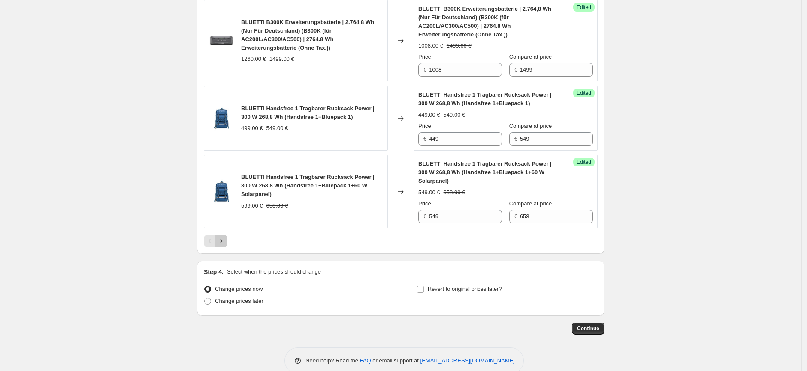
click at [223, 239] on icon "Next" at bounding box center [222, 241] width 2 height 4
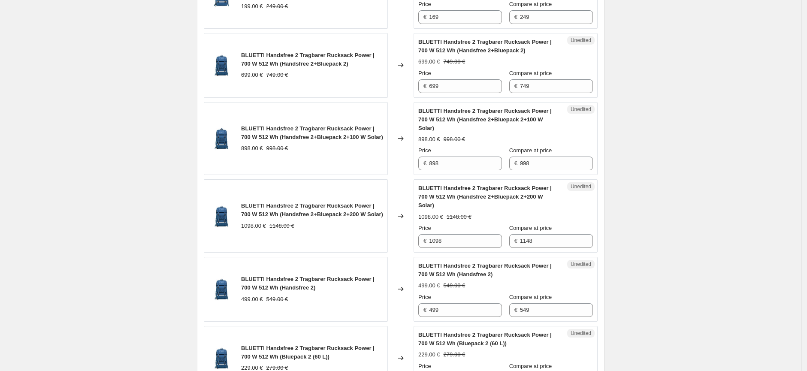
scroll to position [481, 0]
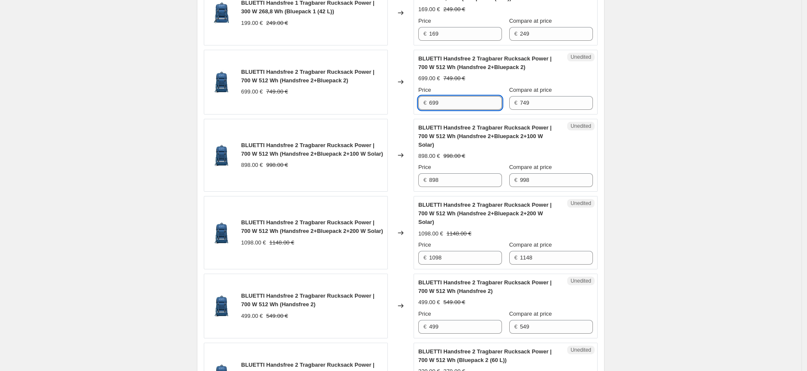
click at [438, 103] on input "699" at bounding box center [465, 103] width 73 height 14
type input "649"
click at [436, 173] on input "898" at bounding box center [465, 180] width 73 height 14
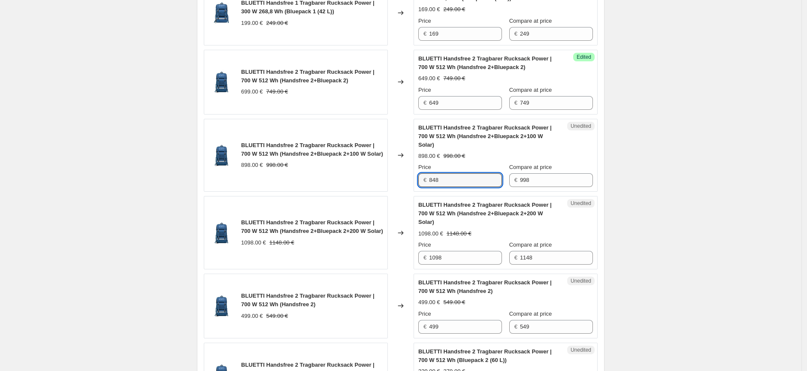
type input "848"
click at [663, 230] on div "Create new price [MEDICAL_DATA]. This page is ready Create new price [MEDICAL_D…" at bounding box center [400, 120] width 801 height 1202
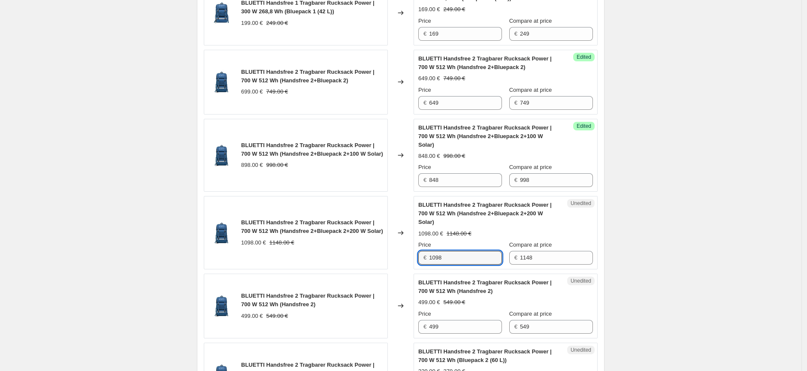
drag, startPoint x: 450, startPoint y: 244, endPoint x: 426, endPoint y: 244, distance: 23.2
click at [426, 251] on div "€ 1098" at bounding box center [460, 258] width 84 height 14
type input "948"
click at [626, 262] on div "Create new price [MEDICAL_DATA]. This page is ready Create new price [MEDICAL_D…" at bounding box center [400, 120] width 801 height 1202
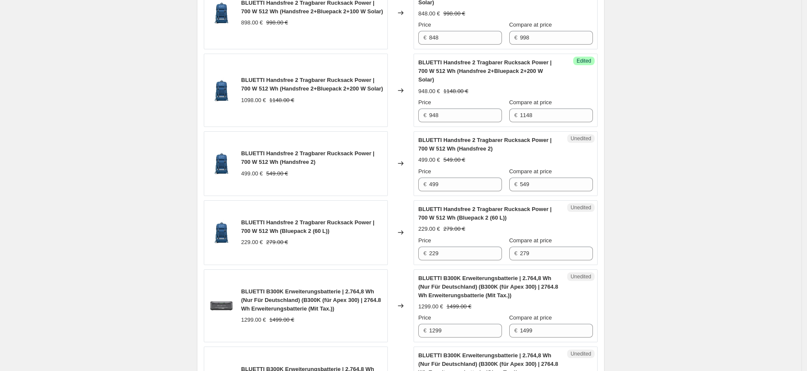
scroll to position [624, 0]
drag, startPoint x: 440, startPoint y: 238, endPoint x: 429, endPoint y: 238, distance: 11.2
click at [429, 246] on div "€ 229" at bounding box center [460, 253] width 84 height 14
type input "199"
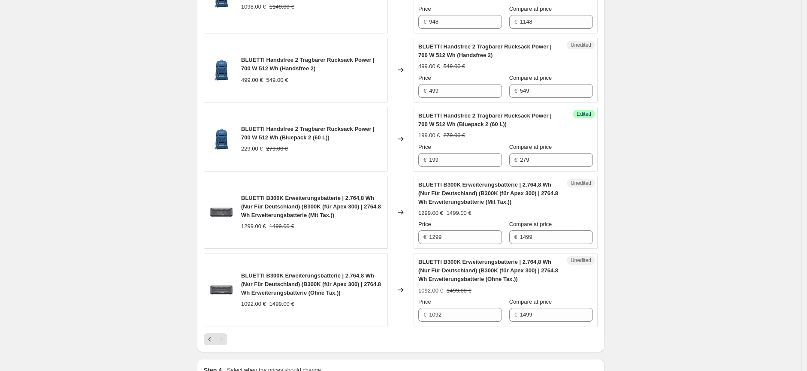
scroll to position [719, 0]
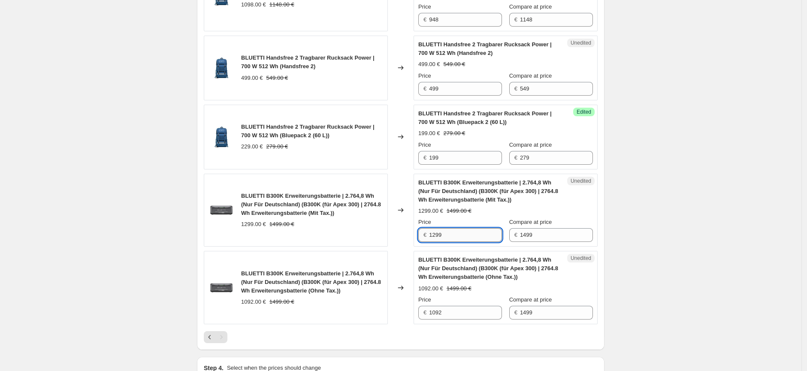
click at [460, 228] on input "1299" at bounding box center [465, 235] width 73 height 14
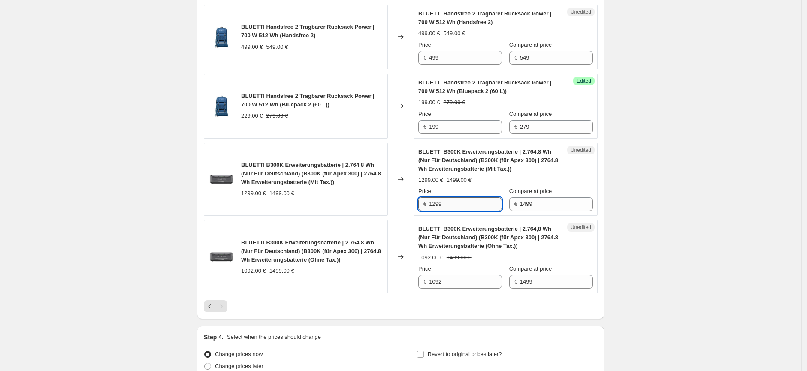
scroll to position [767, 0]
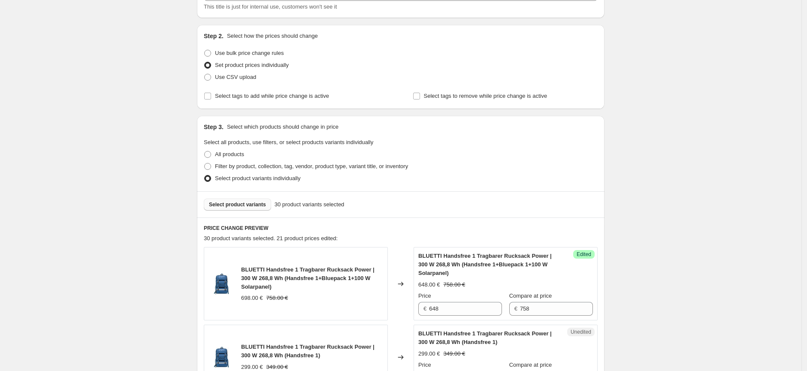
scroll to position [0, 0]
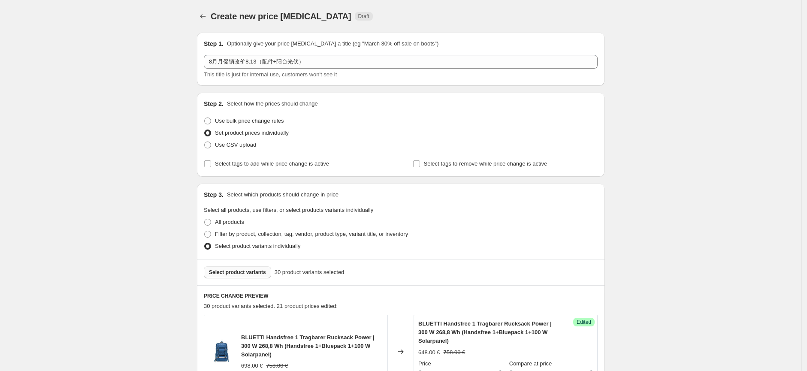
click at [255, 270] on span "Select product variants" at bounding box center [237, 272] width 57 height 7
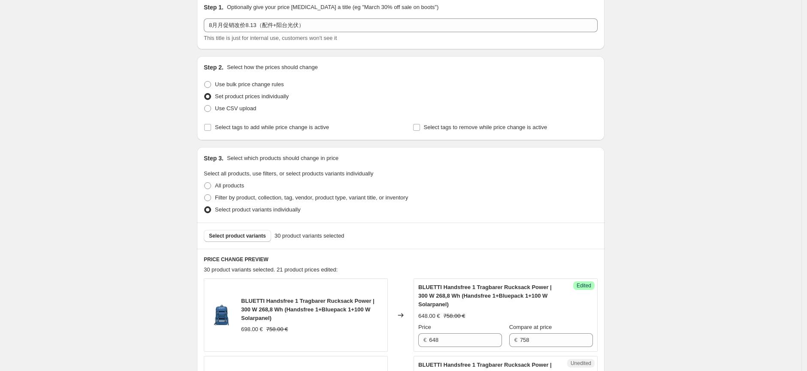
scroll to position [48, 0]
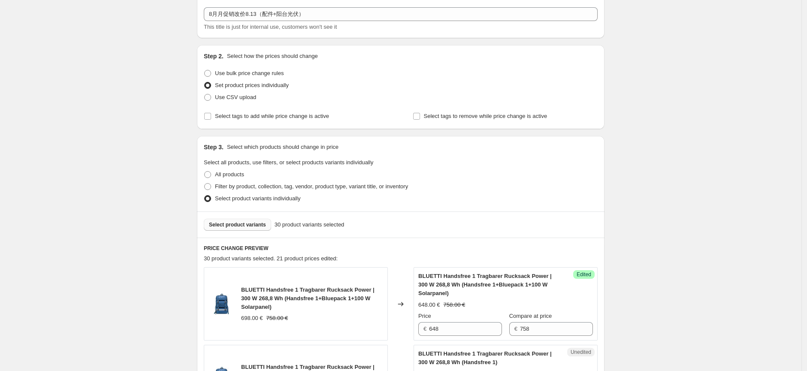
click at [247, 223] on span "Select product variants" at bounding box center [237, 224] width 57 height 7
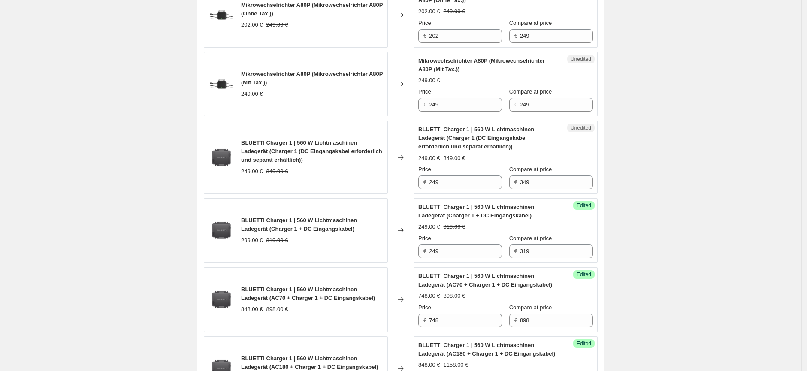
scroll to position [429, 0]
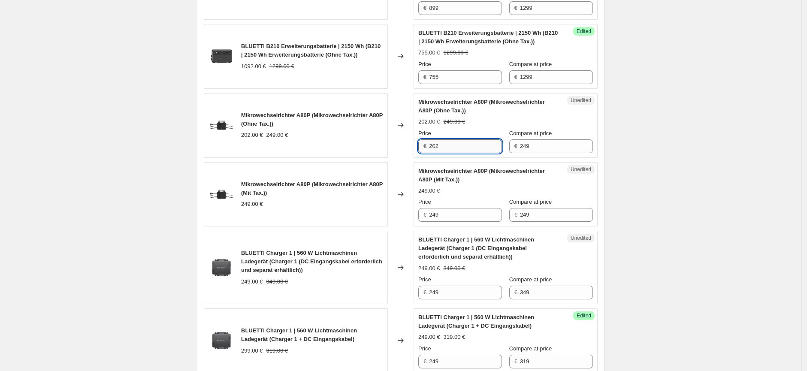
drag, startPoint x: 445, startPoint y: 148, endPoint x: 432, endPoint y: 148, distance: 13.7
click at [432, 148] on input "202" at bounding box center [465, 146] width 73 height 14
drag, startPoint x: 444, startPoint y: 213, endPoint x: 432, endPoint y: 215, distance: 13.1
click at [432, 215] on input "249" at bounding box center [465, 215] width 73 height 14
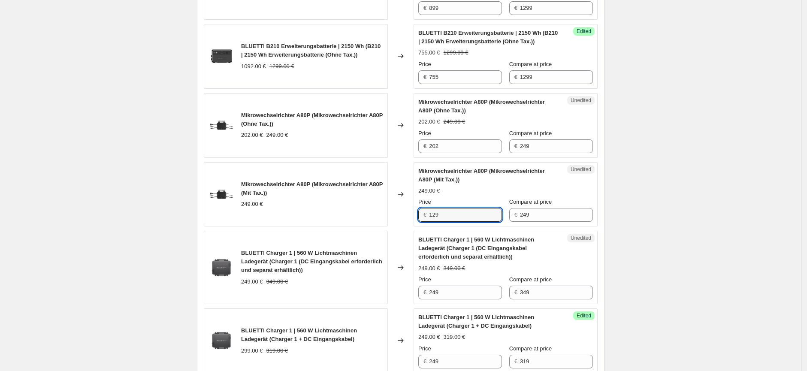
type input "129"
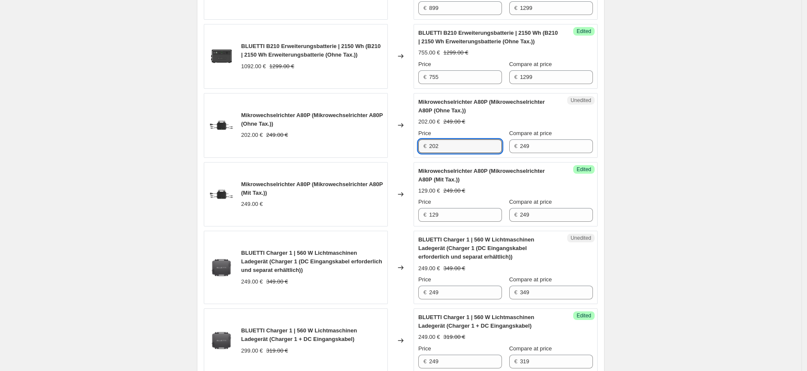
drag, startPoint x: 447, startPoint y: 150, endPoint x: 429, endPoint y: 148, distance: 17.2
click at [429, 148] on div "€ 202" at bounding box center [460, 146] width 84 height 14
type input "105"
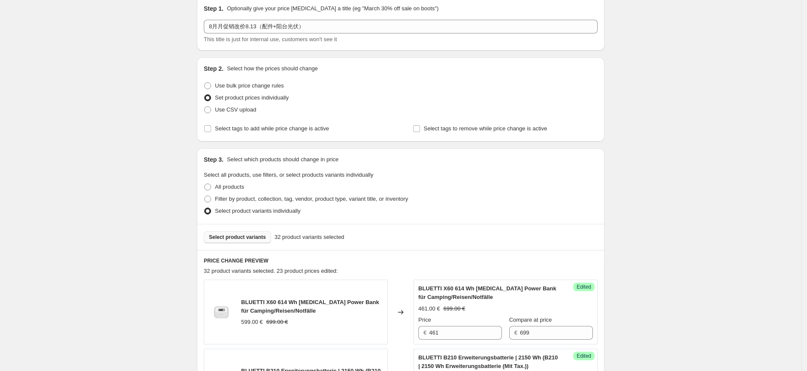
scroll to position [0, 0]
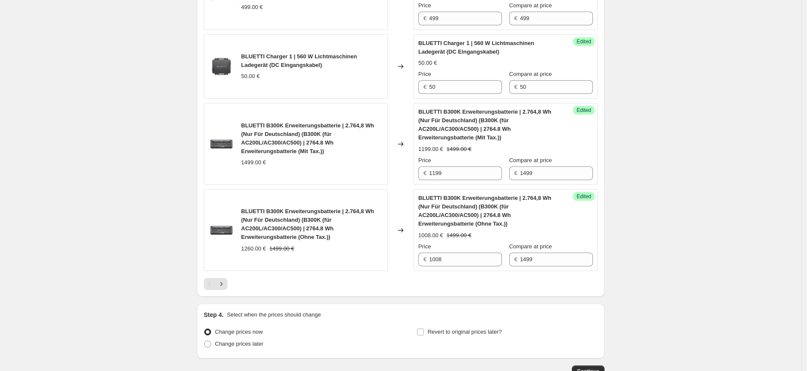
scroll to position [1525, 0]
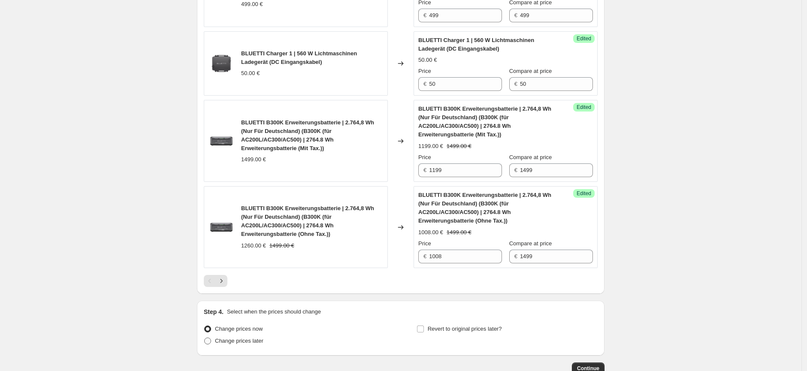
click at [262, 338] on span "Change prices later" at bounding box center [239, 341] width 48 height 6
click at [205, 338] on input "Change prices later" at bounding box center [204, 338] width 0 height 0
radio input "true"
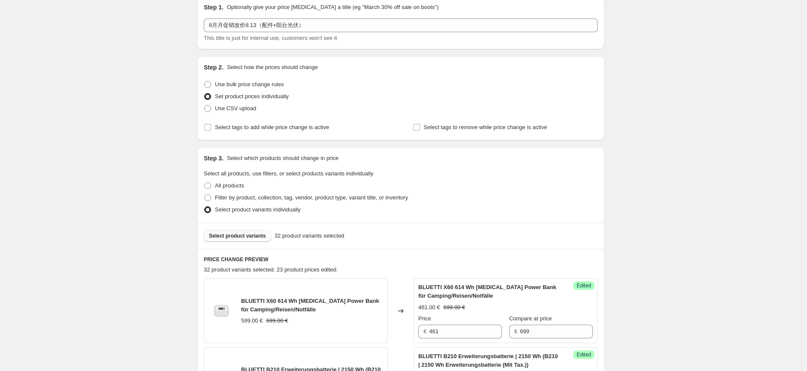
scroll to position [48, 0]
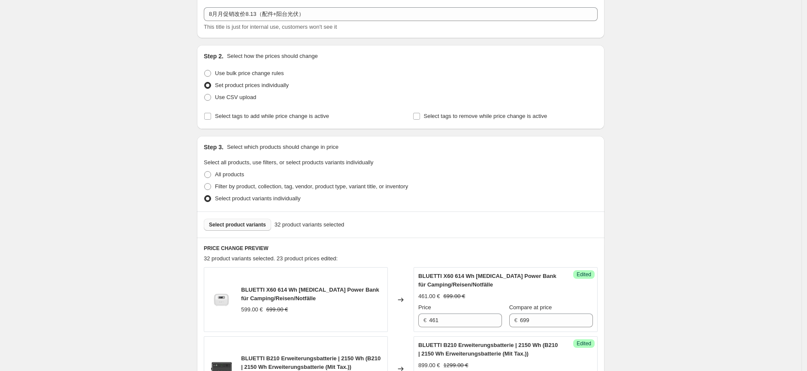
click at [245, 227] on span "Select product variants" at bounding box center [237, 224] width 57 height 7
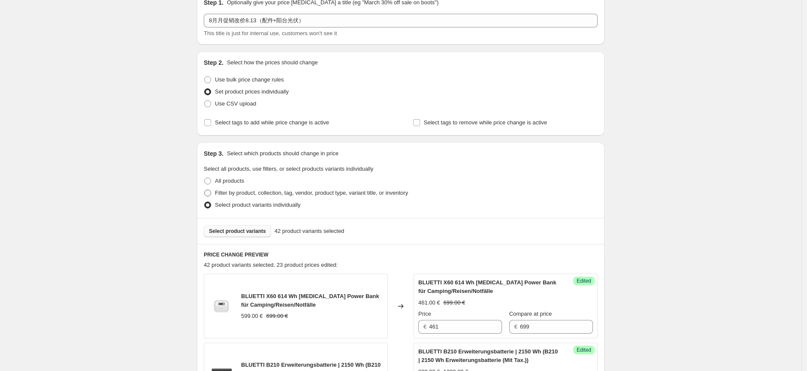
scroll to position [0, 0]
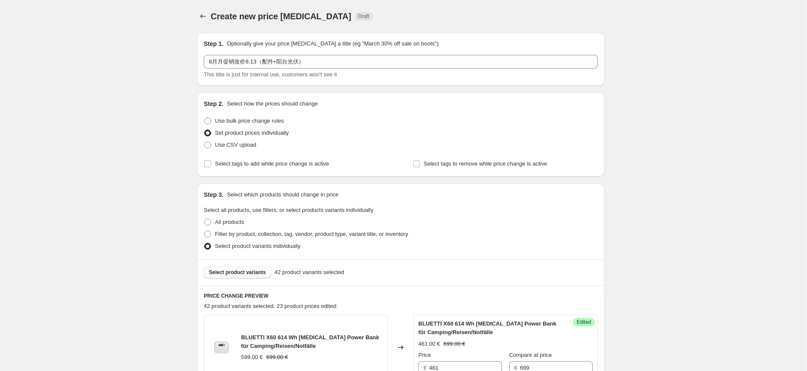
click at [235, 271] on span "Select product variants" at bounding box center [237, 272] width 57 height 7
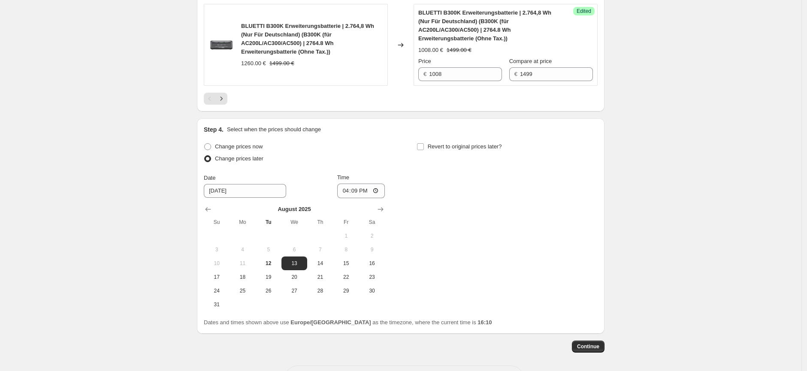
scroll to position [1725, 0]
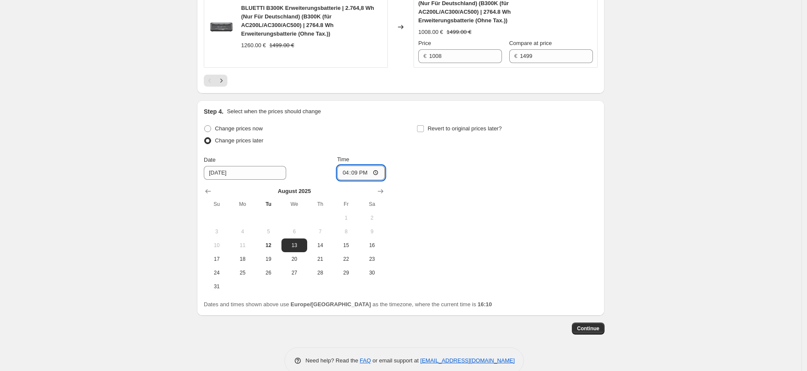
click at [361, 166] on input "16:09" at bounding box center [361, 173] width 48 height 15
click at [371, 166] on input "16:09" at bounding box center [361, 173] width 48 height 15
click at [378, 166] on input "16:09" at bounding box center [361, 173] width 48 height 15
type input "04:00"
click at [496, 229] on div "Change prices now Change prices later Date [DATE] Time 04:00 [DATE] Su Mo Tu We…" at bounding box center [401, 208] width 394 height 171
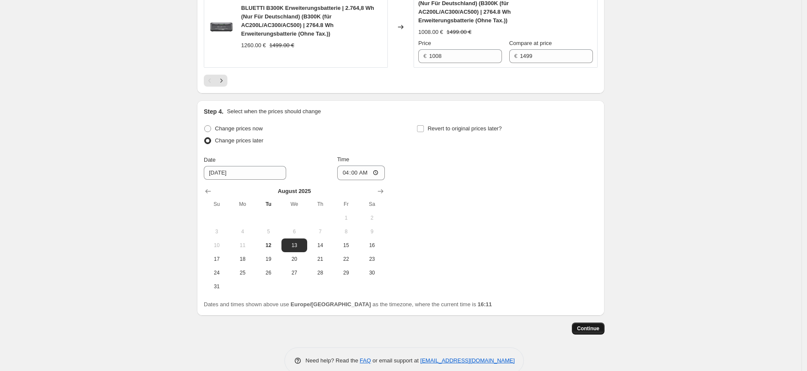
click at [584, 325] on span "Continue" at bounding box center [588, 328] width 22 height 7
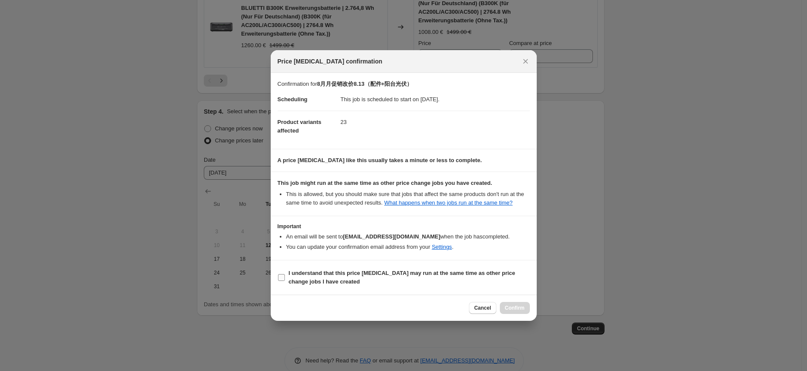
click at [285, 280] on span ":r349:" at bounding box center [282, 278] width 8 height 8
click at [285, 280] on input "I understand that this price [MEDICAL_DATA] may run at the same time as other p…" at bounding box center [281, 277] width 7 height 7
checkbox input "true"
click at [511, 307] on span "Confirm" at bounding box center [515, 308] width 20 height 7
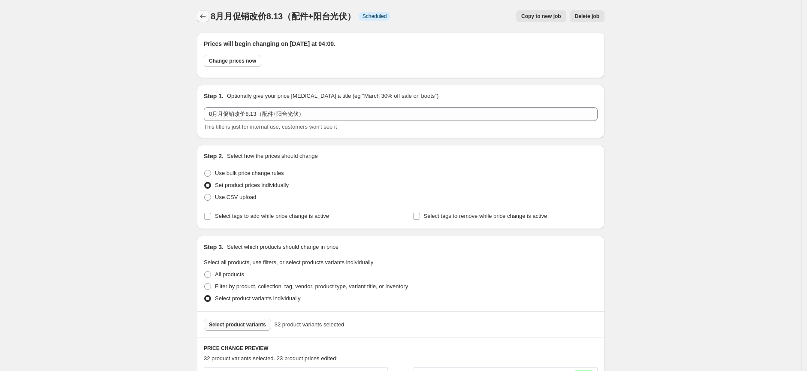
click at [203, 18] on icon "Price change jobs" at bounding box center [203, 16] width 9 height 9
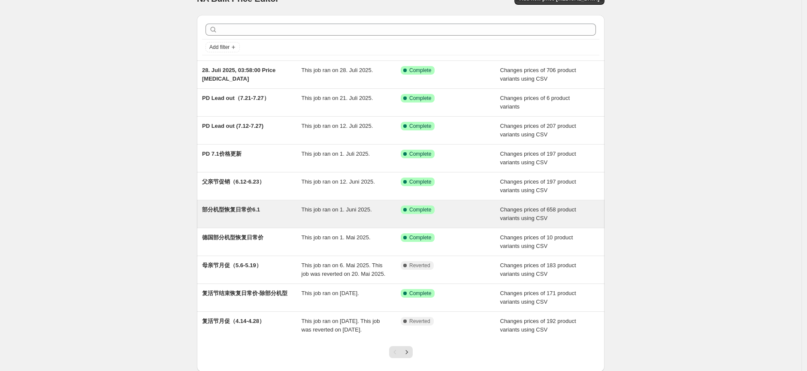
scroll to position [48, 0]
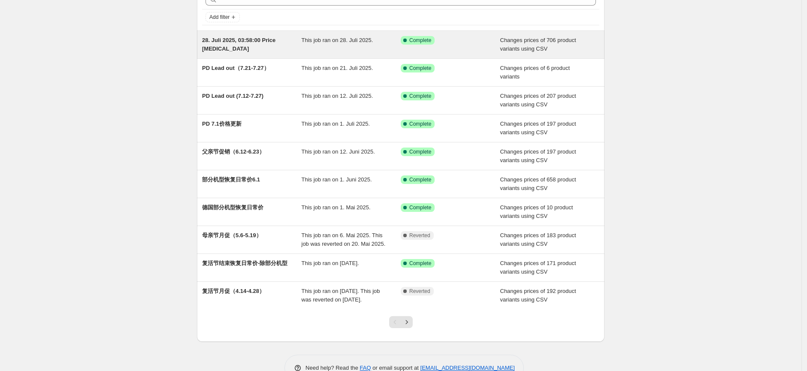
click at [275, 46] on div "28. Juli 2025, 03:58:00 Price [MEDICAL_DATA]" at bounding box center [252, 44] width 100 height 17
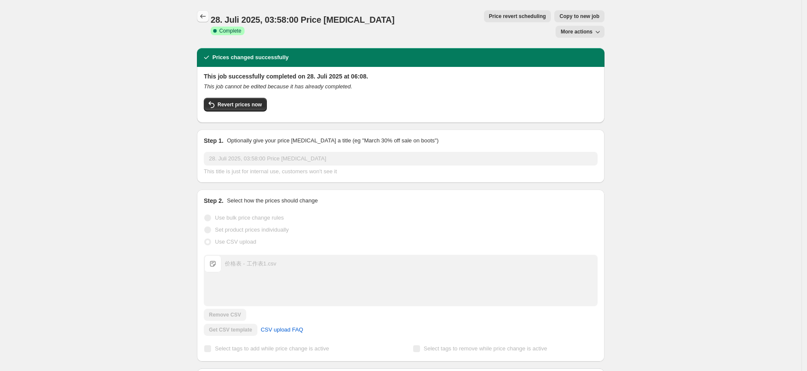
click at [207, 15] on icon "Price change jobs" at bounding box center [203, 16] width 9 height 9
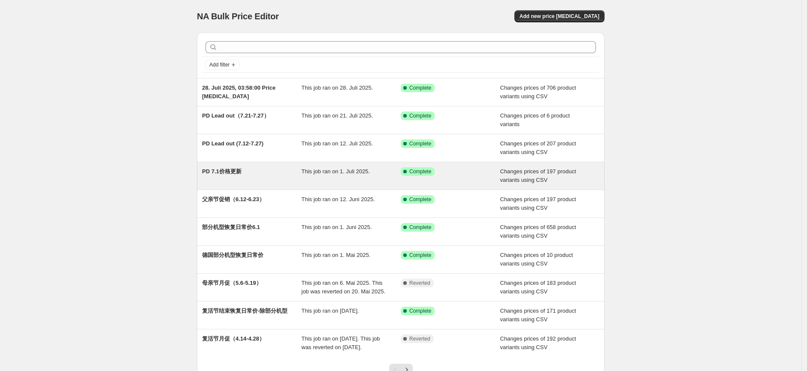
click at [273, 169] on div "PD 7.1价格更新" at bounding box center [252, 175] width 100 height 17
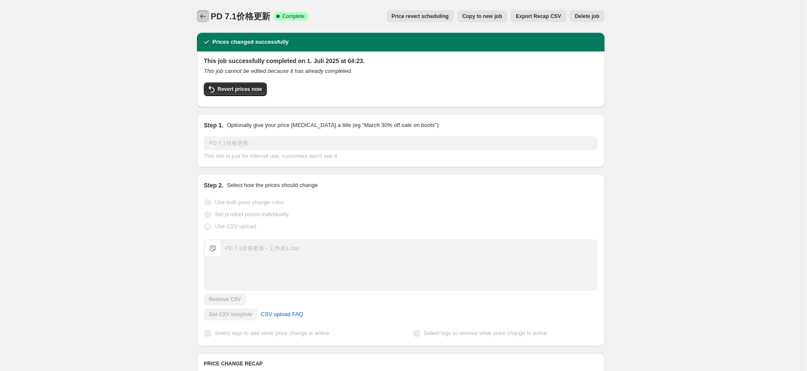
click at [202, 16] on icon "Price change jobs" at bounding box center [203, 16] width 9 height 9
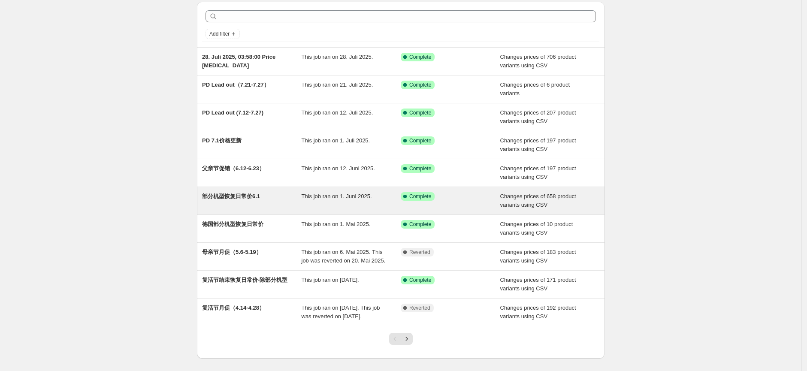
scroll to position [48, 0]
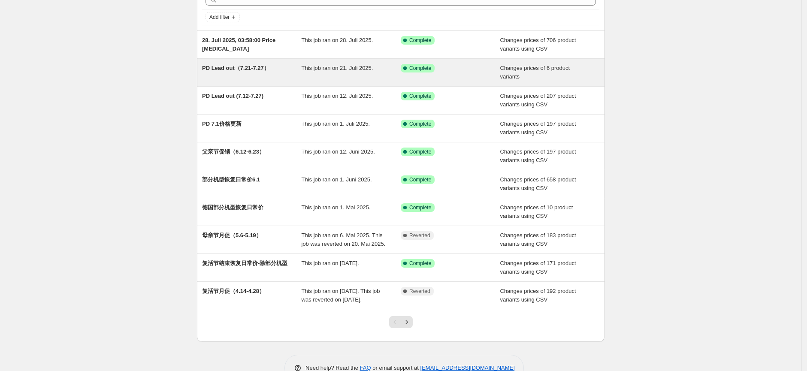
click at [269, 70] on span "PD Lead out（7.21-7.27）" at bounding box center [235, 68] width 67 height 6
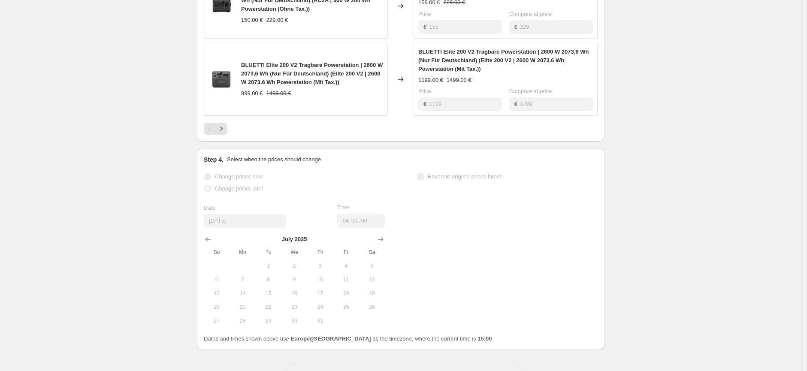
scroll to position [631, 0]
